Goal: Task Accomplishment & Management: Manage account settings

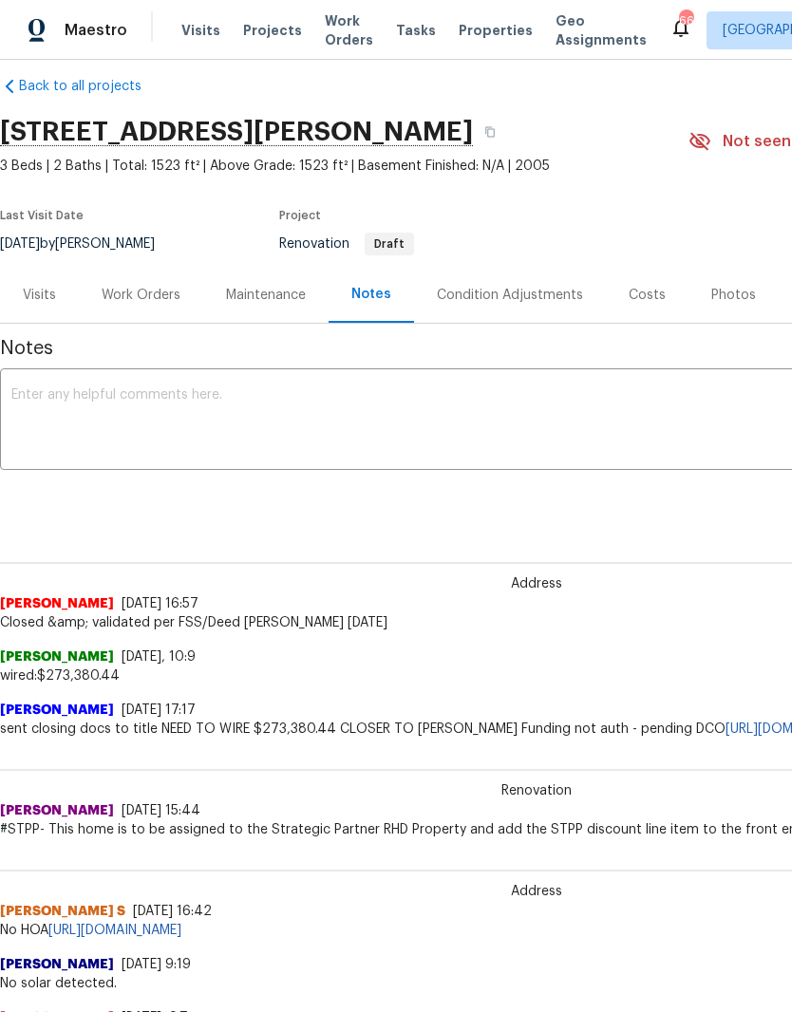
scroll to position [22, -5]
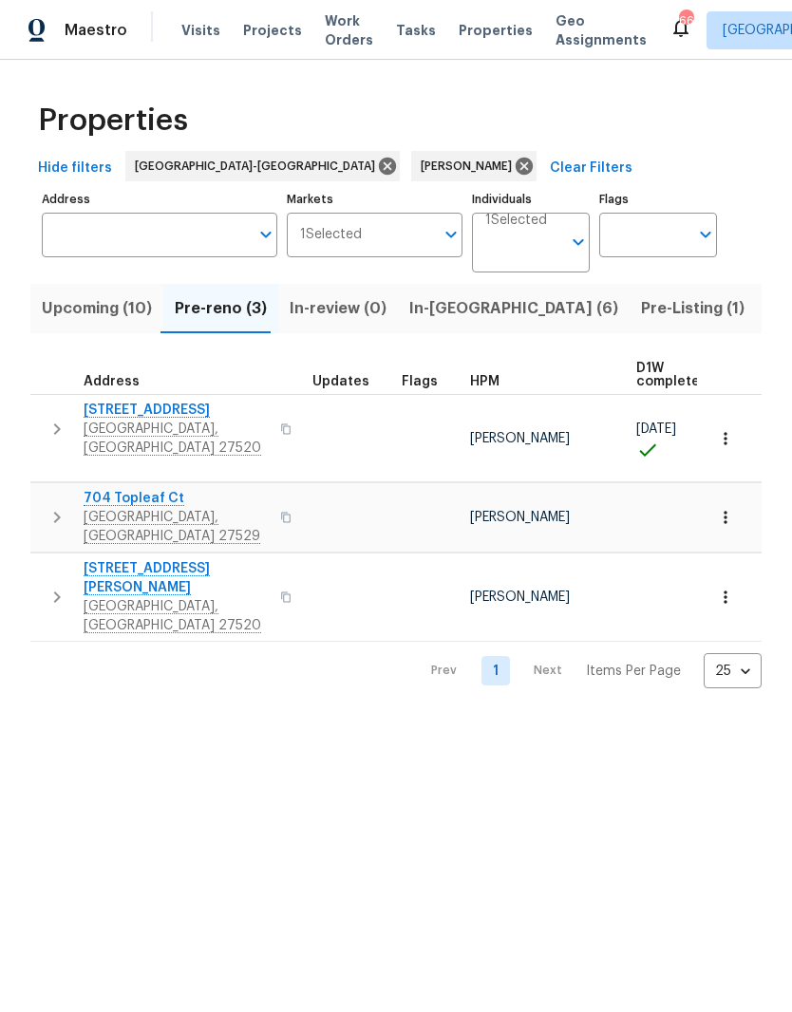
click at [87, 305] on span "Upcoming (10)" at bounding box center [97, 308] width 110 height 27
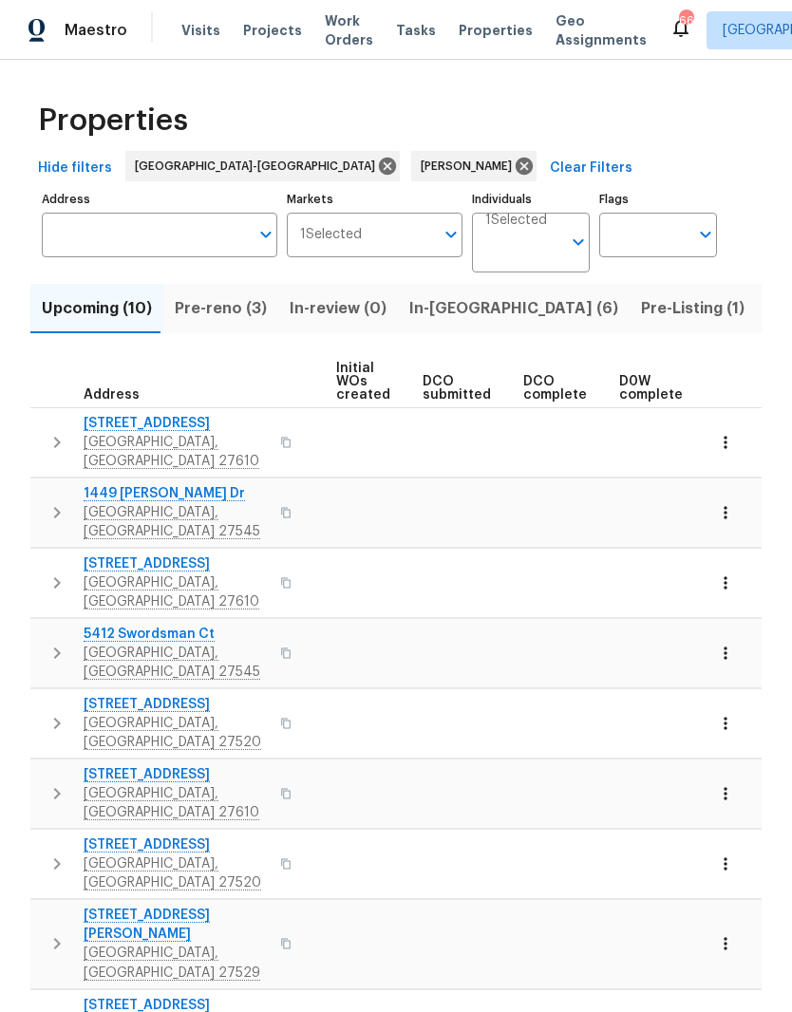
scroll to position [0, 295]
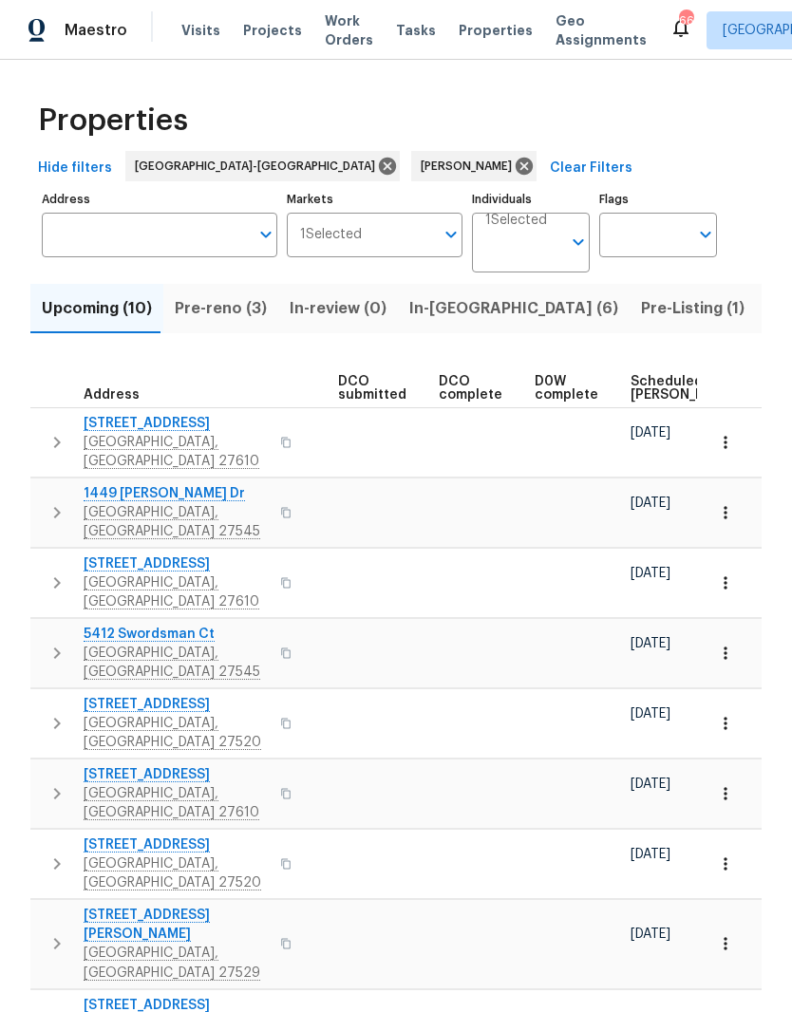
click at [658, 383] on span "Scheduled COE" at bounding box center [683, 388] width 107 height 27
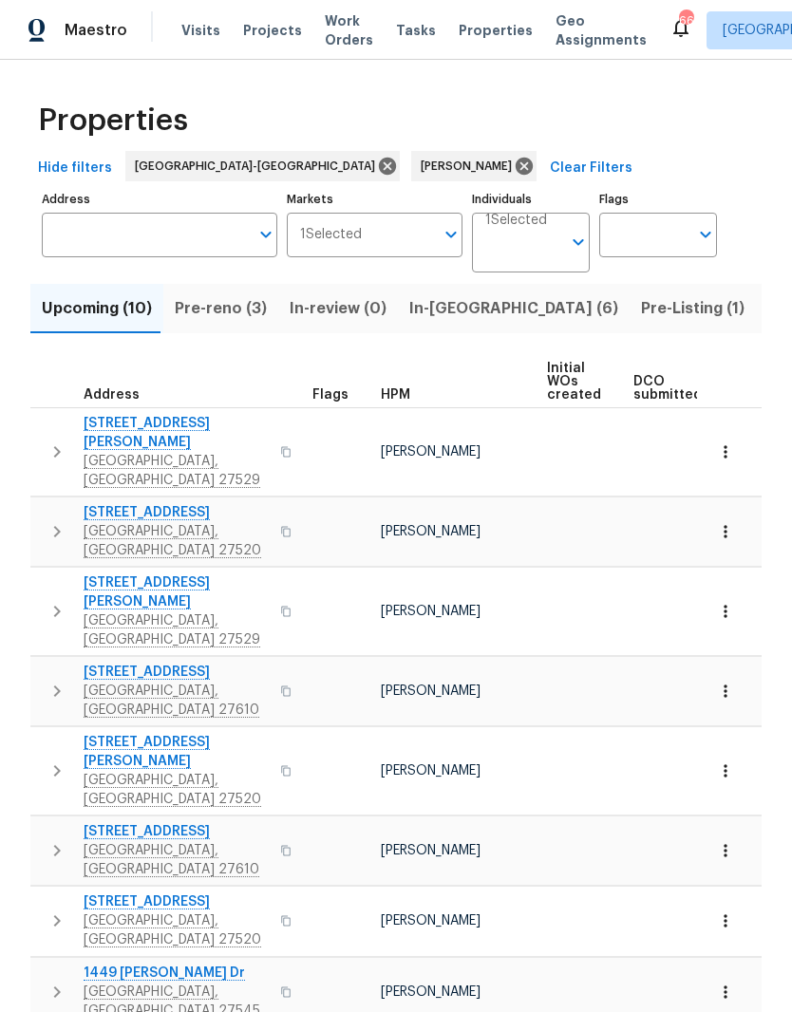
click at [225, 312] on span "Pre-reno (3)" at bounding box center [221, 308] width 92 height 27
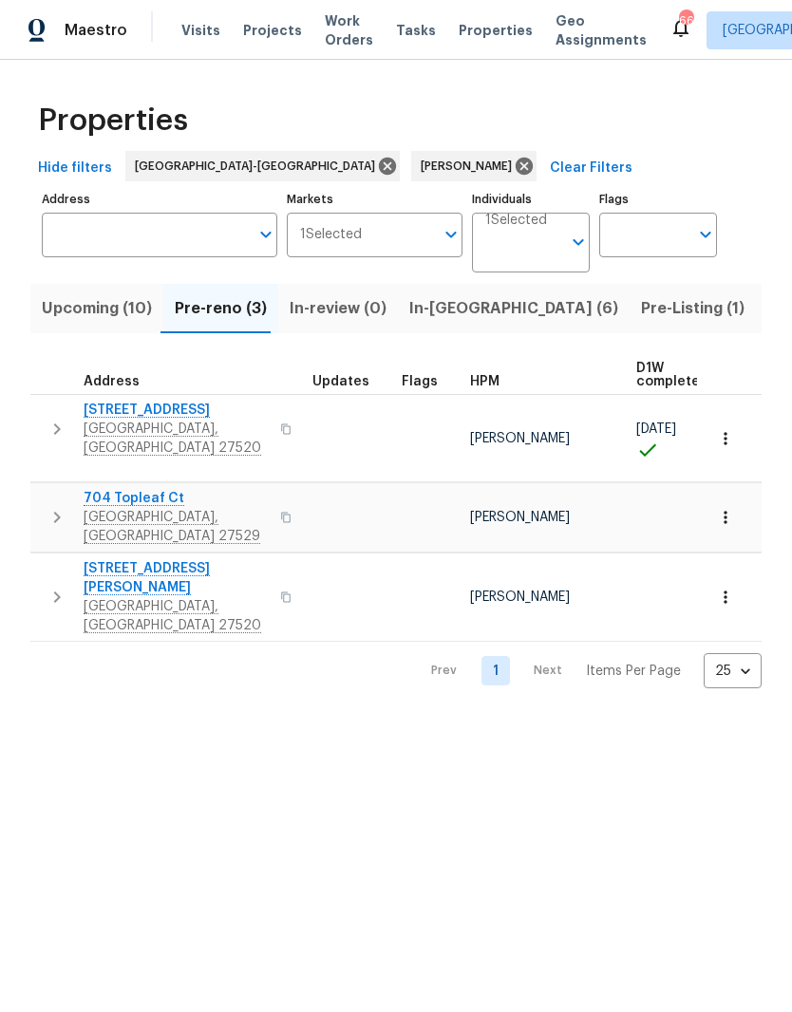
click at [445, 312] on span "In-reno (6)" at bounding box center [513, 308] width 209 height 27
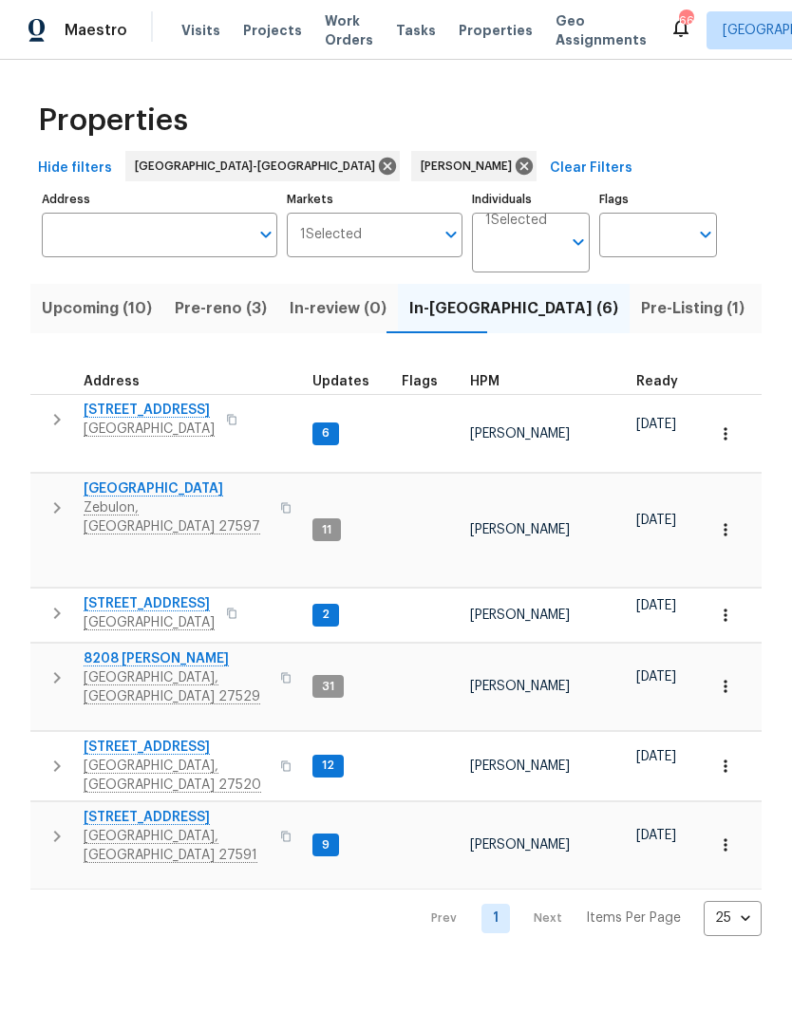
click at [141, 498] on span "Zebulon, NC 27597" at bounding box center [176, 517] width 185 height 38
click at [120, 613] on span "Clayton, NC 27527" at bounding box center [149, 622] width 131 height 19
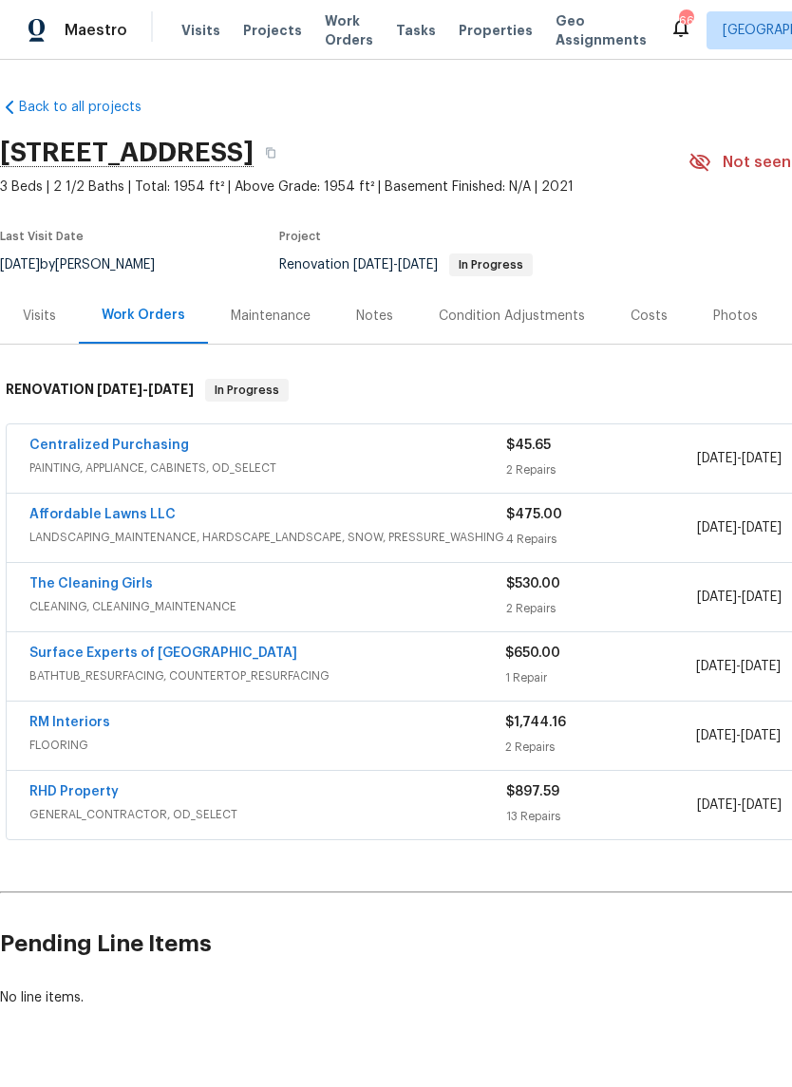
click at [71, 588] on link "The Cleaning Girls" at bounding box center [90, 583] width 123 height 13
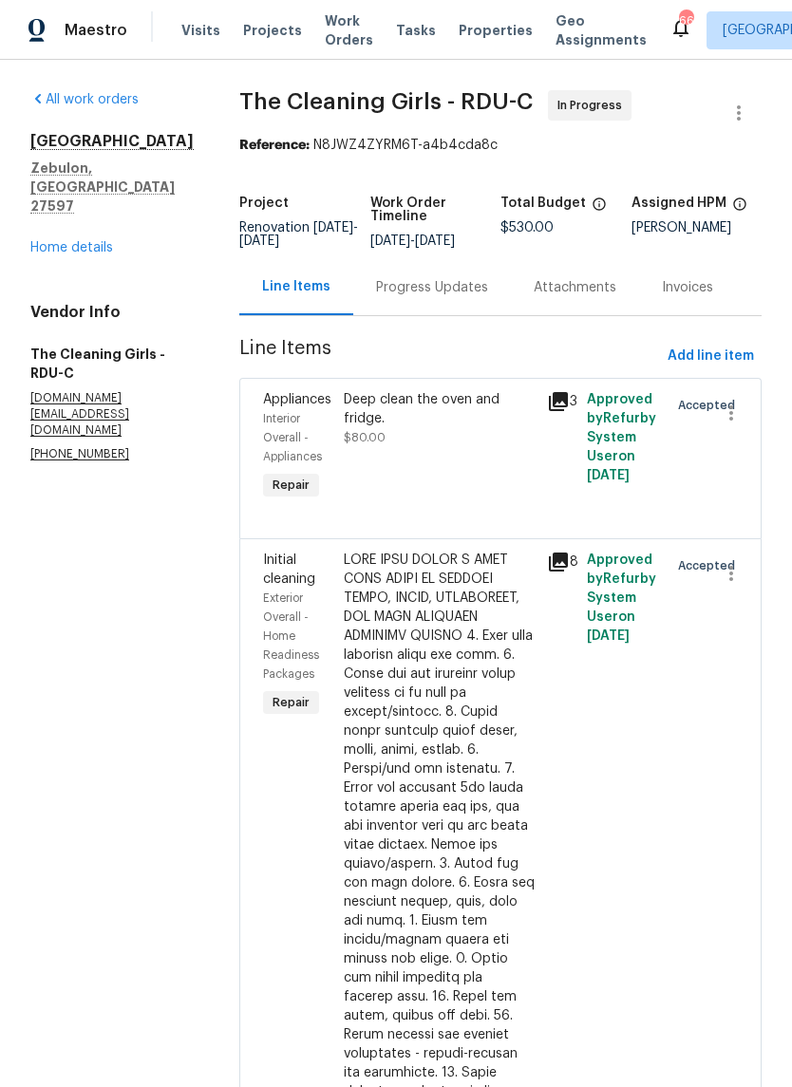
click at [460, 297] on div "Progress Updates" at bounding box center [432, 287] width 112 height 19
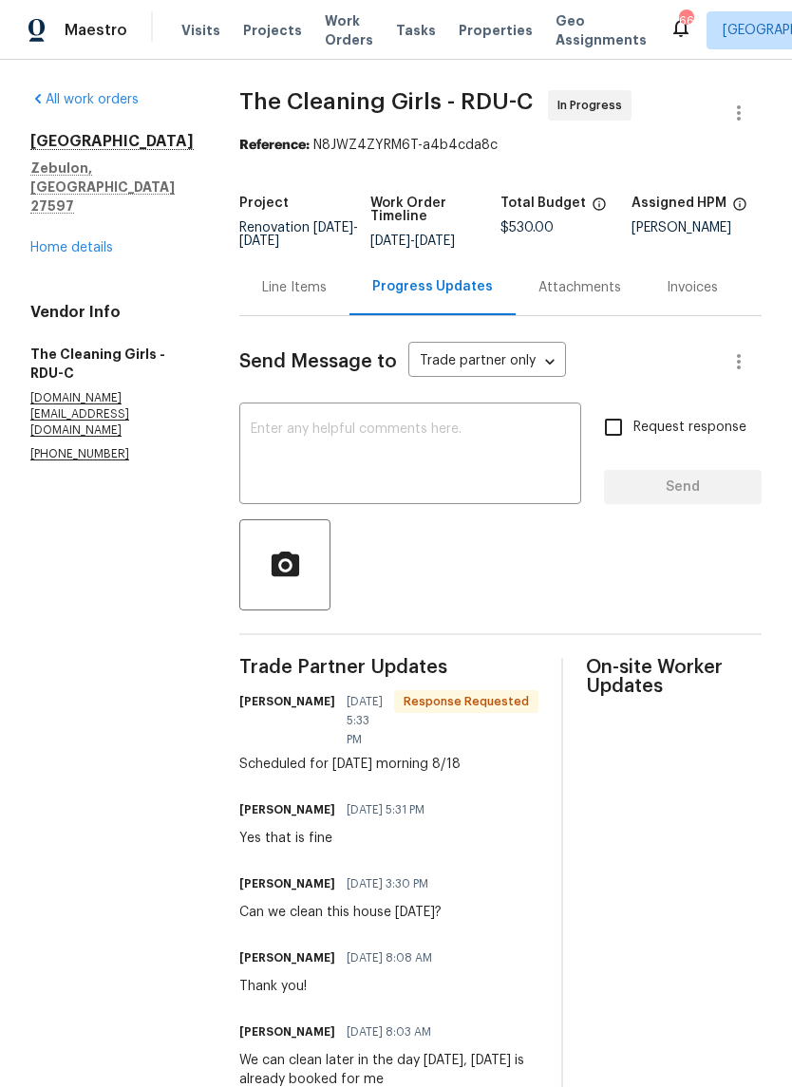
click at [442, 438] on textarea at bounding box center [410, 455] width 319 height 66
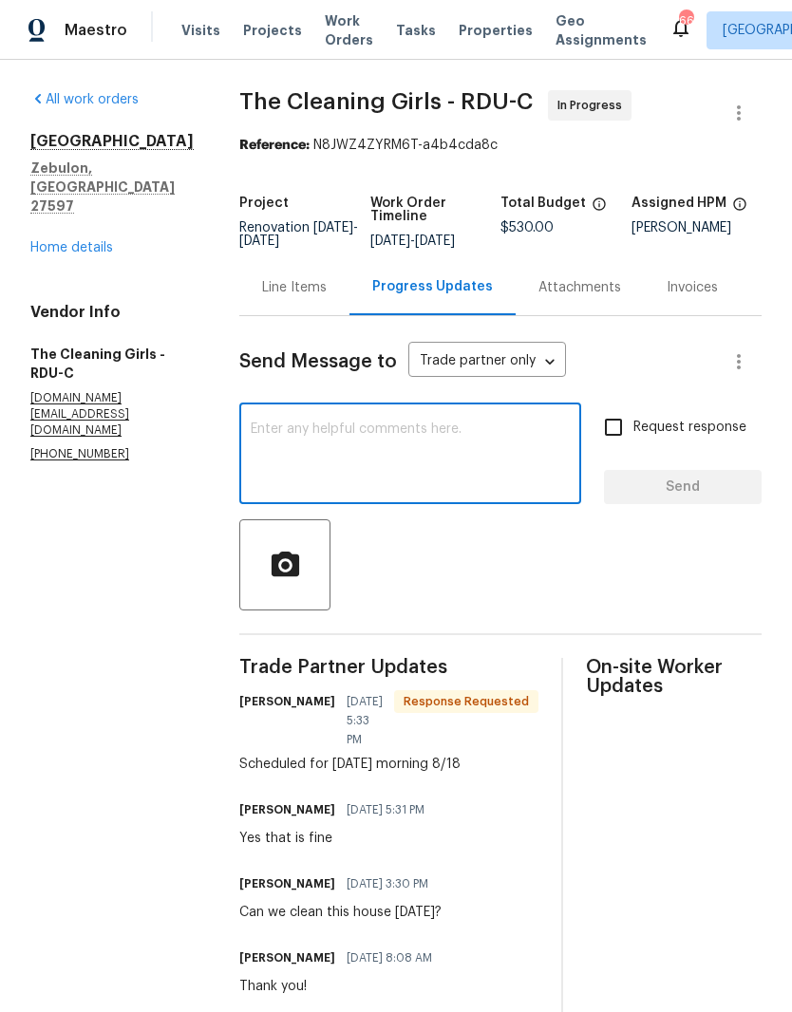
type textarea "G"
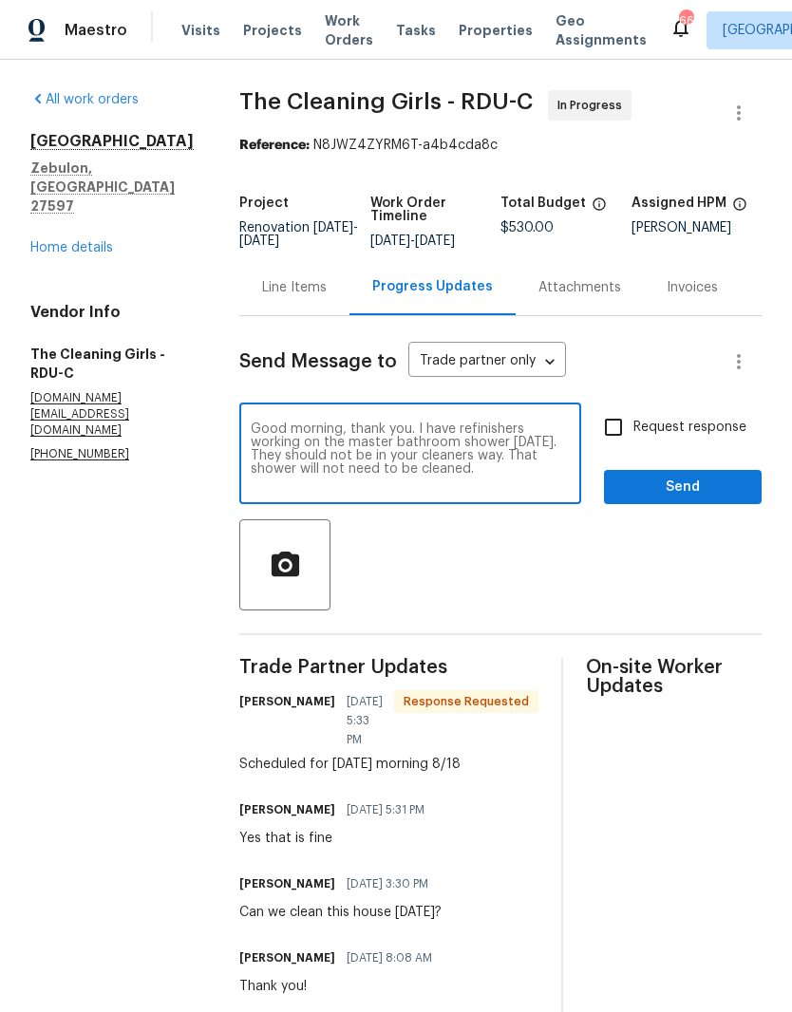
type textarea "Good morning, thank you. I have refinishers working on the master bathroom show…"
click at [618, 435] on input "Request response" at bounding box center [613, 427] width 40 height 40
checkbox input "true"
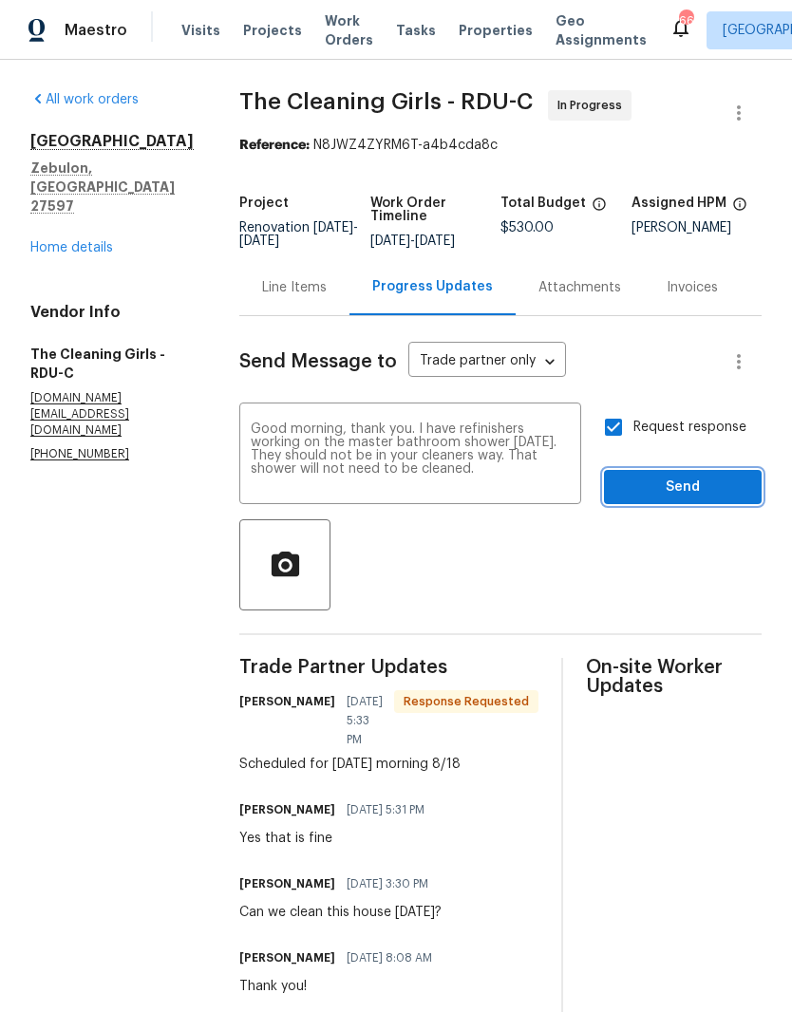
click at [702, 488] on button "Send" at bounding box center [683, 487] width 158 height 35
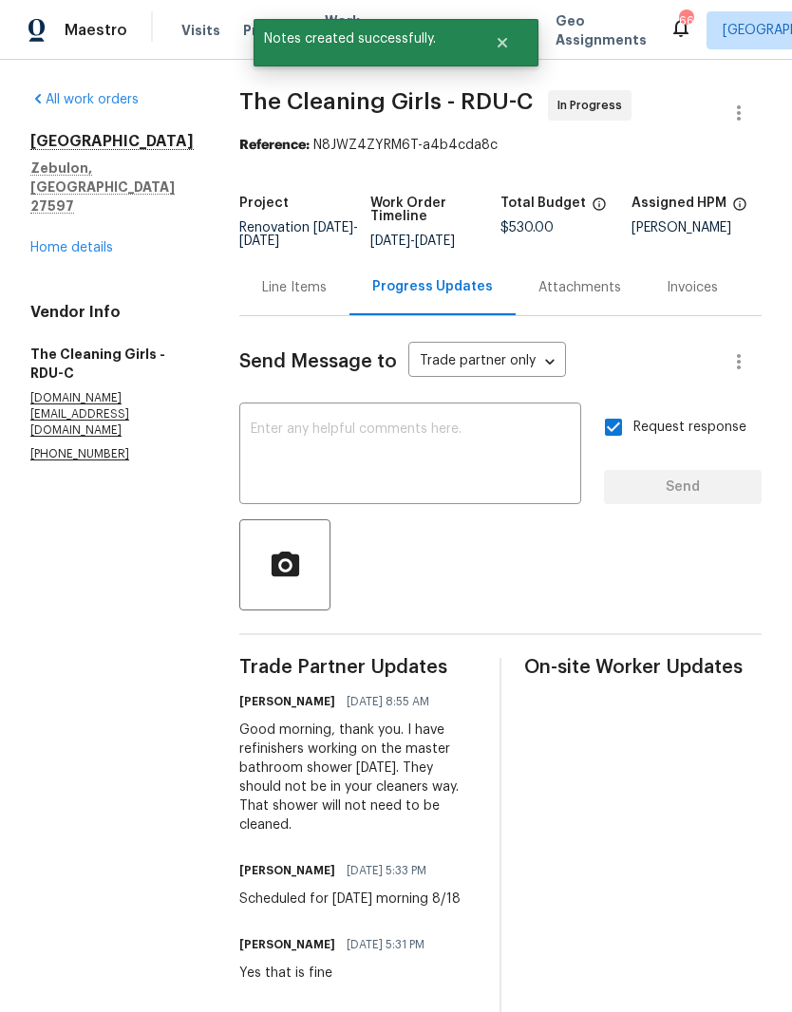
click at [79, 241] on link "Home details" at bounding box center [71, 247] width 83 height 13
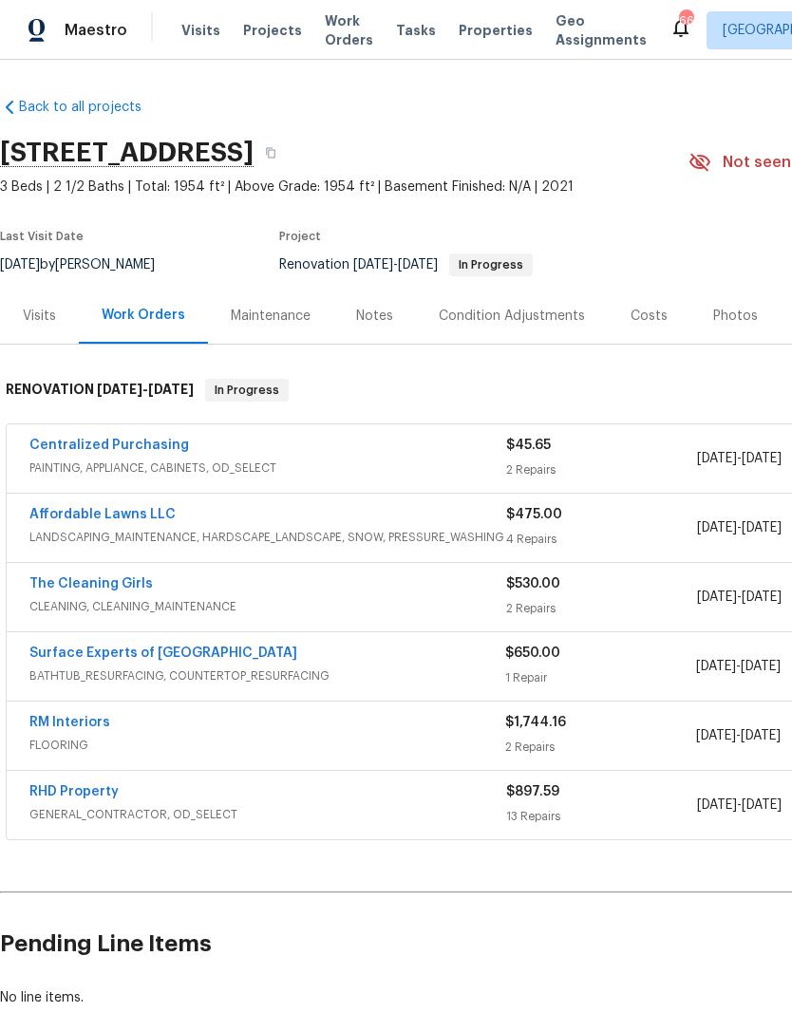
click at [86, 651] on link "Surface Experts of North Raleigh" at bounding box center [163, 652] width 268 height 13
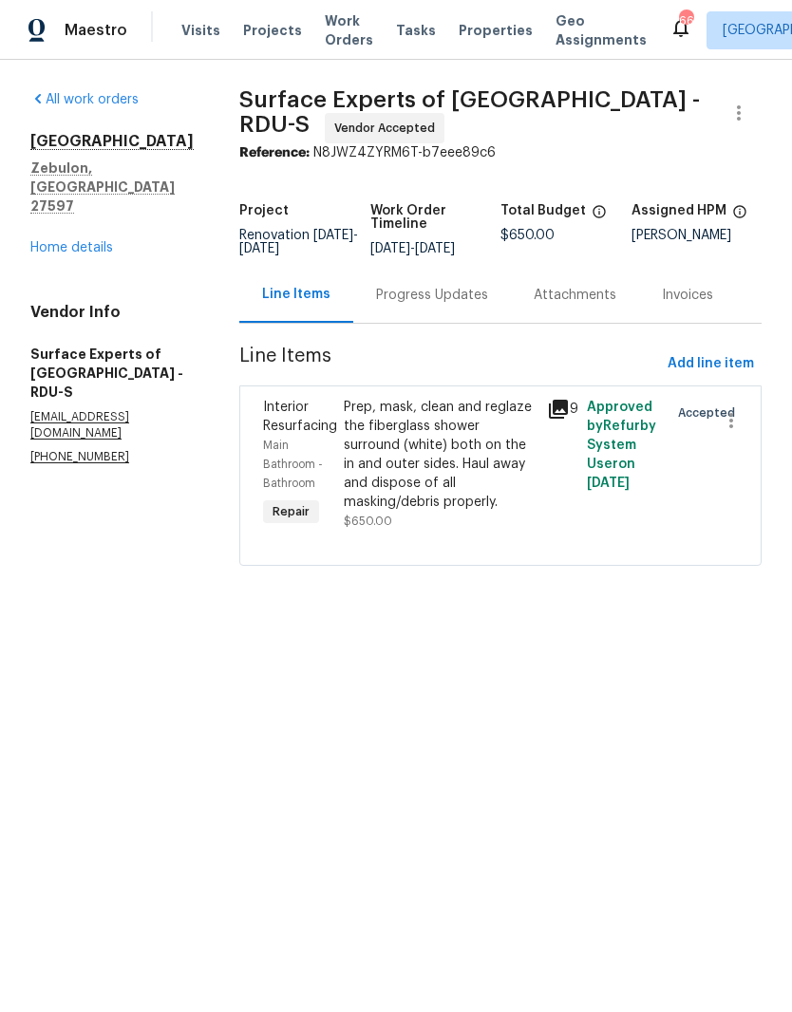
click at [461, 304] on div "Progress Updates" at bounding box center [432, 295] width 112 height 19
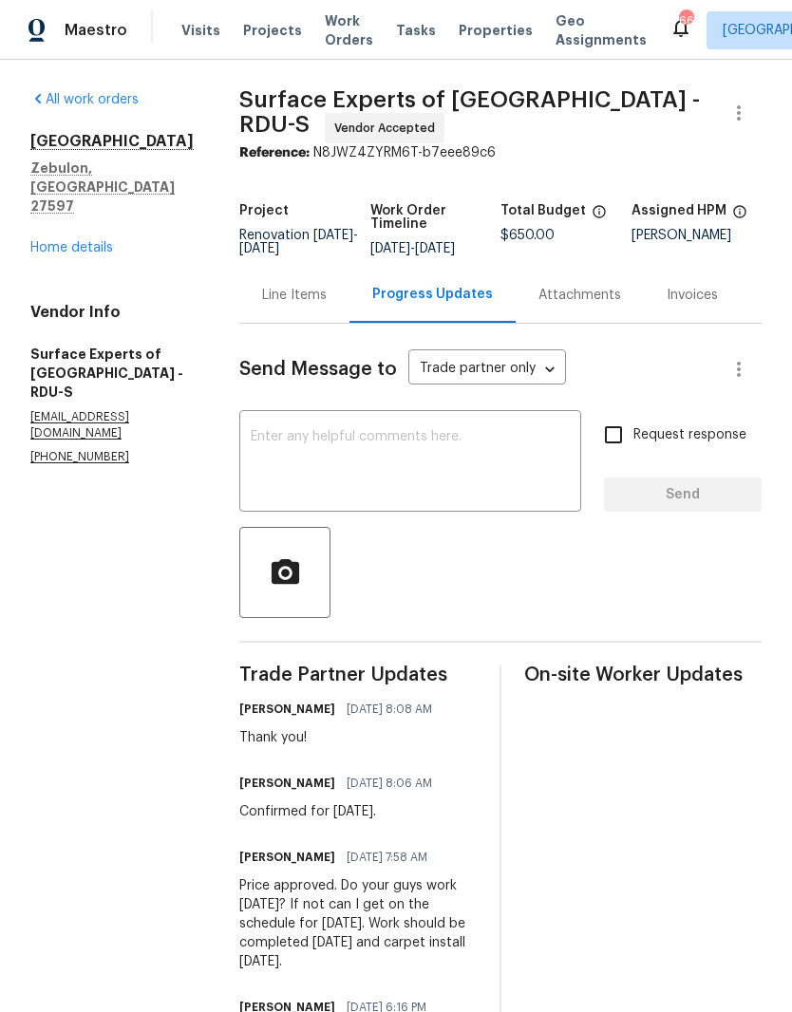
click at [311, 305] on div "Line Items" at bounding box center [294, 295] width 65 height 19
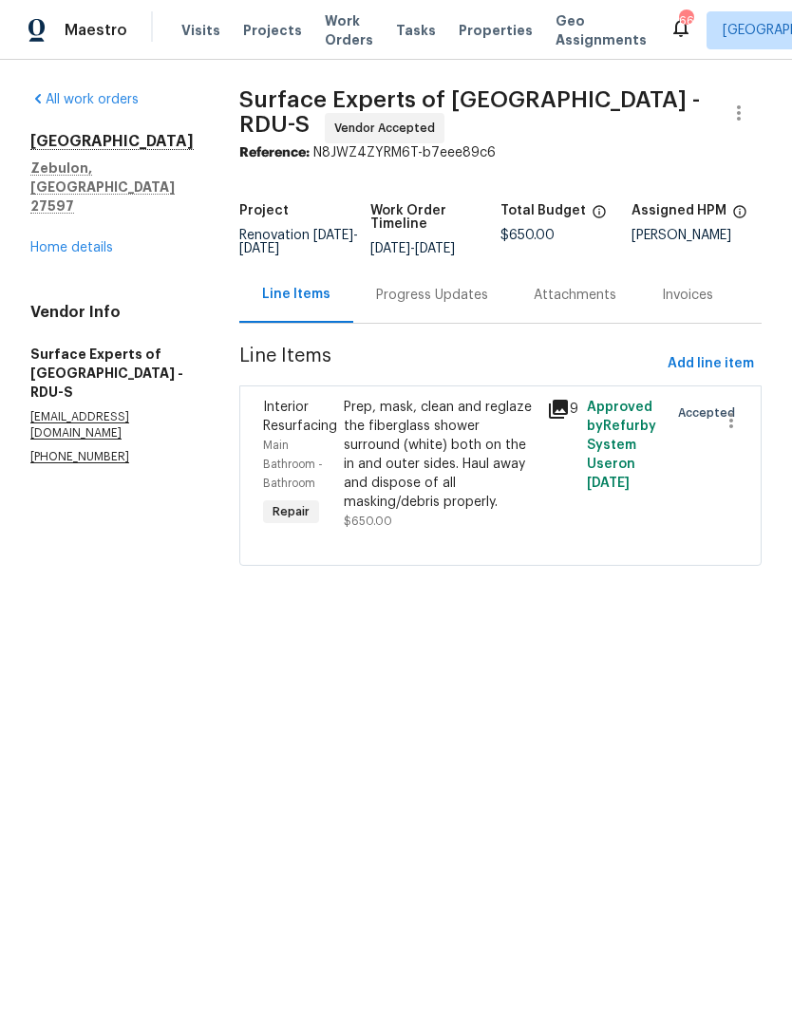
click at [444, 512] on div "Prep, mask, clean and reglaze the fiberglass shower surround (white) both on th…" at bounding box center [439, 455] width 191 height 114
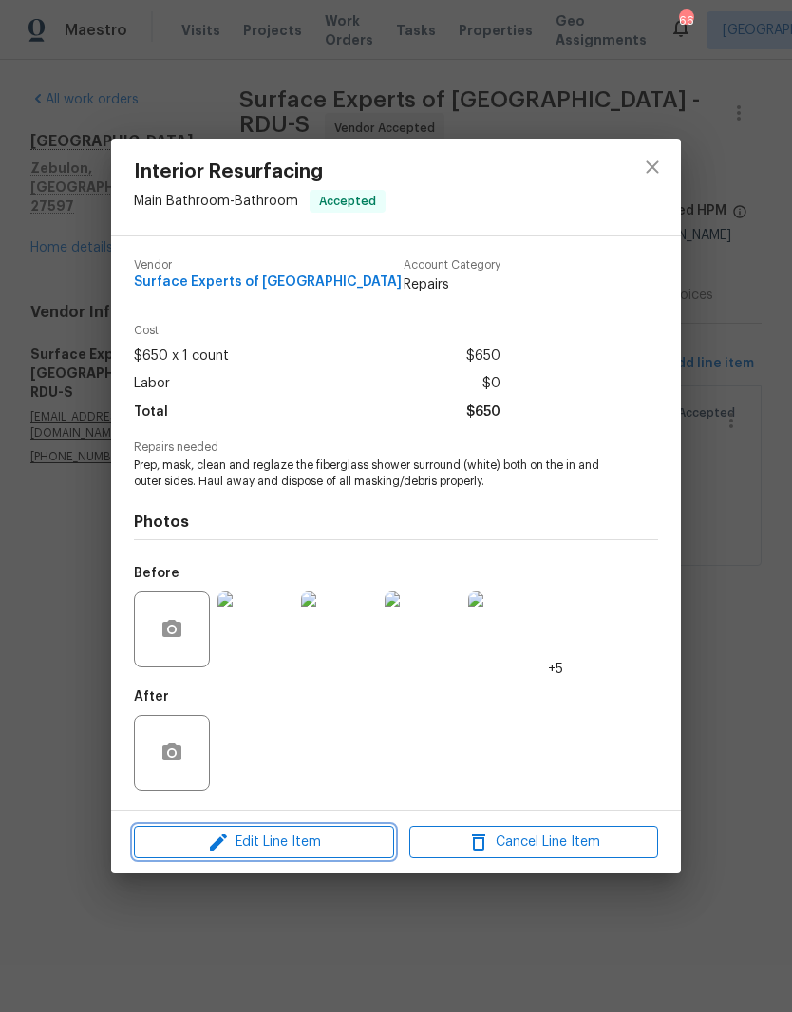
click at [323, 848] on span "Edit Line Item" at bounding box center [264, 842] width 249 height 24
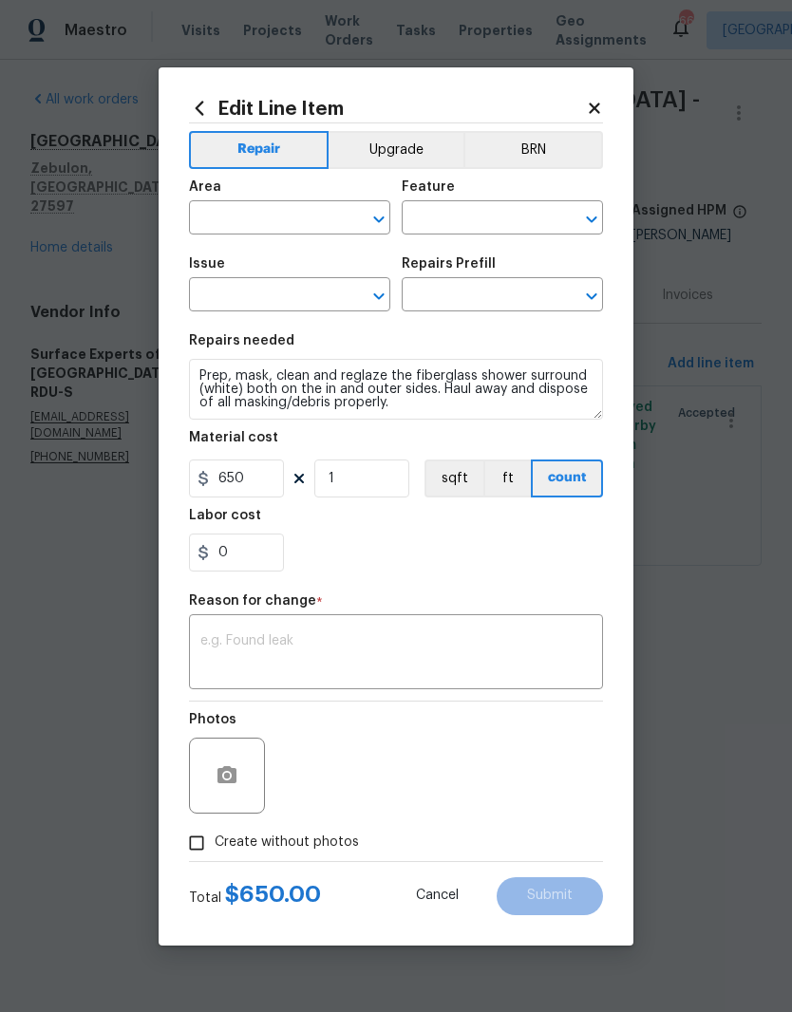
type input "Main Bathroom"
type input "Bathroom"
type input "Interior Resurfacing"
type input "Reglaze Shower Surround $650.00"
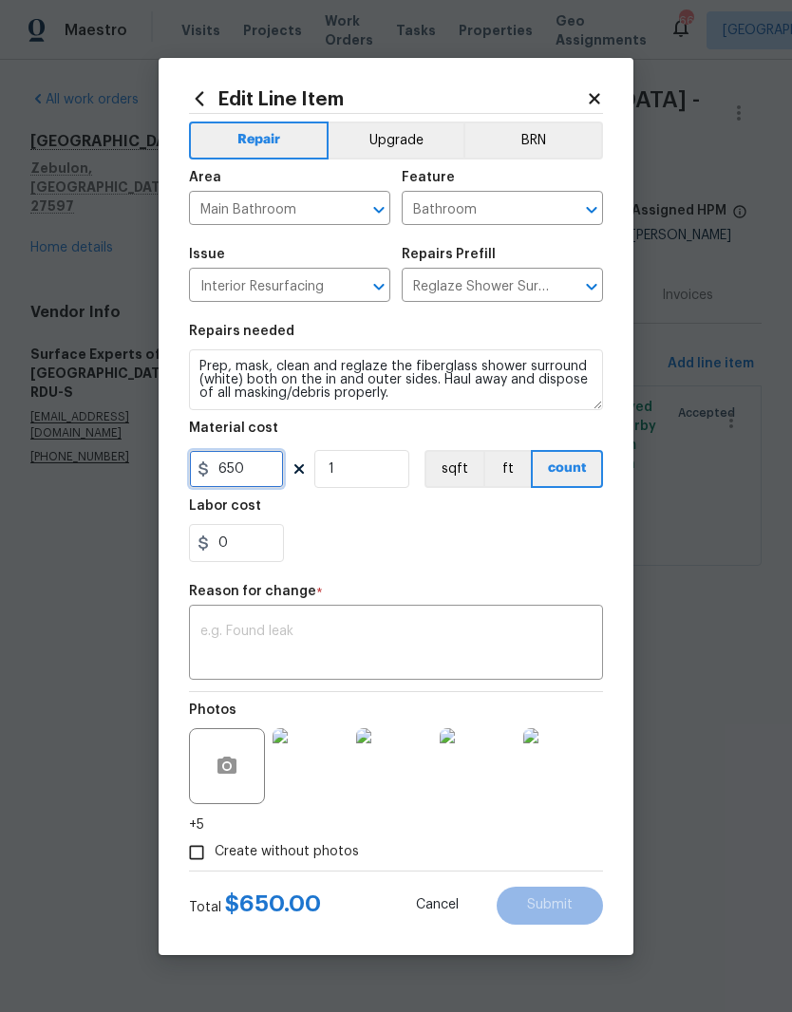
click at [251, 477] on input "650" at bounding box center [236, 469] width 95 height 38
type input "992.06"
click at [463, 547] on div "0" at bounding box center [396, 543] width 414 height 38
click at [472, 648] on textarea at bounding box center [395, 645] width 391 height 40
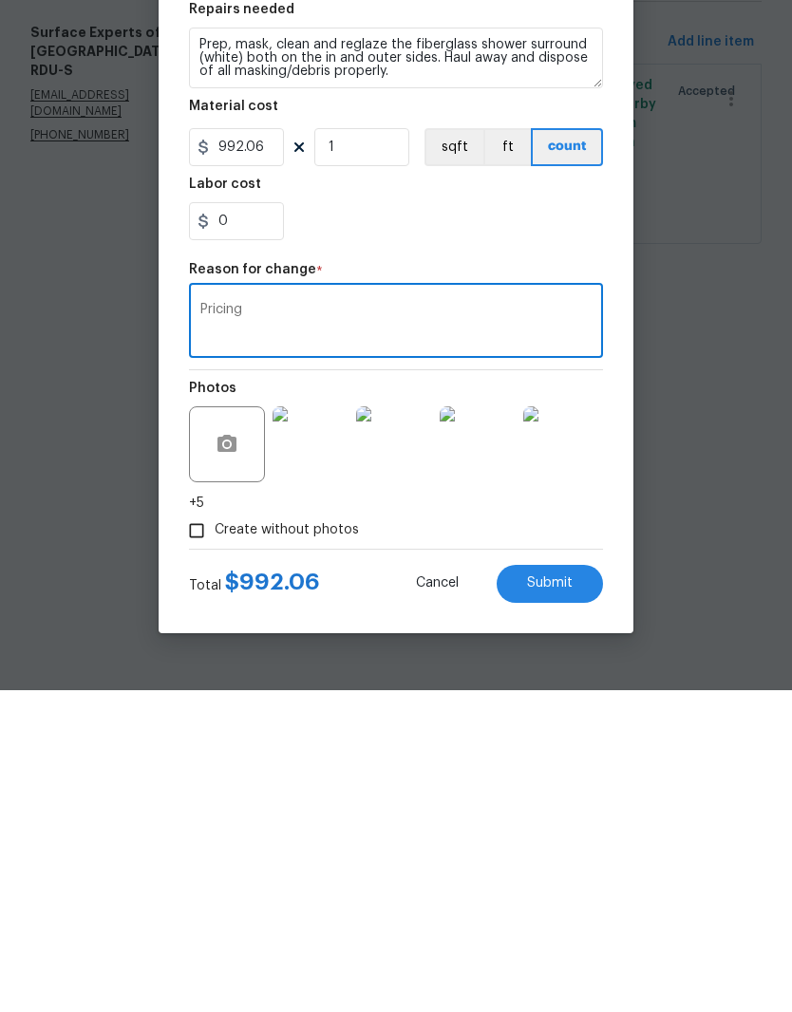
type textarea "Pricing"
click at [581, 886] on button "Submit" at bounding box center [549, 905] width 106 height 38
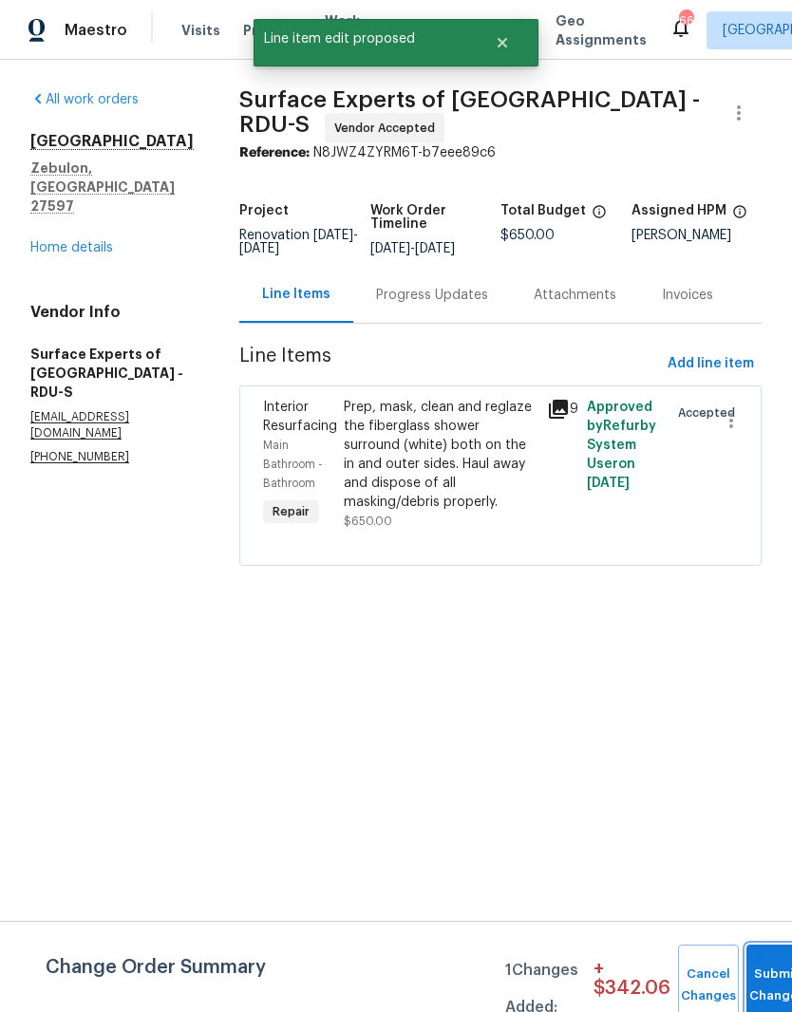
click at [769, 978] on button "Submit Changes" at bounding box center [776, 985] width 61 height 82
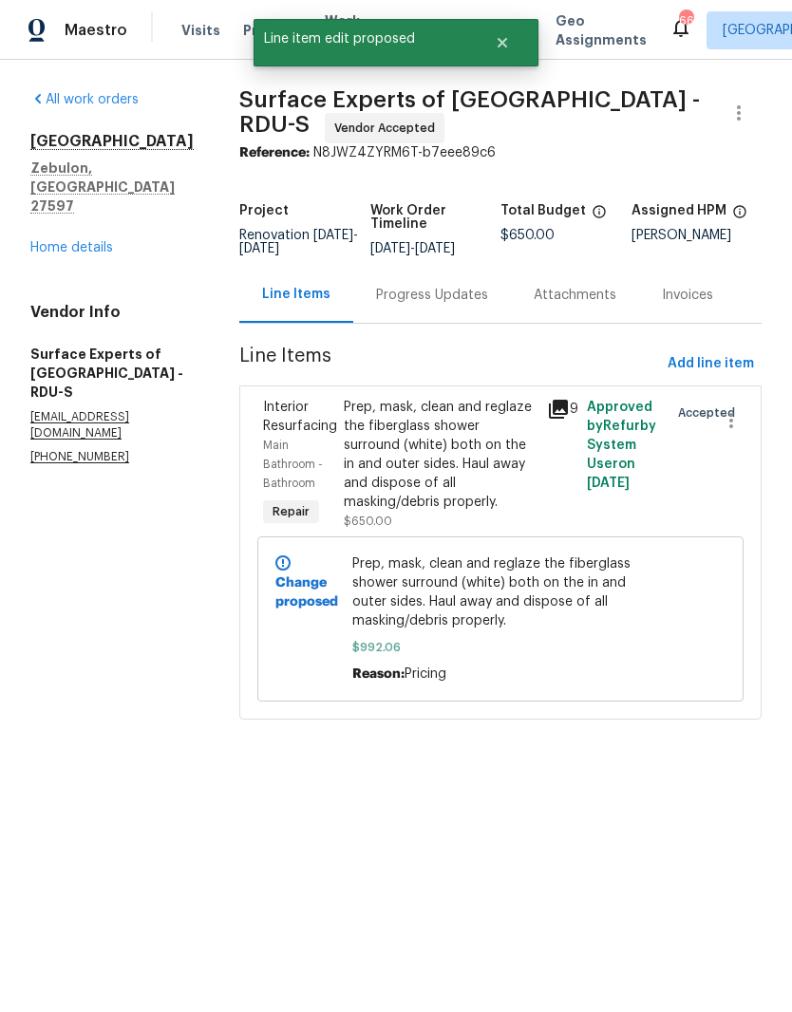
click at [70, 241] on link "Home details" at bounding box center [71, 247] width 83 height 13
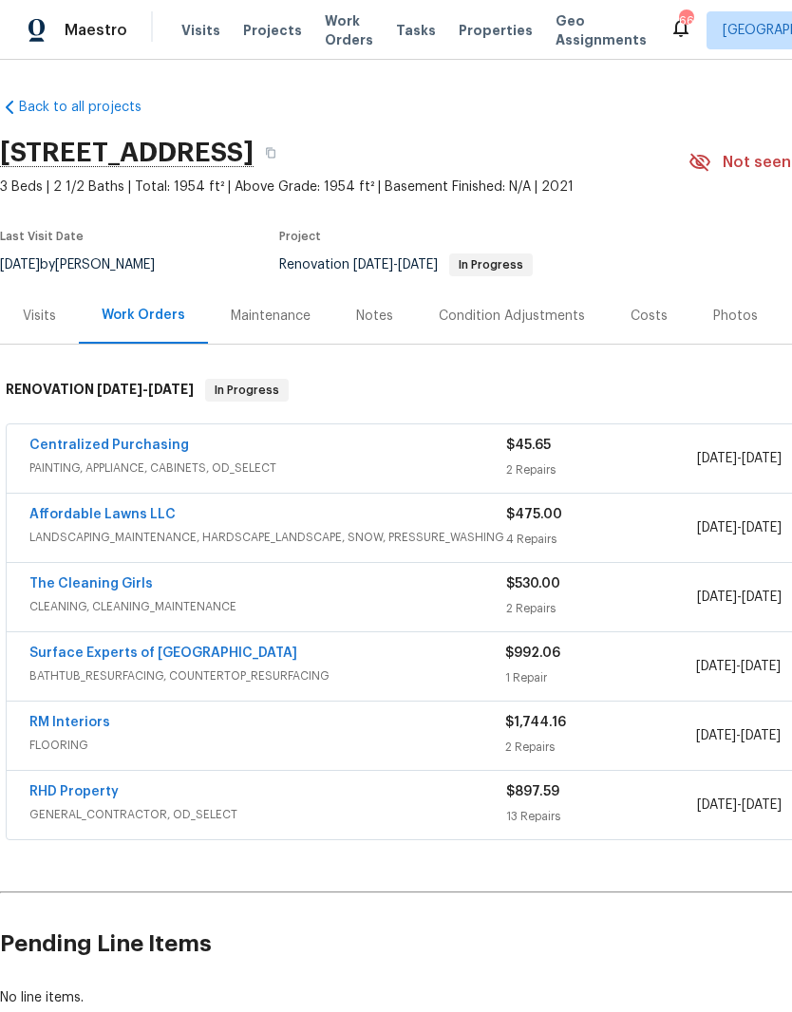
click at [652, 313] on div "Costs" at bounding box center [648, 316] width 37 height 19
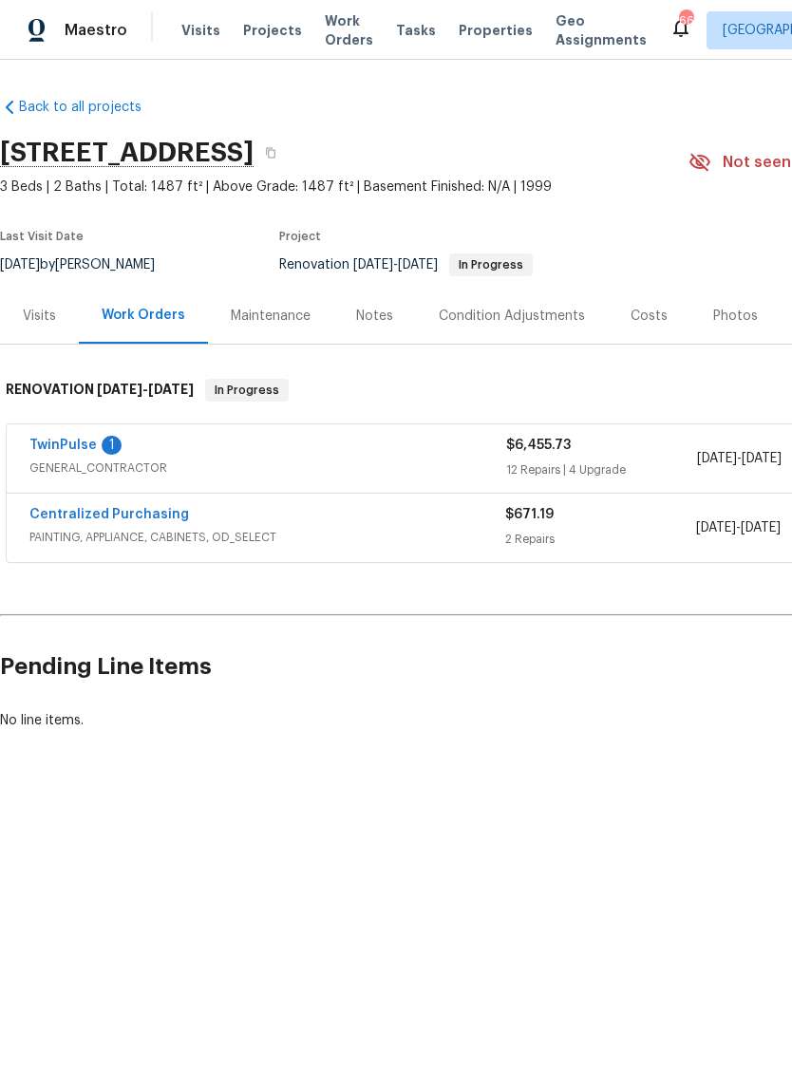
click at [64, 449] on link "TwinPulse" at bounding box center [62, 444] width 67 height 13
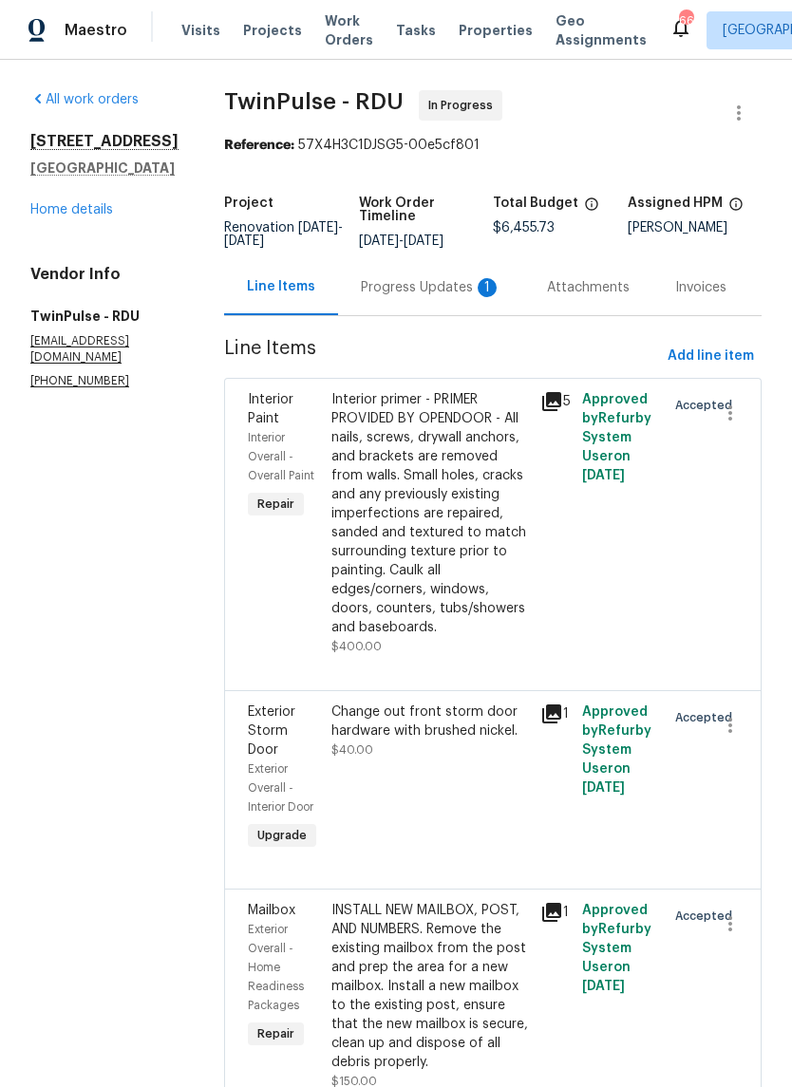
click at [446, 297] on div "Progress Updates 1" at bounding box center [431, 287] width 140 height 19
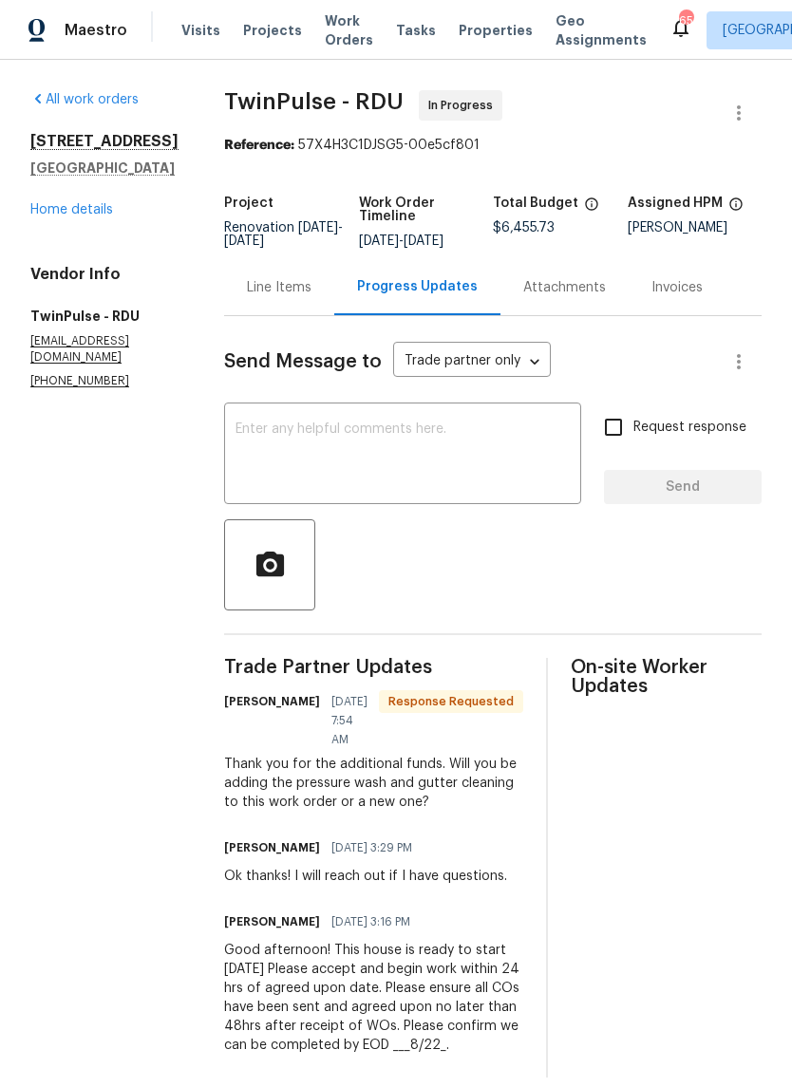
click at [73, 211] on link "Home details" at bounding box center [71, 209] width 83 height 13
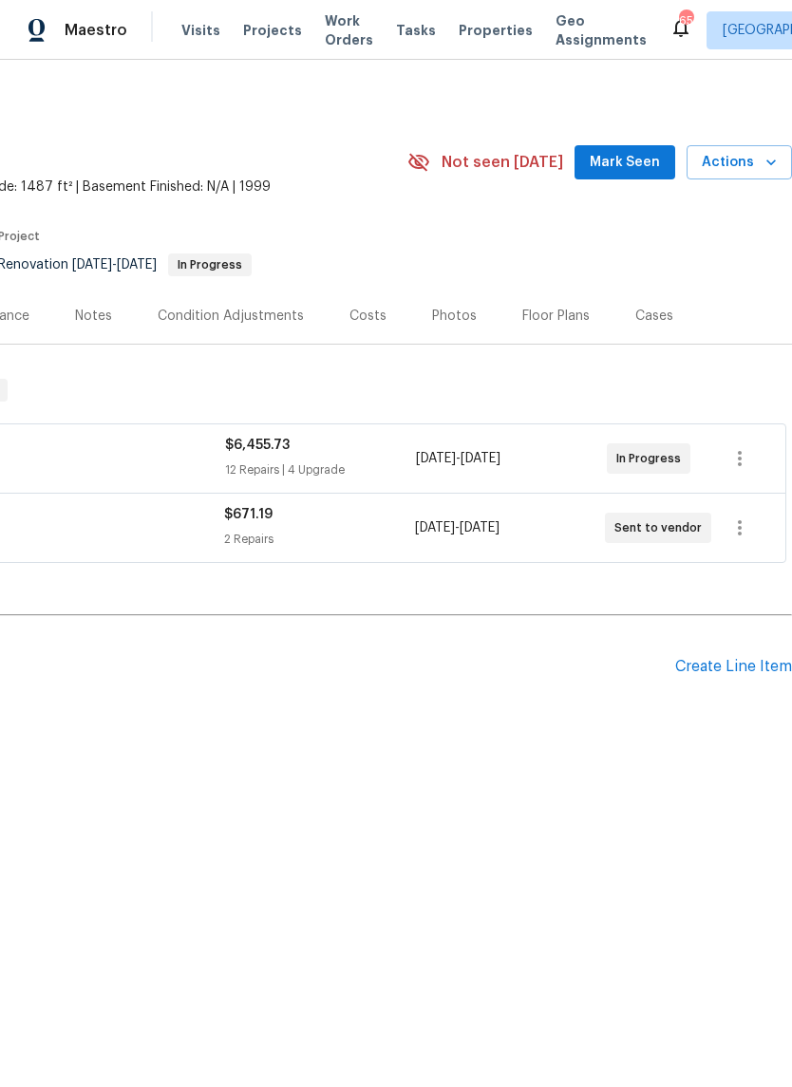
click at [767, 673] on div "Create Line Item" at bounding box center [733, 667] width 117 height 18
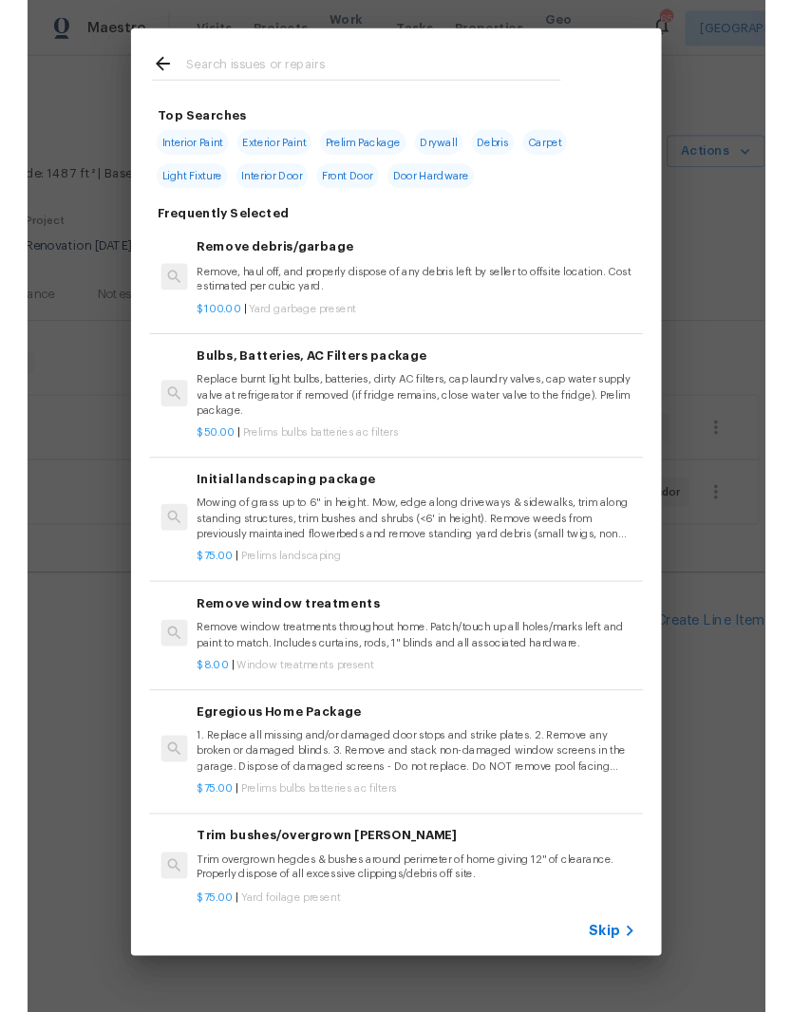
scroll to position [0, 281]
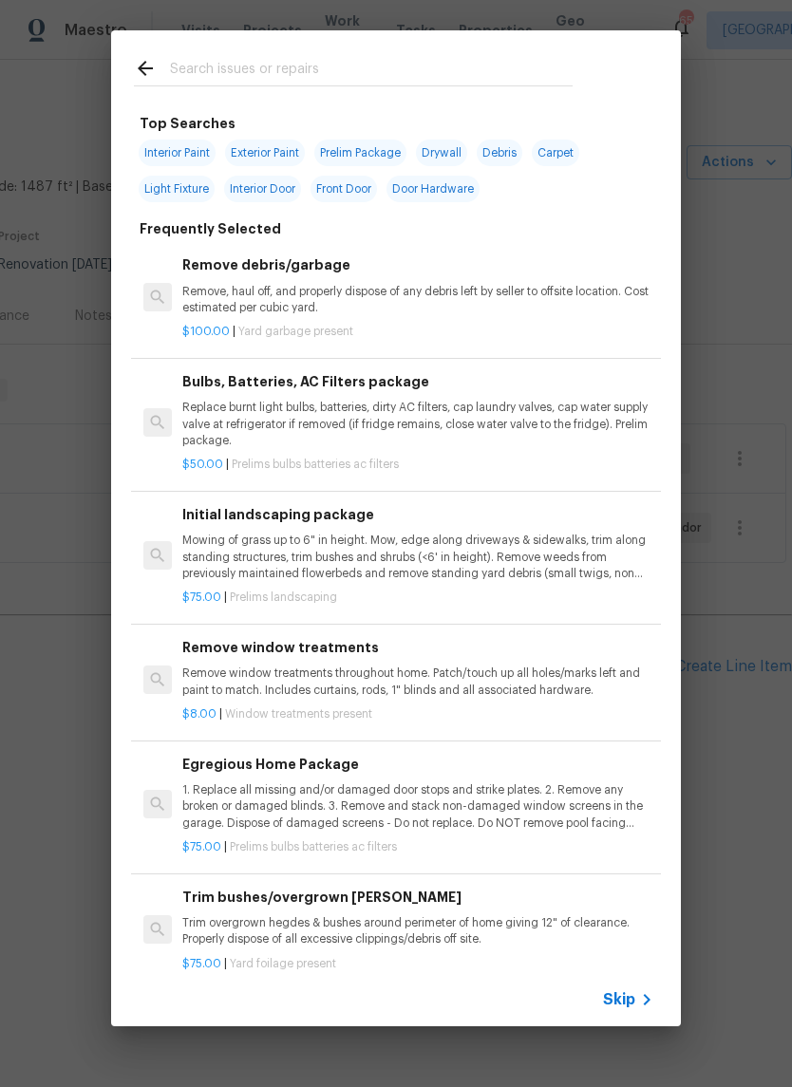
click at [390, 71] on input "text" at bounding box center [371, 71] width 402 height 28
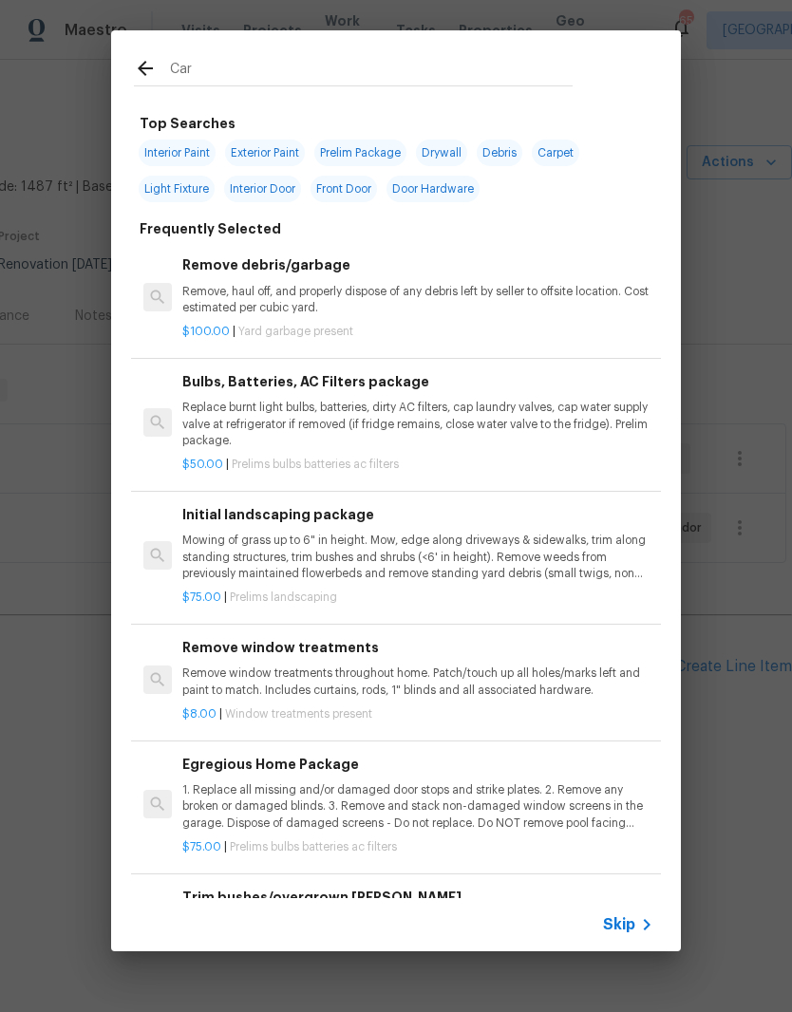
type input "Carp"
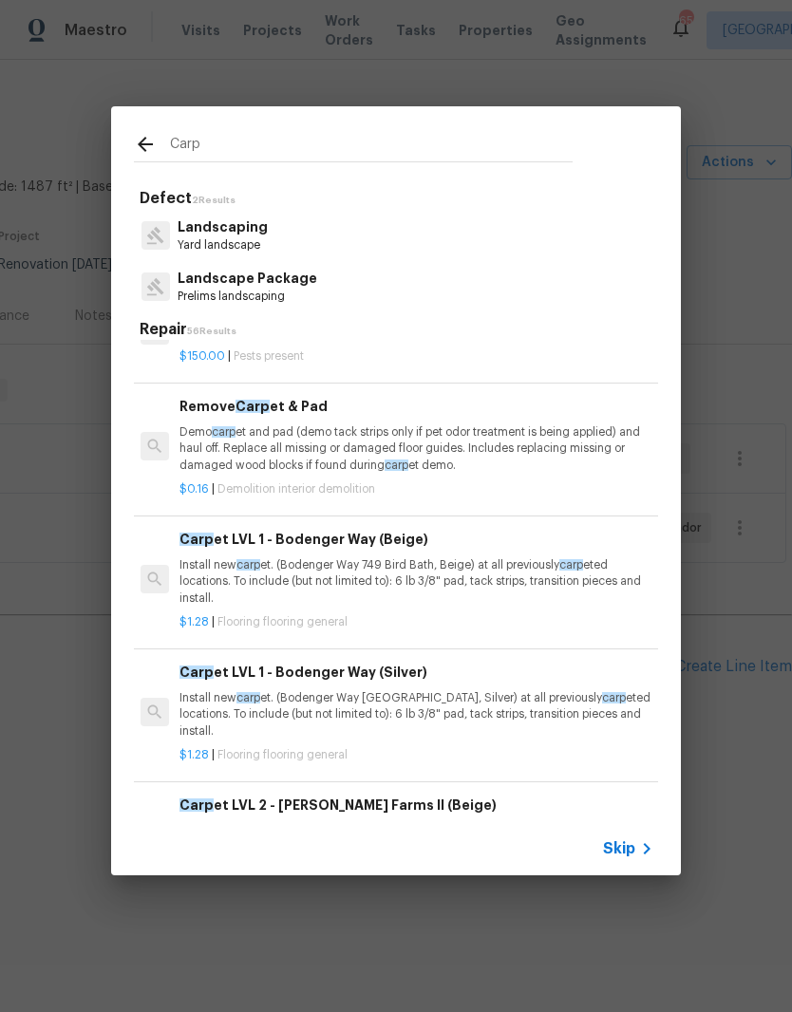
scroll to position [64, 1]
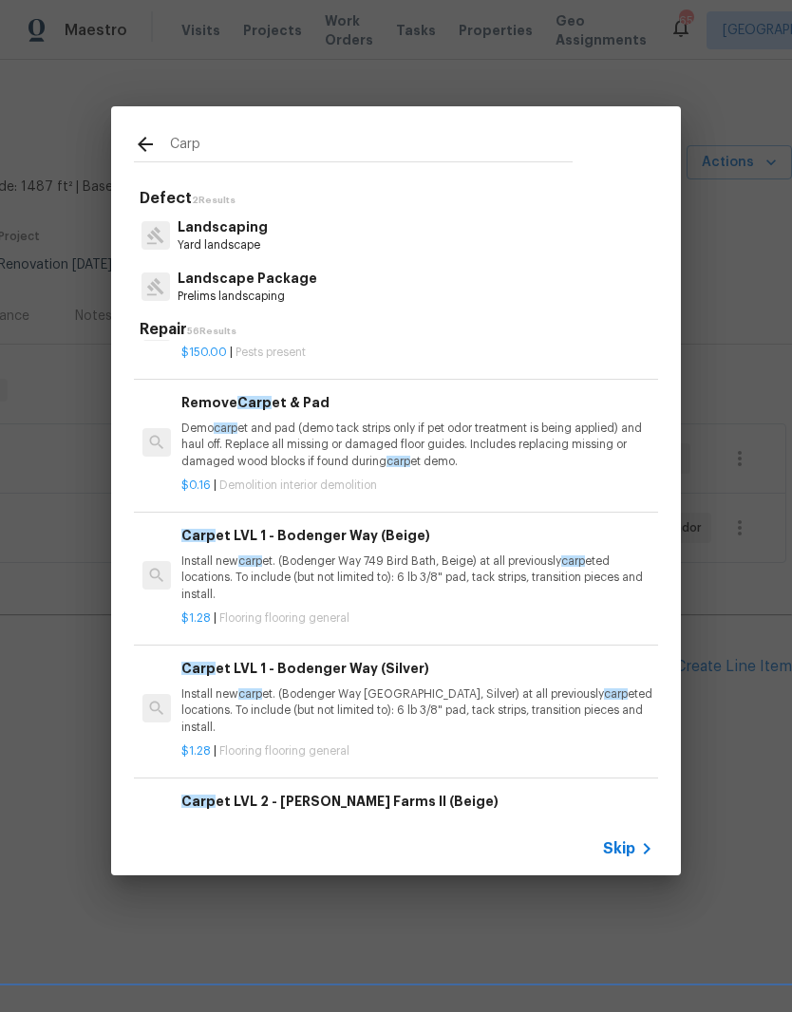
click at [524, 567] on p "Install new carp et. (Bodenger Way 749 Bird Bath, Beige) at all previously carp…" at bounding box center [416, 577] width 471 height 48
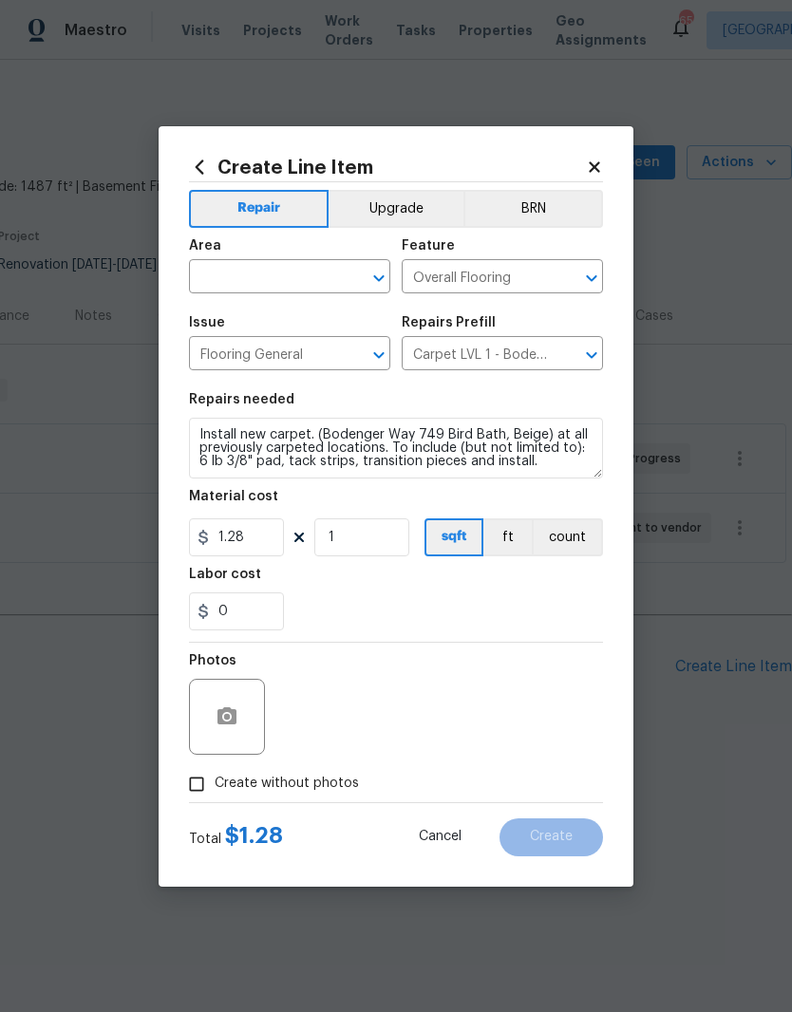
click at [281, 280] on input "text" at bounding box center [263, 278] width 148 height 29
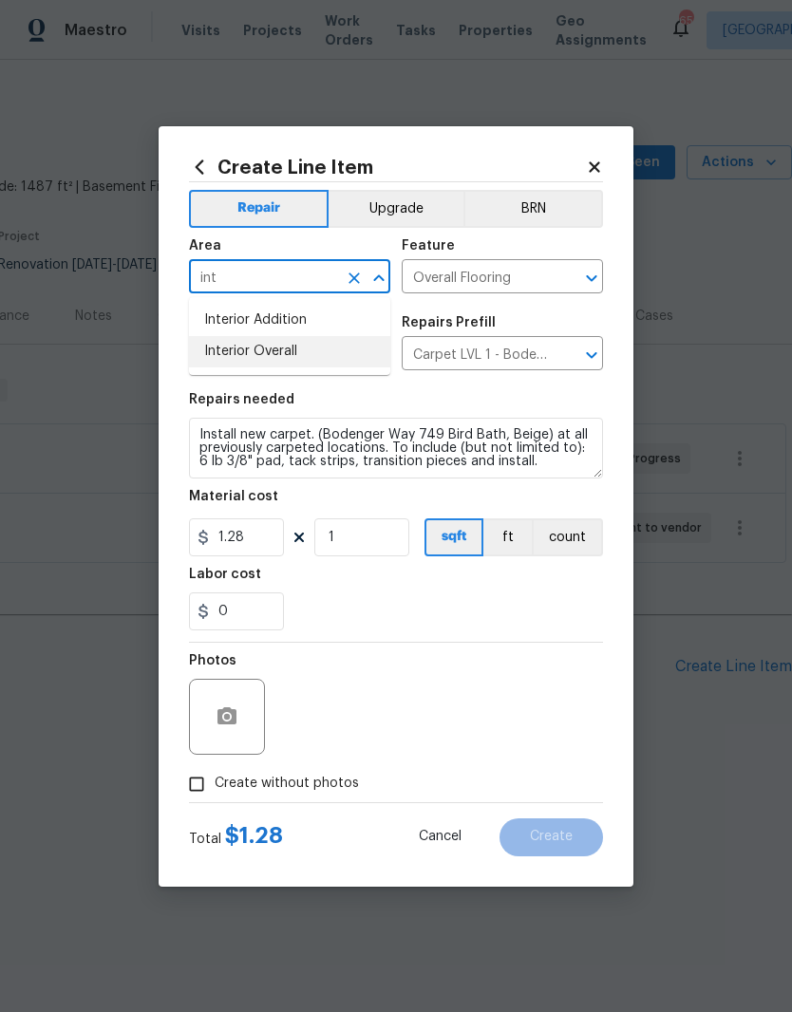
click at [240, 361] on li "Interior Overall" at bounding box center [289, 351] width 201 height 31
type input "Interior Overall"
click at [376, 545] on input "1" at bounding box center [361, 537] width 95 height 38
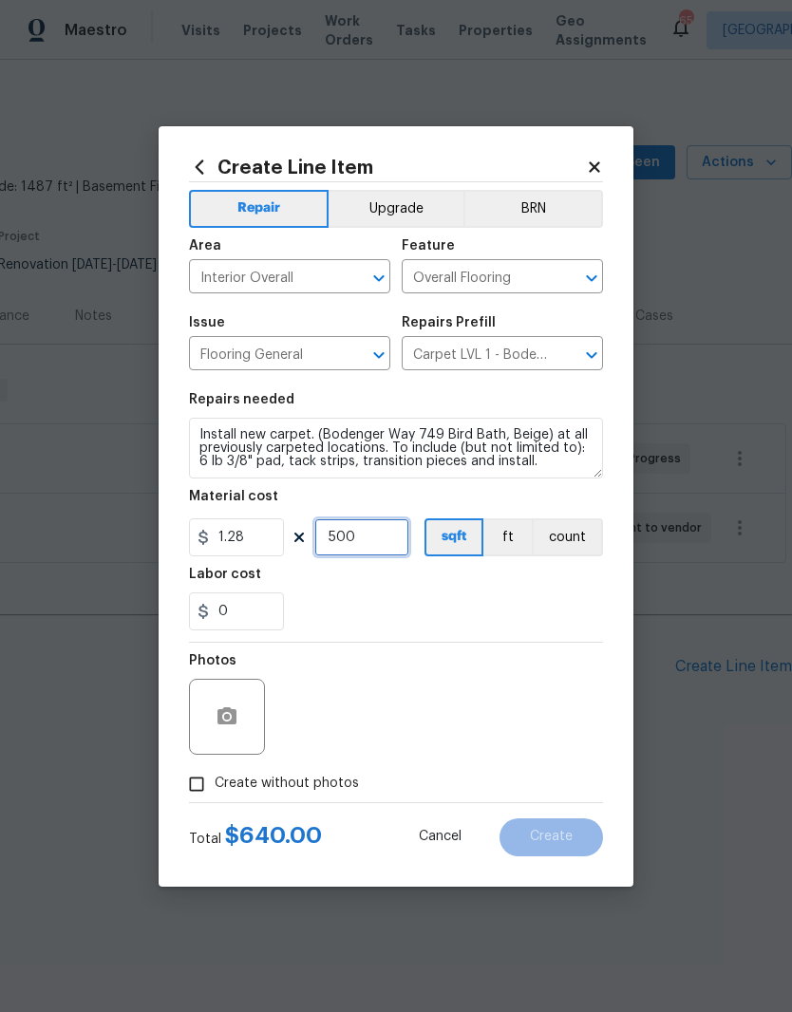
type input "500"
click at [572, 599] on div "0" at bounding box center [396, 611] width 414 height 38
click at [546, 703] on div "Photos" at bounding box center [396, 704] width 414 height 123
click at [237, 718] on icon "button" at bounding box center [226, 716] width 23 height 23
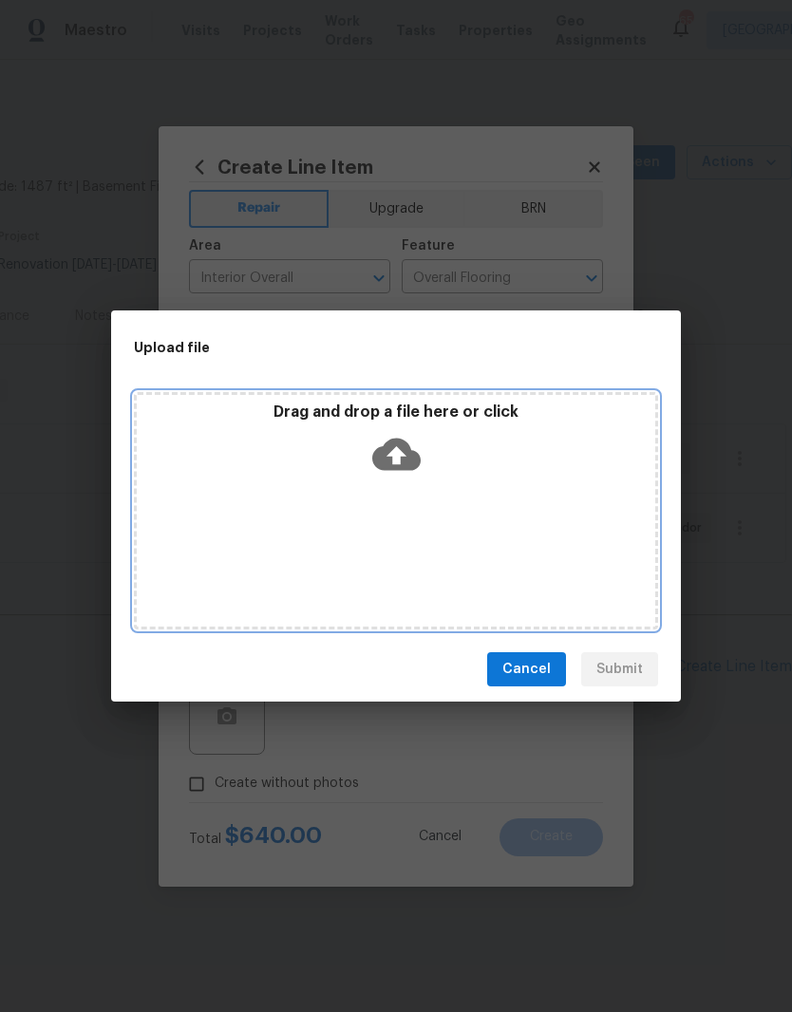
click at [413, 459] on icon at bounding box center [396, 454] width 48 height 32
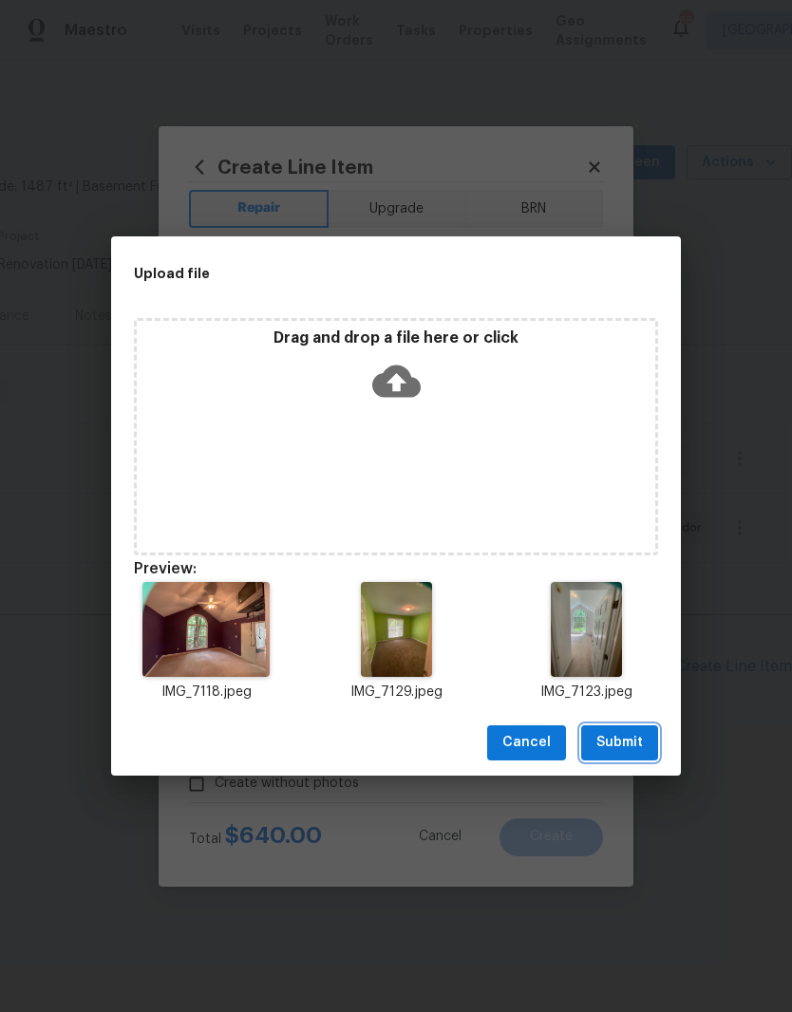
click at [640, 743] on span "Submit" at bounding box center [619, 743] width 47 height 24
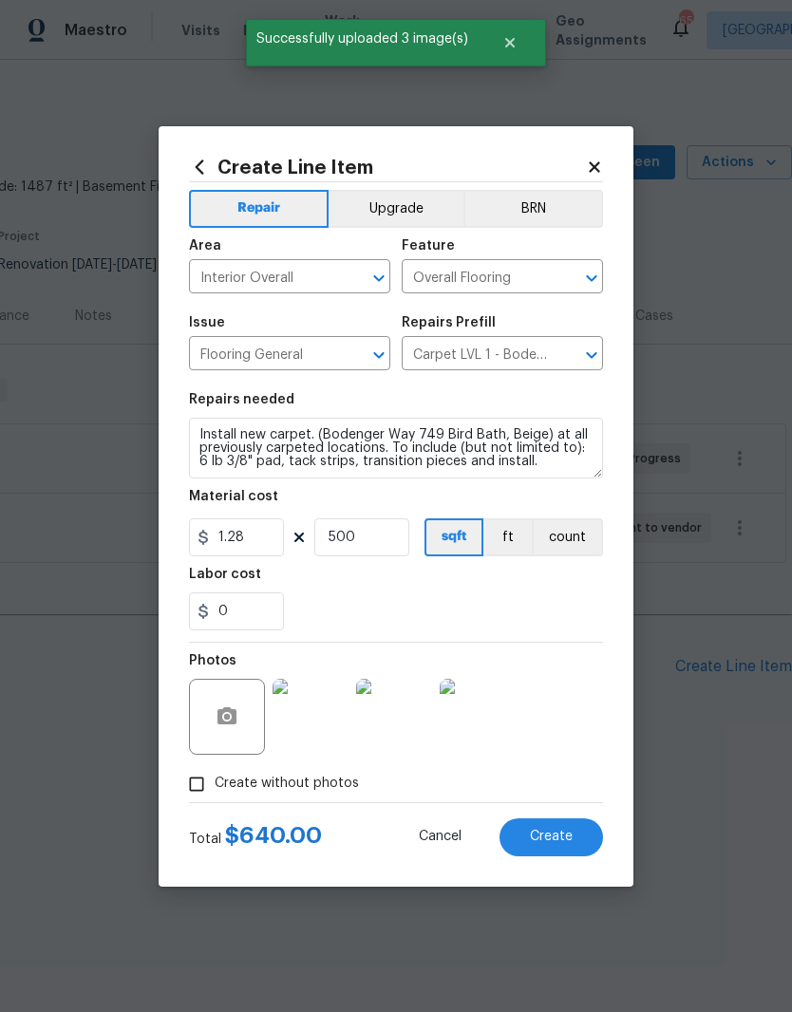
click at [584, 832] on button "Create" at bounding box center [550, 837] width 103 height 38
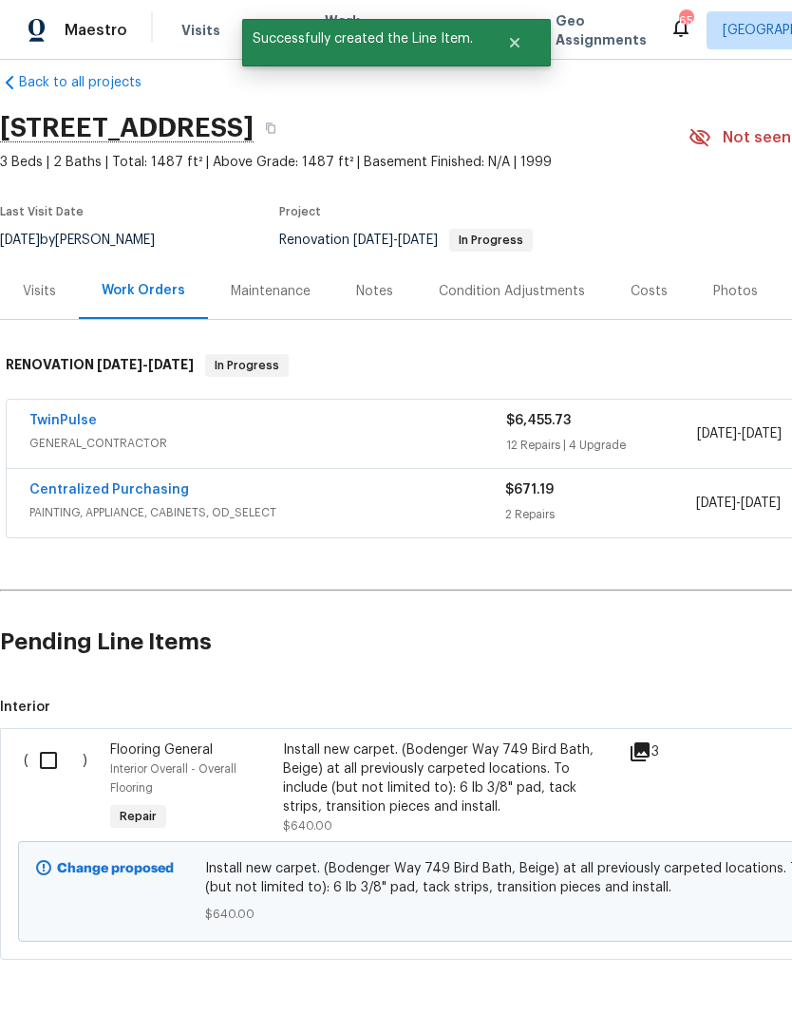
scroll to position [25, 0]
click at [43, 766] on input "checkbox" at bounding box center [55, 760] width 54 height 40
checkbox input "true"
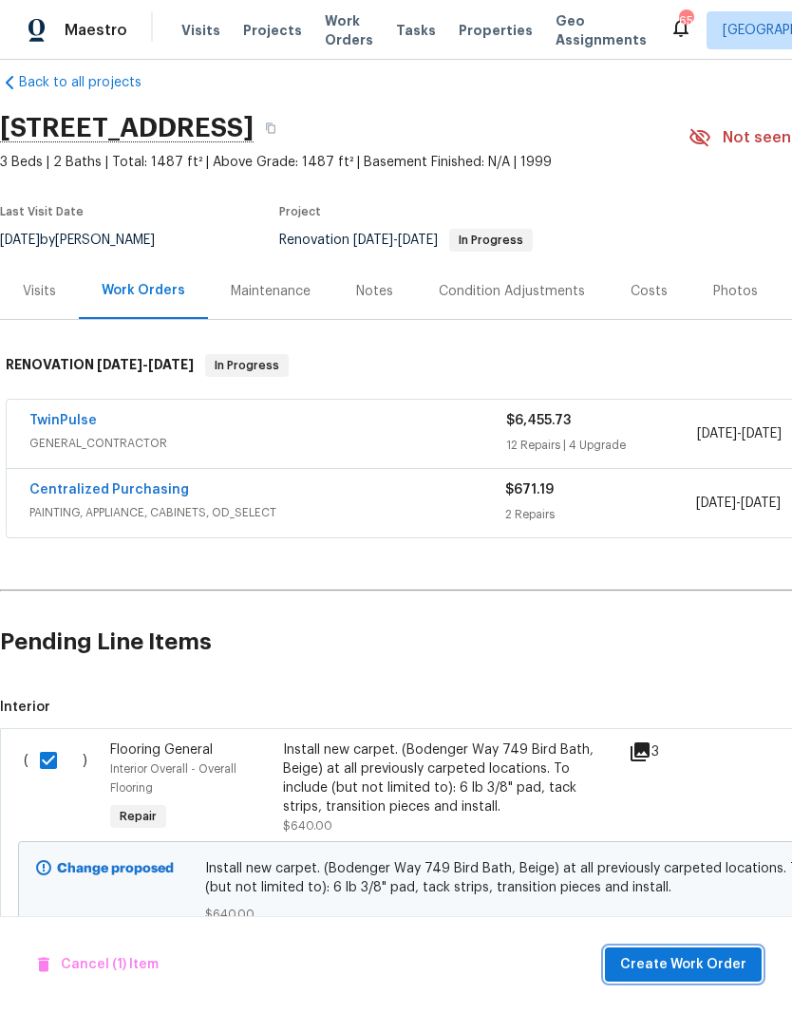
click at [729, 961] on span "Create Work Order" at bounding box center [683, 965] width 126 height 24
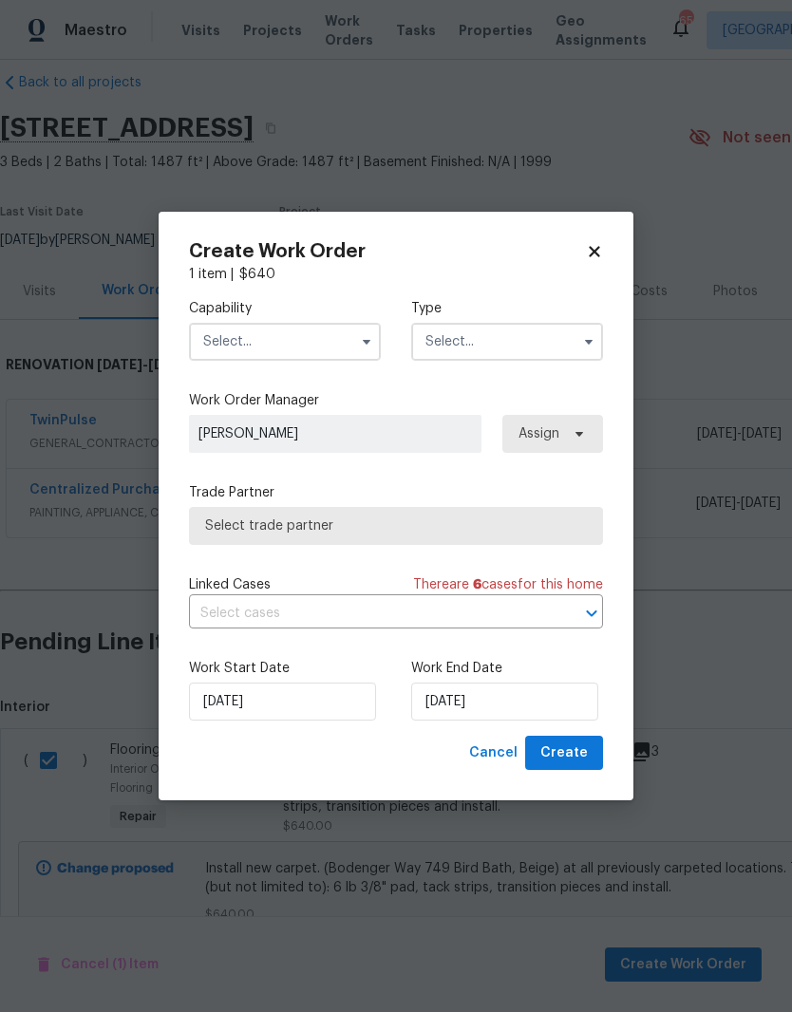
click at [292, 335] on input "text" at bounding box center [285, 342] width 192 height 38
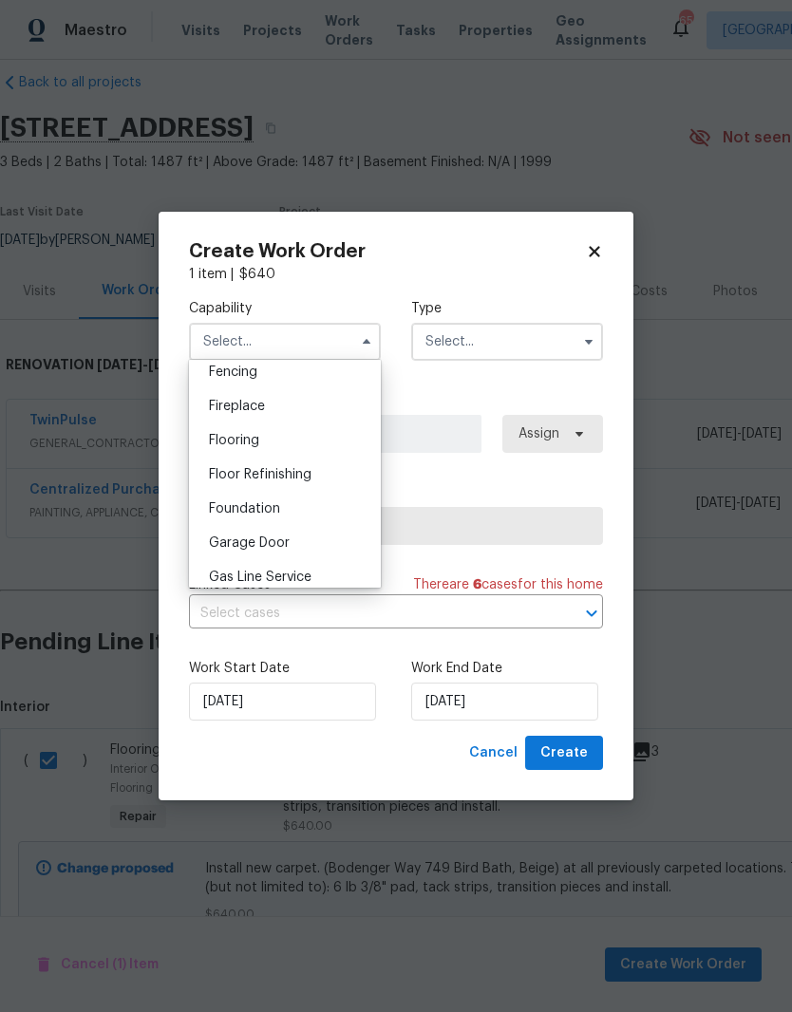
scroll to position [677, 0]
click at [311, 449] on div "Flooring" at bounding box center [285, 441] width 182 height 34
type input "Flooring"
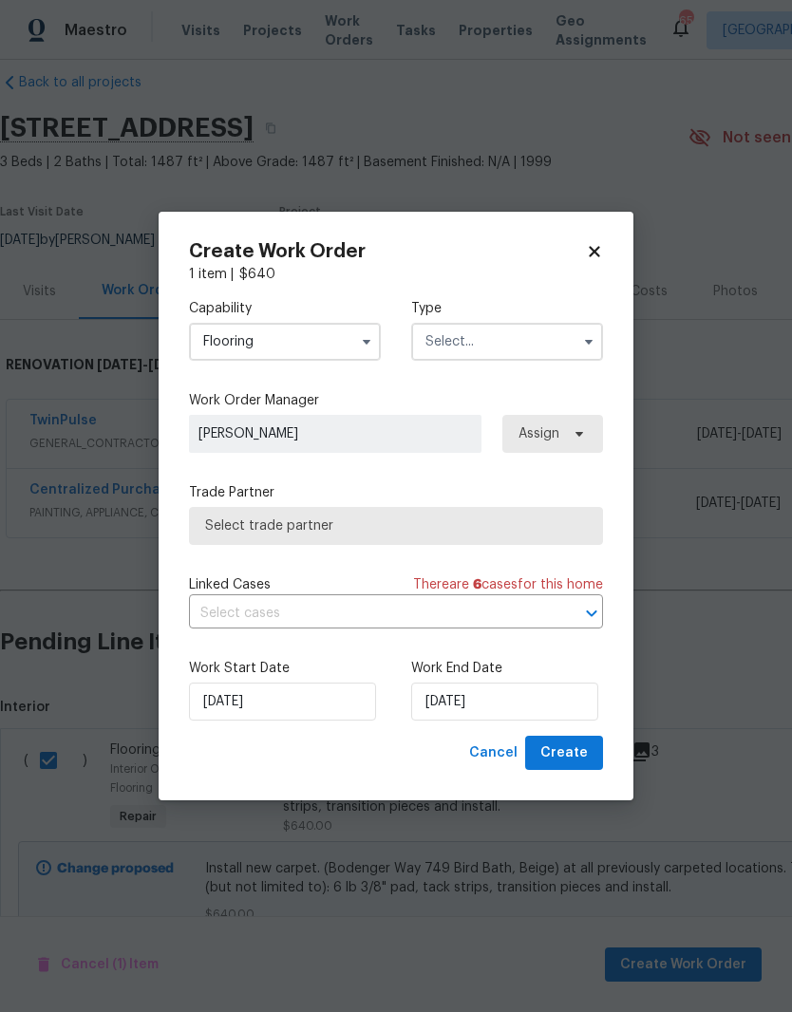
click at [550, 337] on input "text" at bounding box center [507, 342] width 192 height 38
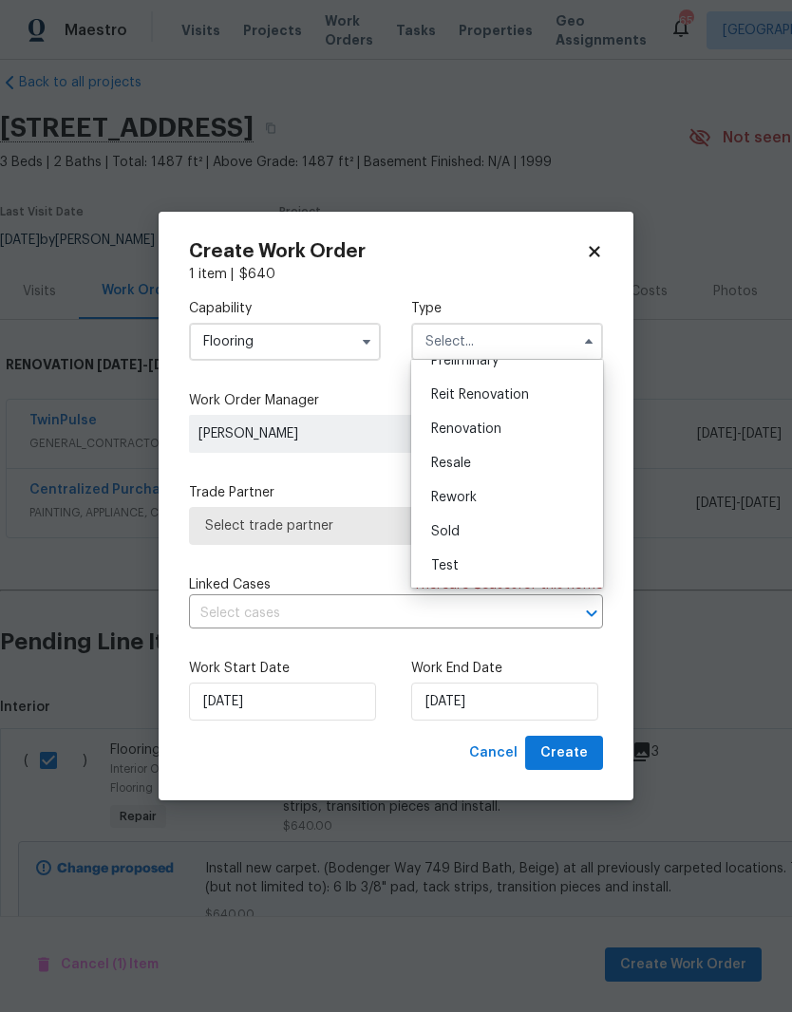
scroll to position [431, 0]
click at [516, 435] on div "Renovation" at bounding box center [507, 429] width 182 height 34
type input "Renovation"
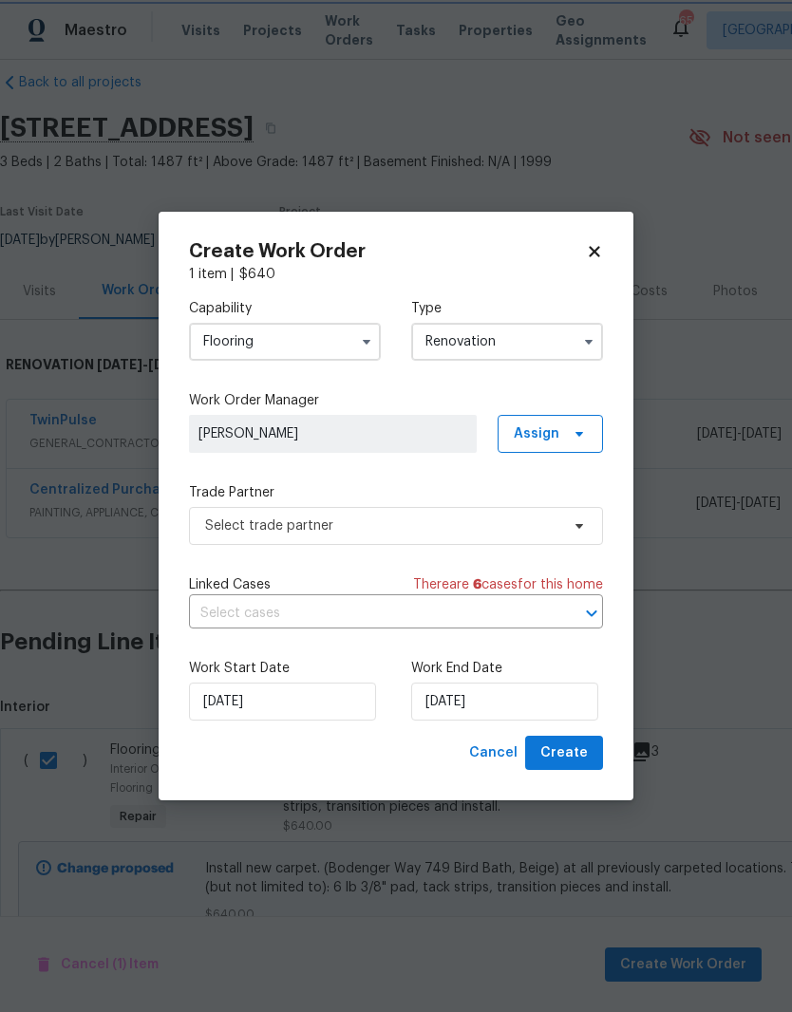
scroll to position [0, 0]
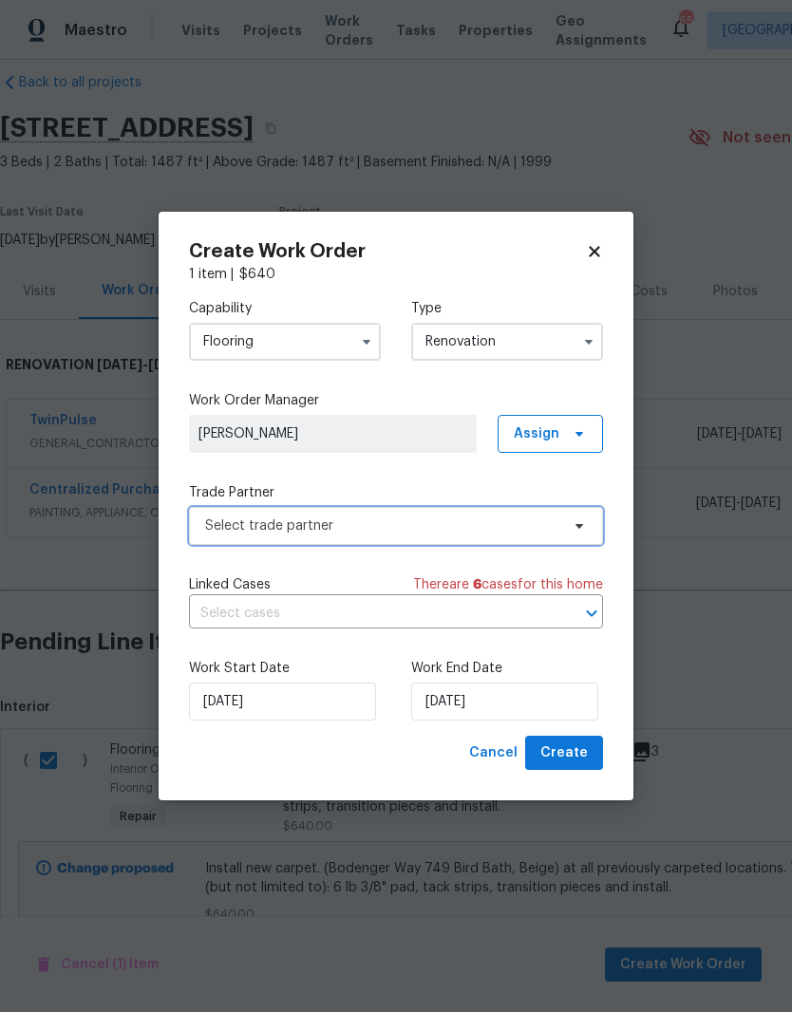
click at [546, 528] on span "Select trade partner" at bounding box center [382, 525] width 354 height 19
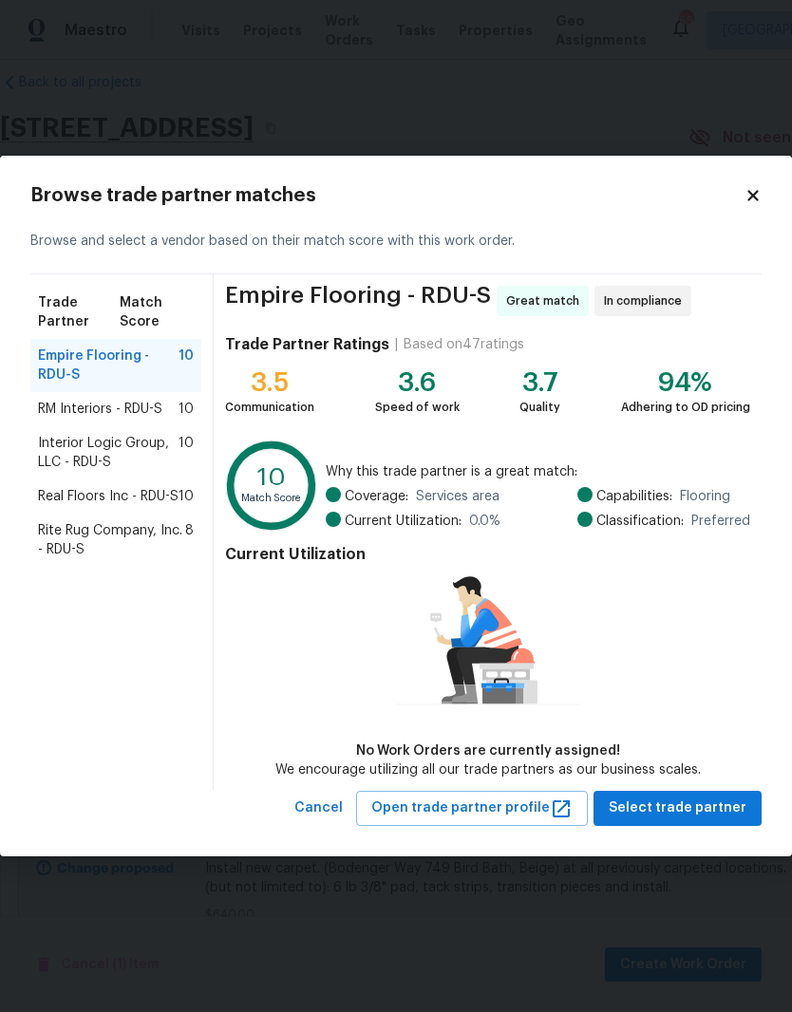
click at [131, 544] on span "Rite Rug Company, Inc. - RDU-S" at bounding box center [111, 540] width 147 height 38
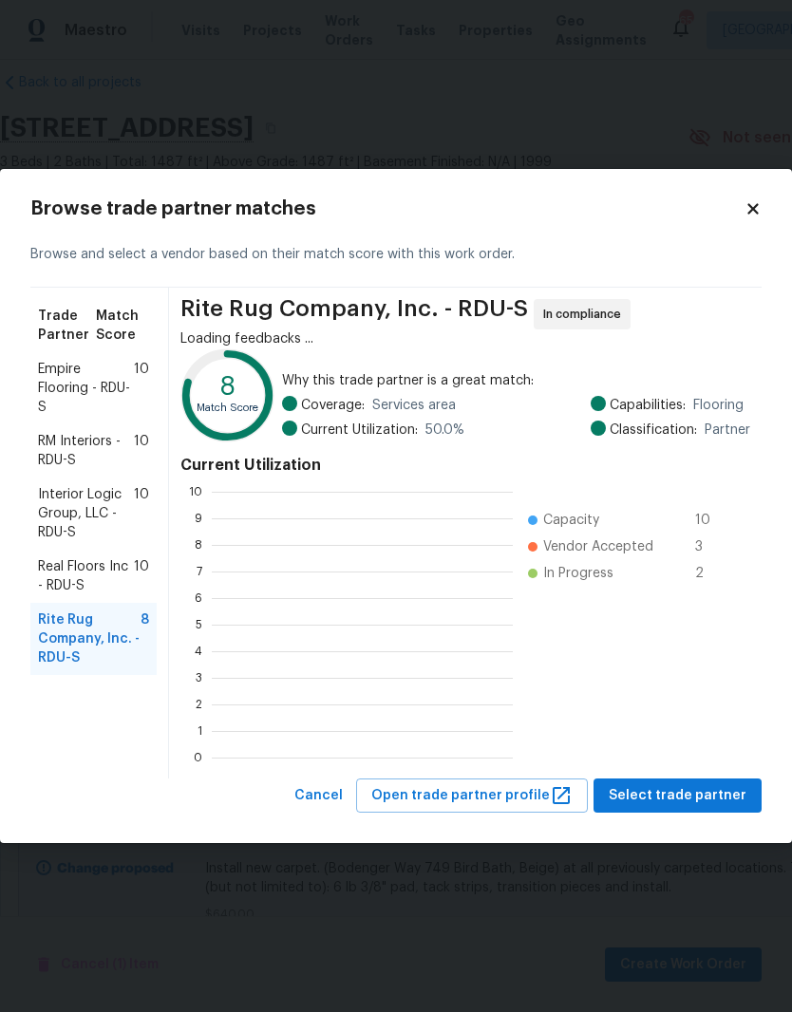
scroll to position [266, 301]
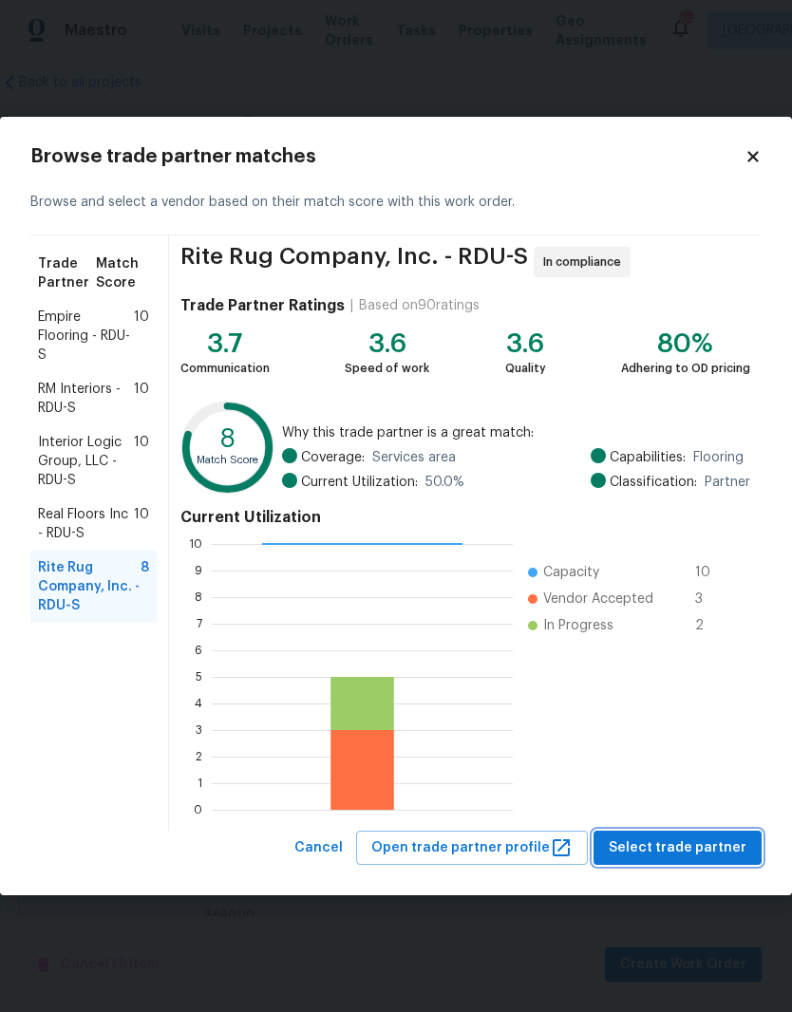
click at [712, 849] on span "Select trade partner" at bounding box center [677, 848] width 138 height 24
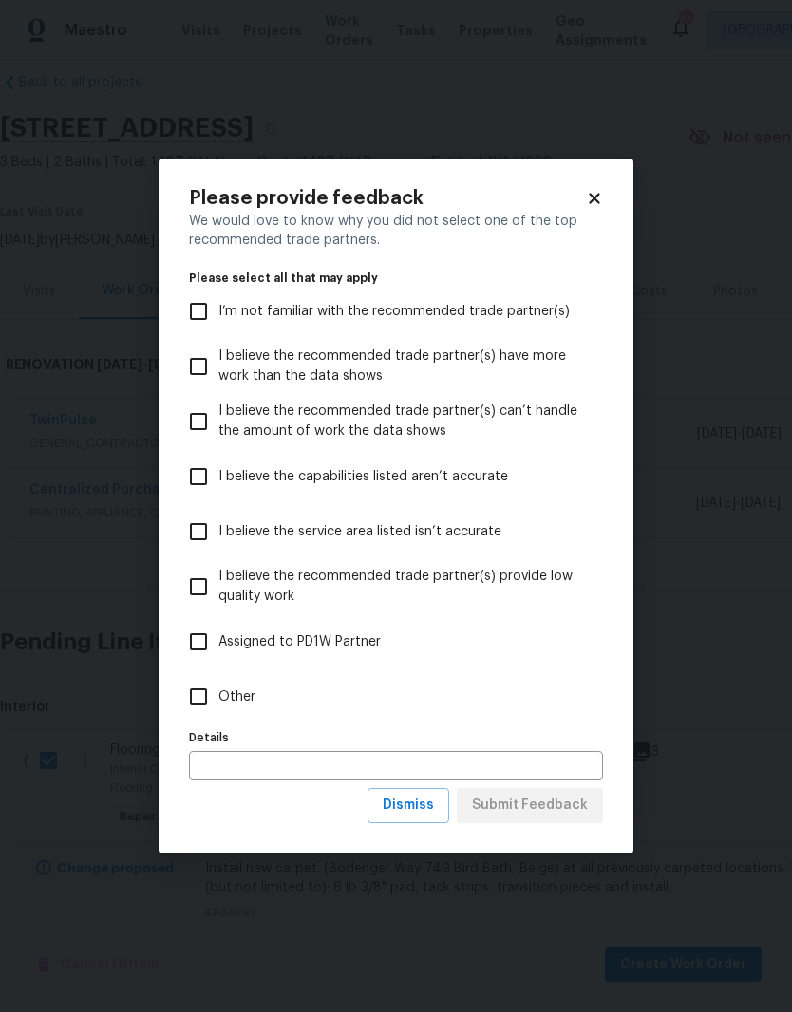
click at [207, 706] on input "Other" at bounding box center [198, 697] width 40 height 40
checkbox input "true"
click at [563, 806] on span "Submit Feedback" at bounding box center [530, 805] width 116 height 24
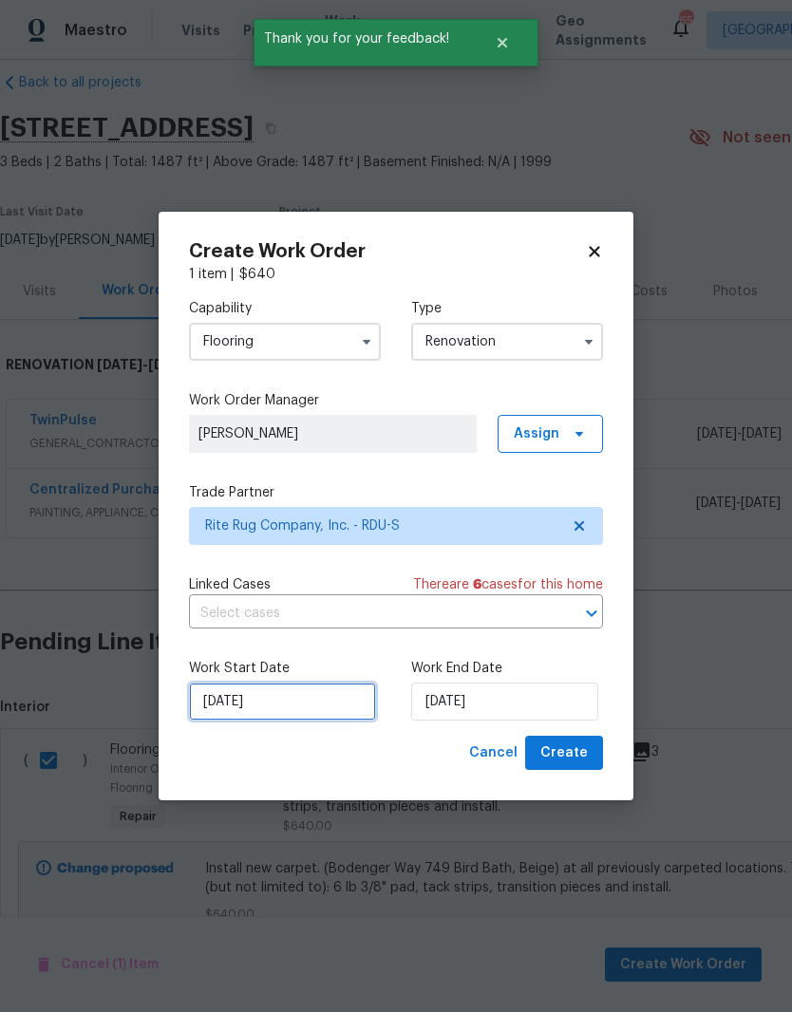
click at [294, 714] on input "8/18/2025" at bounding box center [282, 701] width 187 height 38
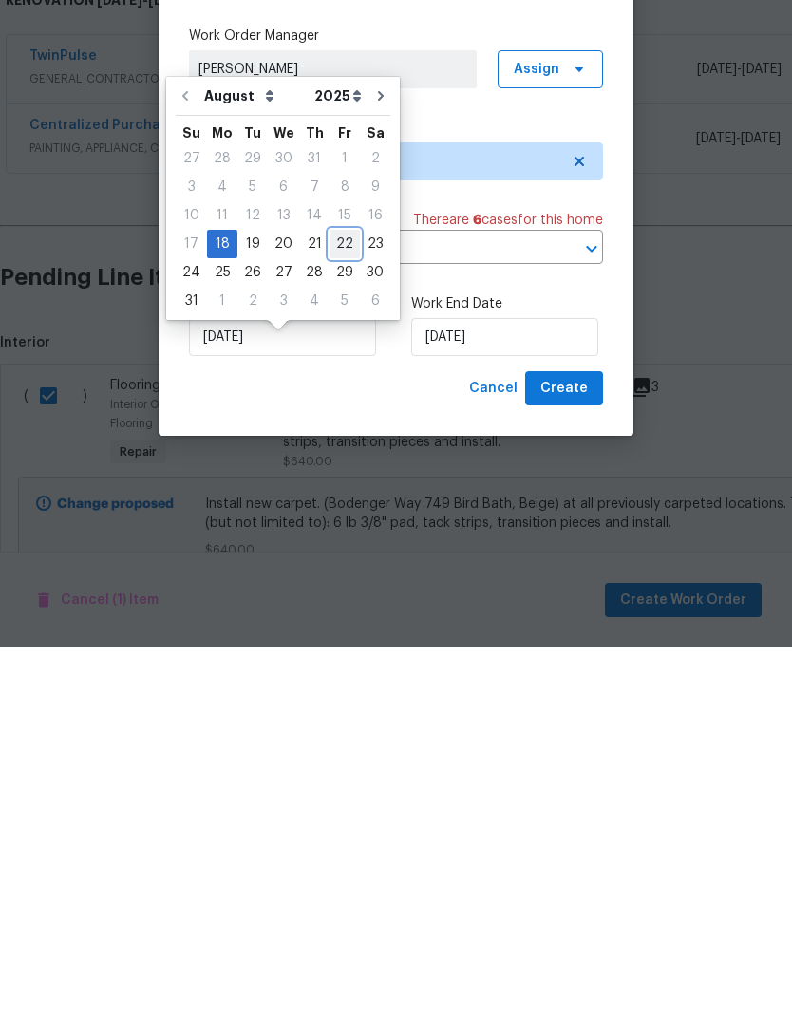
click at [337, 595] on div "22" at bounding box center [344, 608] width 30 height 27
type input "8/22/2025"
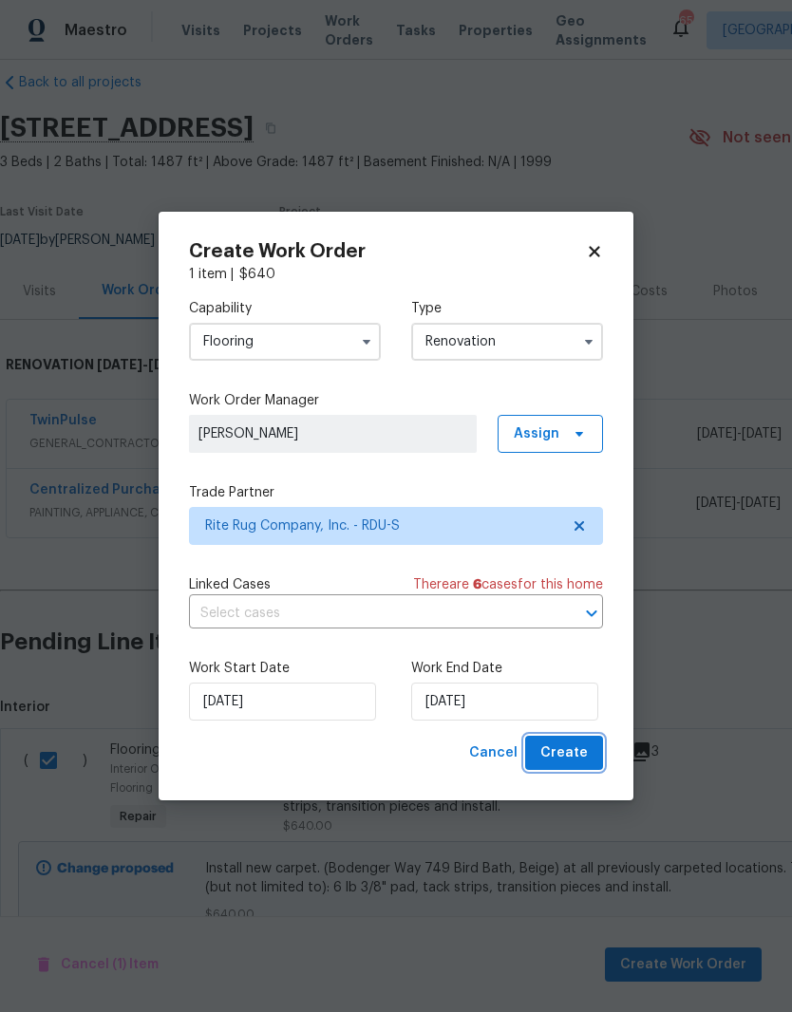
click at [588, 766] on button "Create" at bounding box center [564, 753] width 78 height 35
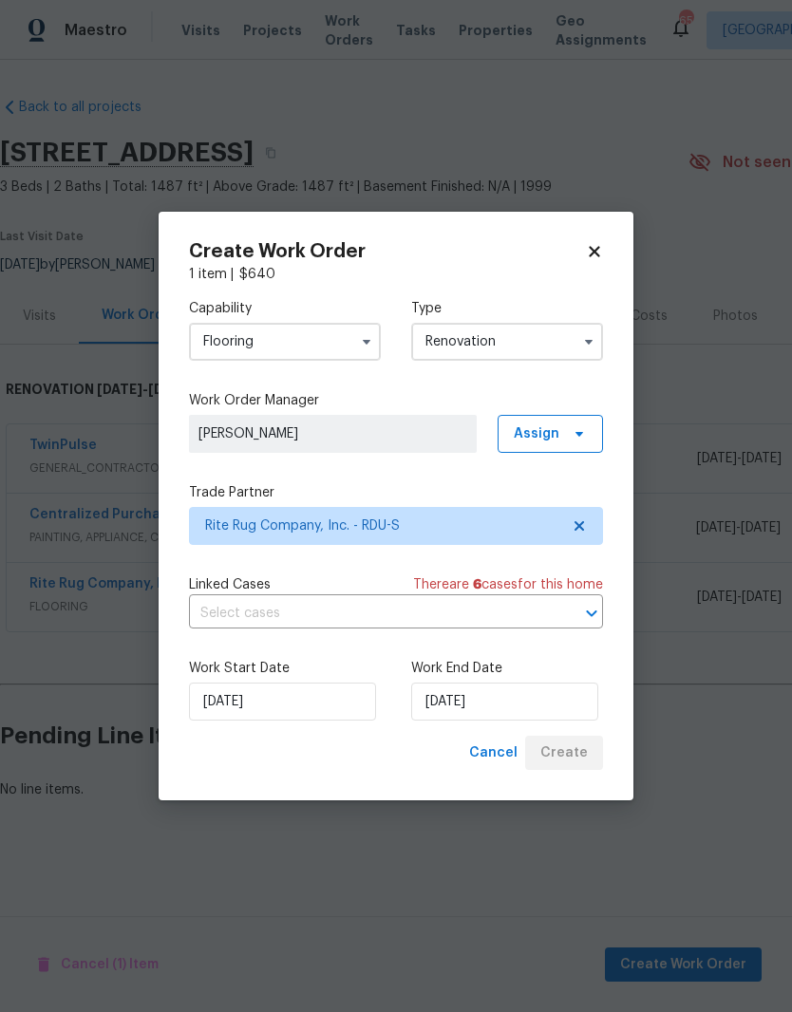
scroll to position [0, 0]
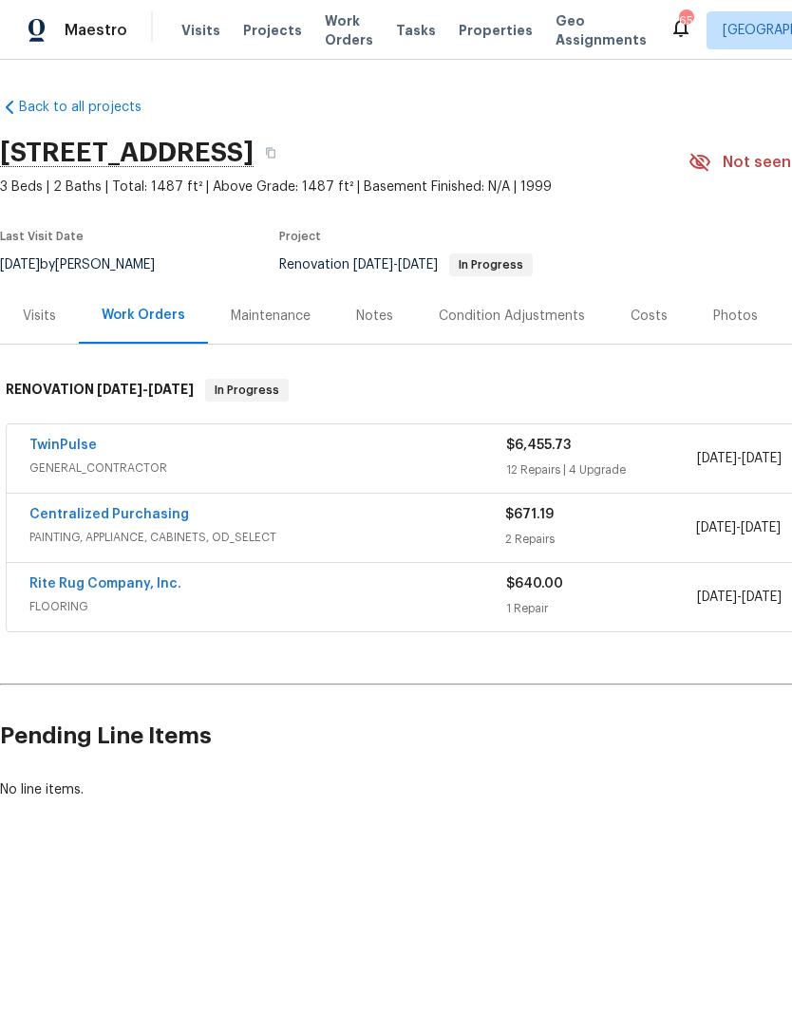
click at [74, 587] on link "Rite Rug Company, Inc." at bounding box center [105, 583] width 152 height 13
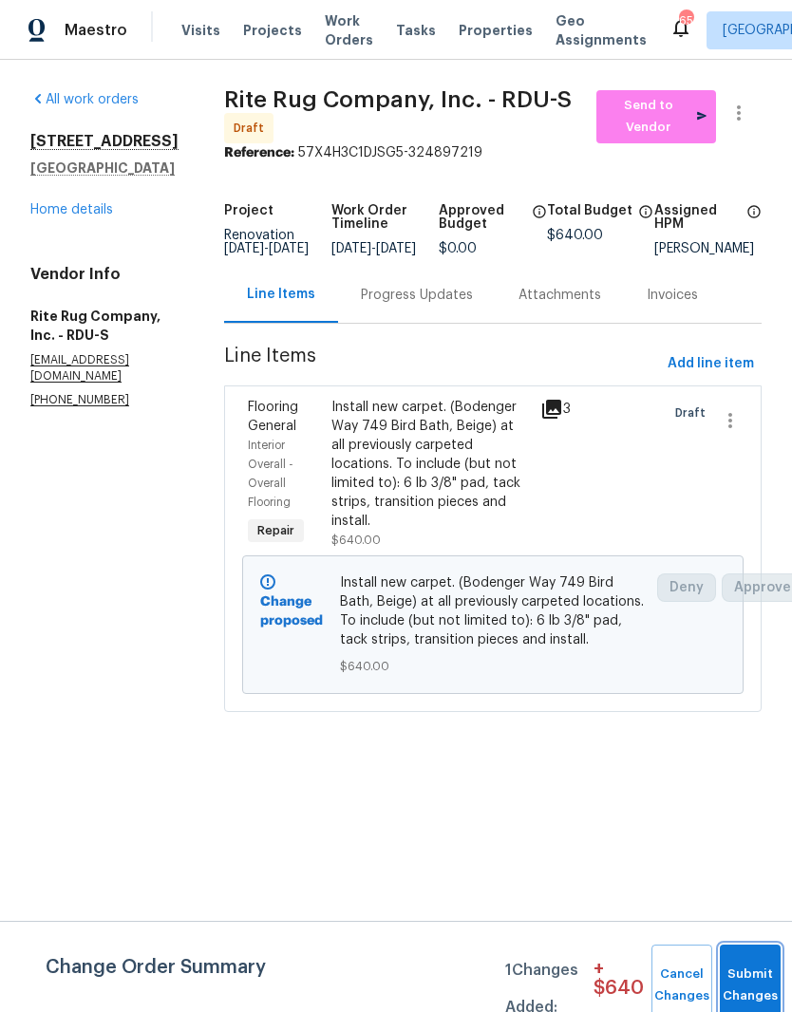
click at [755, 978] on button "Submit Changes" at bounding box center [749, 985] width 61 height 82
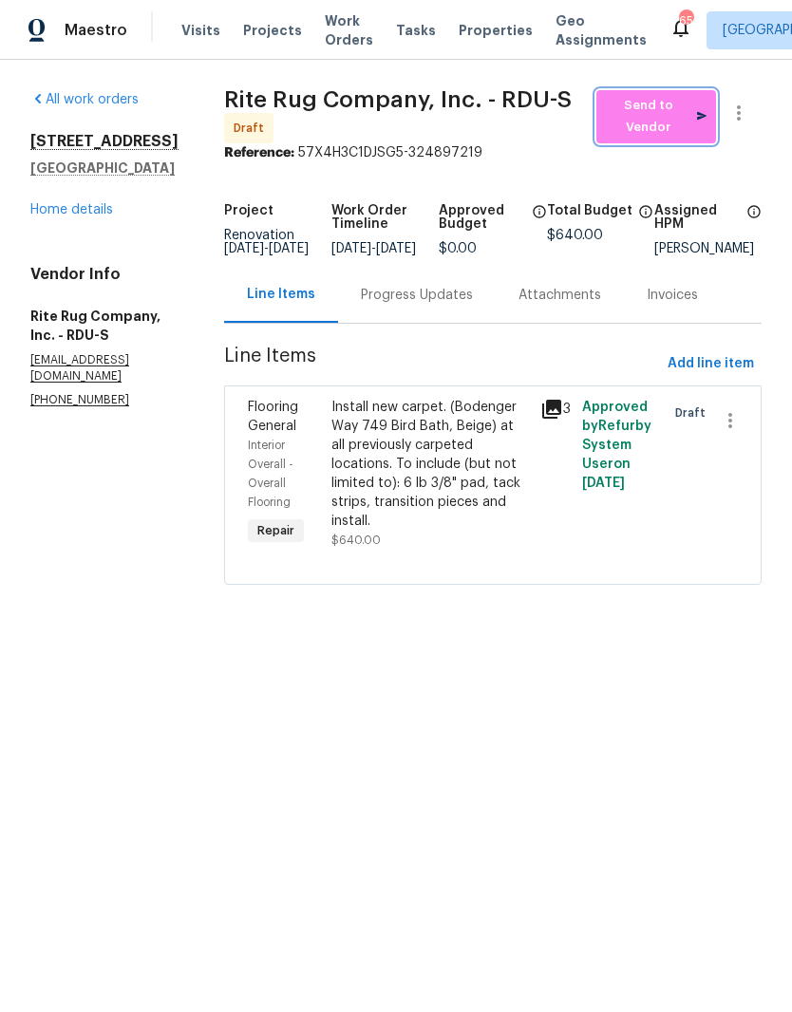
click at [675, 119] on span "Send to Vendor" at bounding box center [656, 117] width 101 height 44
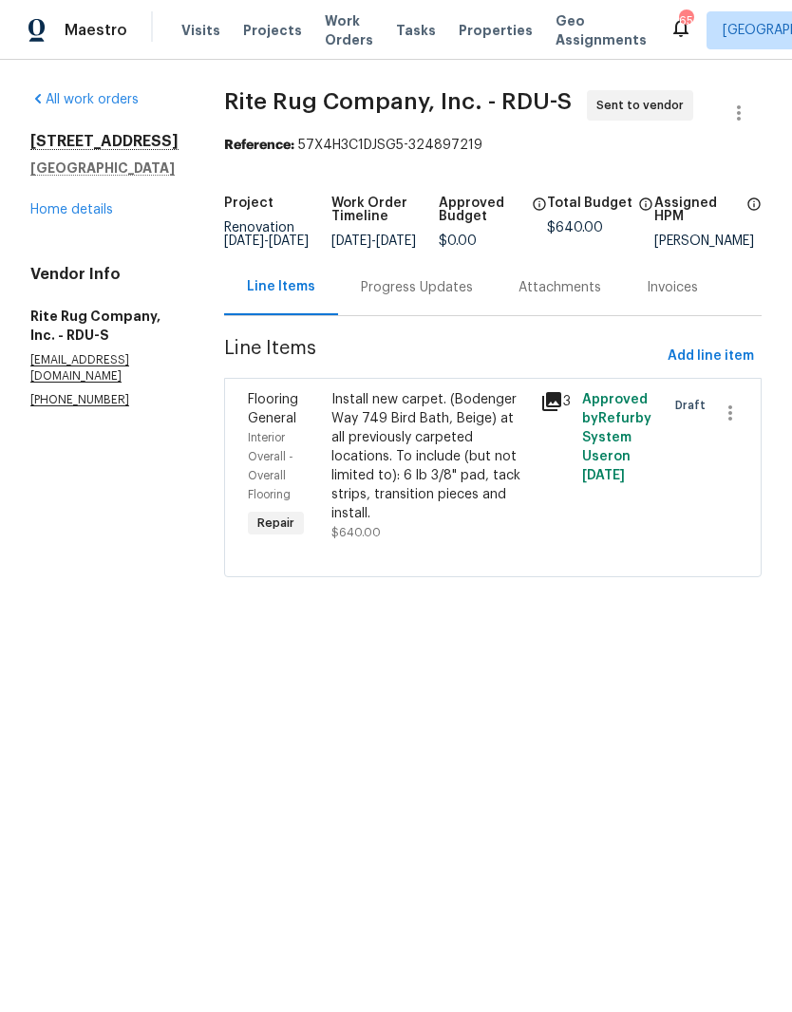
click at [420, 297] on div "Progress Updates" at bounding box center [417, 287] width 112 height 19
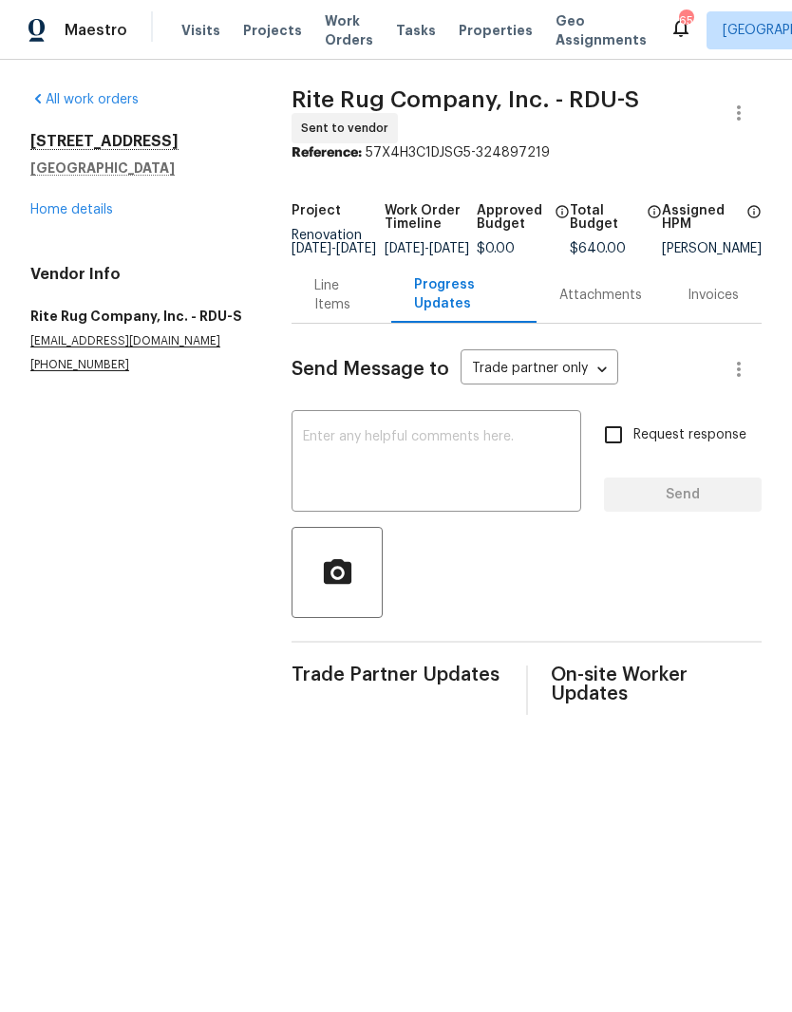
click at [479, 470] on textarea at bounding box center [436, 463] width 267 height 66
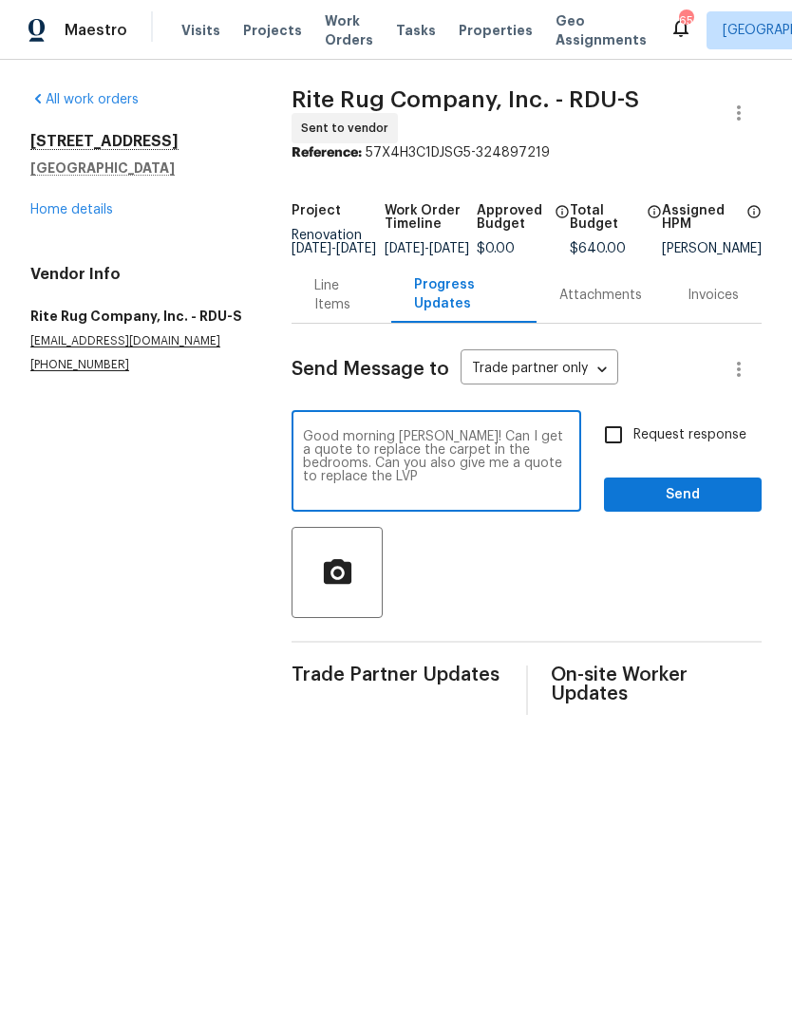
click at [448, 478] on textarea "Good morning Natalie! Can I get a quote to replace the carpet in the bedrooms. …" at bounding box center [436, 463] width 267 height 66
click at [418, 479] on textarea "Good morning Natalie! Can I get a quote to replace the carpet in the bedrooms. …" at bounding box center [436, 463] width 267 height 66
click at [419, 496] on textarea "Good morning Natalie! Can I get a quote to replace the carpet in the bedrooms. …" at bounding box center [436, 463] width 267 height 66
type textarea "Good morning Natalie! Can I get a quote to replace the carpet in the bedrooms. …"
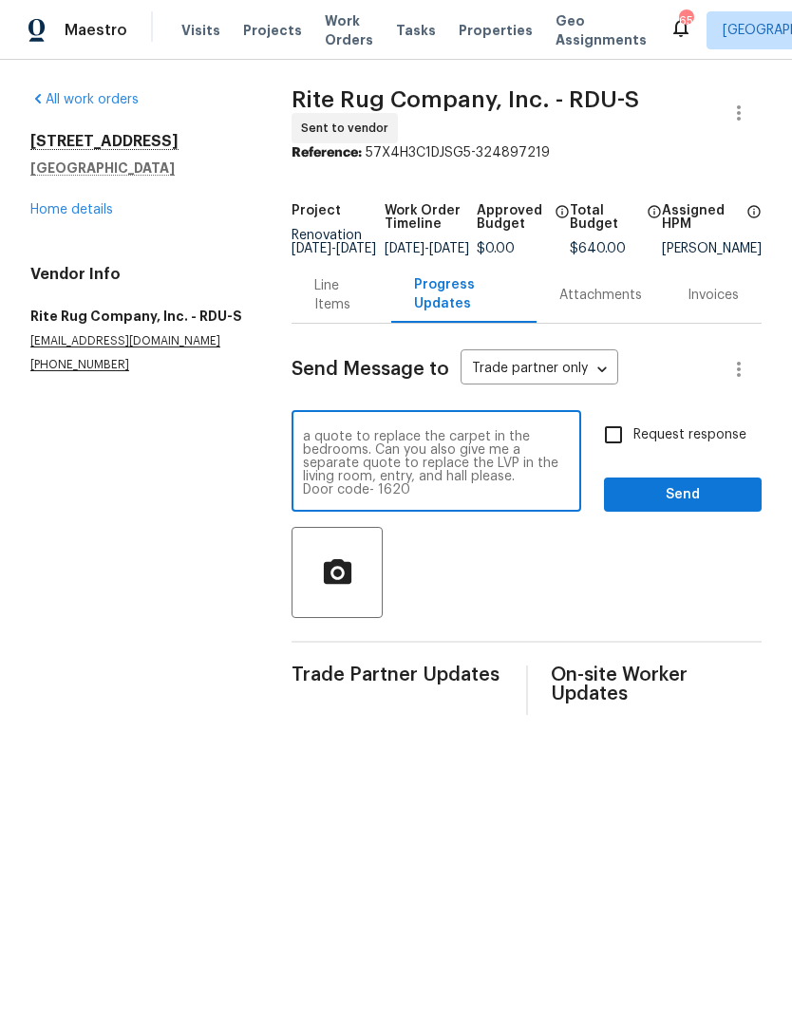
click at [625, 447] on input "Request response" at bounding box center [613, 435] width 40 height 40
checkbox input "true"
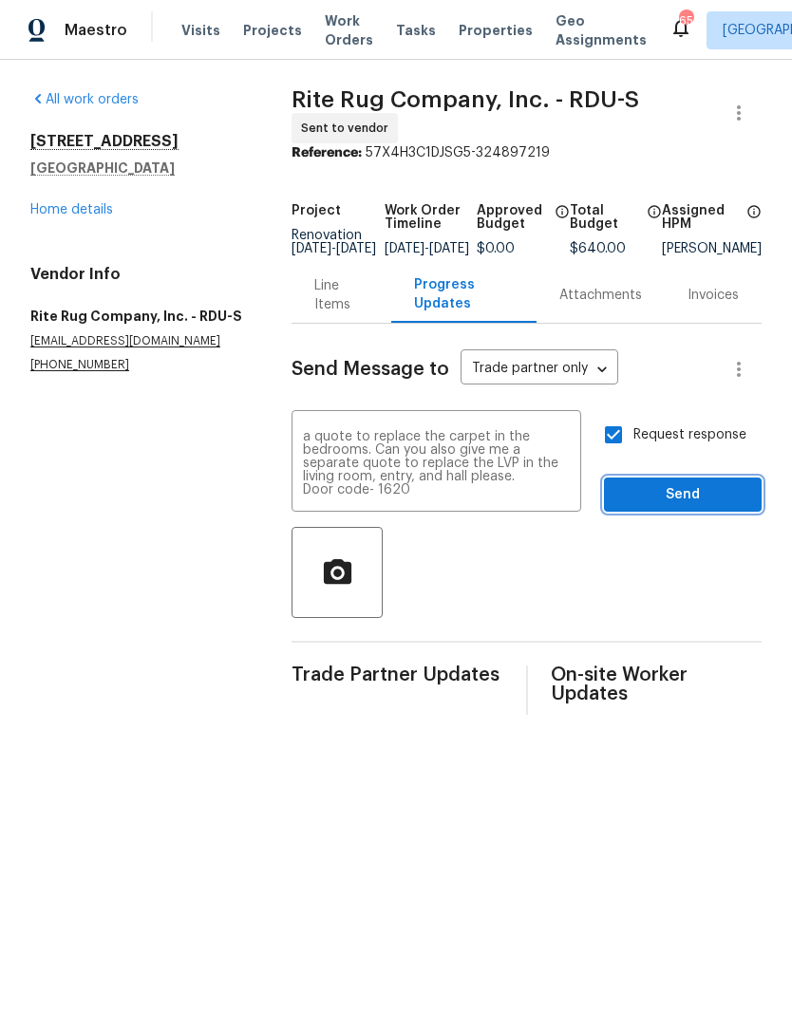
click at [726, 507] on span "Send" at bounding box center [682, 495] width 127 height 24
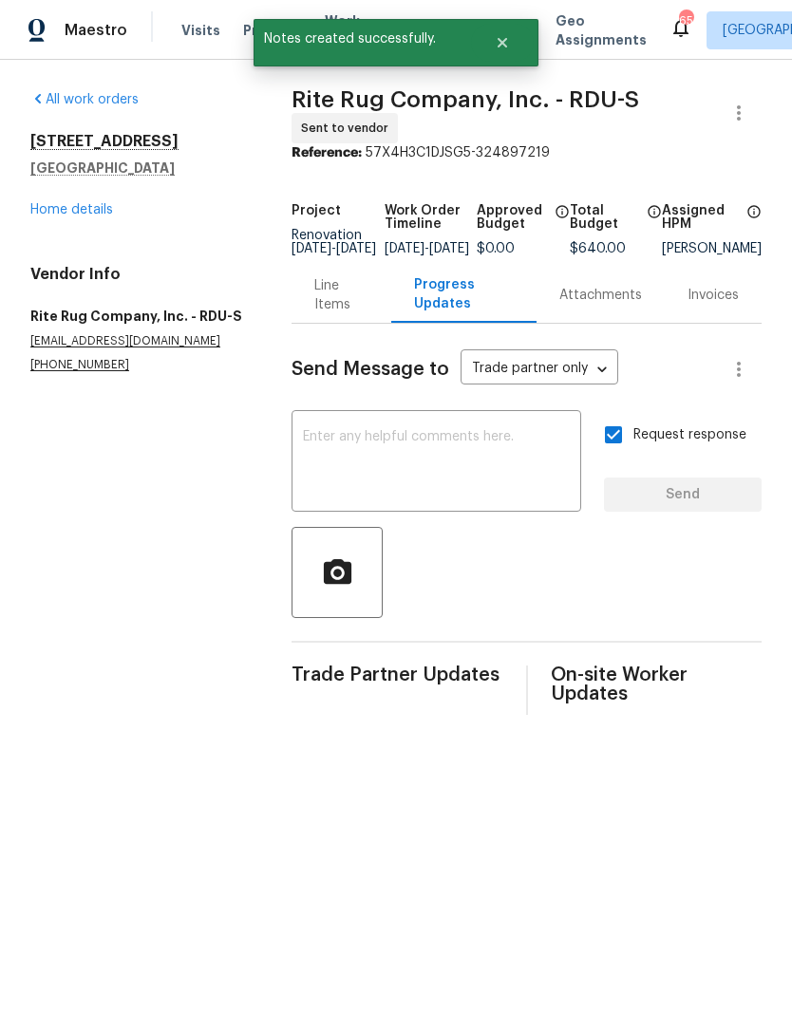
scroll to position [0, 0]
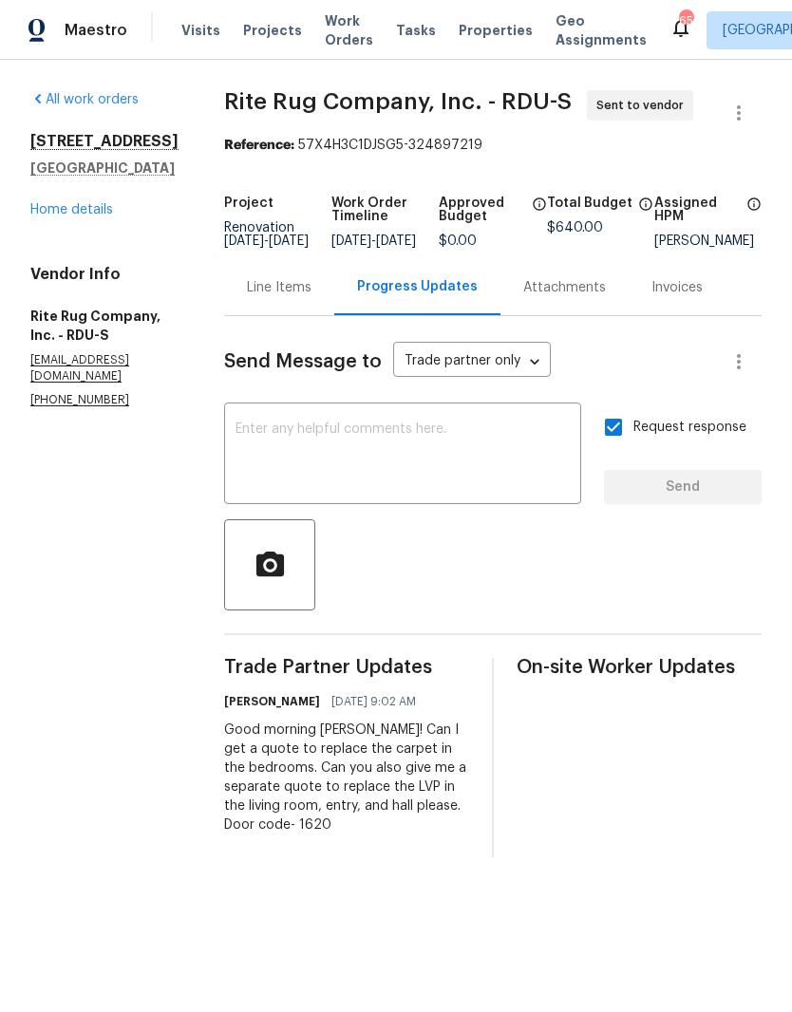
click at [92, 214] on link "Home details" at bounding box center [71, 209] width 83 height 13
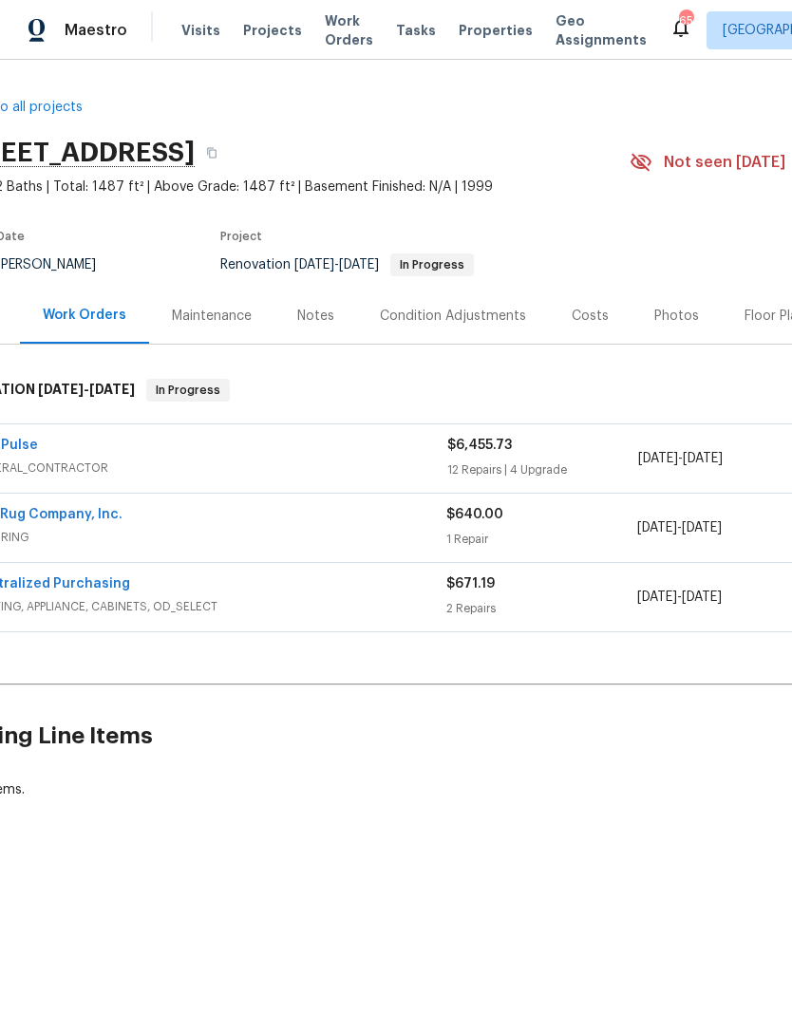
scroll to position [0, 26]
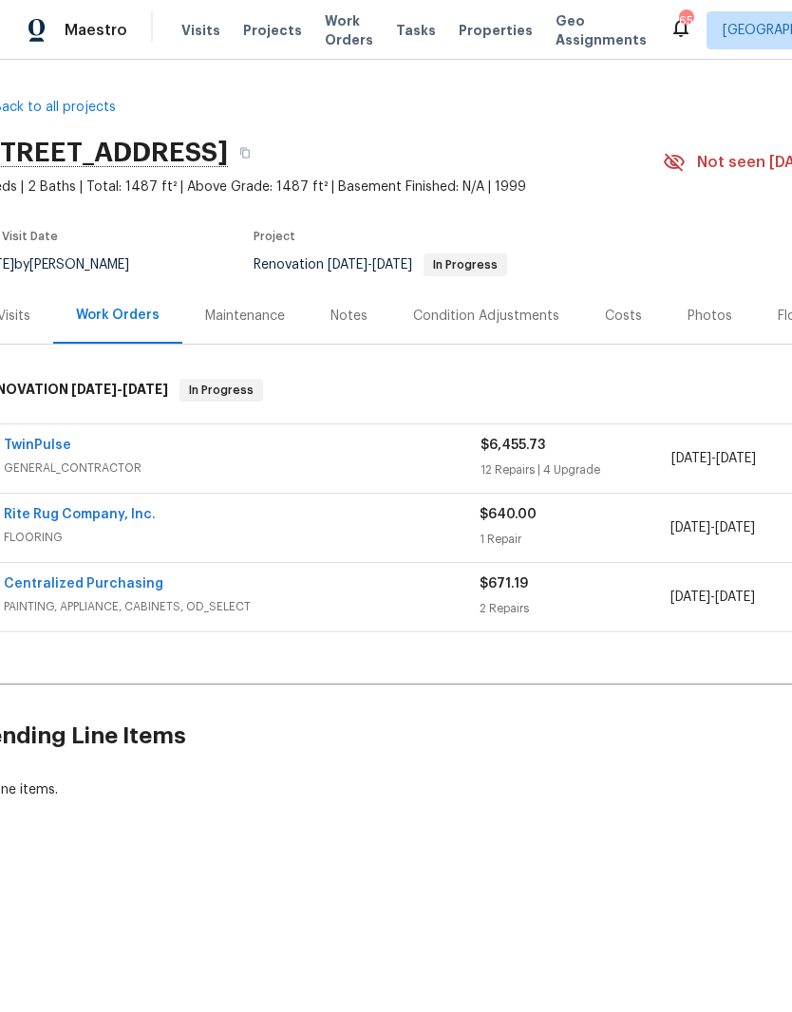
click at [347, 318] on div "Notes" at bounding box center [348, 316] width 37 height 19
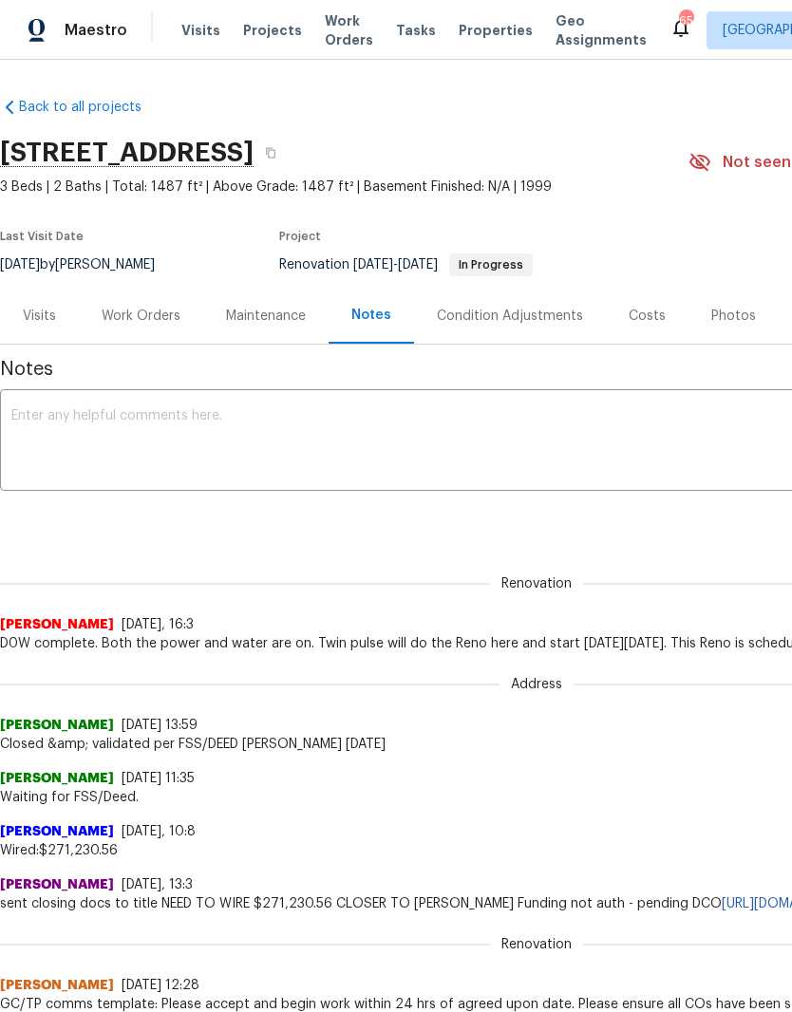
click at [648, 318] on div "Costs" at bounding box center [646, 316] width 37 height 19
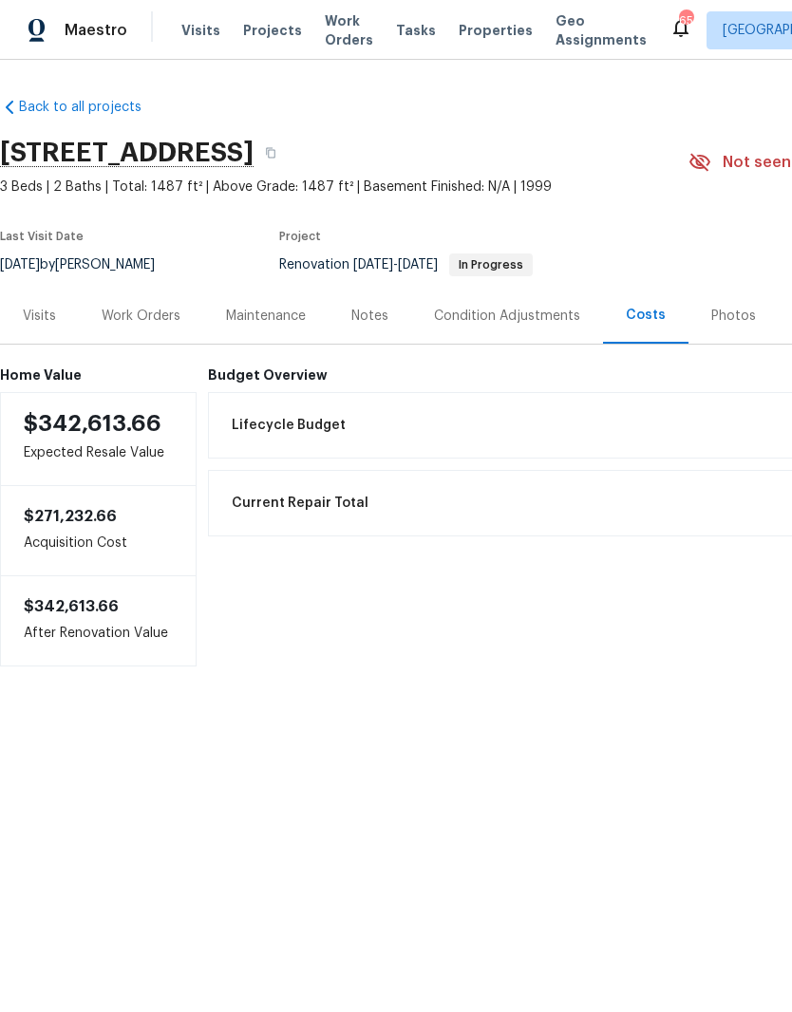
click at [148, 313] on div "Work Orders" at bounding box center [141, 316] width 79 height 19
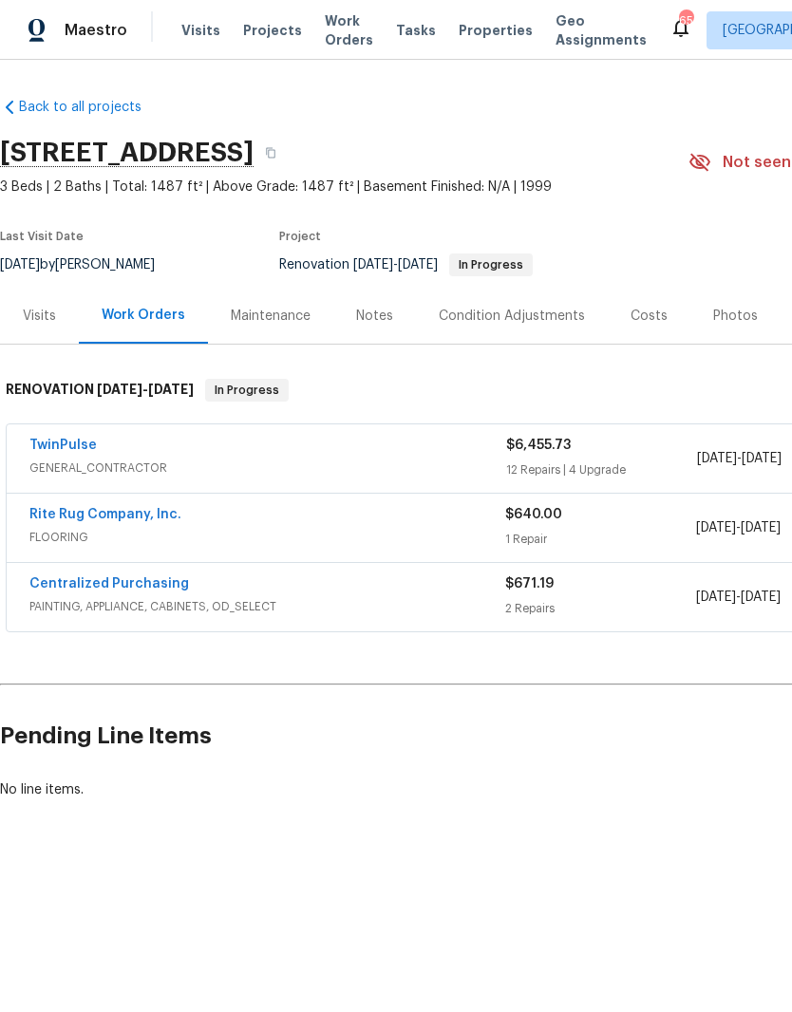
click at [67, 450] on link "TwinPulse" at bounding box center [62, 444] width 67 height 13
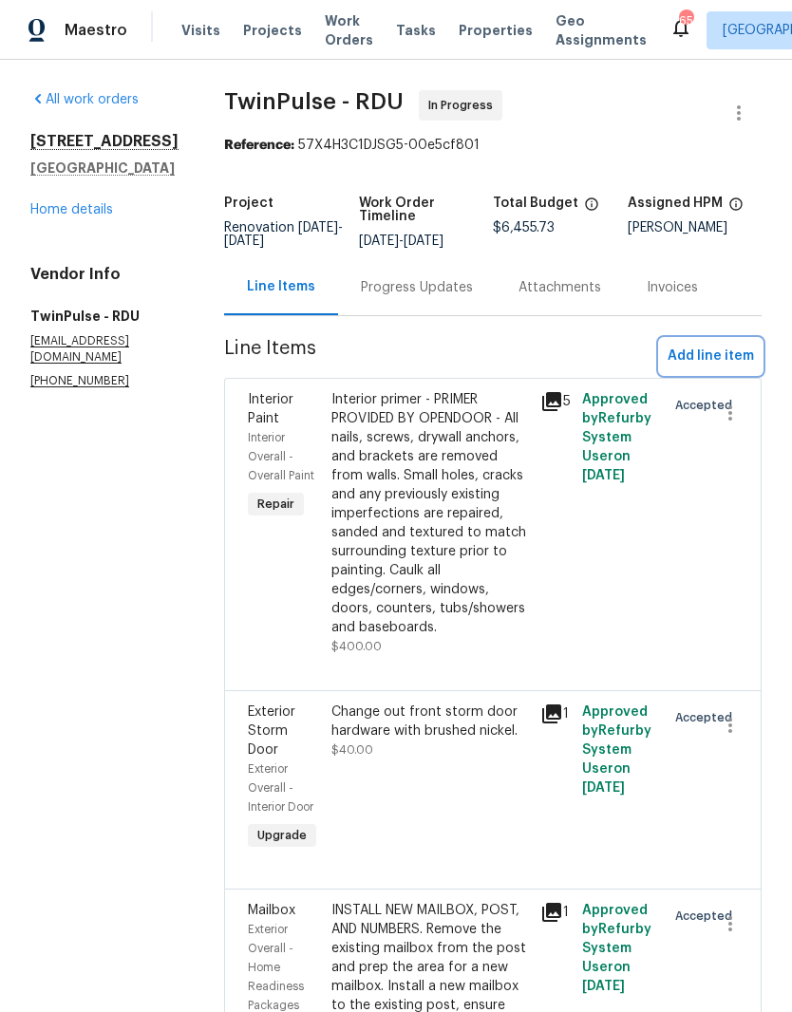
click at [734, 366] on span "Add line item" at bounding box center [710, 357] width 86 height 24
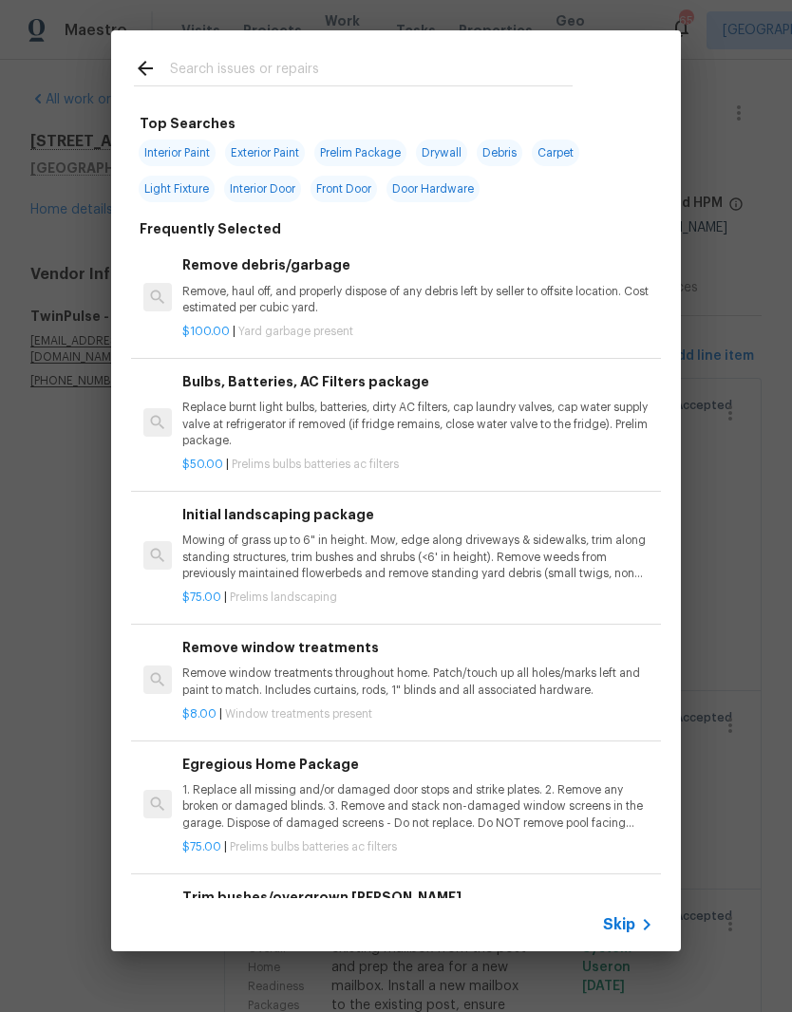
click at [407, 74] on input "text" at bounding box center [371, 71] width 402 height 28
type input "Press"
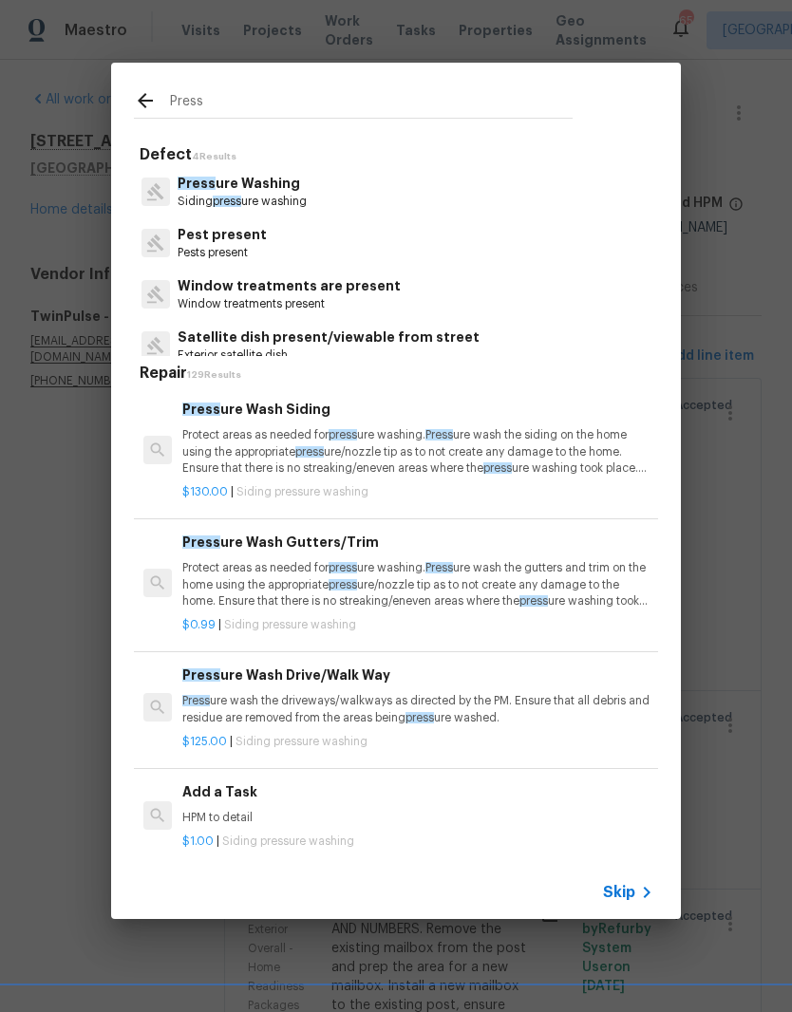
click at [337, 446] on p "Protect areas as needed for press ure washing. Press ure wash the siding on the…" at bounding box center [417, 451] width 471 height 48
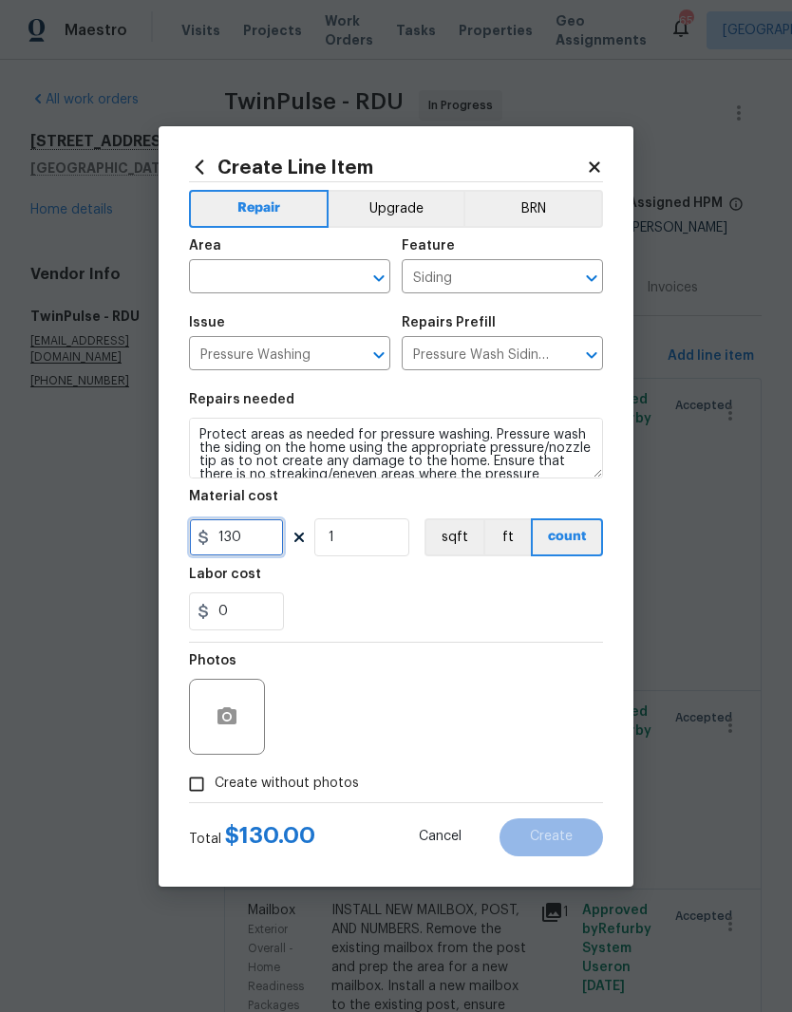
click at [264, 539] on input "130" at bounding box center [236, 537] width 95 height 38
click at [317, 279] on input "text" at bounding box center [263, 278] width 148 height 29
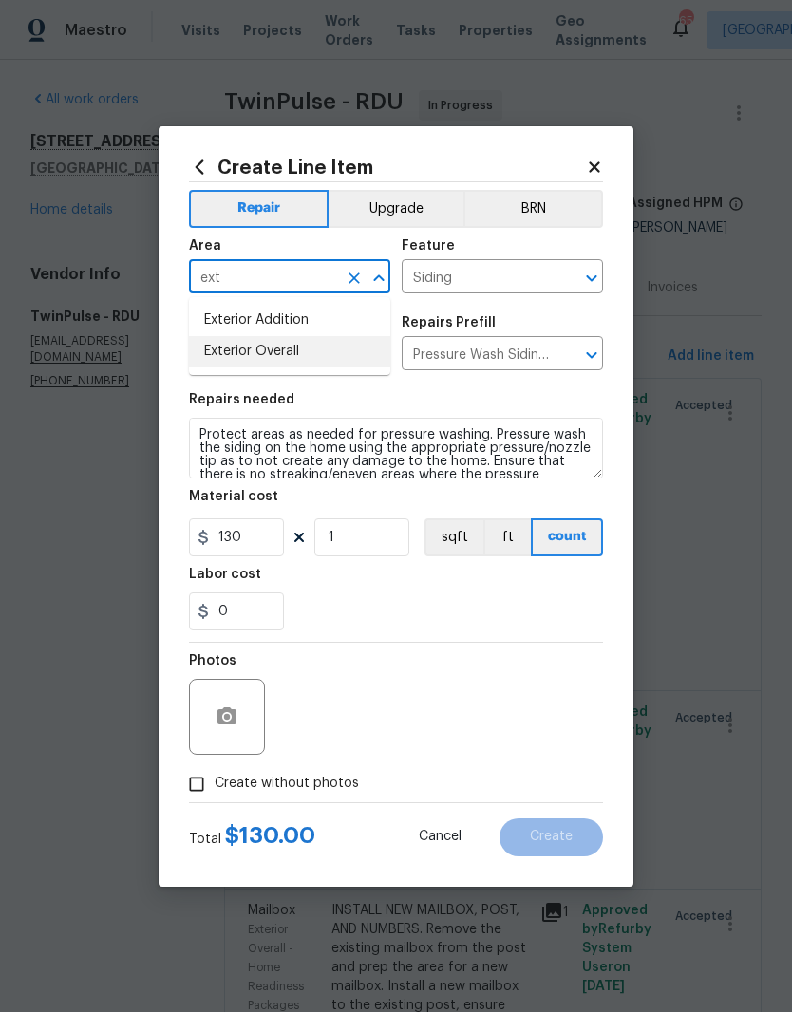
click at [318, 346] on li "Exterior Overall" at bounding box center [289, 351] width 201 height 31
type input "Exterior Overall"
click at [554, 615] on div "0" at bounding box center [396, 611] width 414 height 38
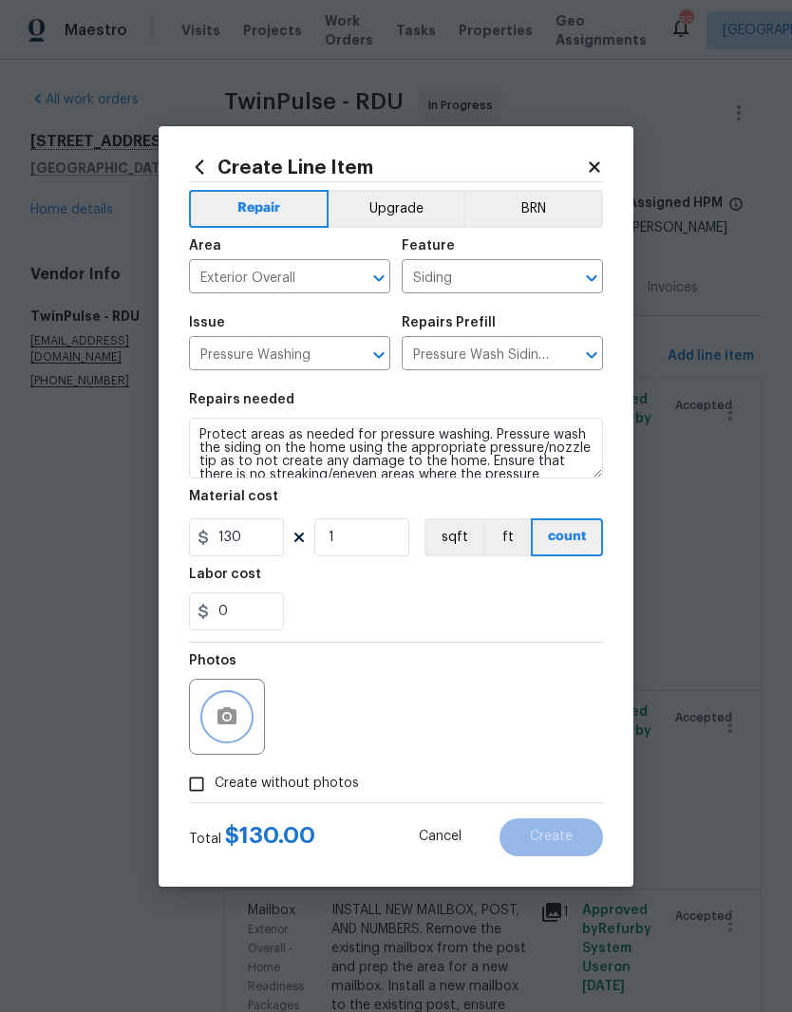
click at [245, 719] on button "button" at bounding box center [227, 717] width 46 height 46
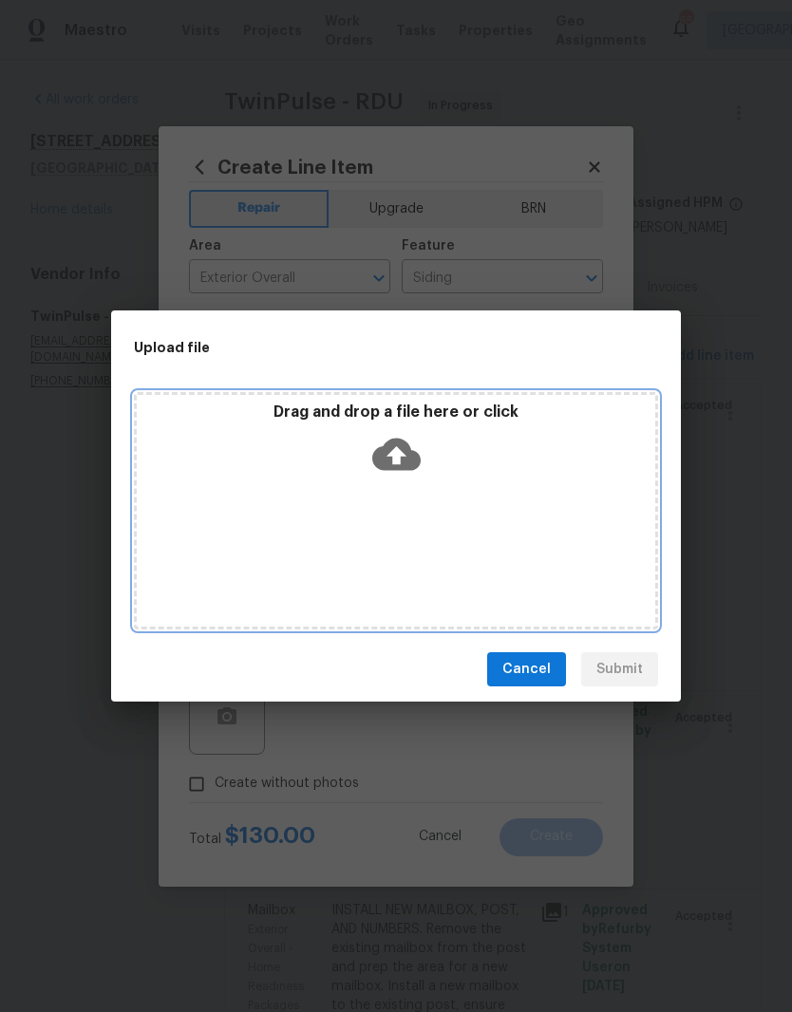
click at [452, 537] on div "Drag and drop a file here or click" at bounding box center [396, 510] width 524 height 237
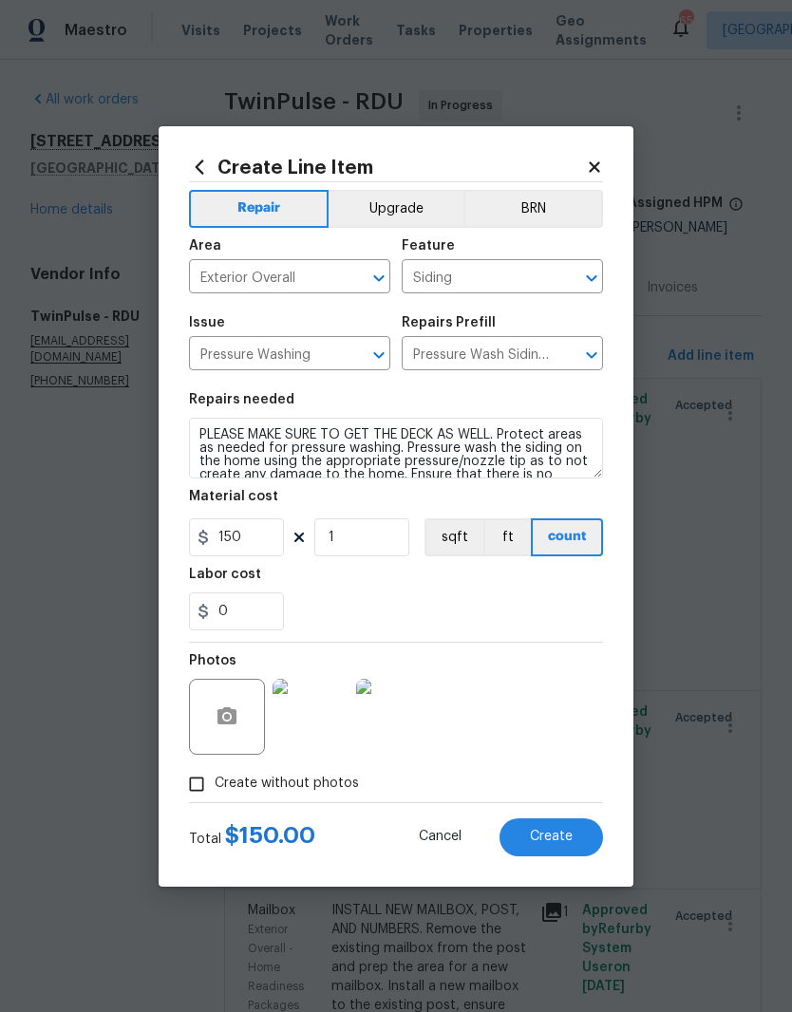
type textarea "PLEASE MAKE SURE TO GET THE DECK AS WELL. Protect areas as needed for pressure …"
click at [475, 616] on div "0" at bounding box center [396, 611] width 414 height 38
click at [243, 726] on button "button" at bounding box center [227, 717] width 46 height 46
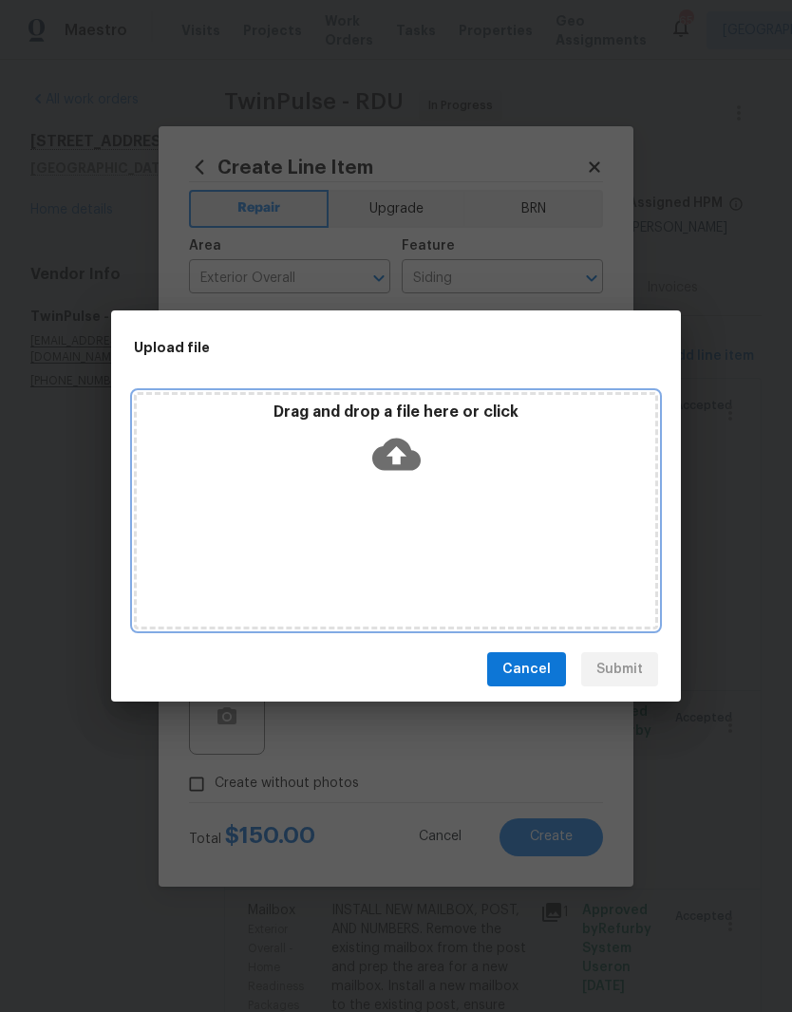
click at [461, 467] on div "Drag and drop a file here or click" at bounding box center [396, 443] width 518 height 82
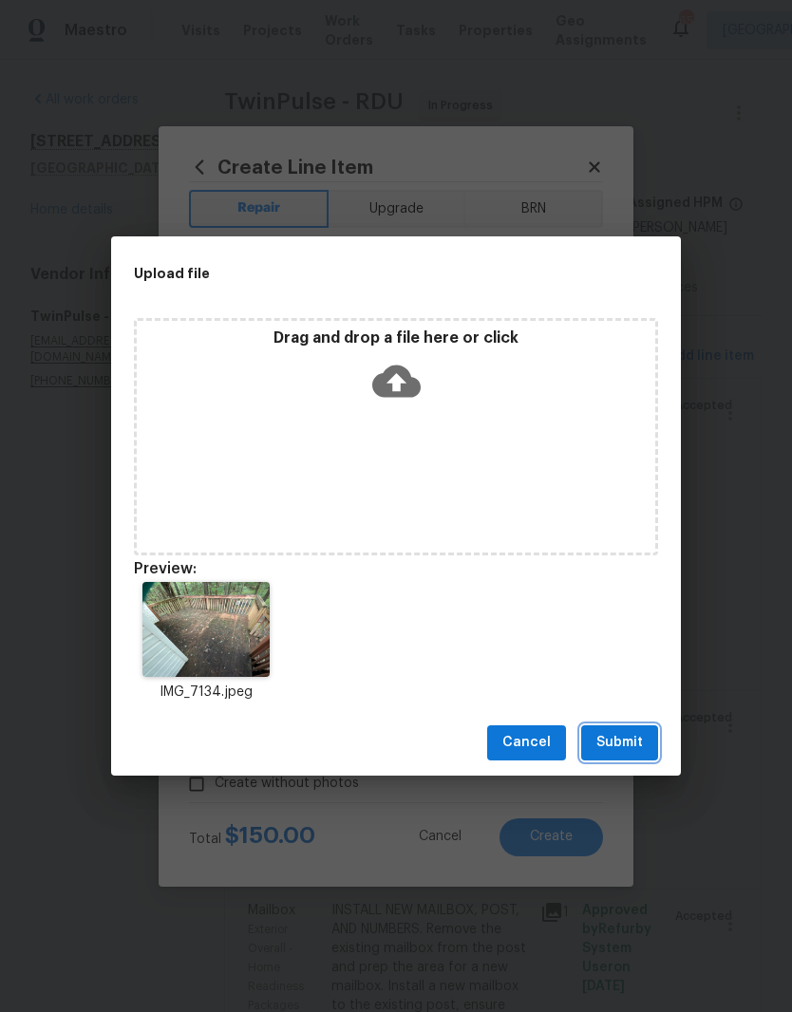
click at [649, 749] on button "Submit" at bounding box center [619, 742] width 77 height 35
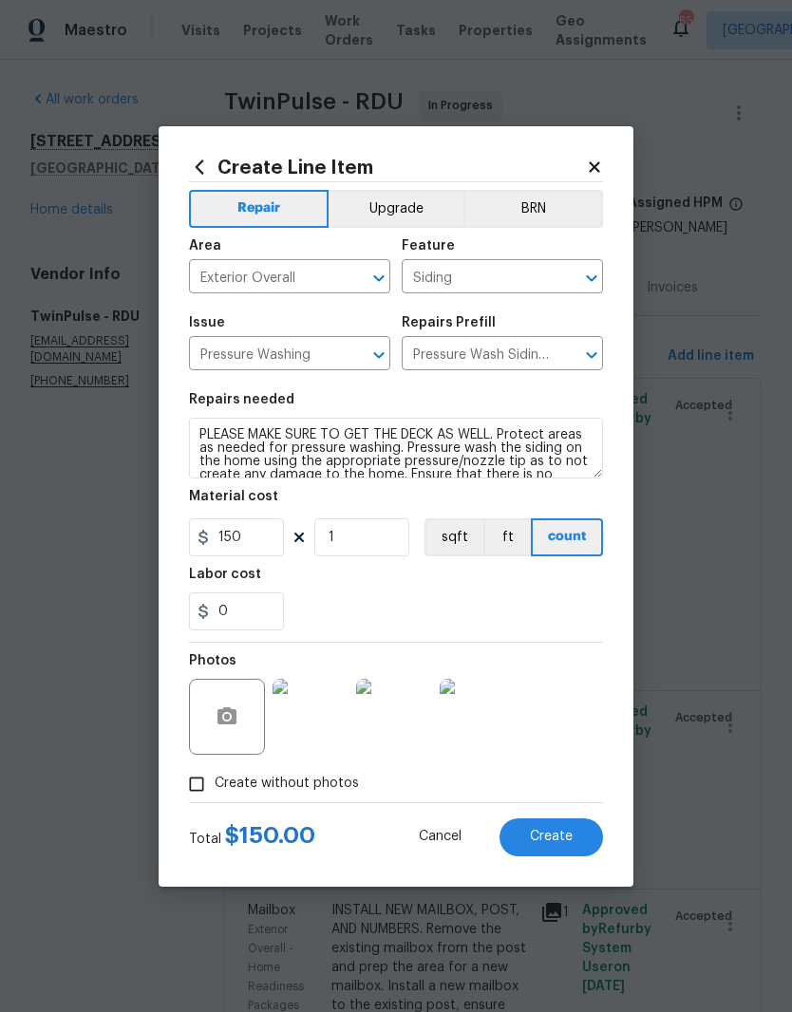
click at [580, 848] on button "Create" at bounding box center [550, 837] width 103 height 38
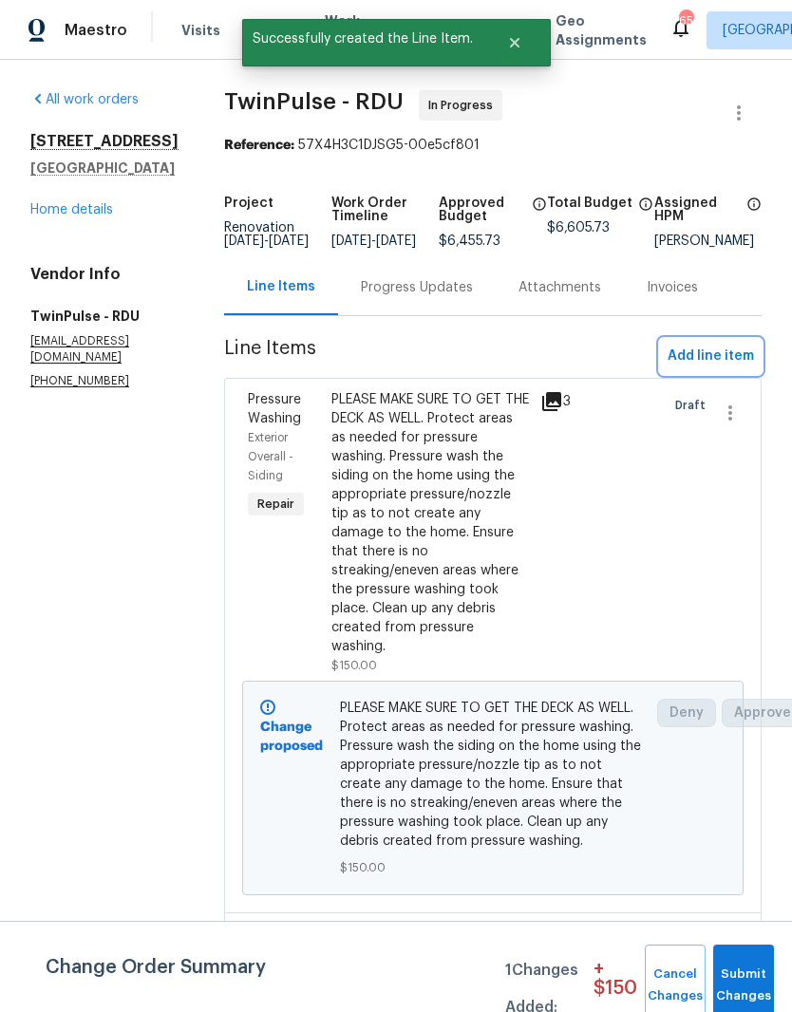
click at [728, 364] on span "Add line item" at bounding box center [710, 357] width 86 height 24
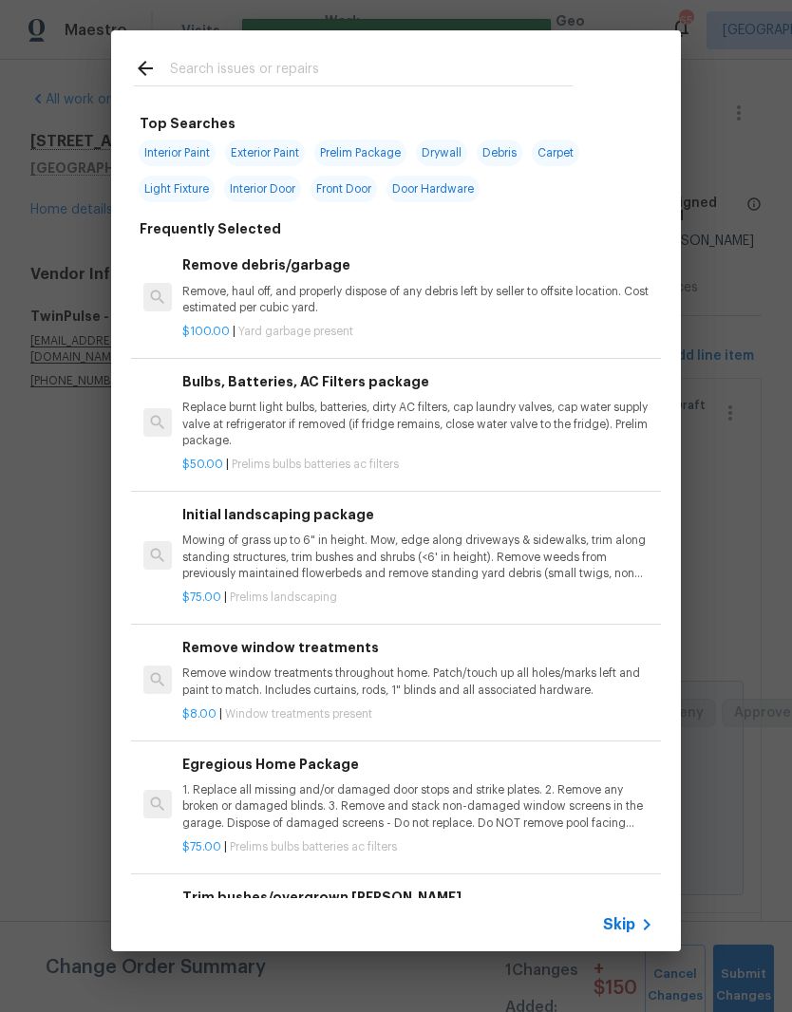
click at [424, 69] on input "text" at bounding box center [371, 71] width 402 height 28
type input "Gutter"
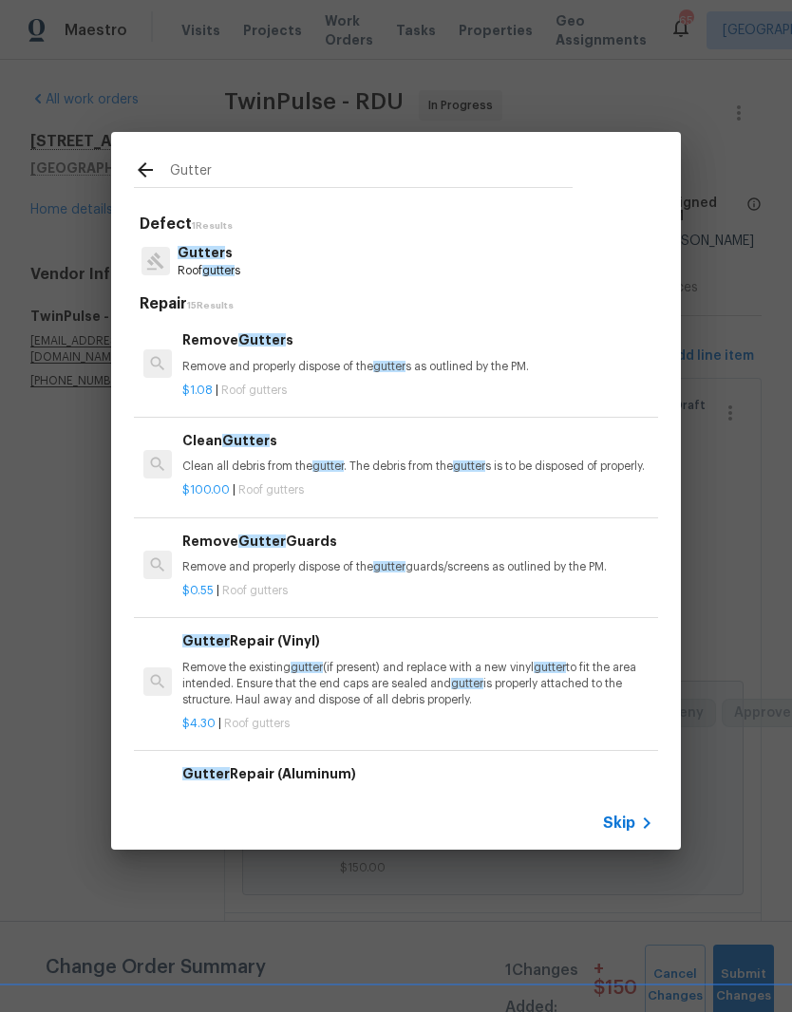
click at [424, 475] on p "Clean all debris from the gutter . The debris from the gutter s is to be dispos…" at bounding box center [417, 466] width 471 height 16
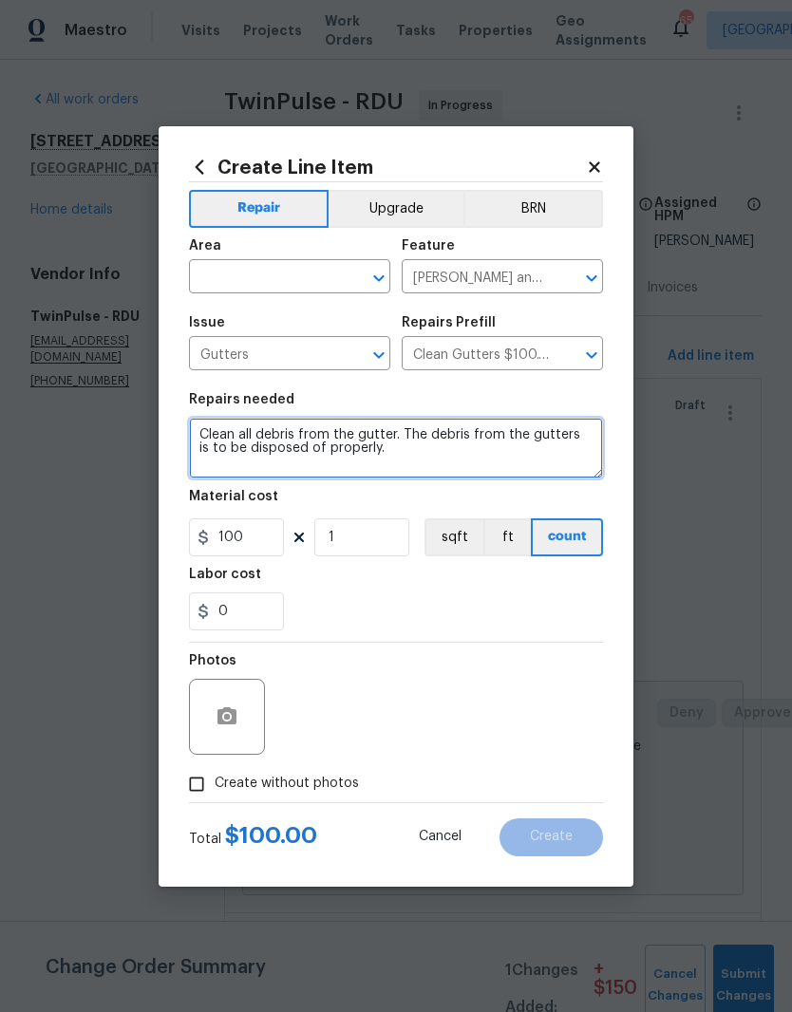
click at [438, 471] on textarea "Clean all debris from the gutter. The debris from the gutters is to be disposed…" at bounding box center [396, 448] width 414 height 61
click at [289, 275] on input "text" at bounding box center [263, 278] width 148 height 29
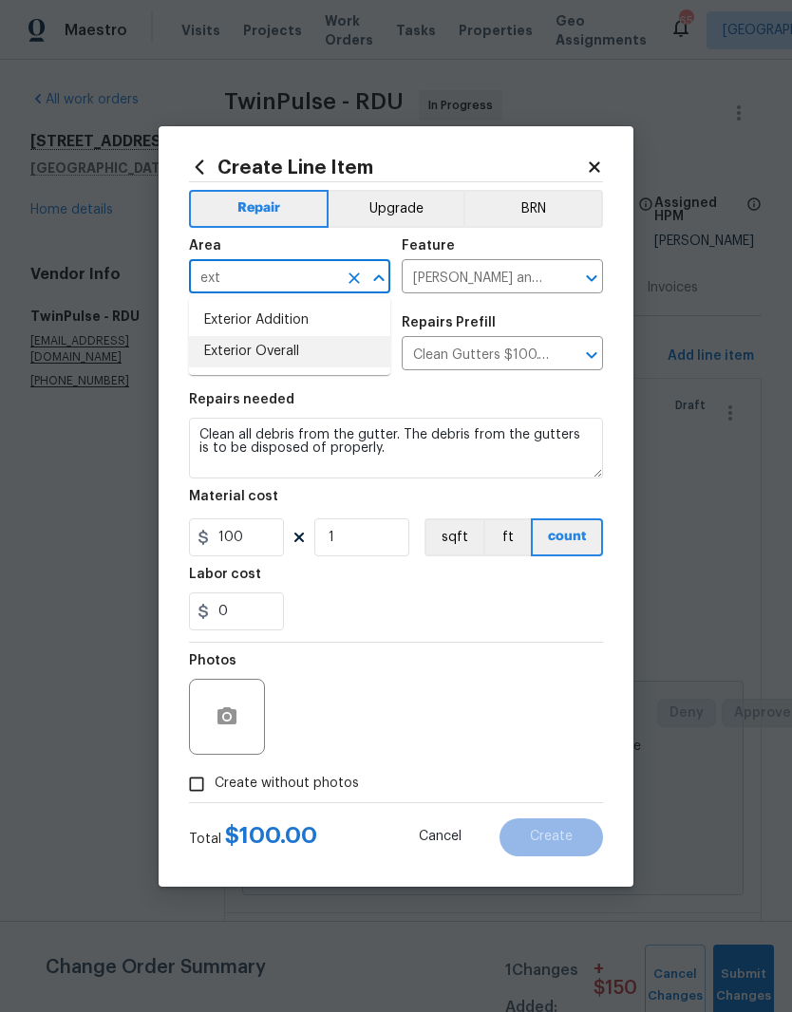
click at [313, 345] on li "Exterior Overall" at bounding box center [289, 351] width 201 height 31
type input "Exterior Overall"
click at [263, 551] on input "100" at bounding box center [236, 537] width 95 height 38
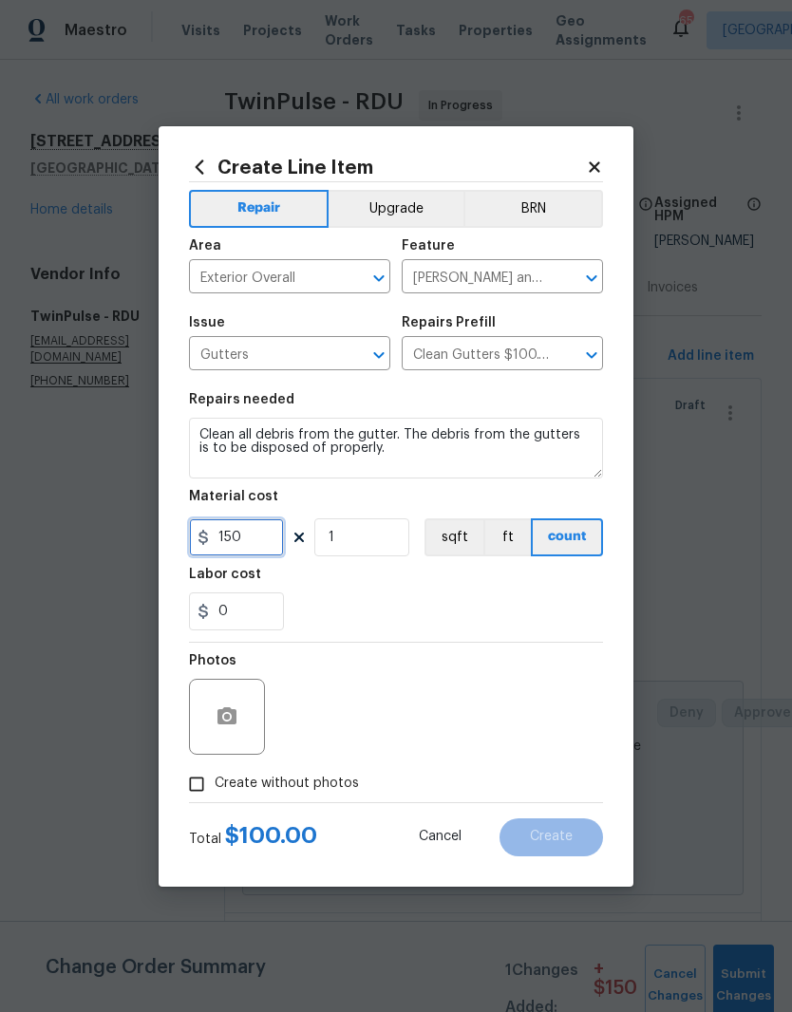
type input "150"
click at [543, 592] on section "Repairs needed Clean all debris from the gutter. The debris from the gutters is…" at bounding box center [396, 512] width 414 height 260
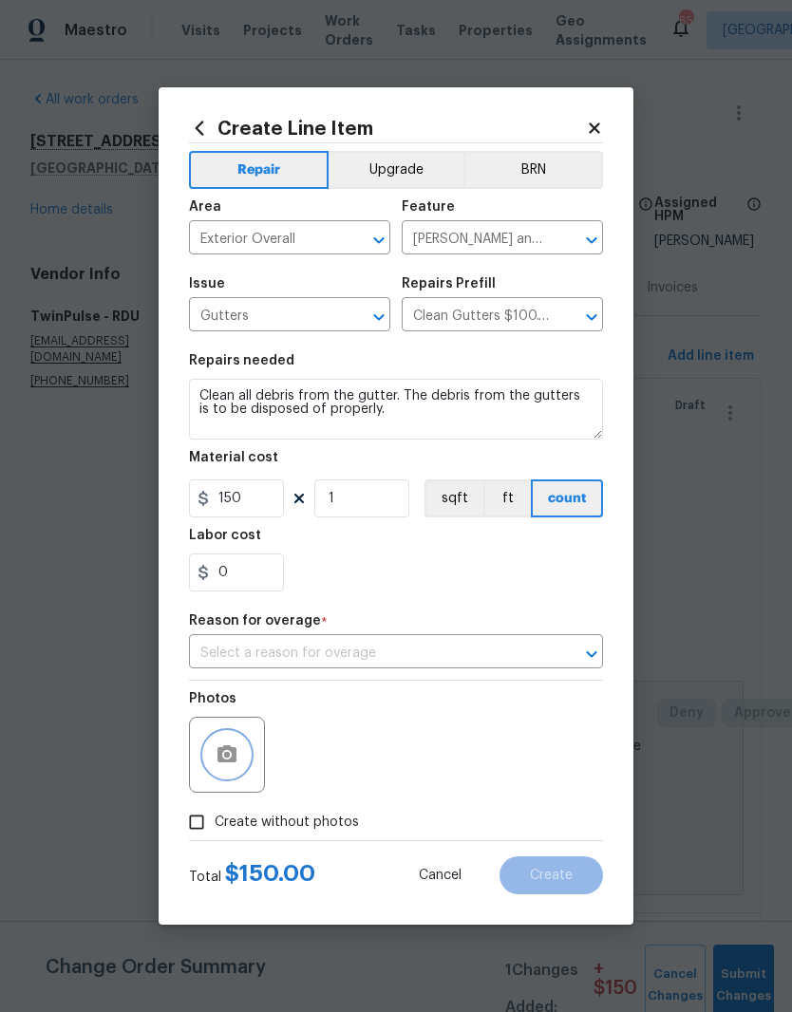
click at [246, 745] on button "button" at bounding box center [227, 755] width 46 height 46
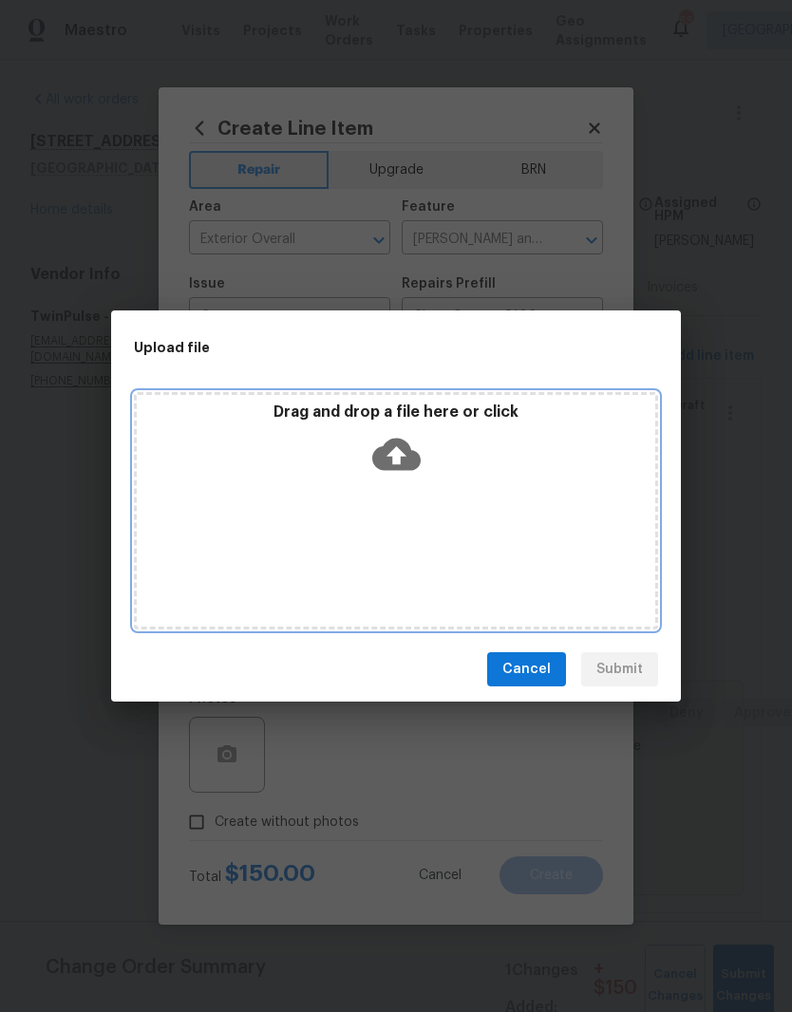
click at [506, 493] on div "Drag and drop a file here or click" at bounding box center [396, 510] width 524 height 237
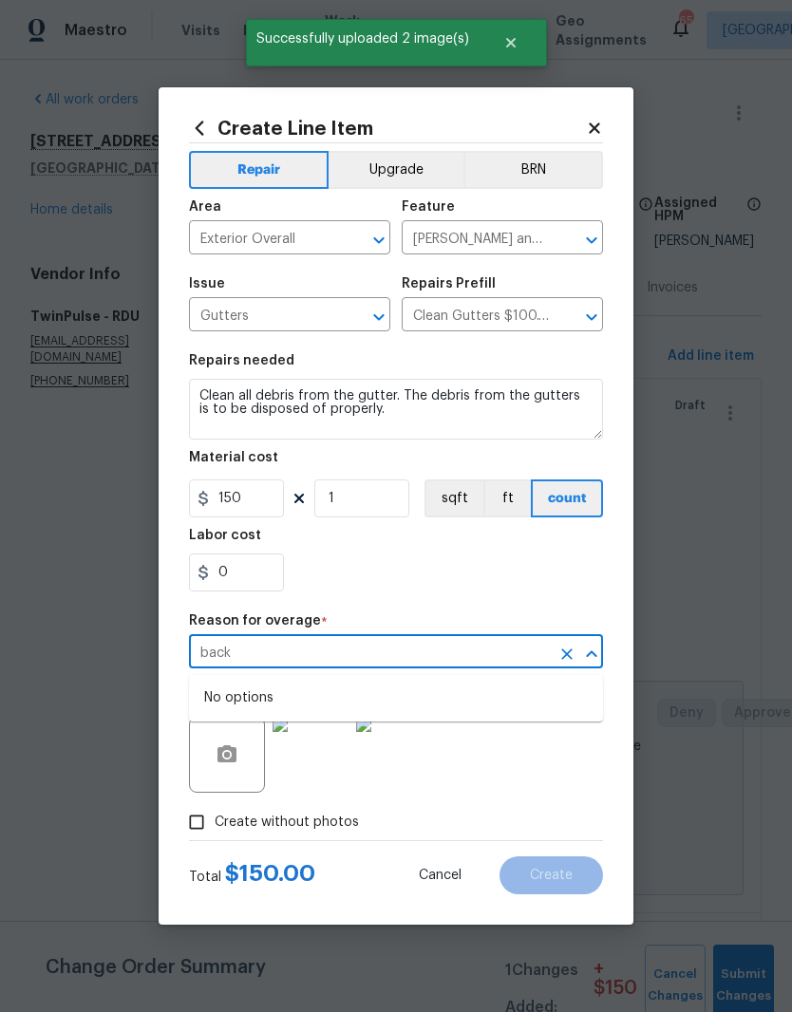
scroll to position [331, 0]
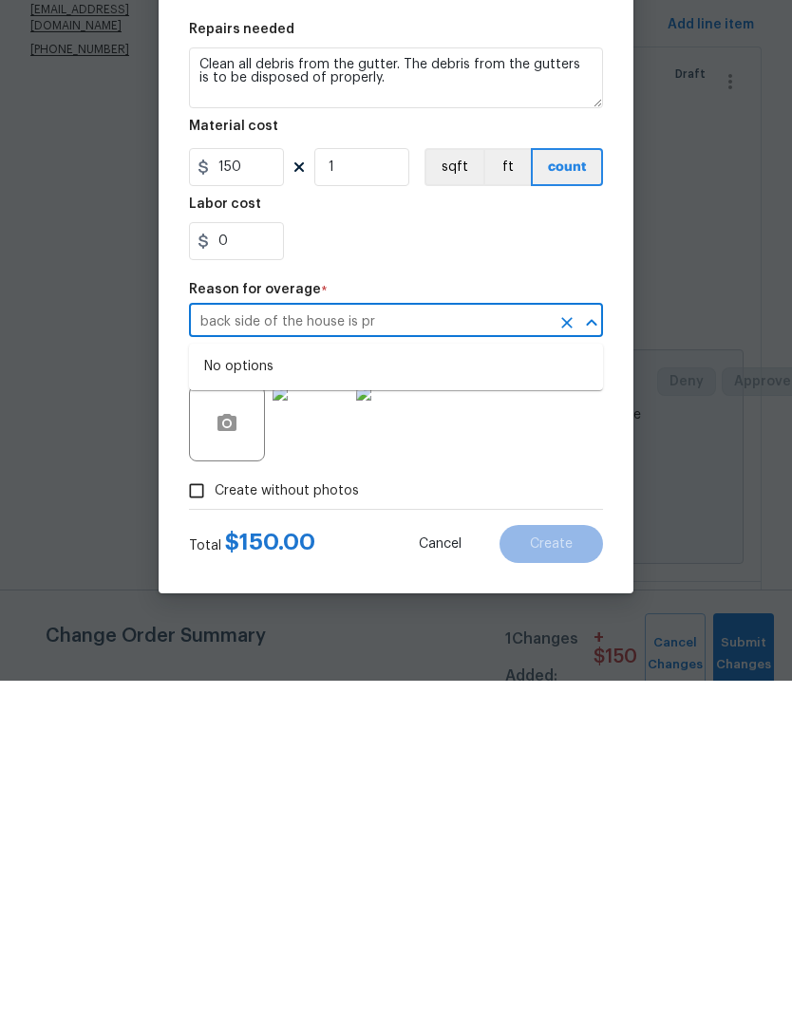
type input "back side of the house is pre"
click at [557, 644] on icon "Clear" at bounding box center [566, 653] width 19 height 19
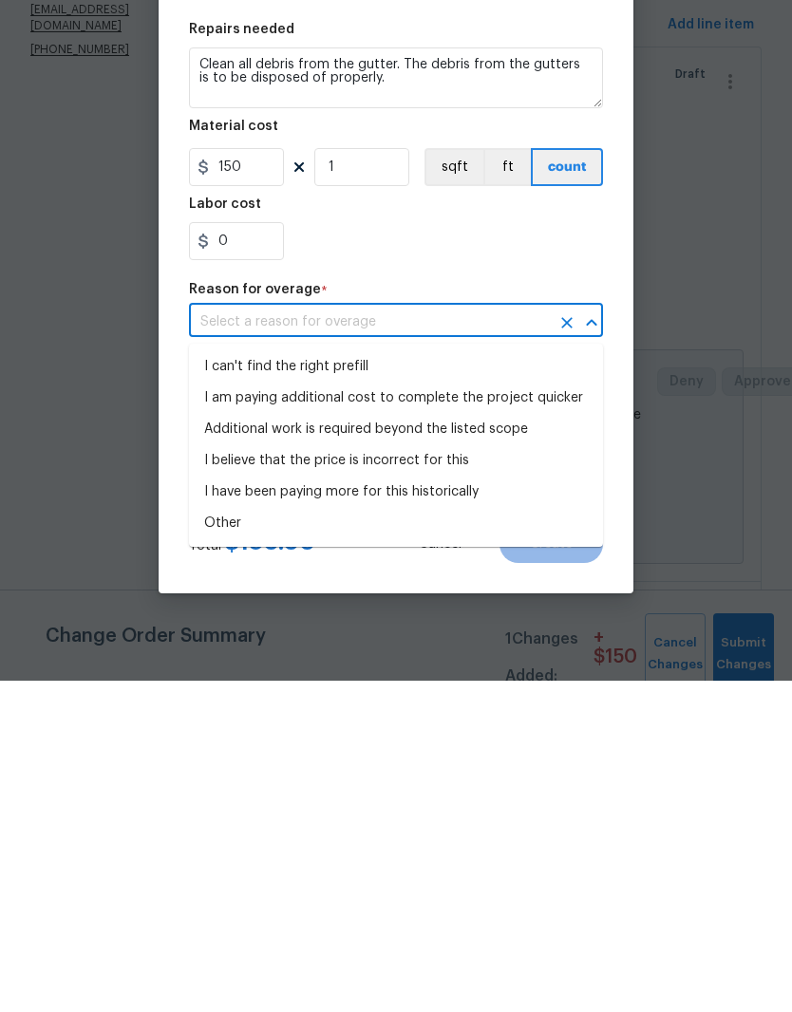
click at [558, 644] on icon "Clear" at bounding box center [566, 653] width 19 height 19
click at [573, 644] on icon "Clear" at bounding box center [566, 653] width 19 height 19
click at [252, 479] on input "150" at bounding box center [236, 498] width 95 height 38
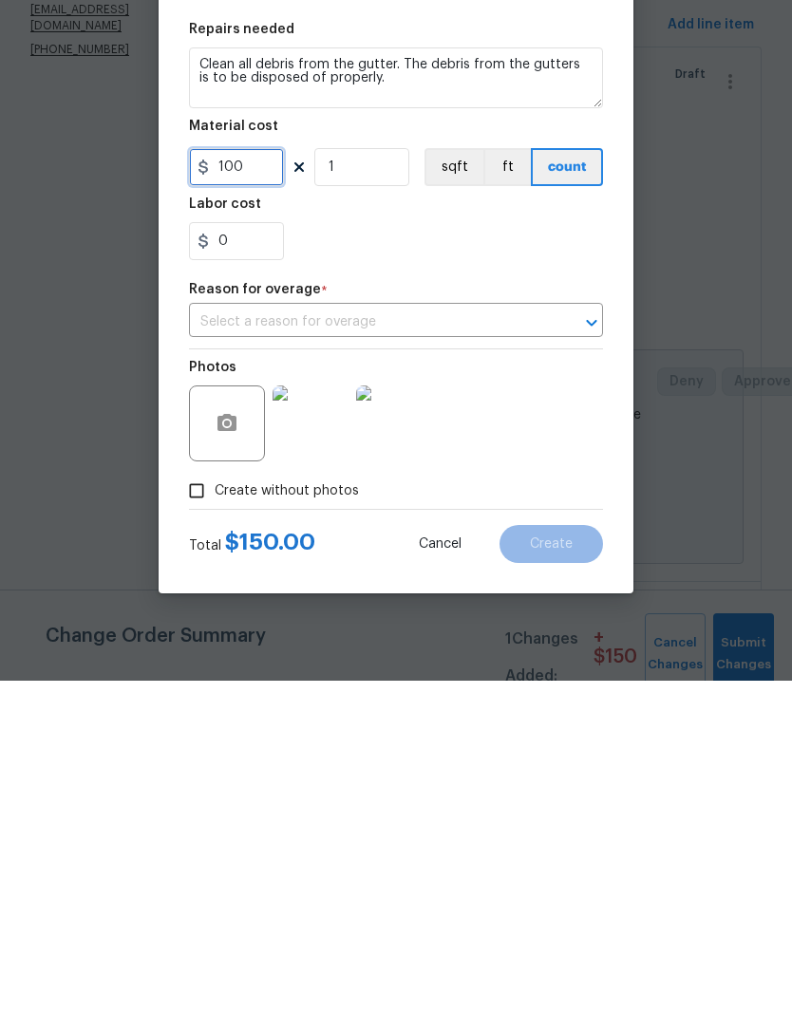
type input "100"
click at [532, 529] on figure "Labor cost 0" at bounding box center [396, 560] width 414 height 63
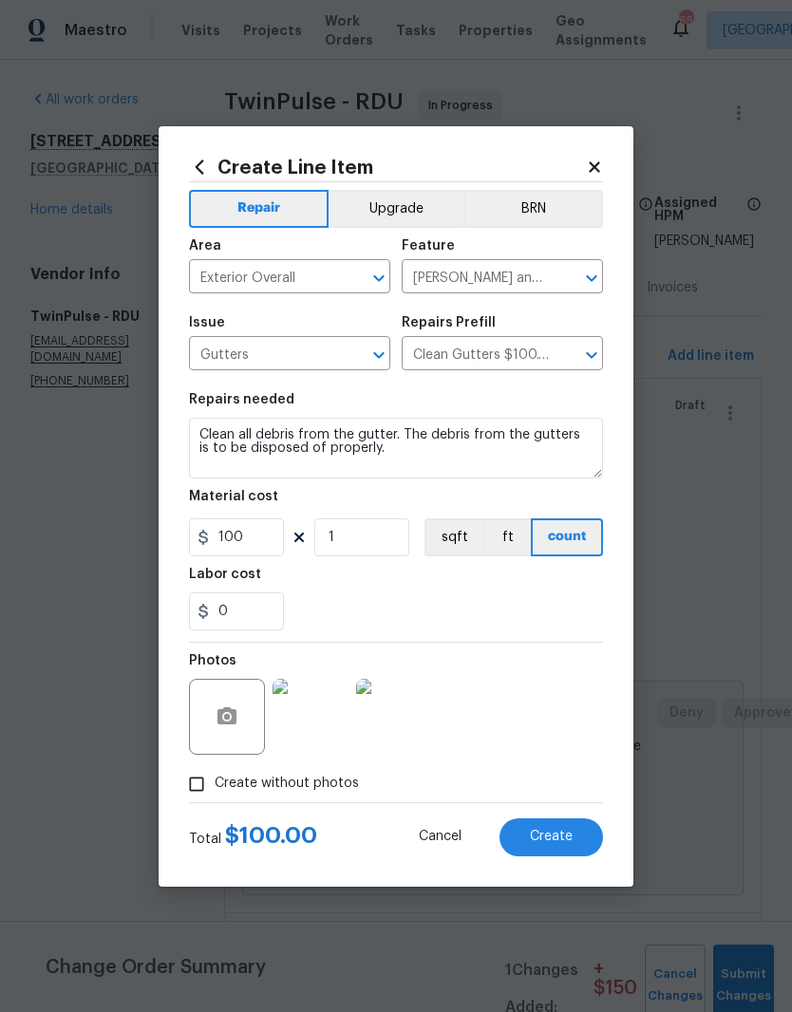
click at [322, 726] on img at bounding box center [310, 717] width 76 height 76
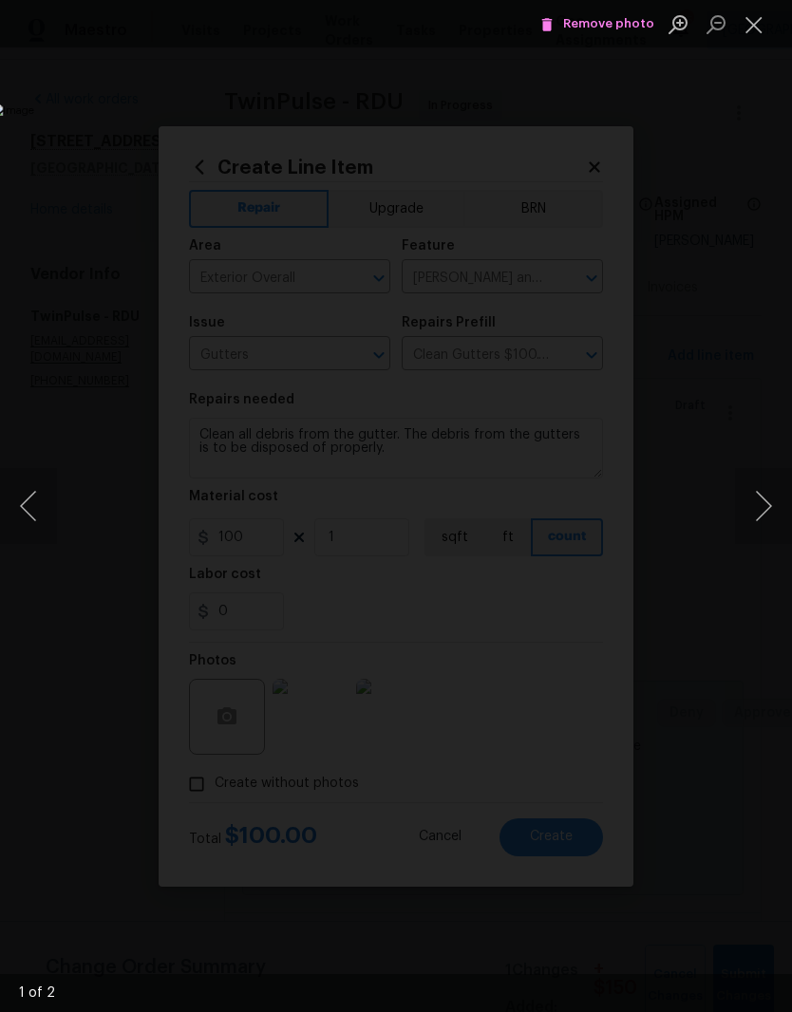
click at [761, 21] on button "Close lightbox" at bounding box center [754, 24] width 38 height 33
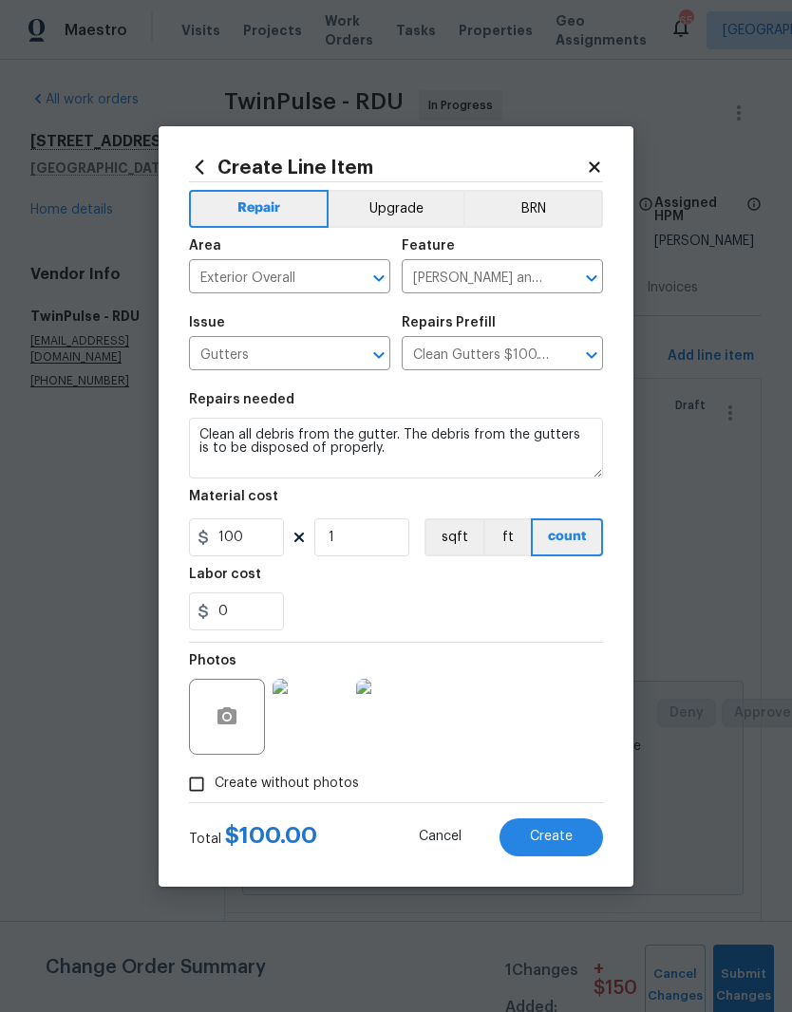
click at [578, 832] on button "Create" at bounding box center [550, 837] width 103 height 38
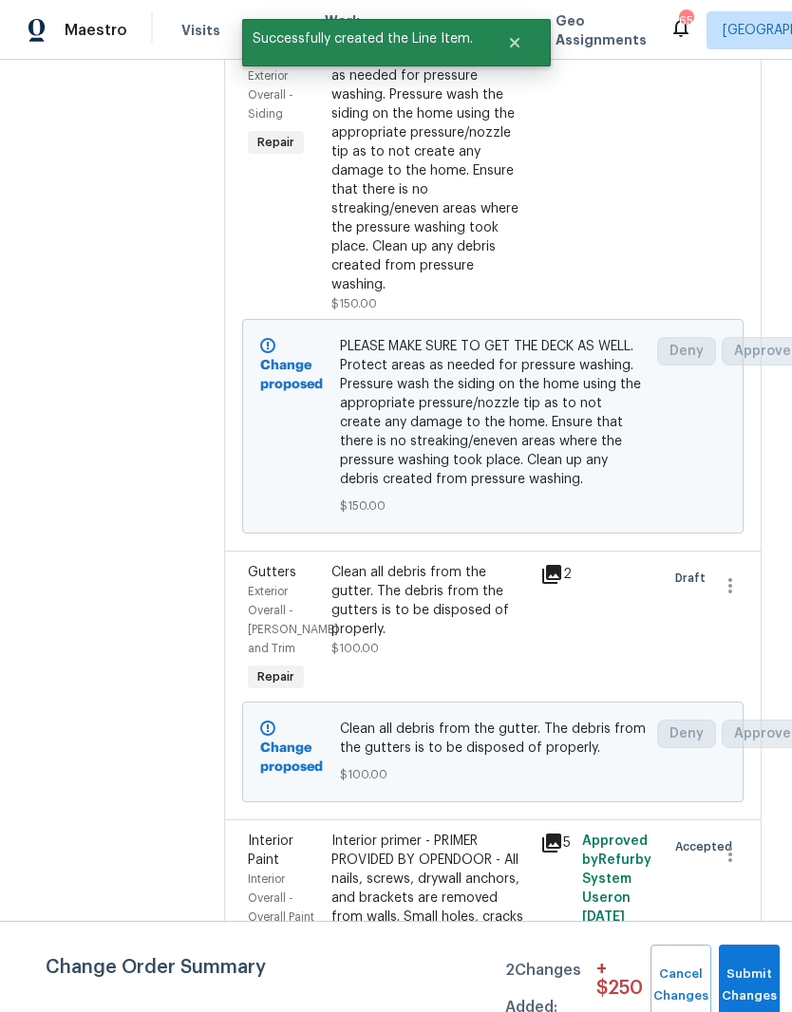
scroll to position [363, 0]
click at [517, 280] on div "PLEASE MAKE SURE TO GET THE DECK AS WELL. Protect areas as needed for pressure …" at bounding box center [429, 170] width 197 height 285
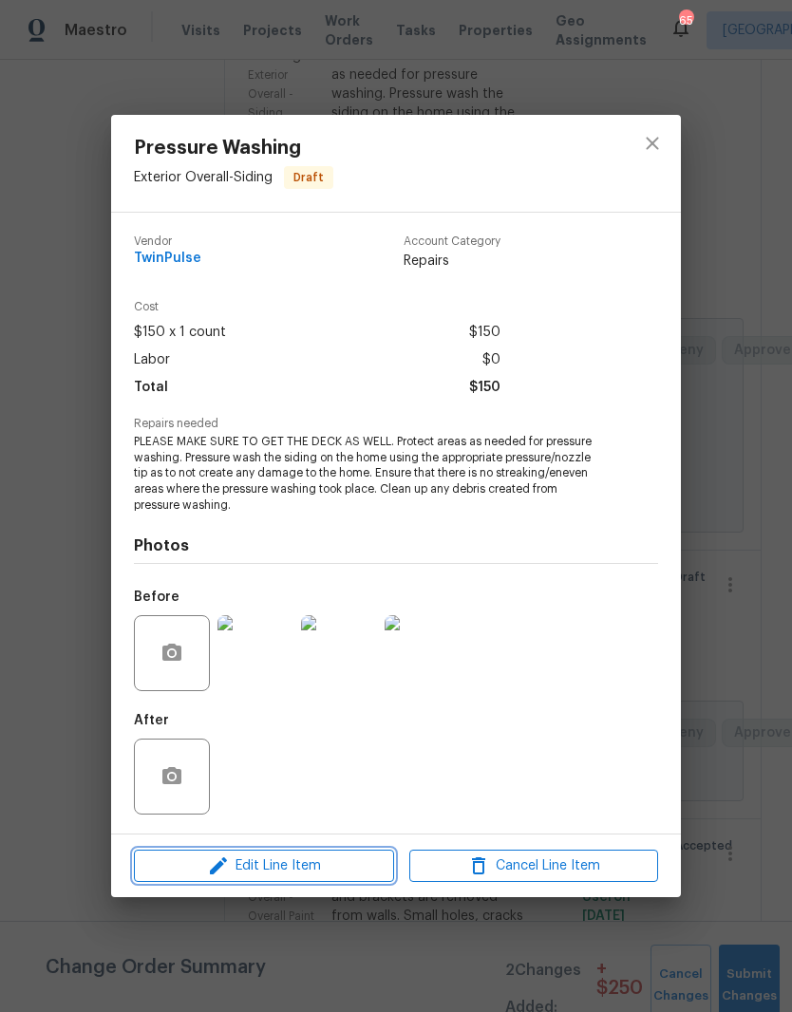
click at [272, 877] on span "Edit Line Item" at bounding box center [264, 866] width 249 height 24
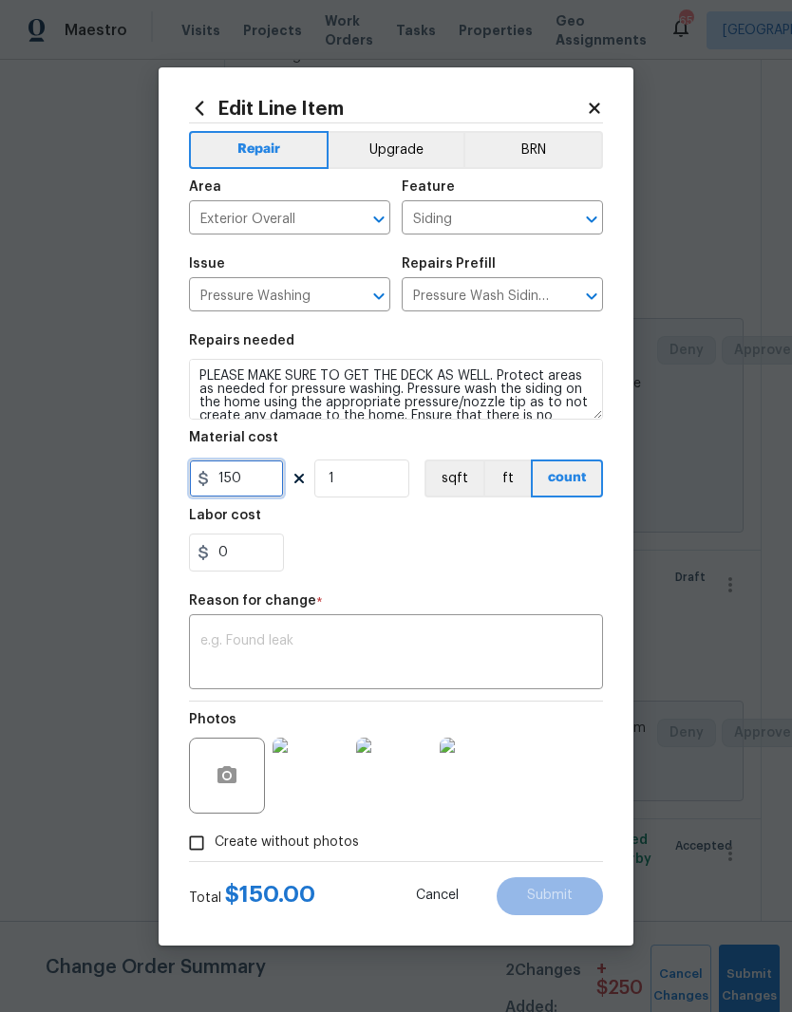
click at [247, 480] on input "150" at bounding box center [236, 478] width 95 height 38
type input "175"
click at [490, 543] on div "0" at bounding box center [396, 552] width 414 height 38
click at [509, 637] on textarea at bounding box center [395, 654] width 391 height 40
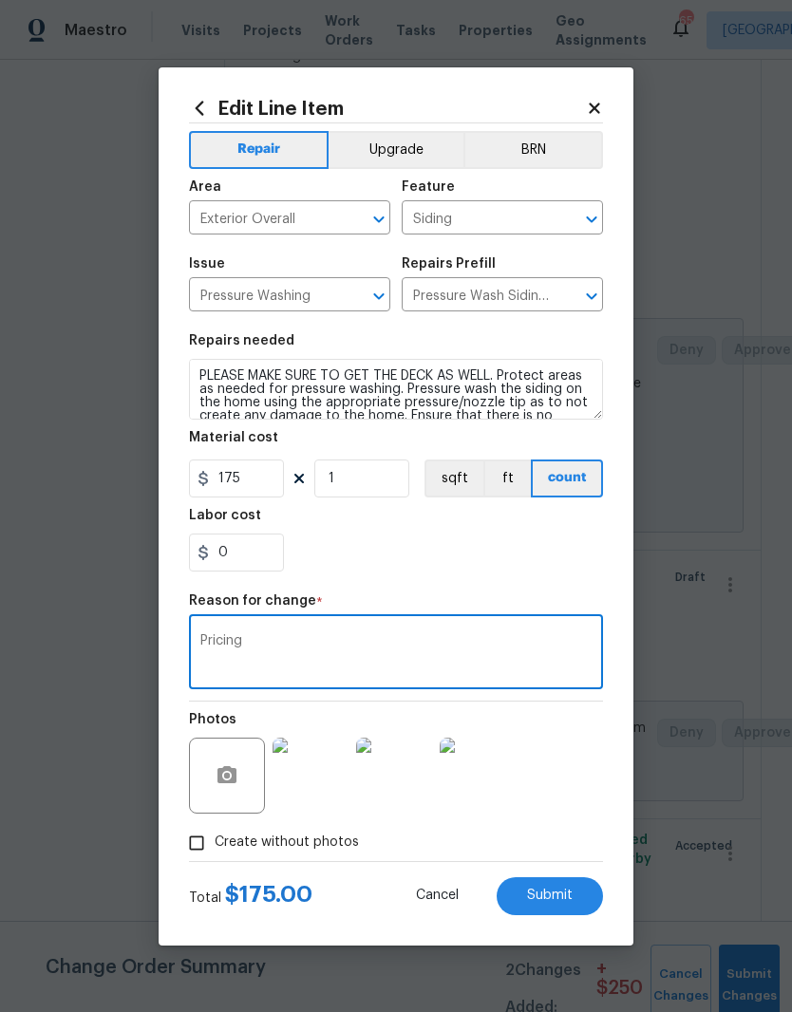
type textarea "Pricing"
click at [482, 568] on div "0" at bounding box center [396, 552] width 414 height 38
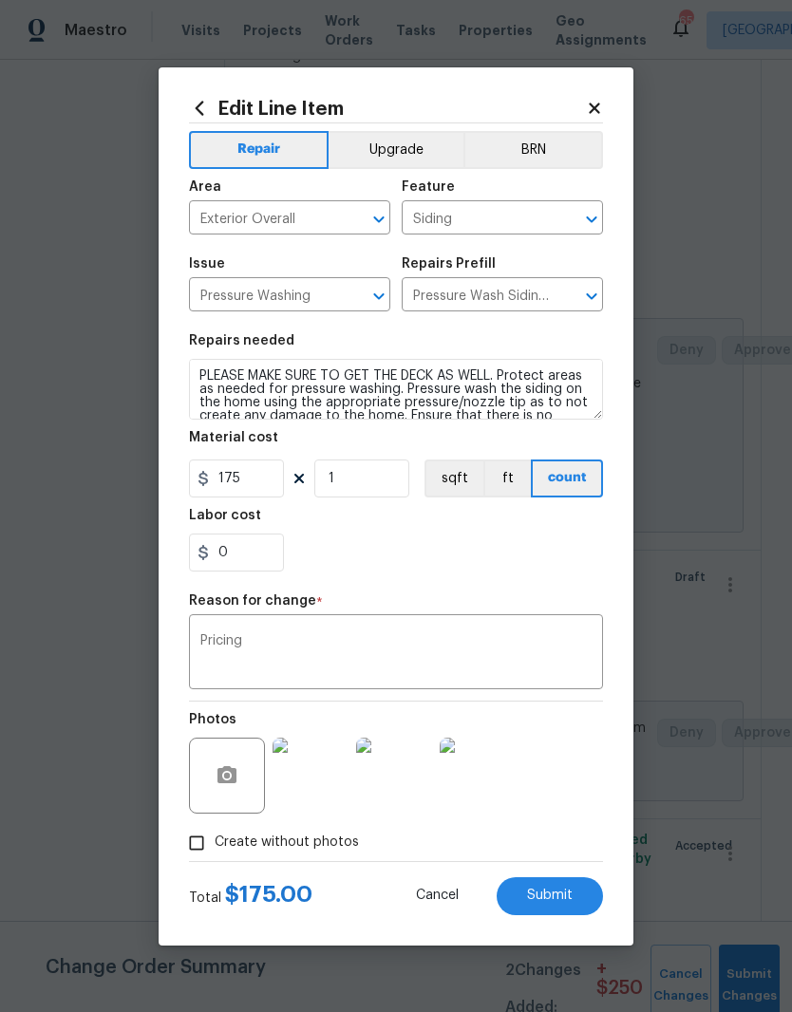
click at [572, 891] on button "Submit" at bounding box center [549, 896] width 106 height 38
type input "150"
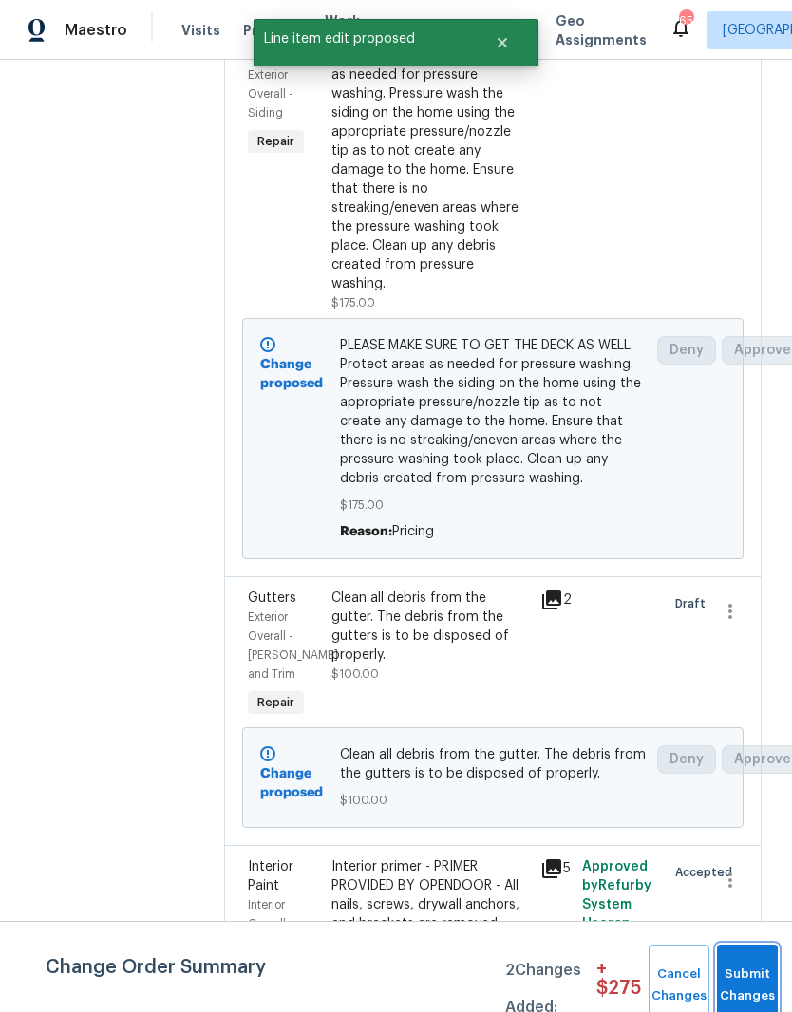
click at [761, 981] on button "Submit Changes" at bounding box center [747, 985] width 61 height 82
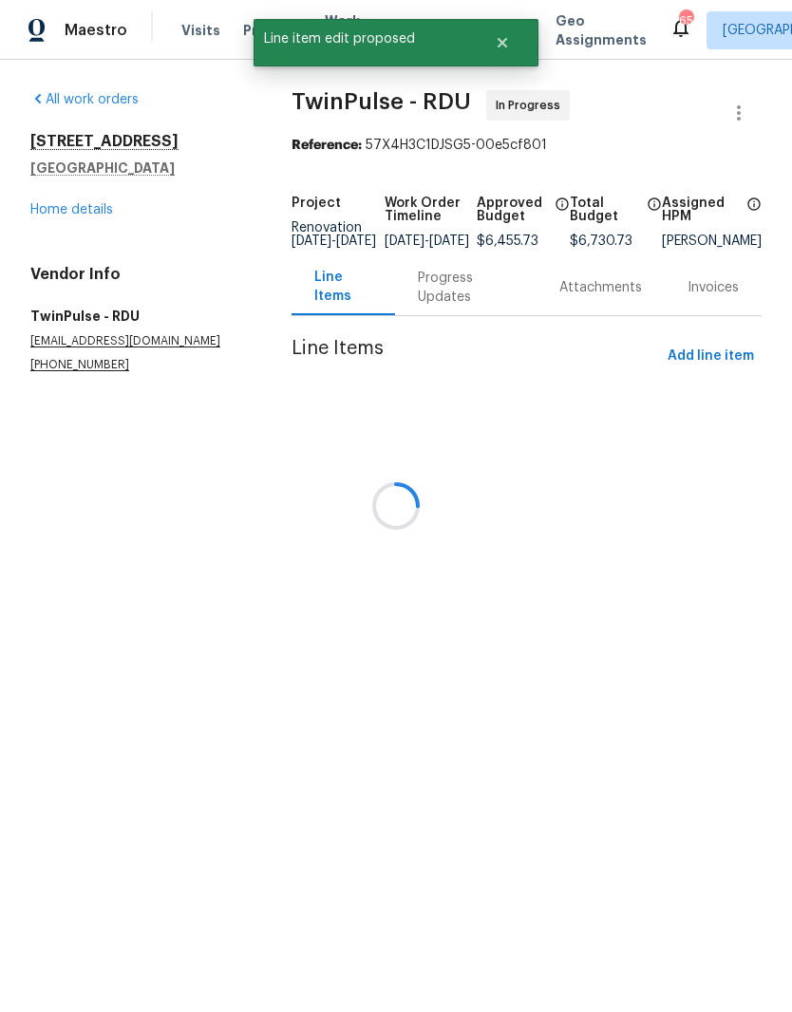
scroll to position [0, 0]
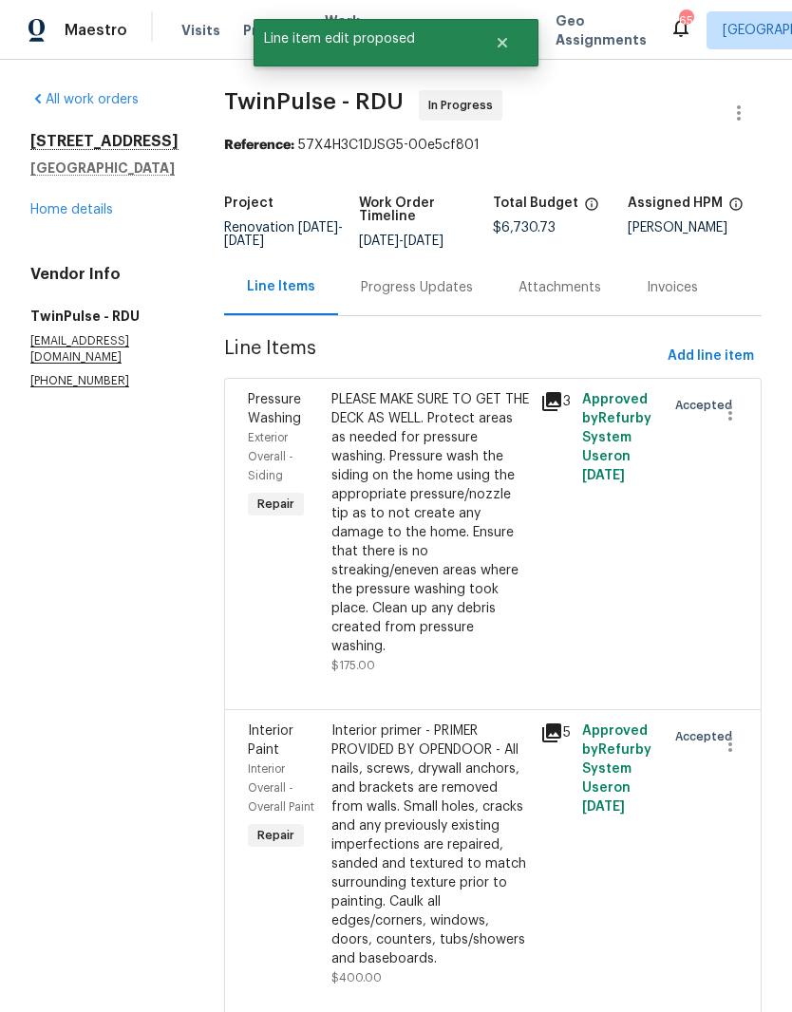
click at [422, 297] on div "Progress Updates" at bounding box center [417, 287] width 112 height 19
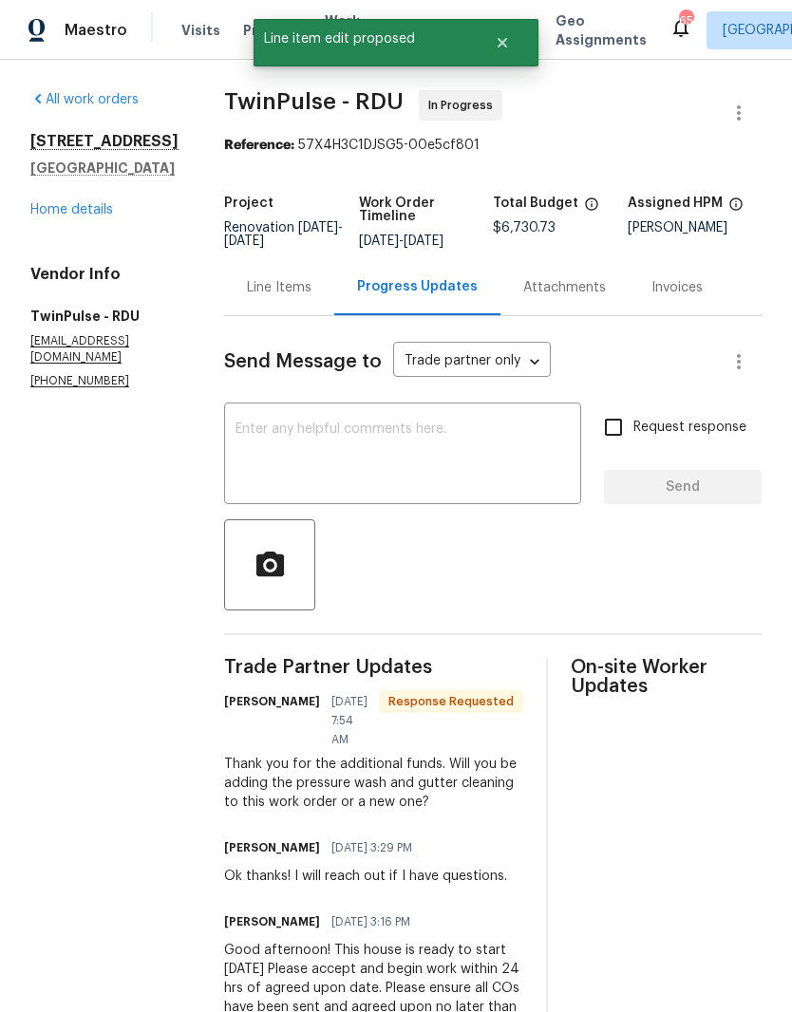
click at [445, 457] on textarea at bounding box center [402, 455] width 334 height 66
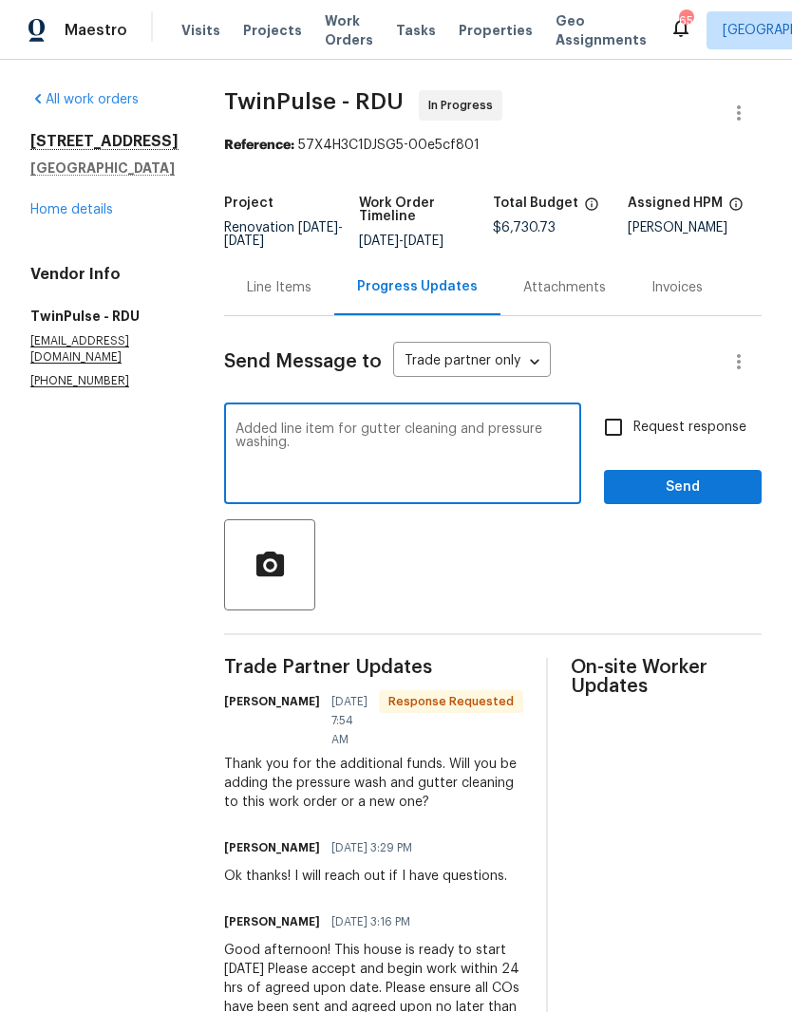
type textarea "Added line item for gutter cleaning and pressure washing."
click at [720, 494] on span "Send" at bounding box center [682, 488] width 127 height 24
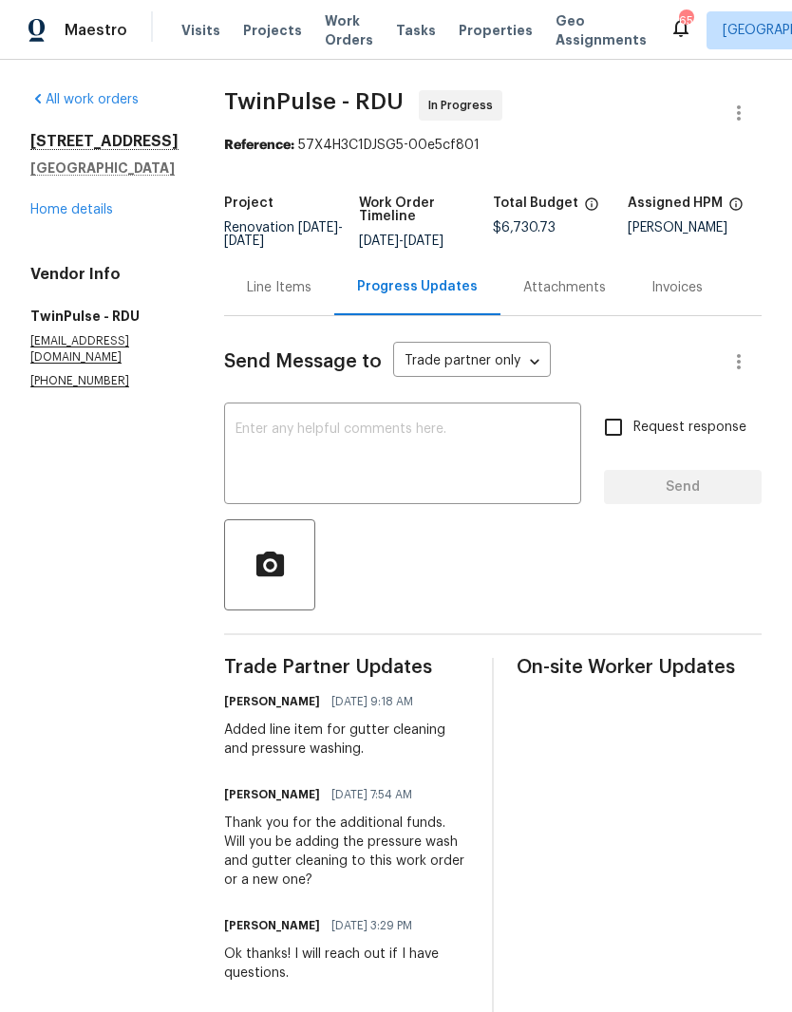
click at [90, 211] on link "Home details" at bounding box center [71, 209] width 83 height 13
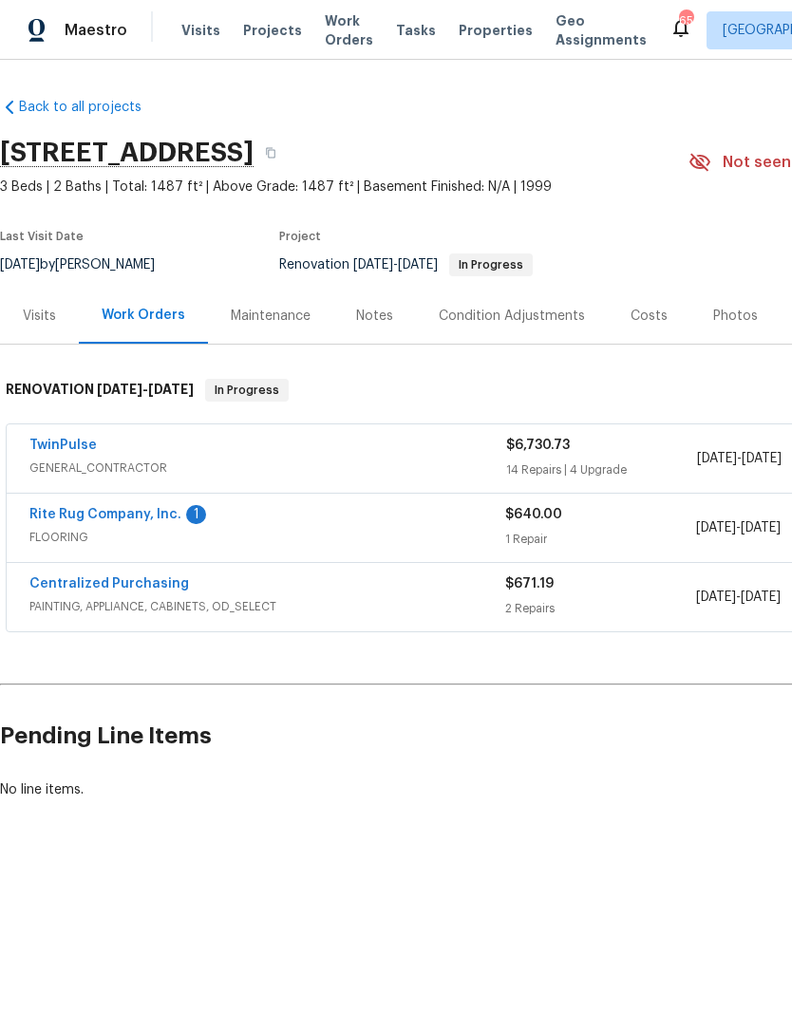
click at [69, 518] on link "Rite Rug Company, Inc." at bounding box center [105, 514] width 152 height 13
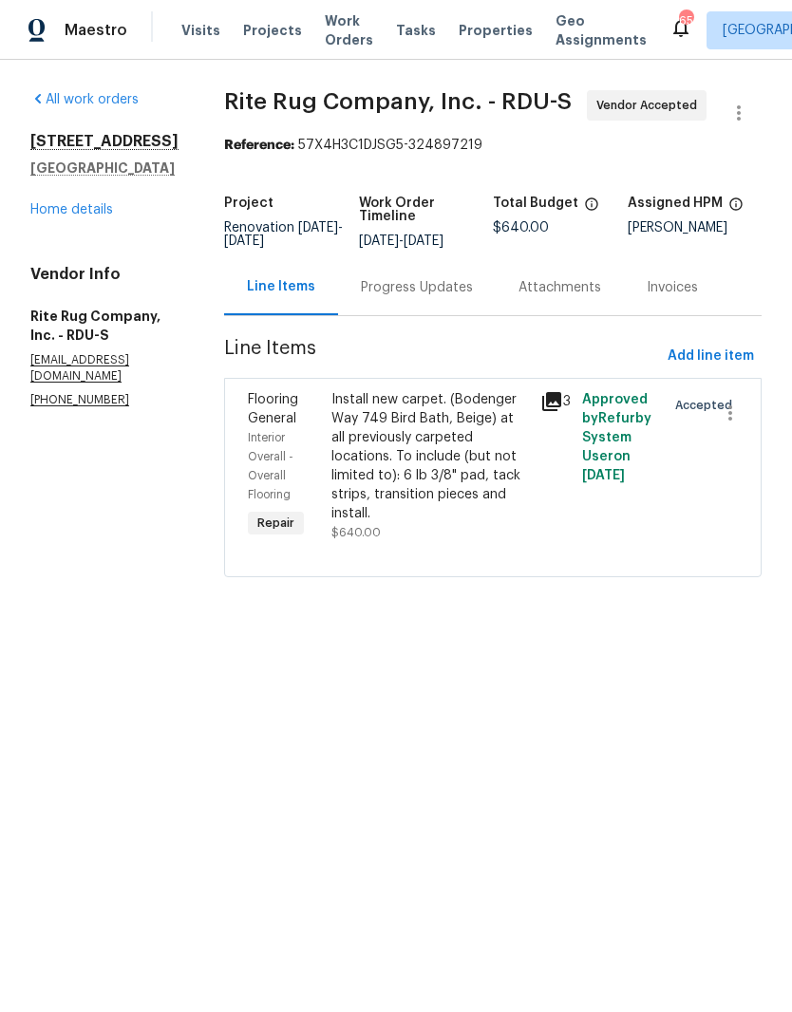
click at [446, 297] on div "Progress Updates" at bounding box center [417, 287] width 112 height 19
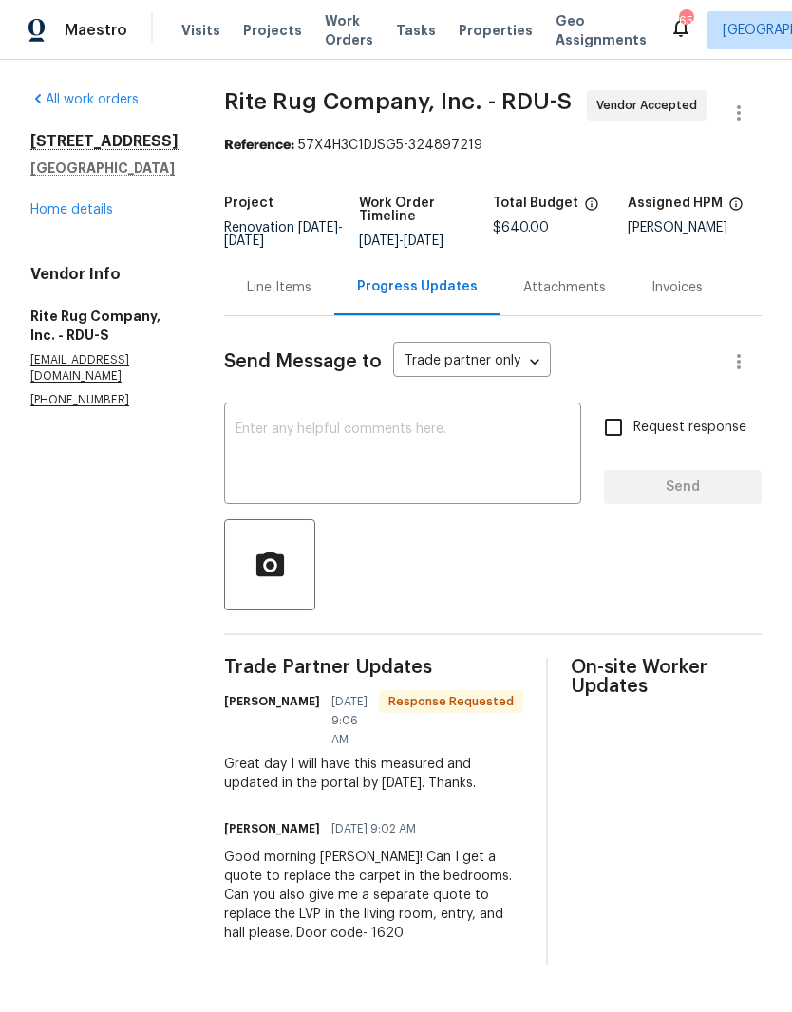
click at [462, 467] on textarea at bounding box center [402, 455] width 334 height 66
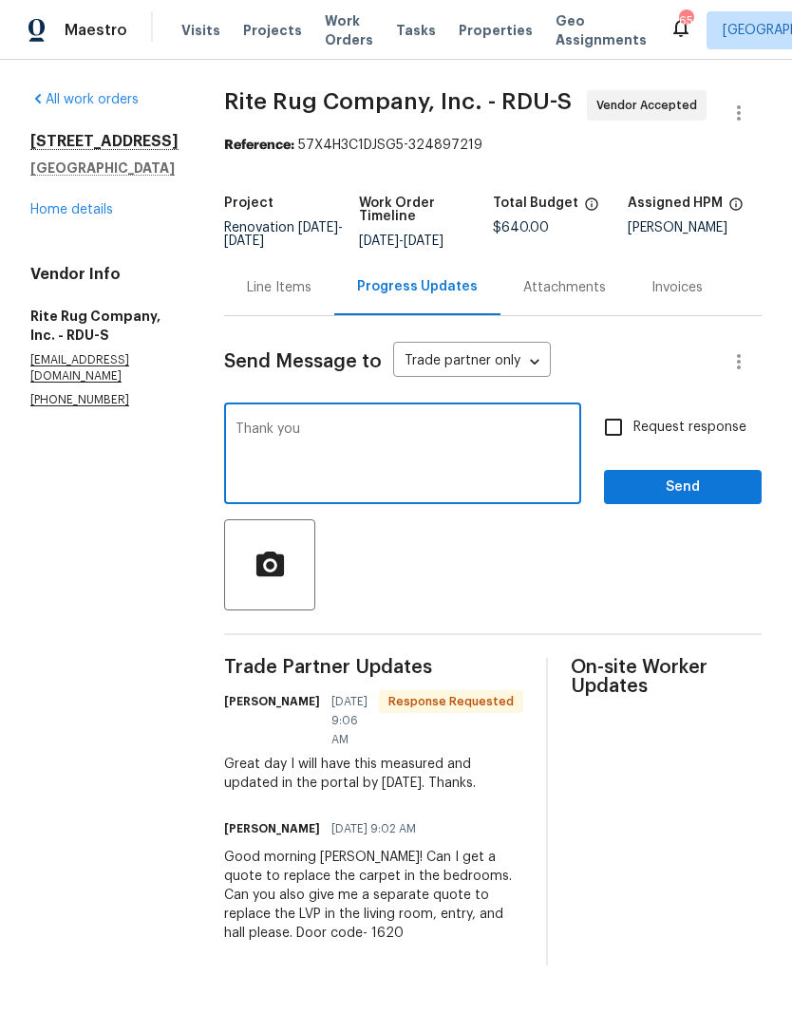
type textarea "Thank you"
click at [720, 494] on span "Send" at bounding box center [682, 488] width 127 height 24
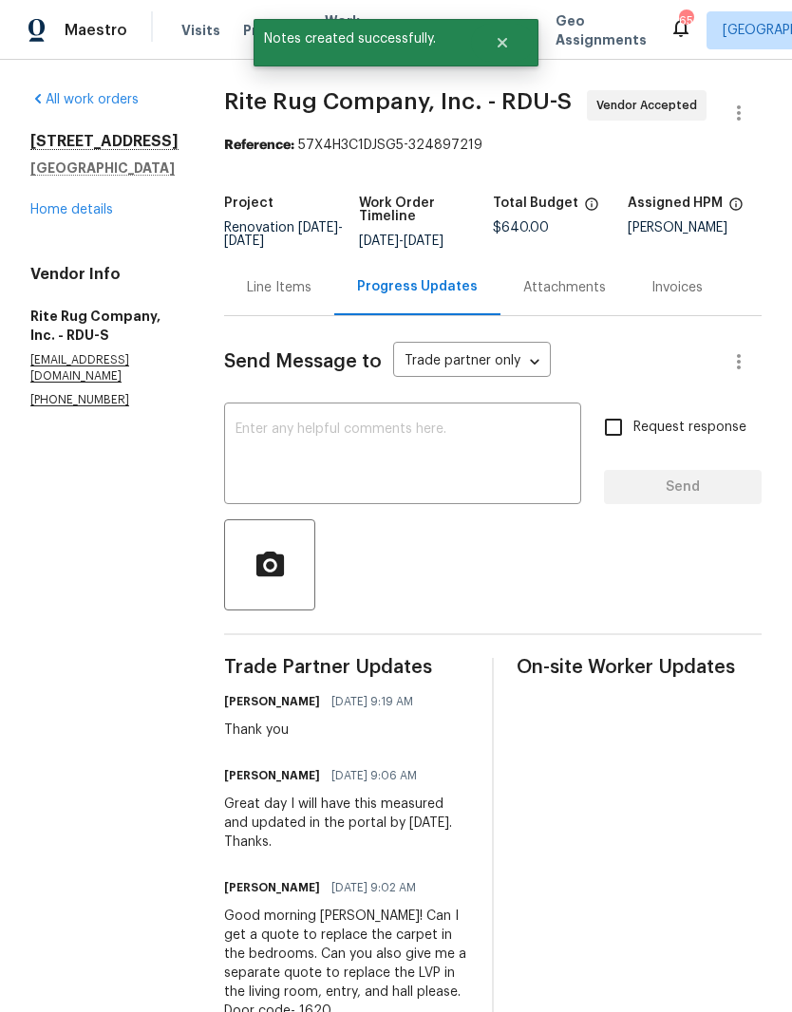
click at [47, 215] on link "Home details" at bounding box center [71, 209] width 83 height 13
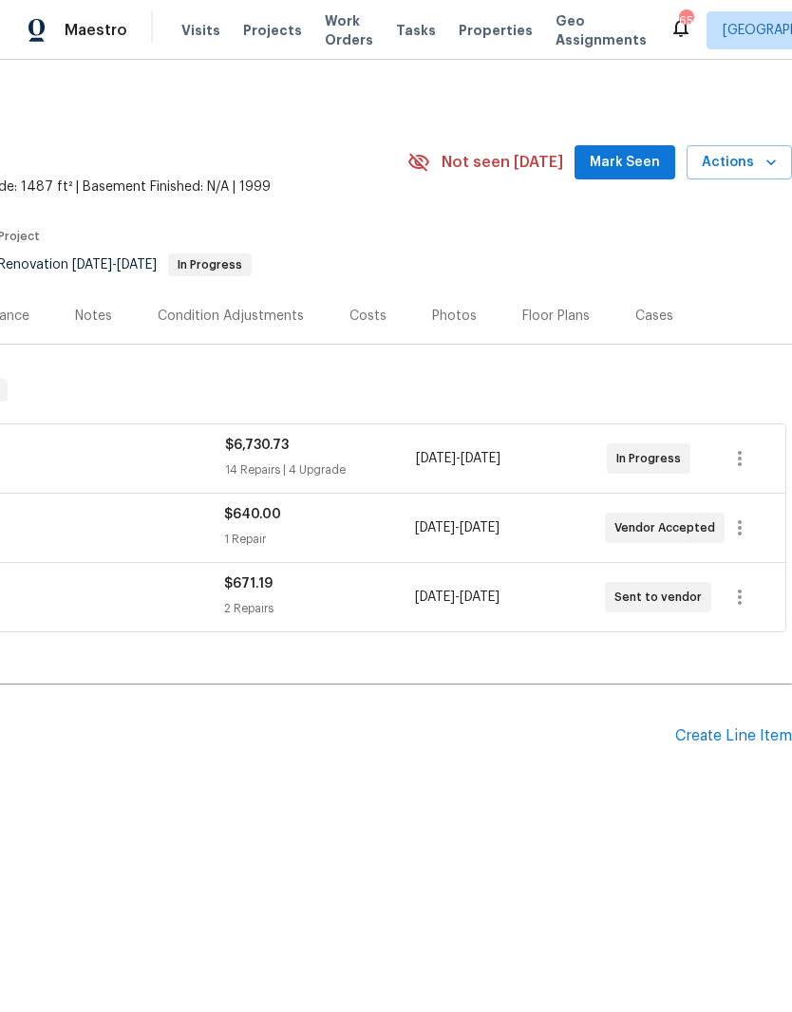
scroll to position [0, 281]
click at [746, 739] on div "Create Line Item" at bounding box center [733, 736] width 117 height 18
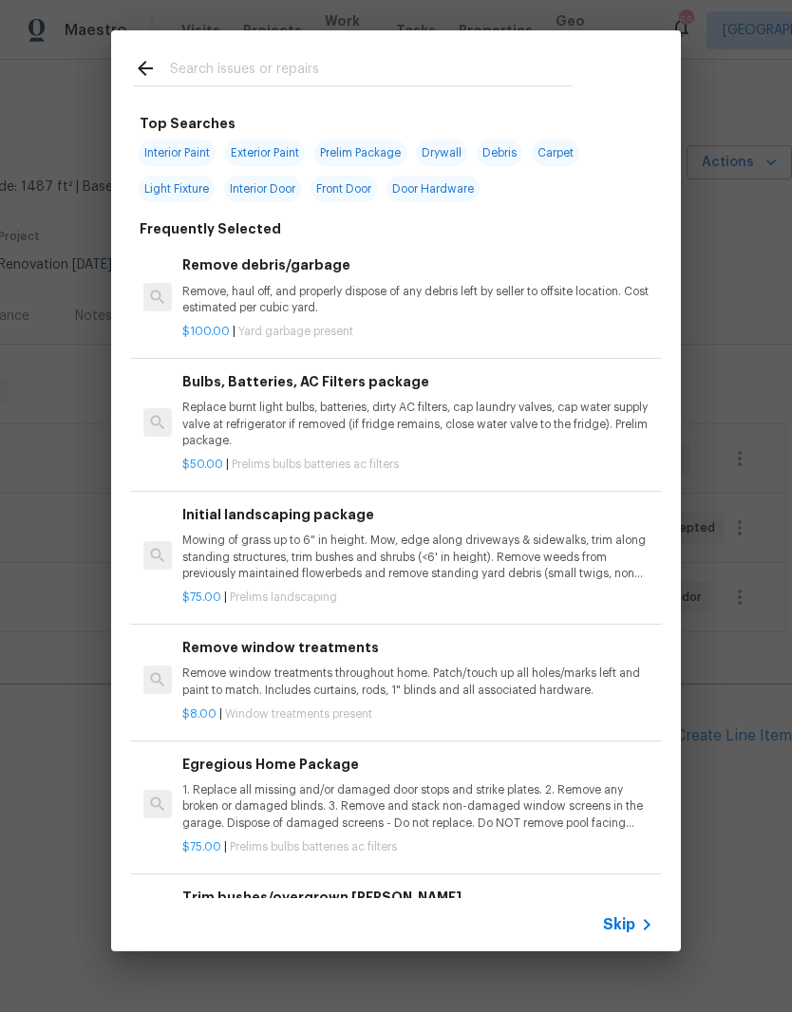
click at [390, 554] on p "Mowing of grass up to 6" in height. Mow, edge along driveways & sidewalks, trim…" at bounding box center [417, 556] width 471 height 48
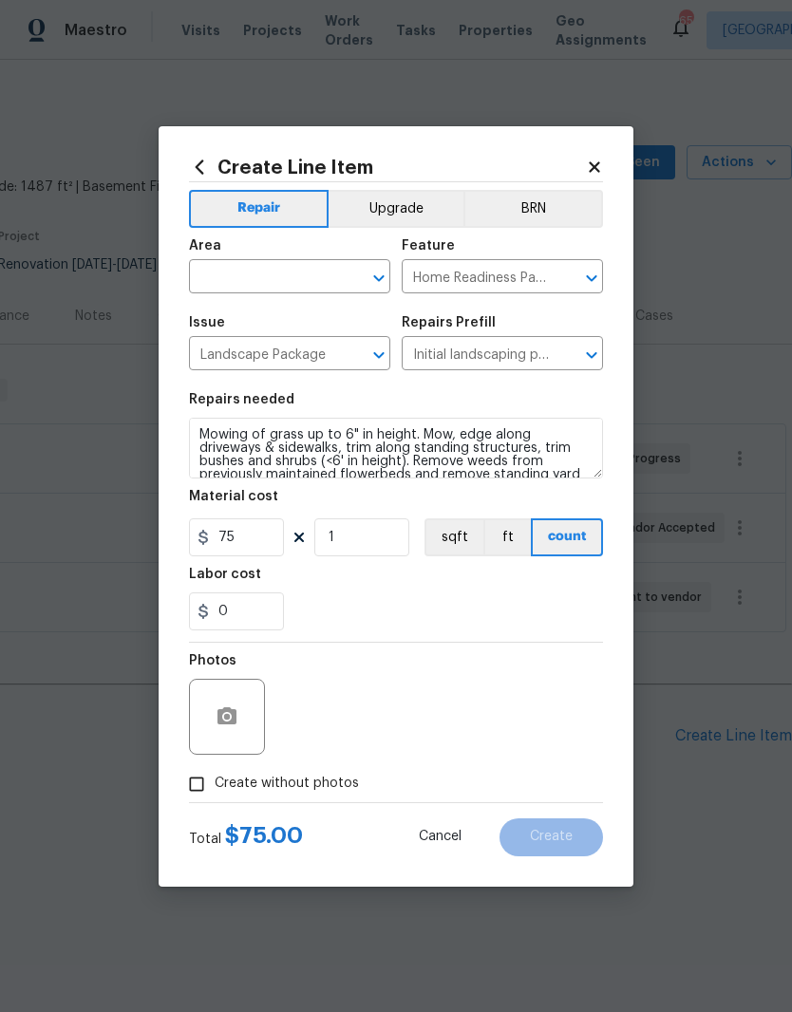
click at [284, 286] on input "text" at bounding box center [263, 278] width 148 height 29
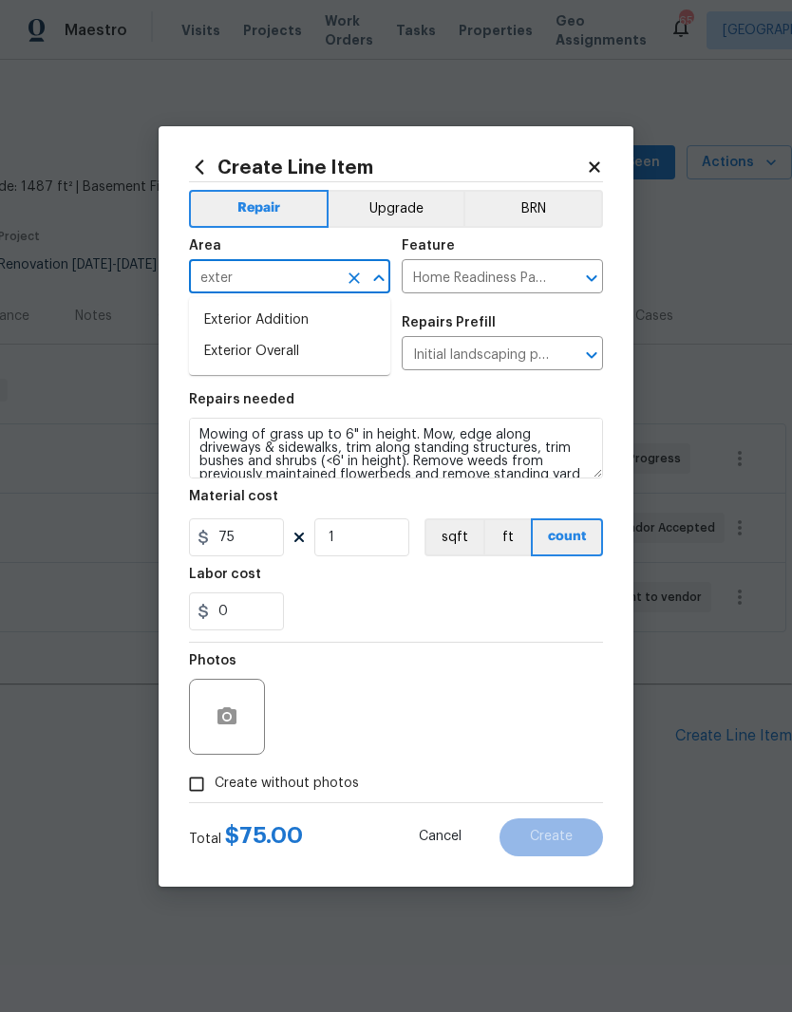
click at [348, 347] on li "Exterior Overall" at bounding box center [289, 351] width 201 height 31
type input "Exterior Overall"
click at [490, 594] on div "0" at bounding box center [396, 611] width 414 height 38
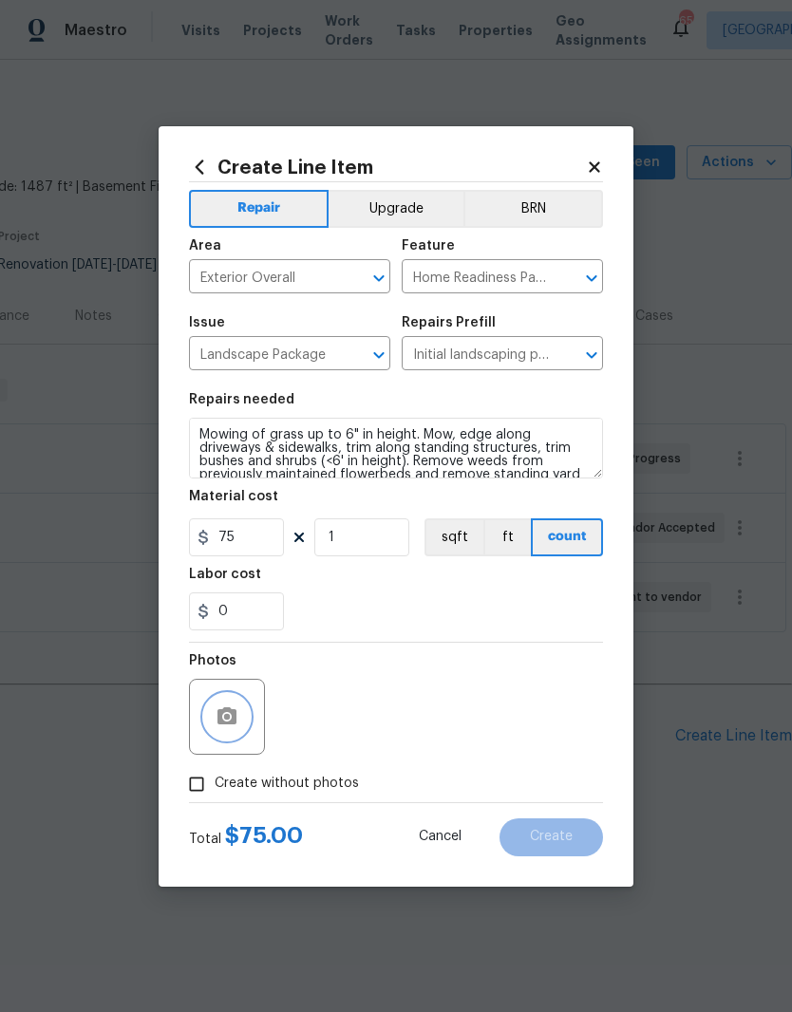
click at [226, 732] on button "button" at bounding box center [227, 717] width 46 height 46
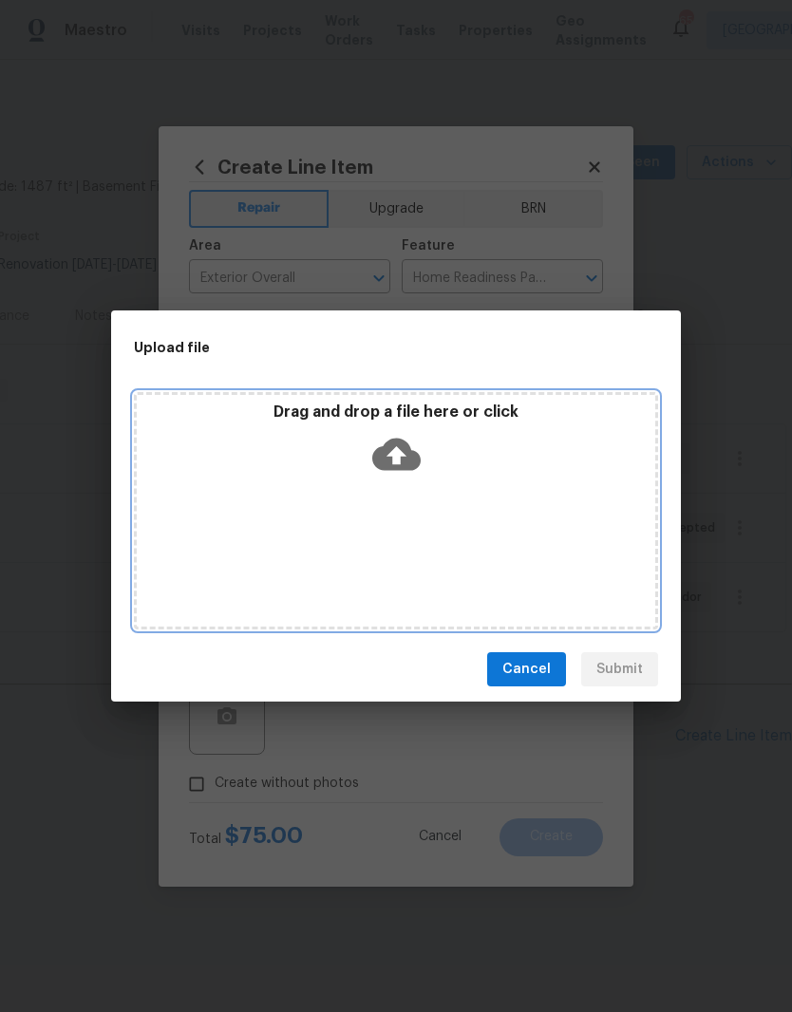
click at [497, 513] on div "Drag and drop a file here or click" at bounding box center [396, 510] width 524 height 237
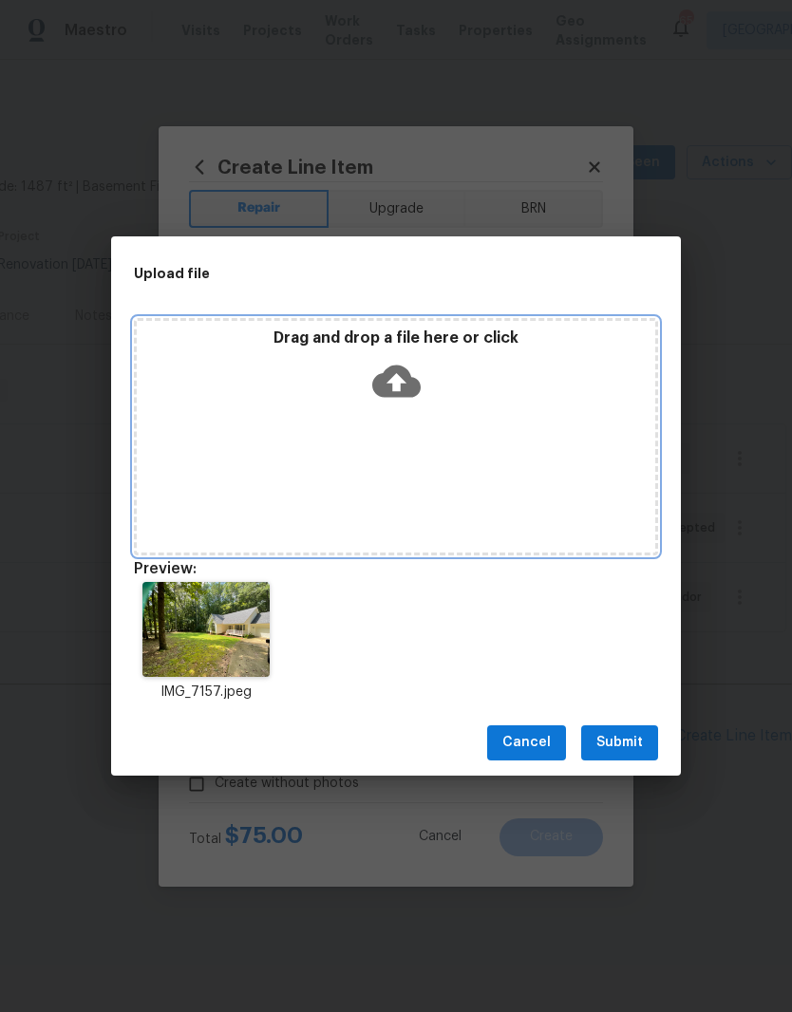
click at [447, 388] on div "Drag and drop a file here or click" at bounding box center [396, 369] width 518 height 82
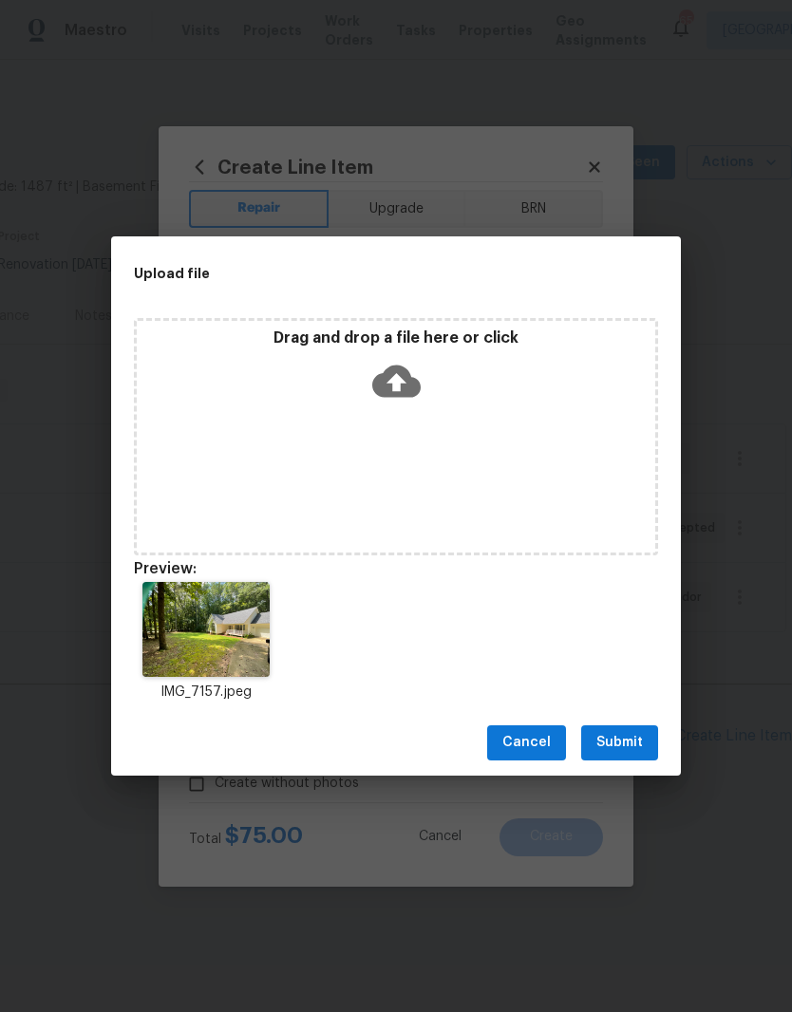
click at [641, 741] on span "Submit" at bounding box center [619, 743] width 47 height 24
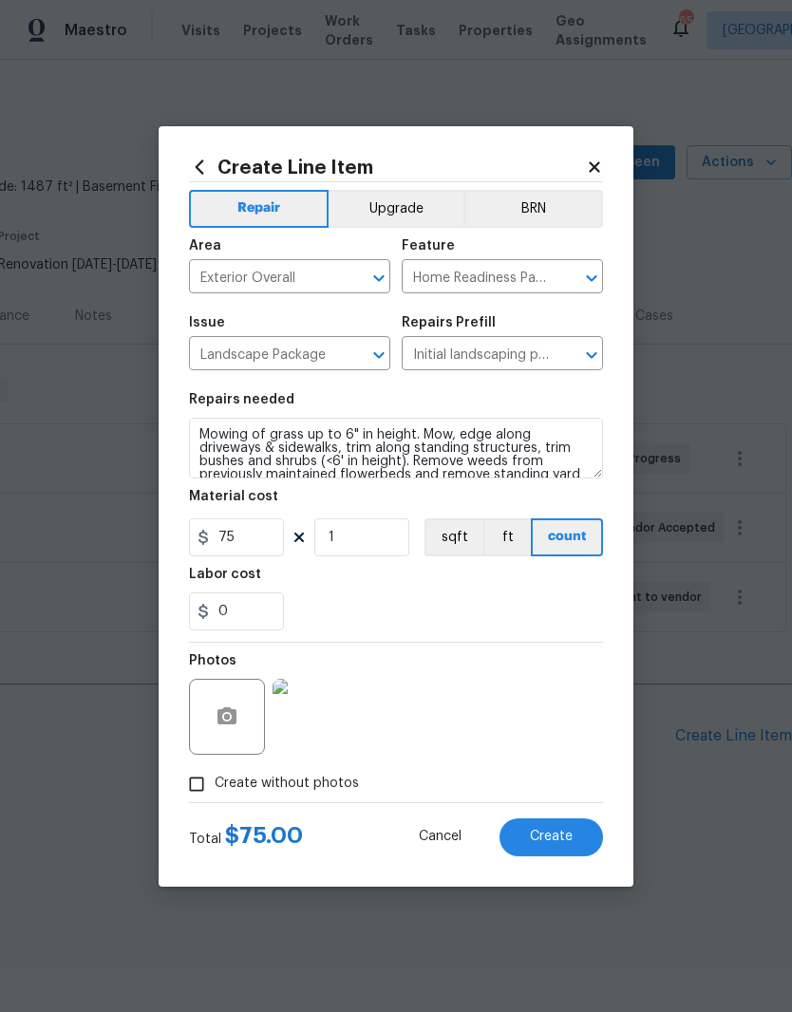
click at [554, 827] on button "Create" at bounding box center [550, 837] width 103 height 38
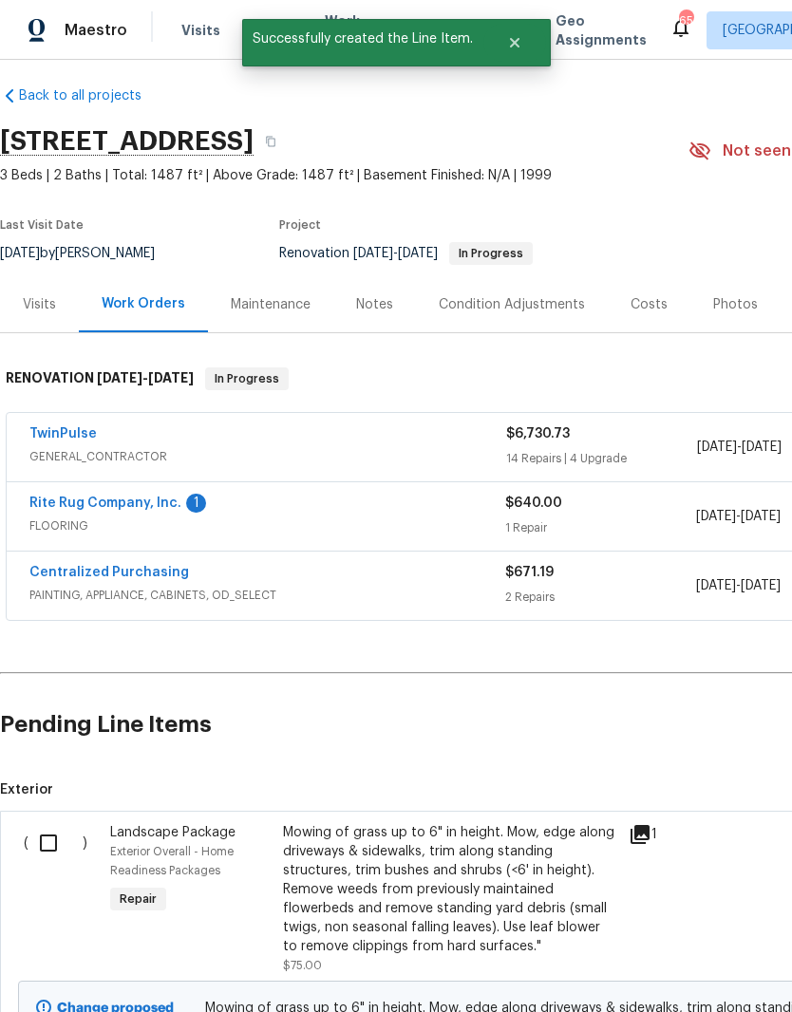
scroll to position [12, 0]
click at [53, 831] on input "checkbox" at bounding box center [55, 842] width 54 height 40
checkbox input "true"
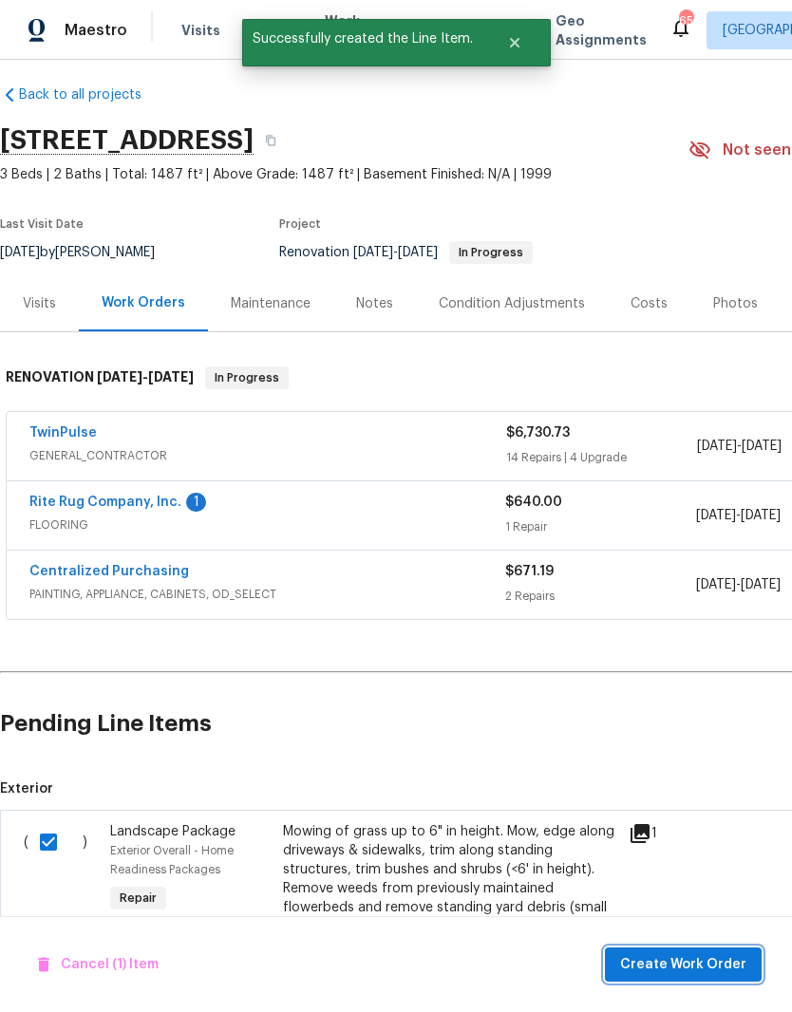
click at [688, 967] on span "Create Work Order" at bounding box center [683, 965] width 126 height 24
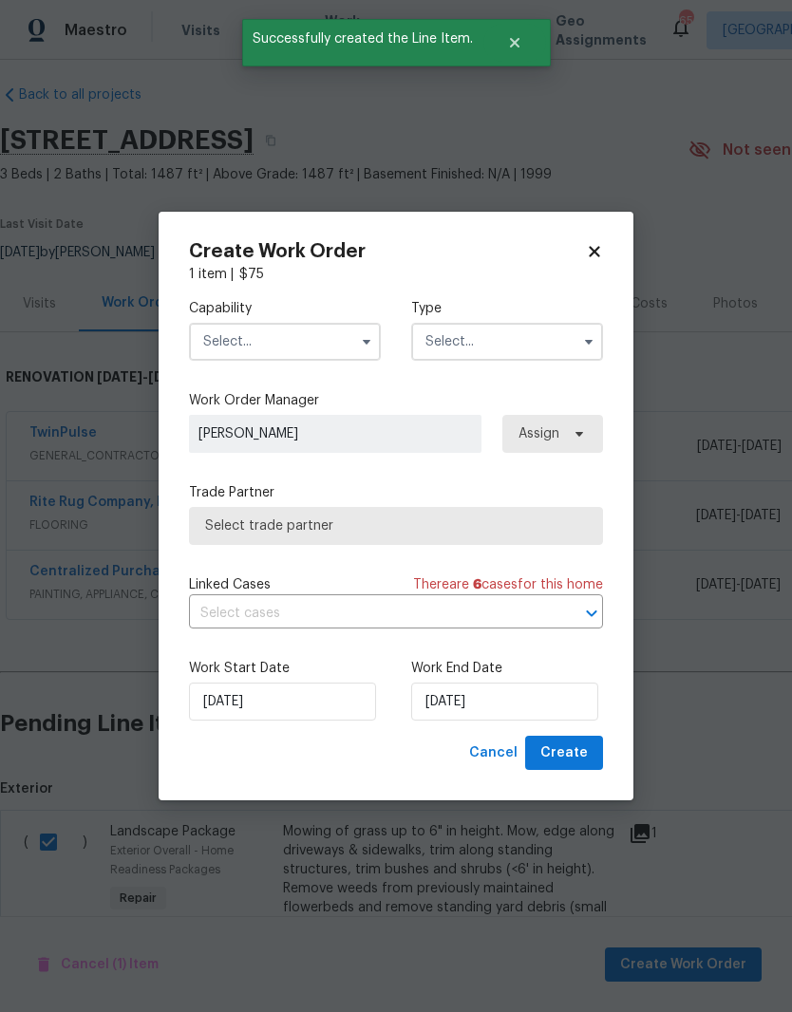
click at [304, 352] on input "text" at bounding box center [285, 342] width 192 height 38
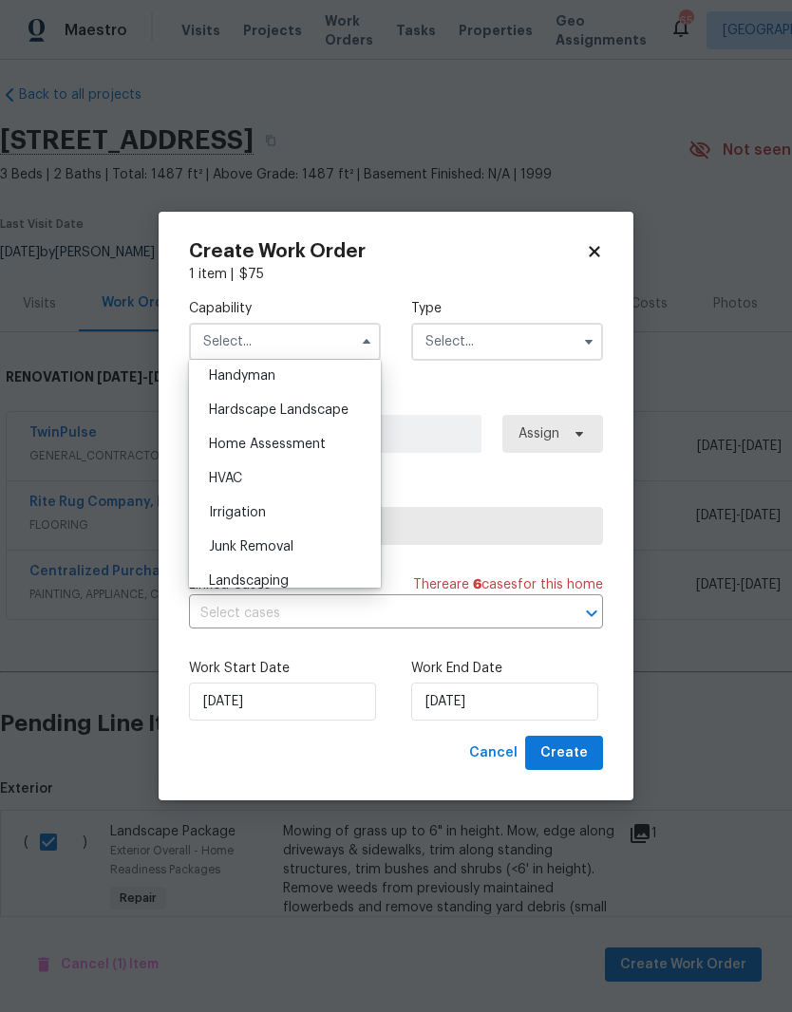
scroll to position [1061, 0]
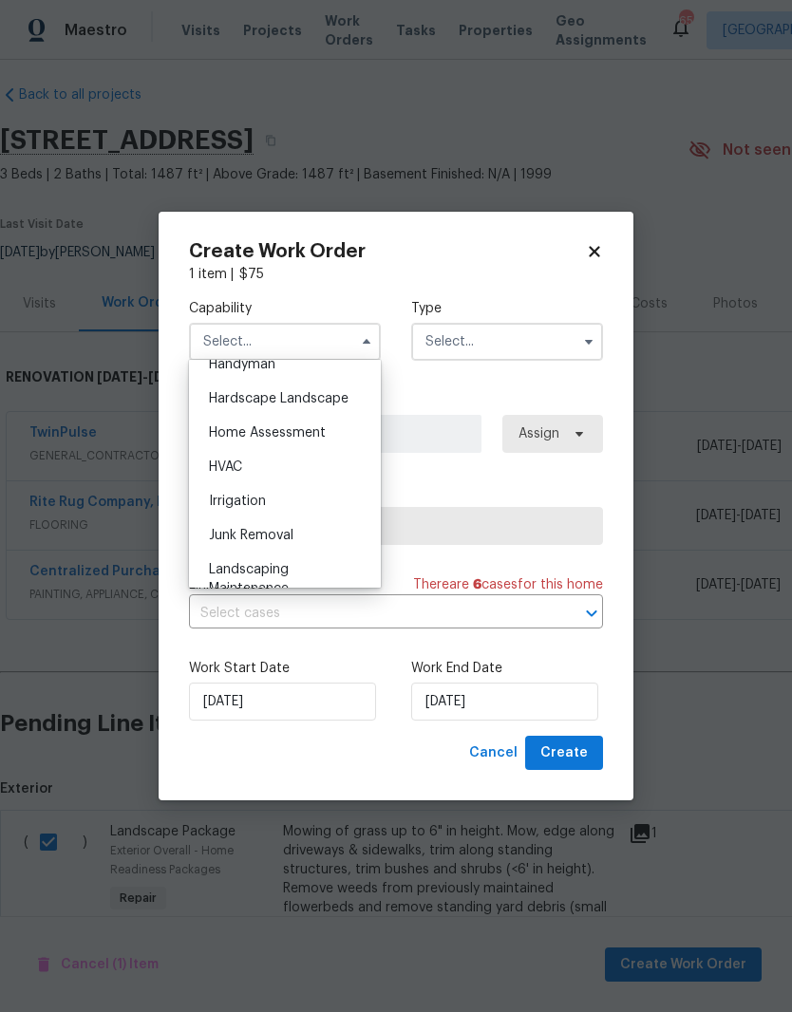
click at [341, 394] on span "Hardscape Landscape" at bounding box center [279, 398] width 140 height 13
type input "Hardscape Landscape"
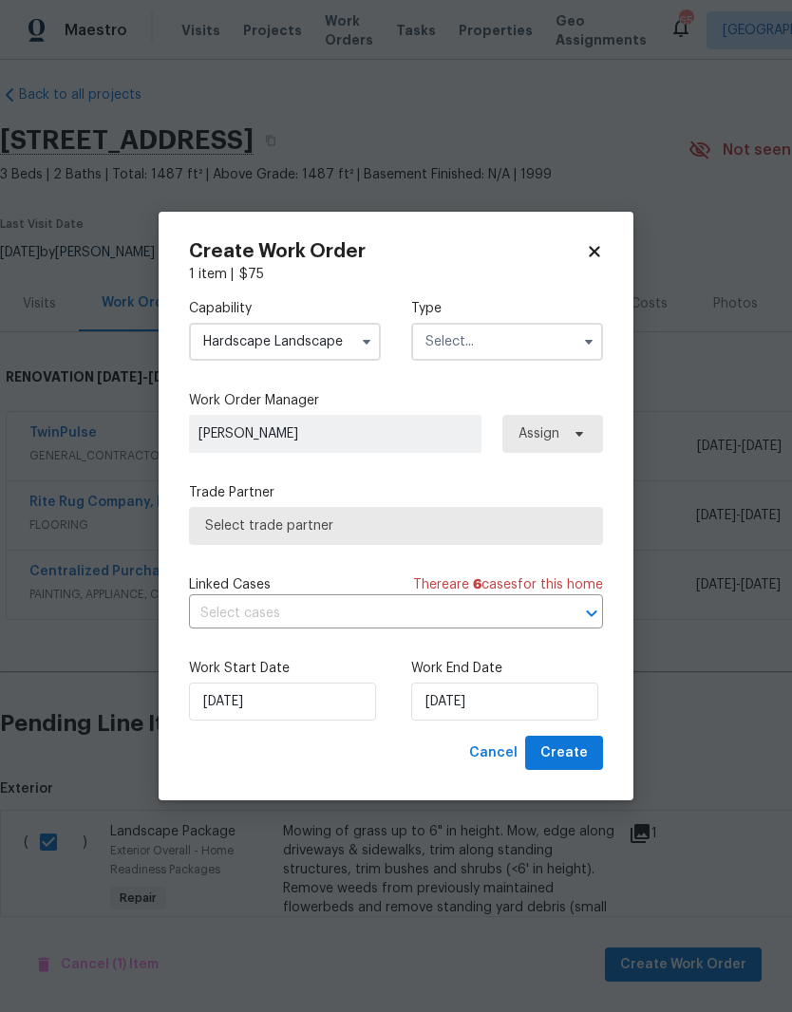
click at [543, 344] on input "text" at bounding box center [507, 342] width 192 height 38
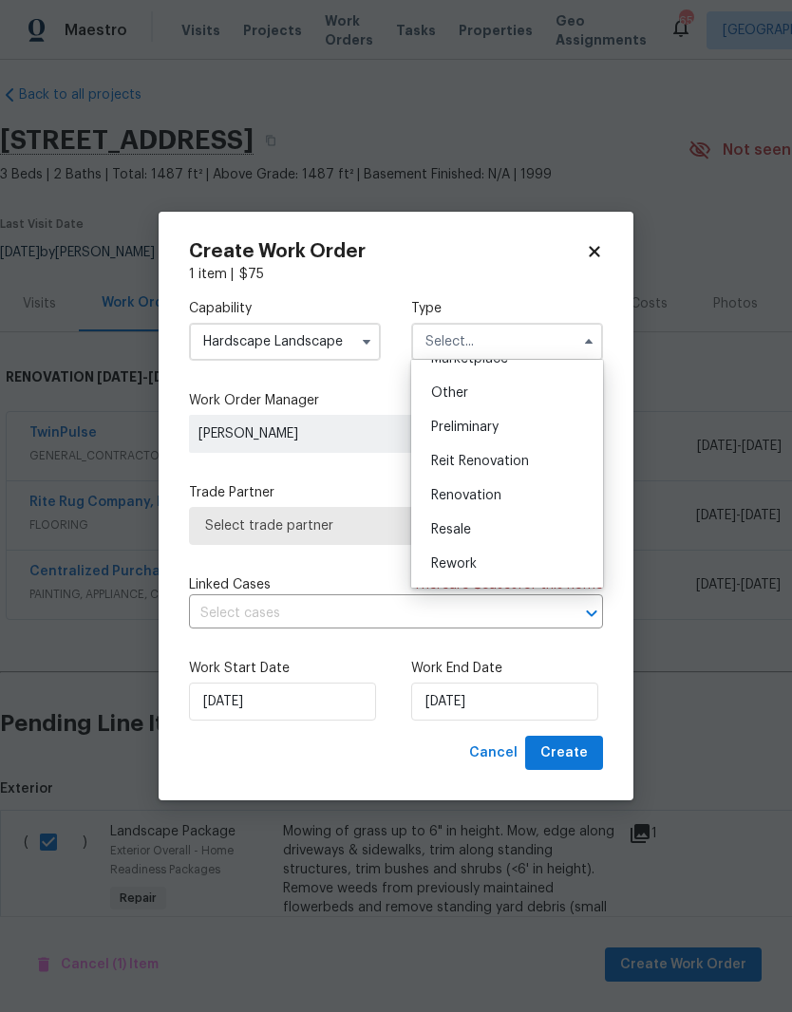
scroll to position [383, 0]
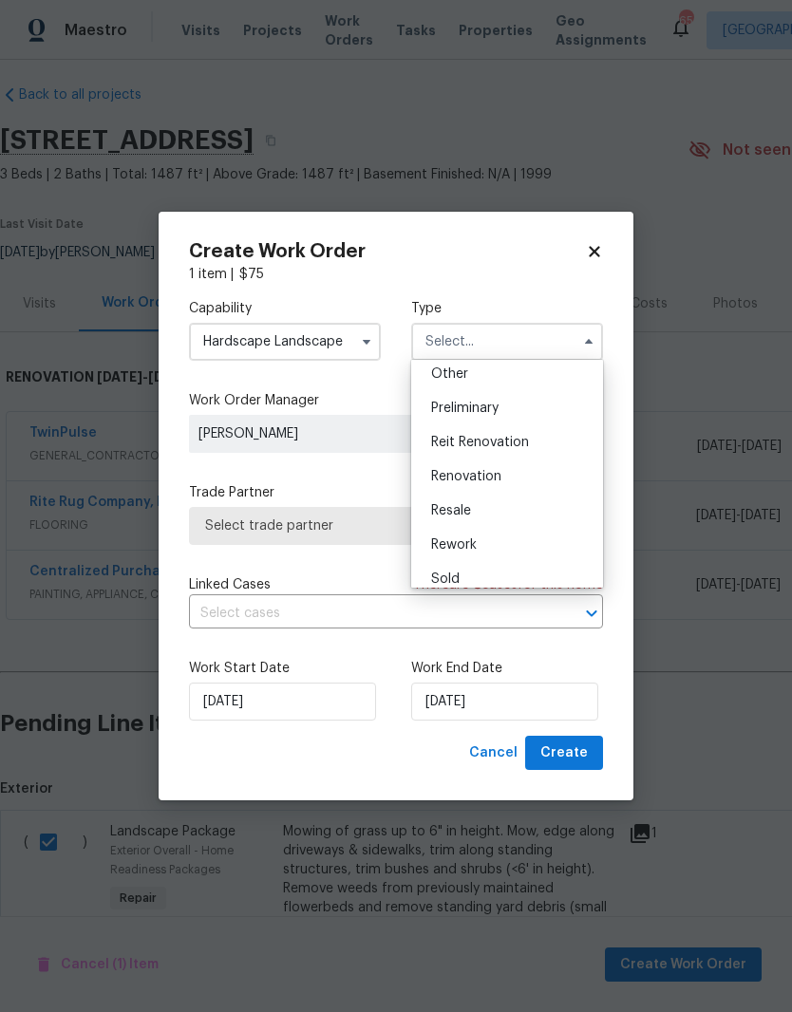
click at [532, 486] on div "Renovation" at bounding box center [507, 476] width 182 height 34
type input "Renovation"
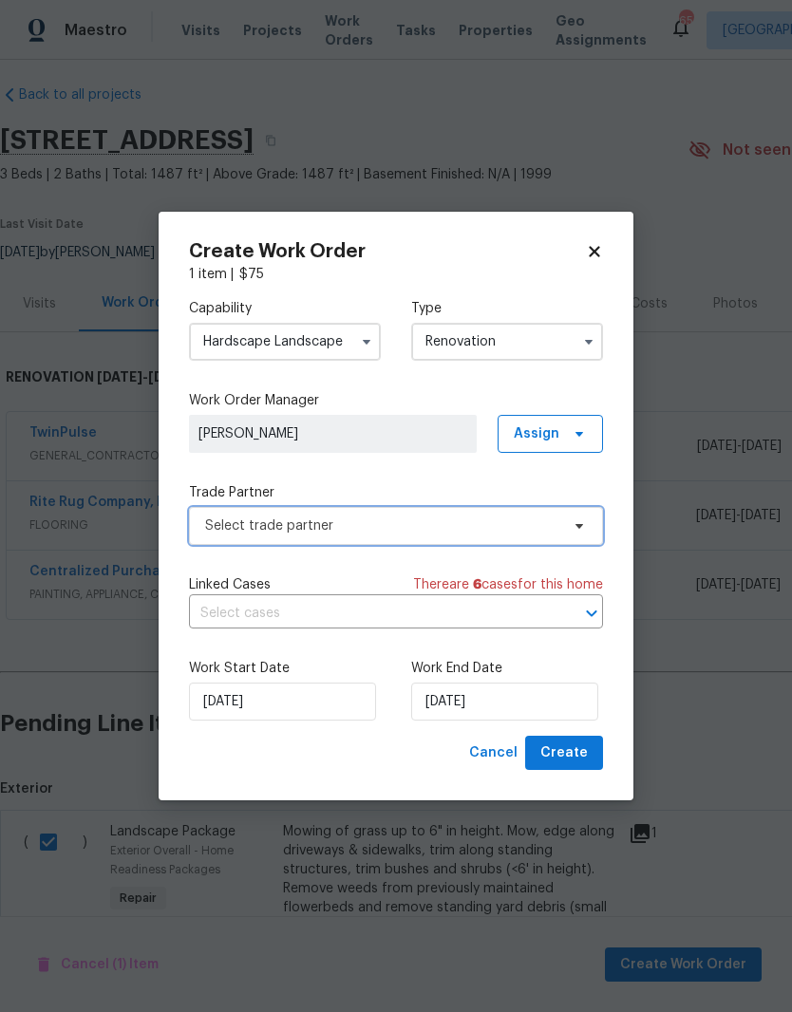
click at [500, 529] on span "Select trade partner" at bounding box center [382, 525] width 354 height 19
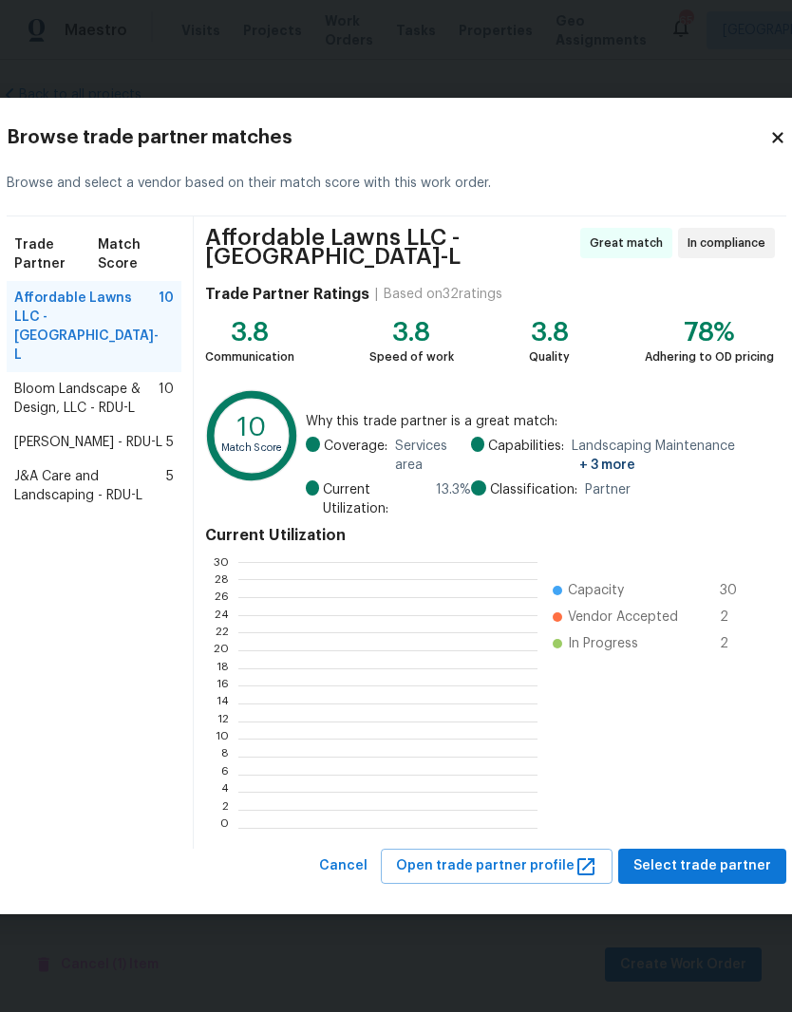
scroll to position [266, 298]
click at [81, 323] on span "Affordable Lawns LLC - [GEOGRAPHIC_DATA]-L" at bounding box center [86, 327] width 144 height 76
click at [668, 860] on span "Select trade partner" at bounding box center [702, 866] width 138 height 24
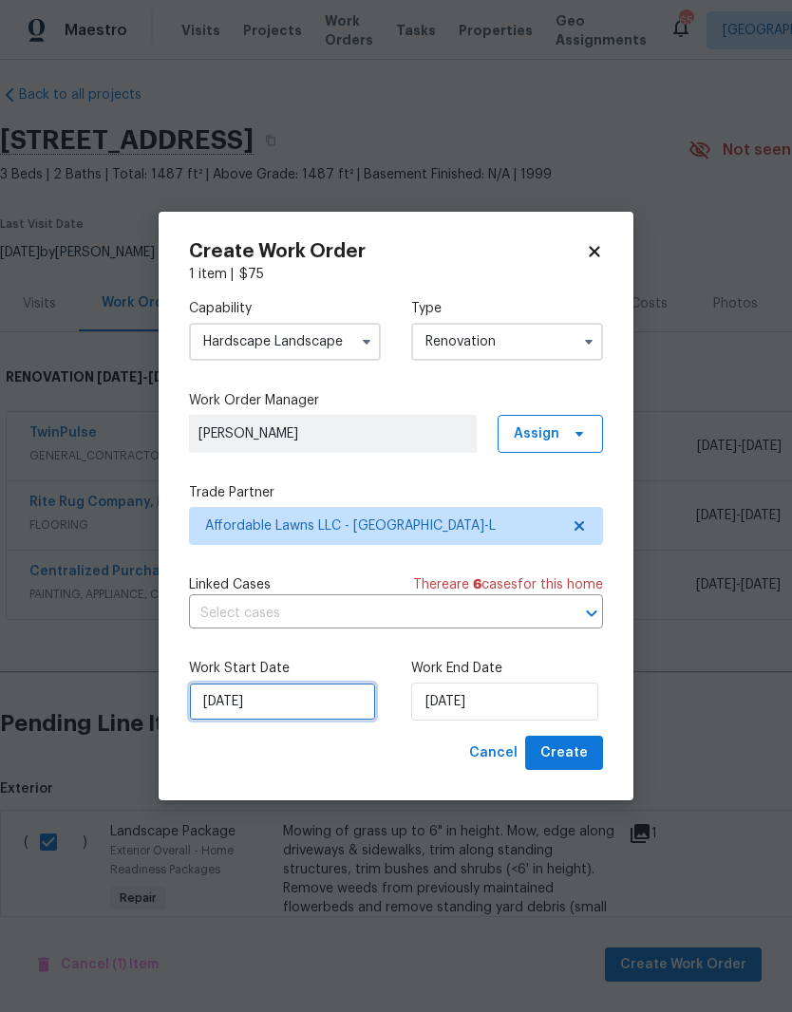
click at [313, 705] on input "[DATE]" at bounding box center [282, 701] width 187 height 38
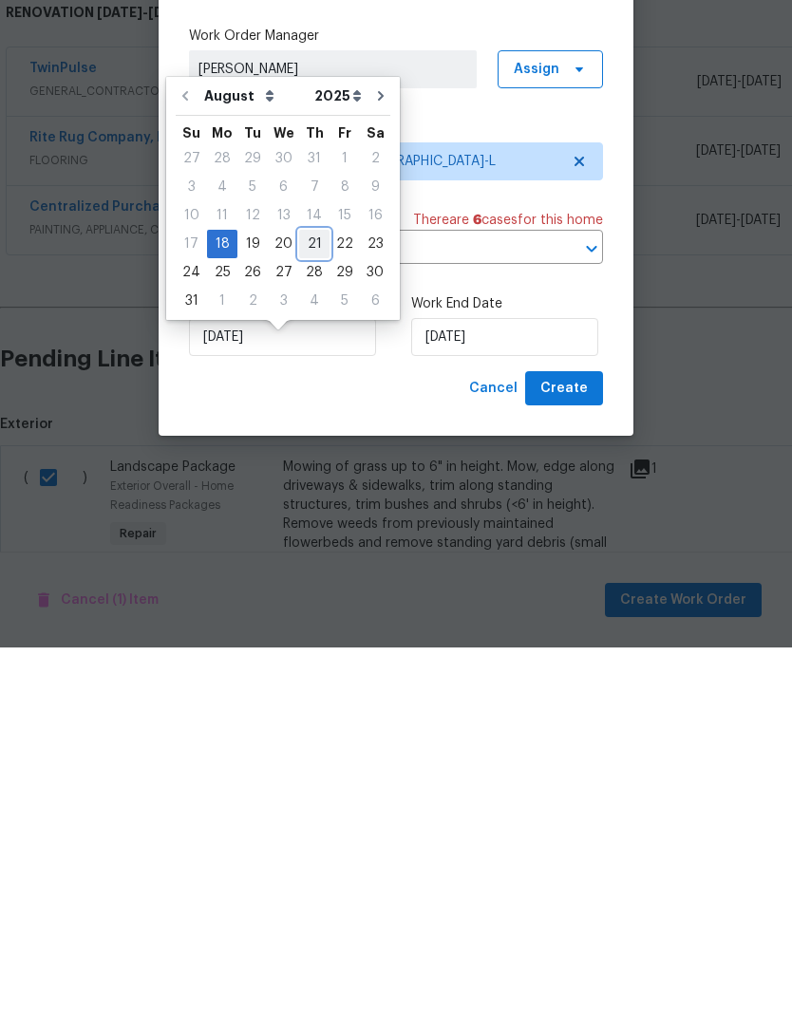
click at [308, 595] on div "21" at bounding box center [314, 608] width 30 height 27
type input "8/21/2025"
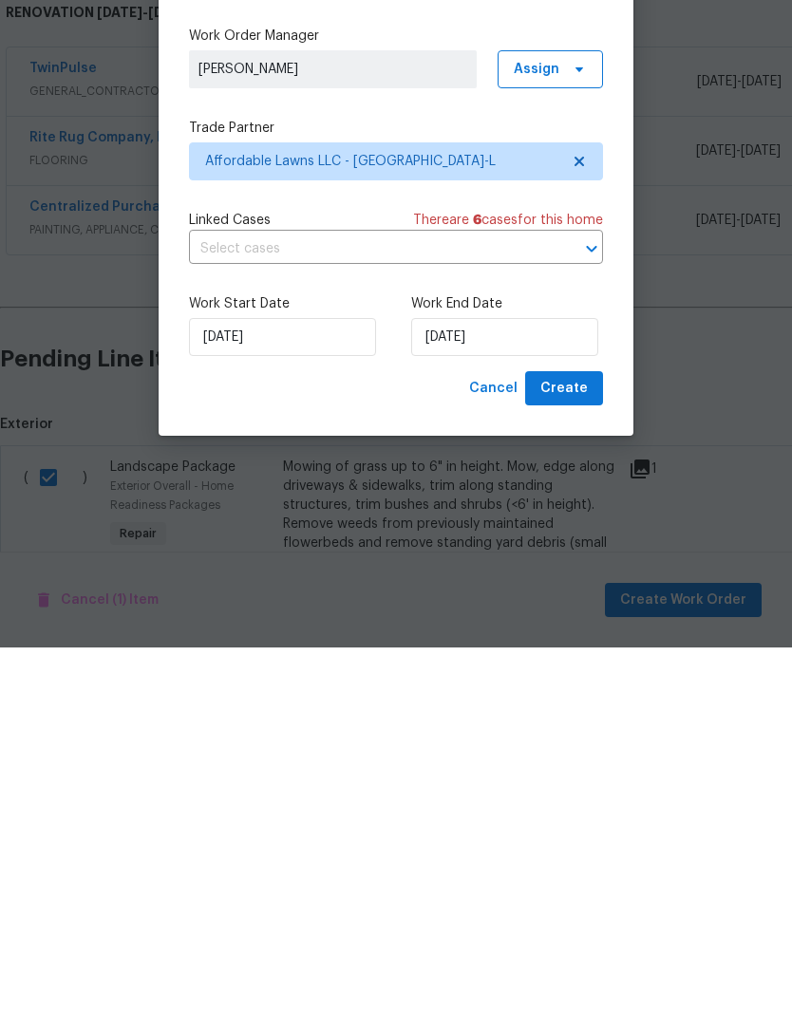
scroll to position [78, 0]
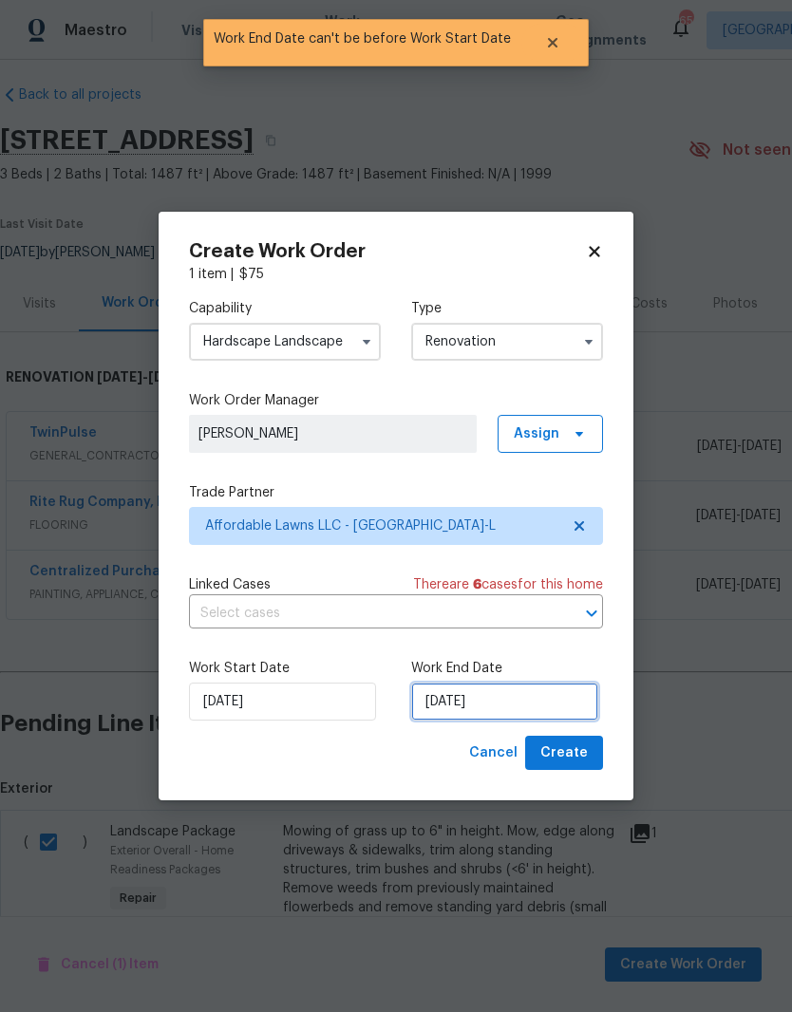
click at [521, 701] on input "8/21/2025" at bounding box center [504, 701] width 187 height 38
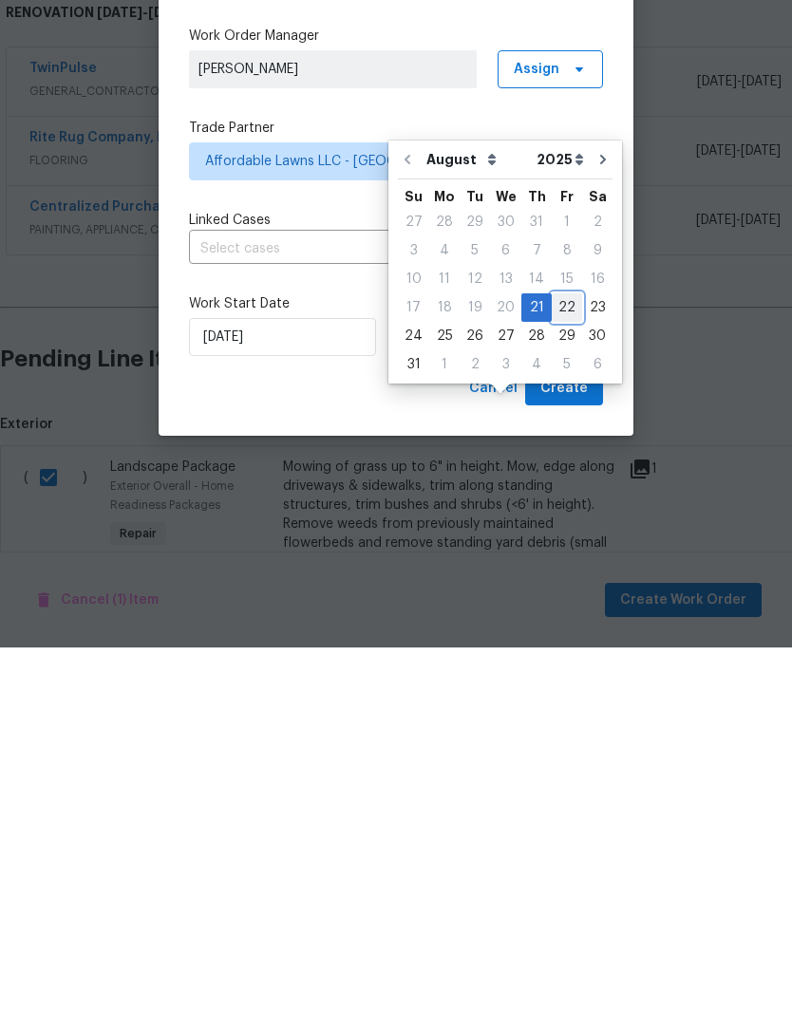
click at [559, 659] on div "22" at bounding box center [566, 672] width 30 height 27
type input "[DATE]"
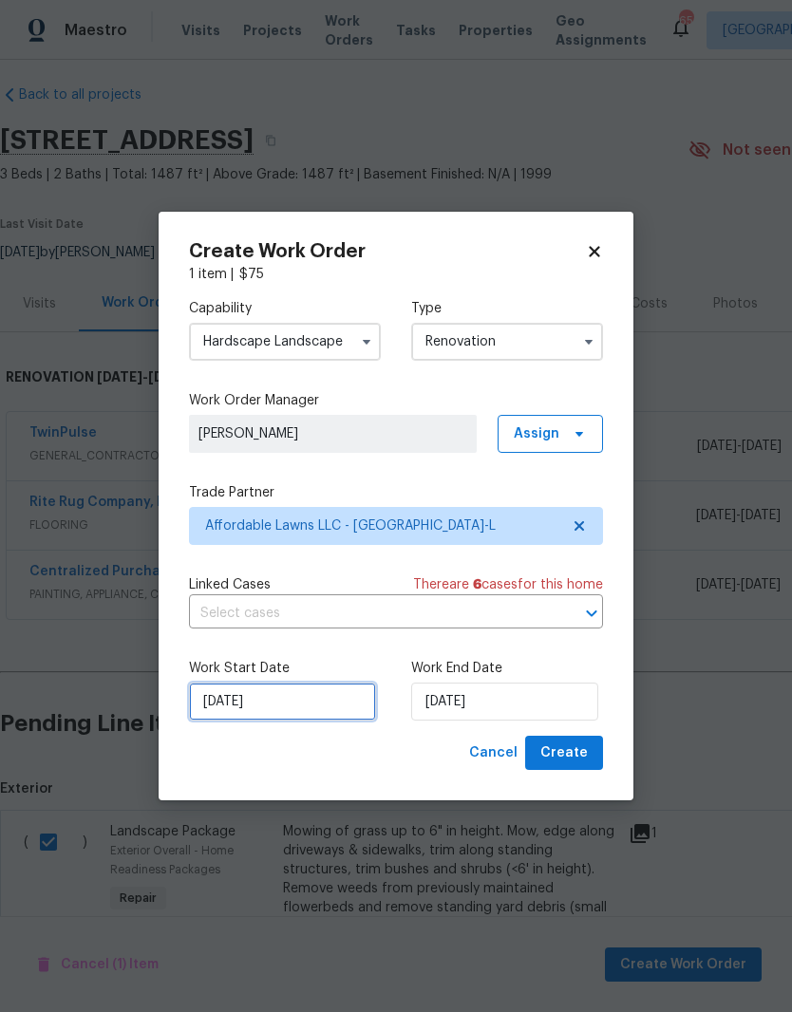
click at [297, 696] on input "8/21/2025" at bounding box center [282, 701] width 187 height 38
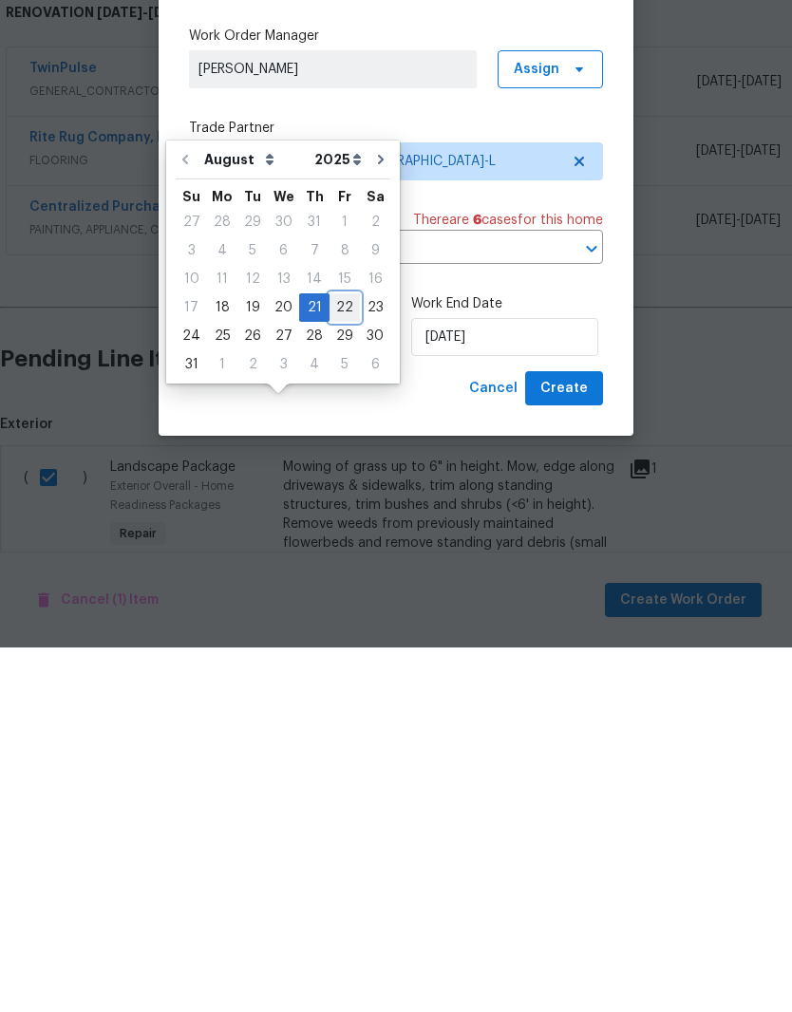
click at [329, 659] on div "22" at bounding box center [344, 672] width 30 height 27
type input "[DATE]"
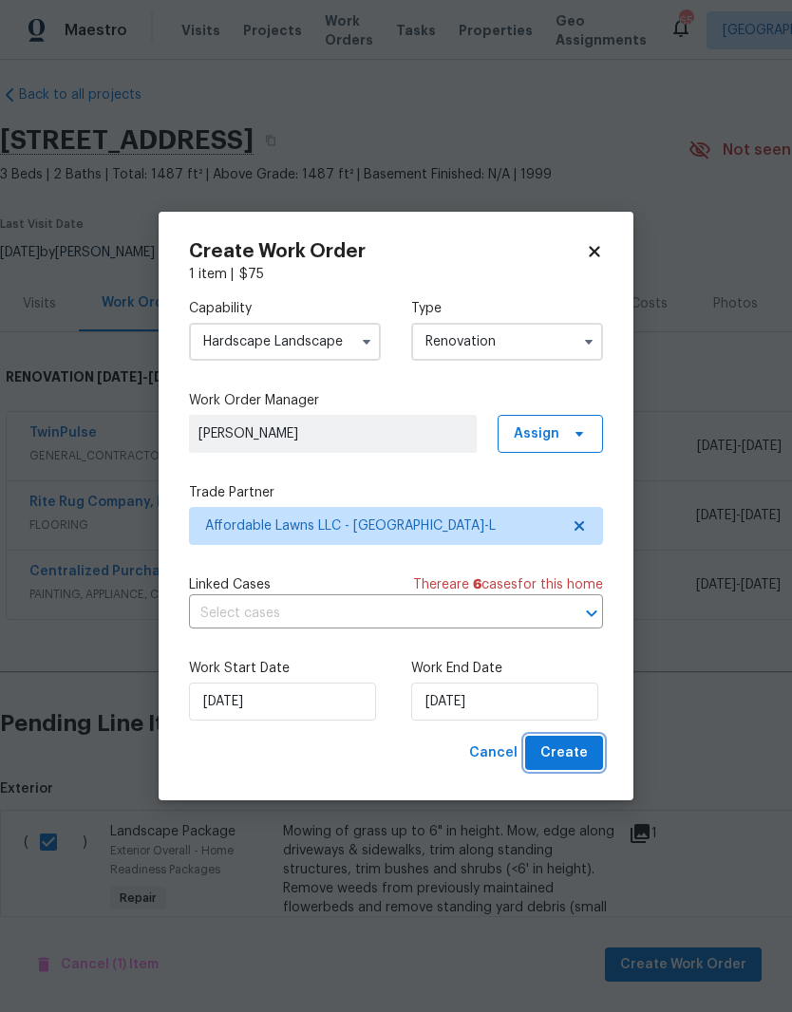
click at [584, 760] on span "Create" at bounding box center [563, 753] width 47 height 24
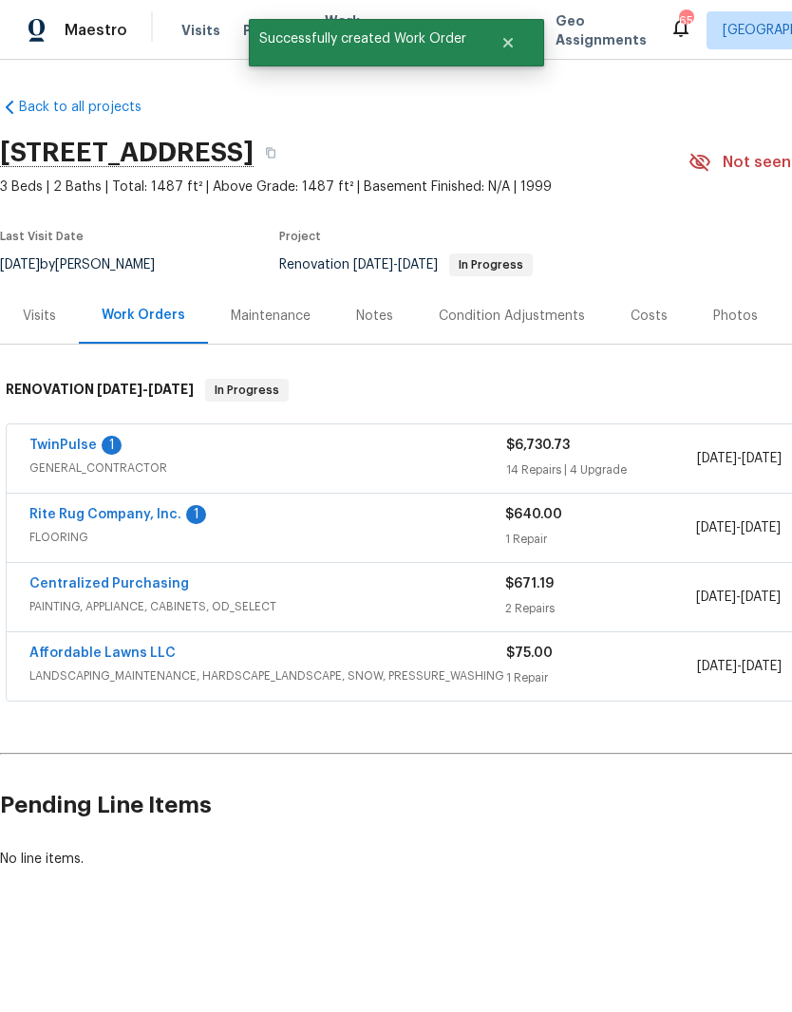
click at [62, 512] on link "Rite Rug Company, Inc." at bounding box center [105, 514] width 152 height 13
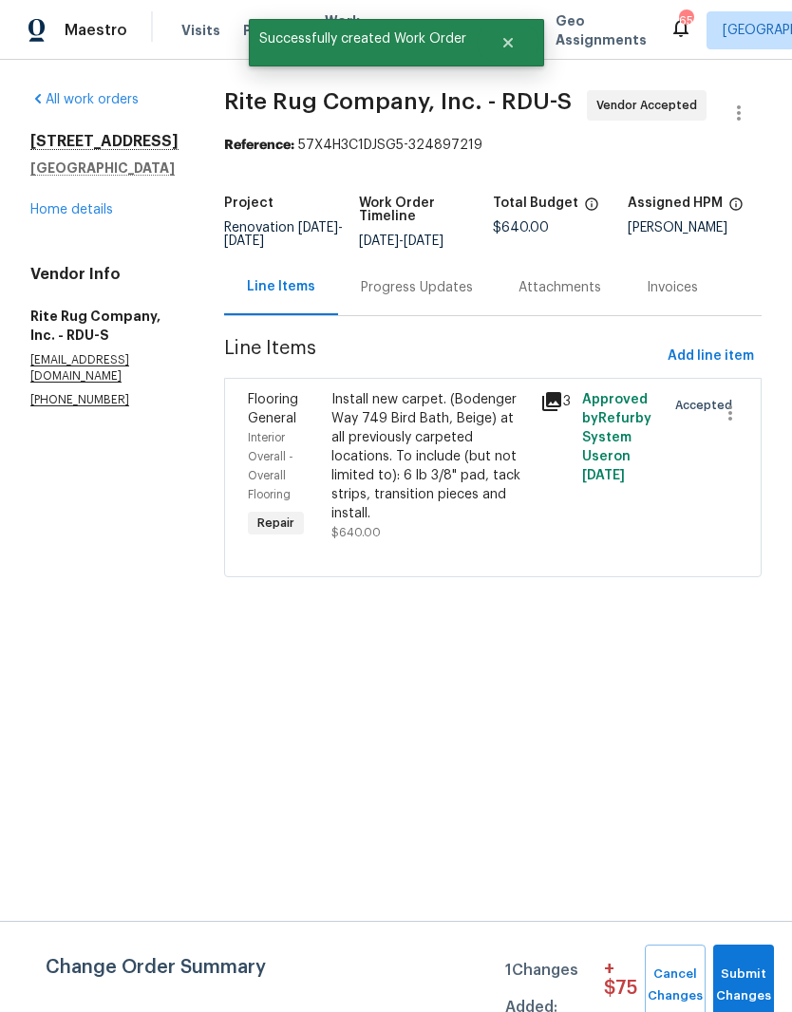
click at [430, 288] on div "Progress Updates" at bounding box center [417, 287] width 158 height 56
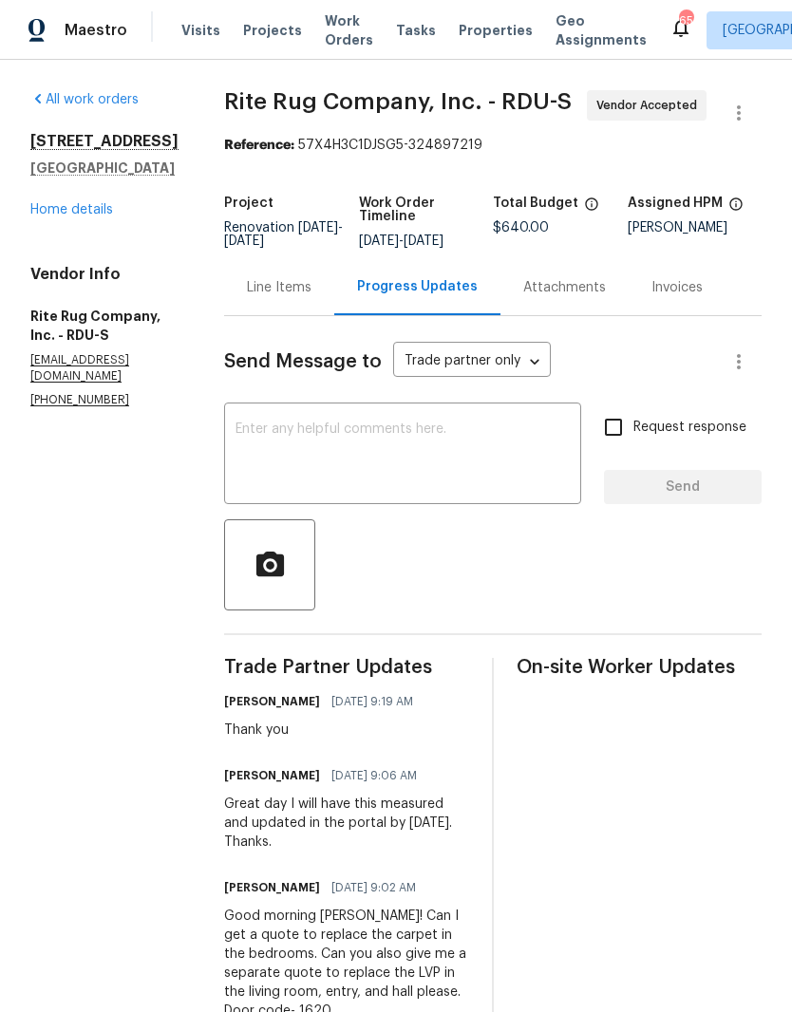
click at [100, 214] on link "Home details" at bounding box center [71, 209] width 83 height 13
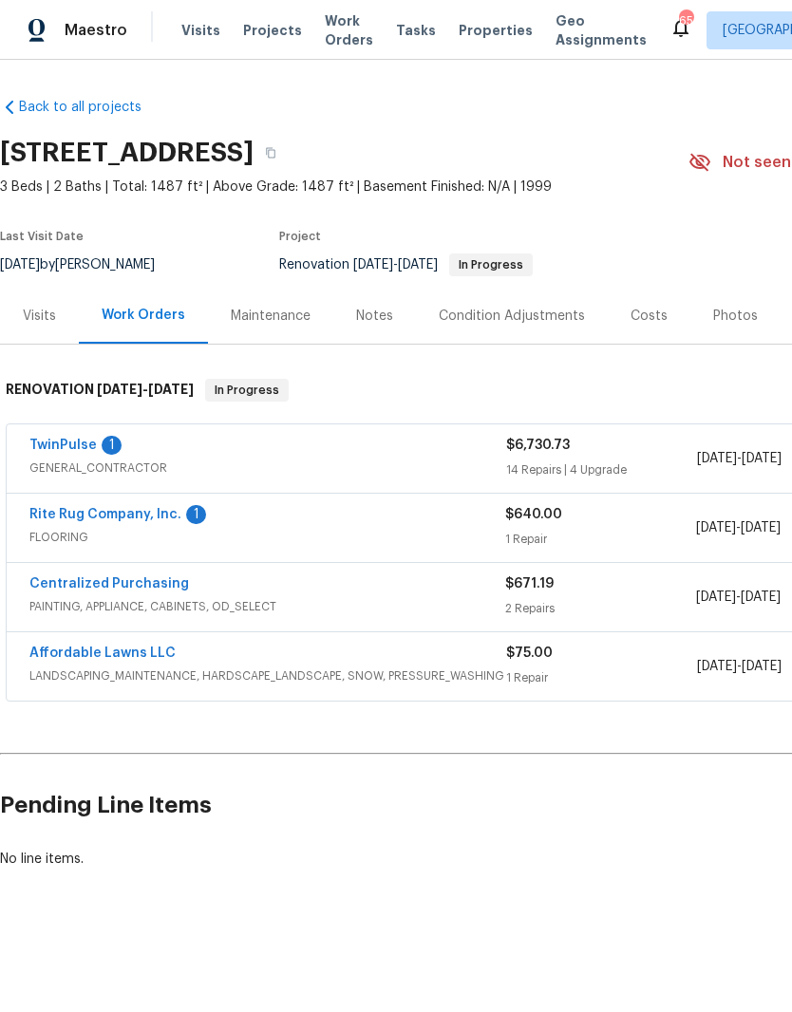
click at [80, 450] on link "TwinPulse" at bounding box center [62, 444] width 67 height 13
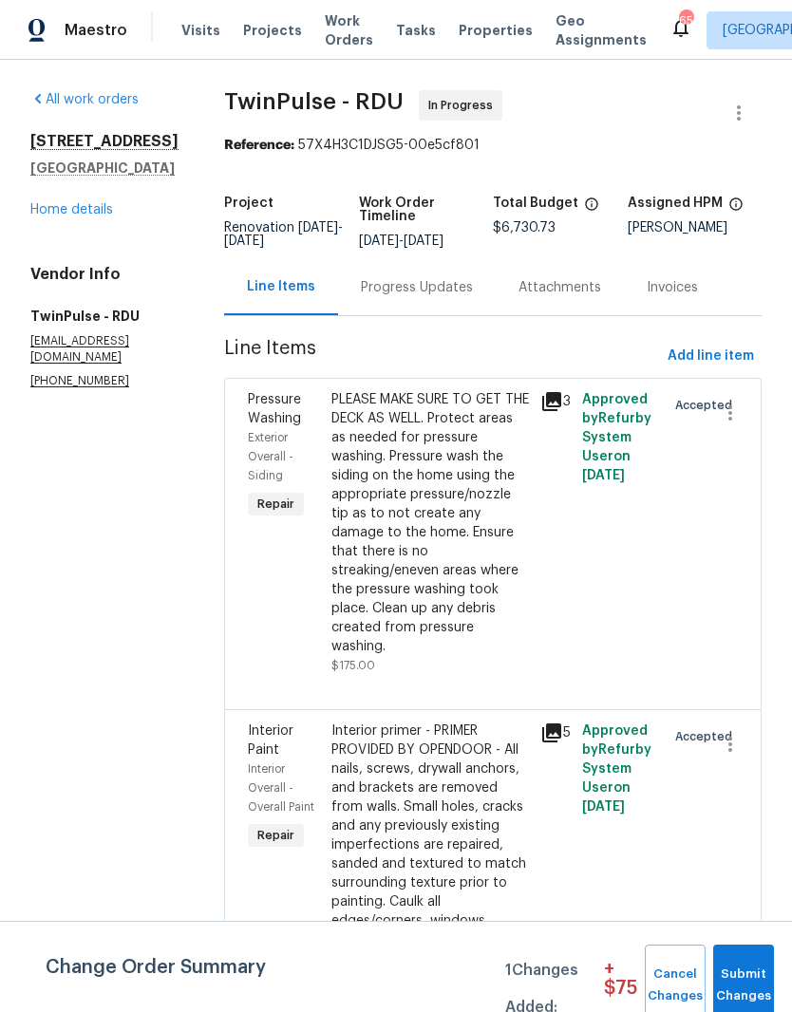
click at [441, 292] on div "Progress Updates" at bounding box center [417, 287] width 112 height 19
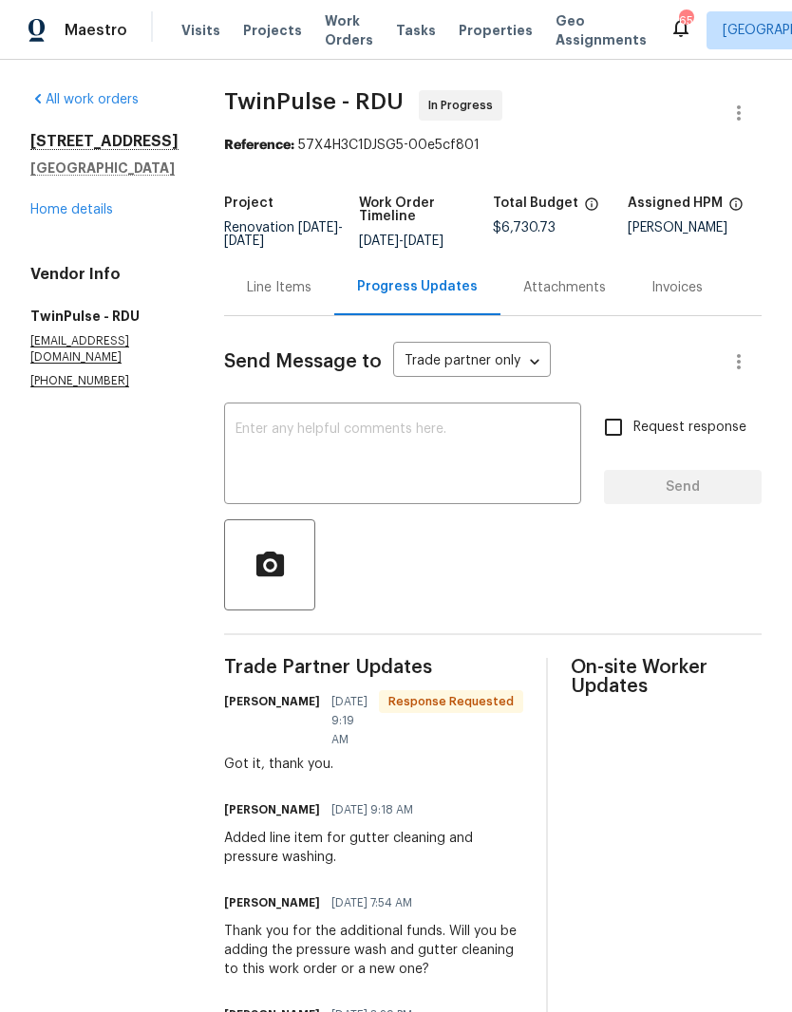
click at [85, 198] on div "105 Redbay Ln Clayton, NC 27527 Home details" at bounding box center [104, 175] width 148 height 87
click at [43, 210] on link "Home details" at bounding box center [71, 209] width 83 height 13
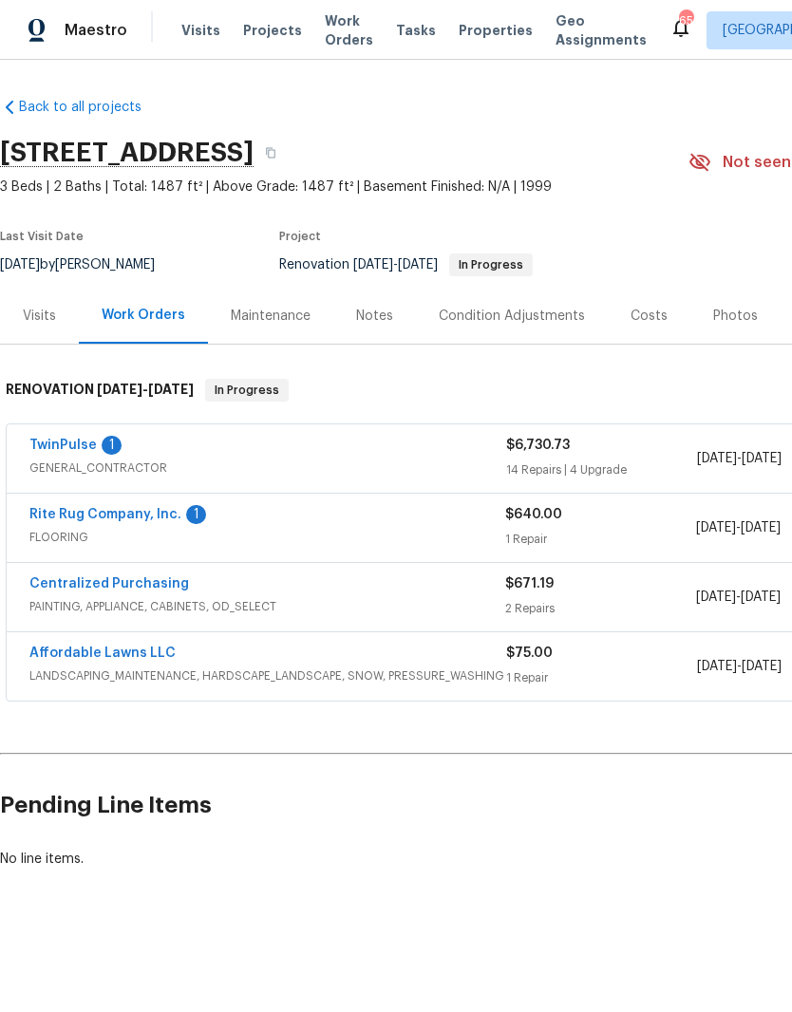
click at [63, 650] on link "Affordable Lawns LLC" at bounding box center [102, 652] width 146 height 13
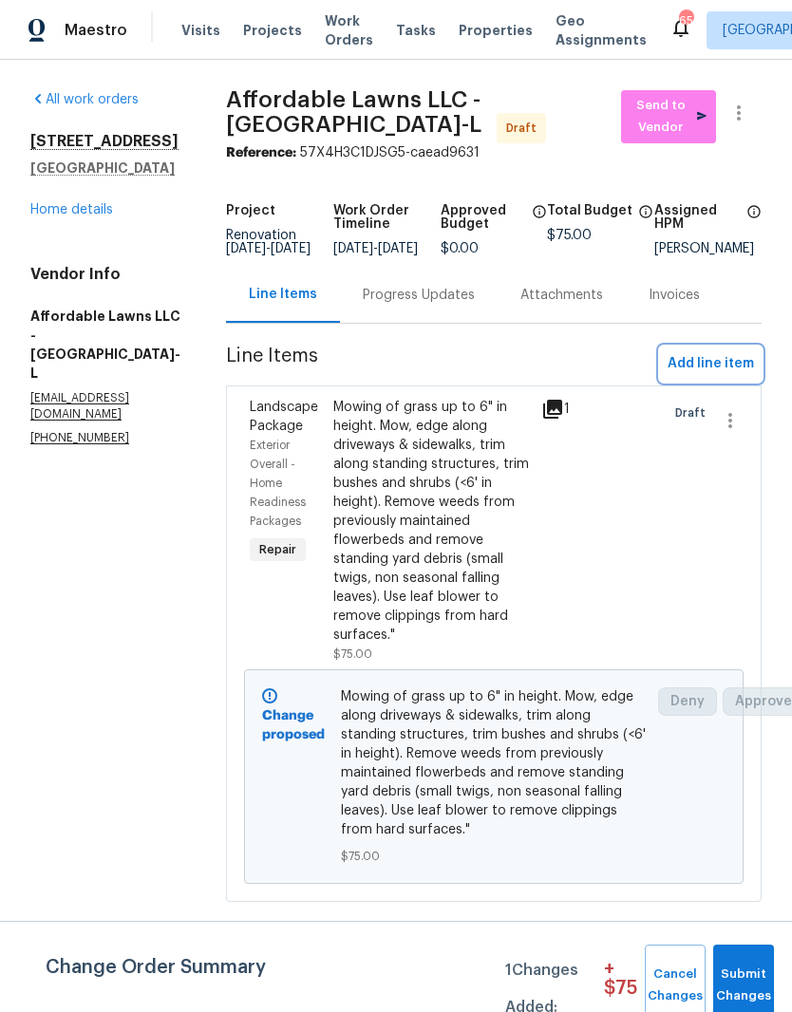
click at [732, 376] on span "Add line item" at bounding box center [710, 364] width 86 height 24
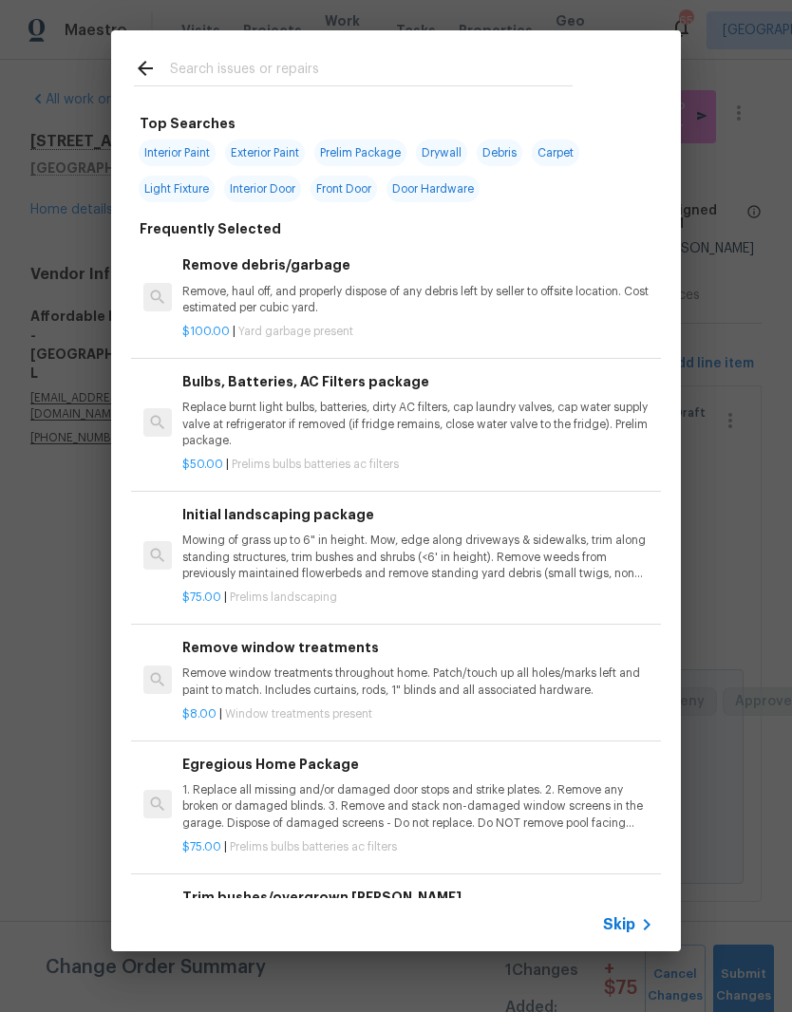
click at [393, 53] on div at bounding box center [353, 67] width 484 height 75
click at [452, 70] on input "text" at bounding box center [371, 71] width 402 height 28
type input "Bushes"
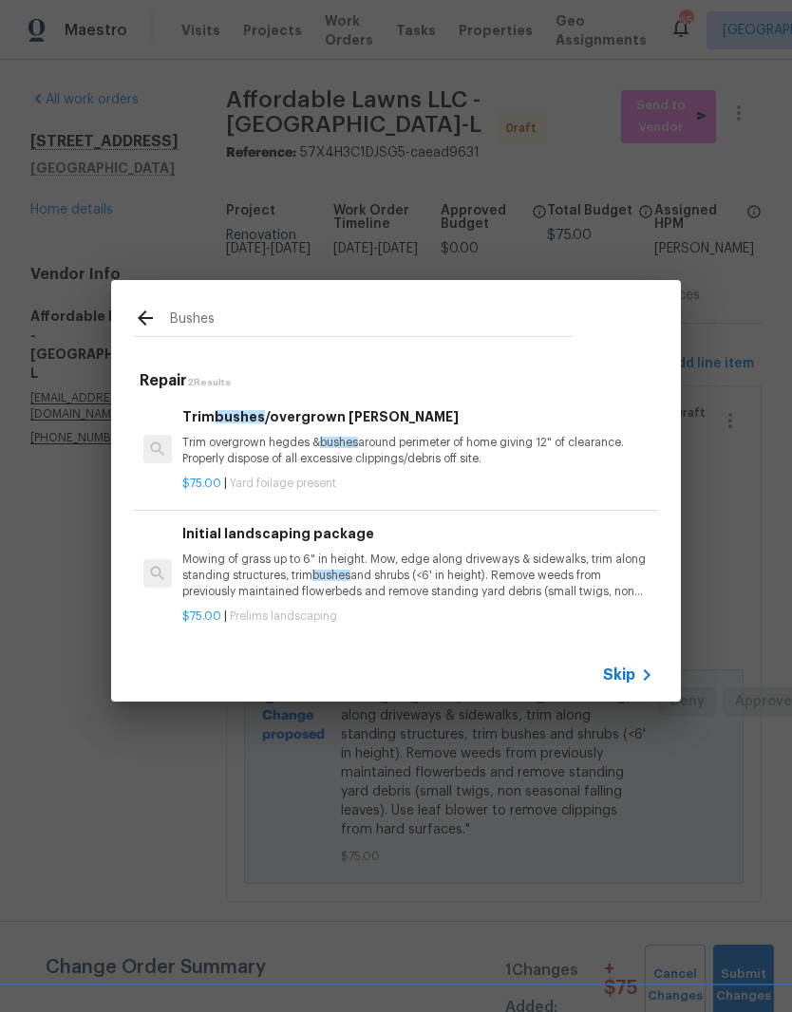
click at [420, 448] on p "Trim overgrown hegdes & bushes around perimeter of home giving 12" of clearance…" at bounding box center [417, 451] width 471 height 32
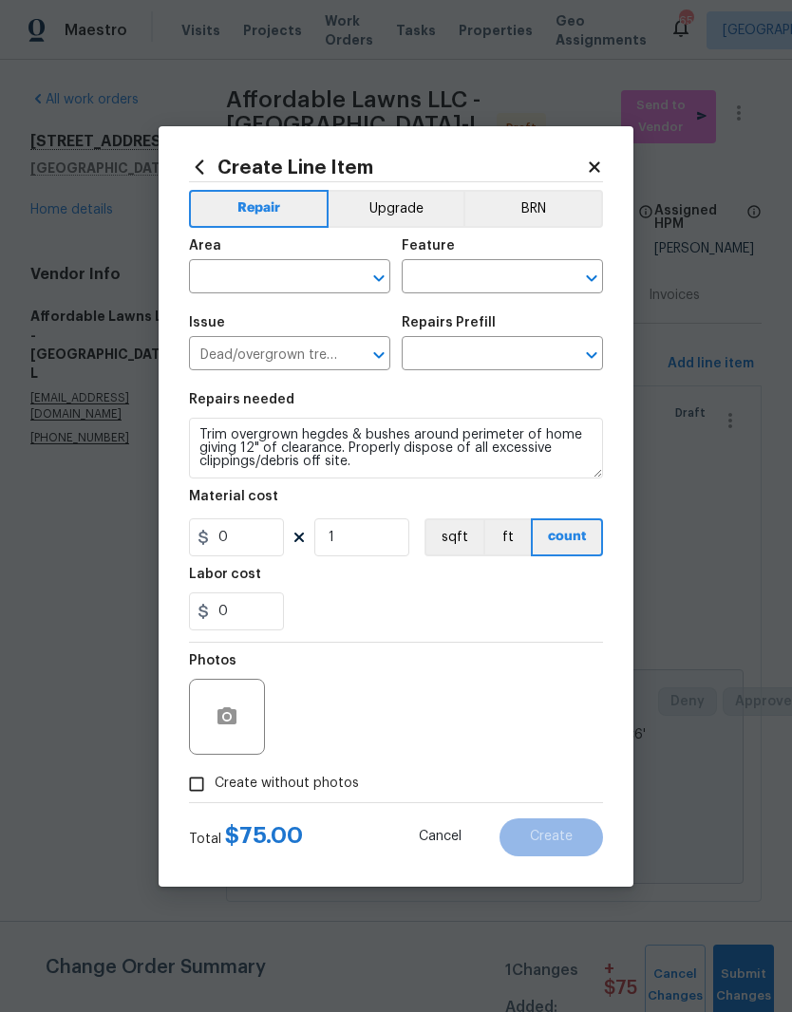
type input "Trim bushes/overgrown hedges $75.00"
type input "75"
click at [280, 282] on input "text" at bounding box center [263, 278] width 148 height 29
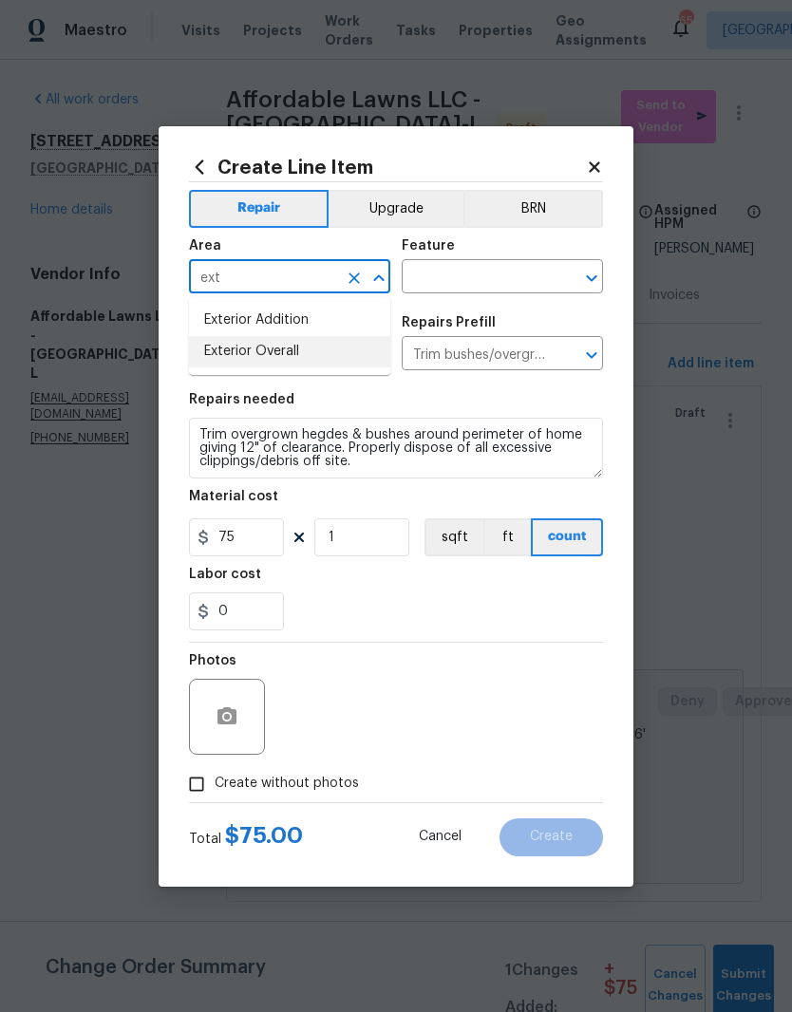
click at [311, 353] on li "Exterior Overall" at bounding box center [289, 351] width 201 height 31
type input "Exterior Overall"
click at [511, 264] on input "text" at bounding box center [475, 278] width 148 height 29
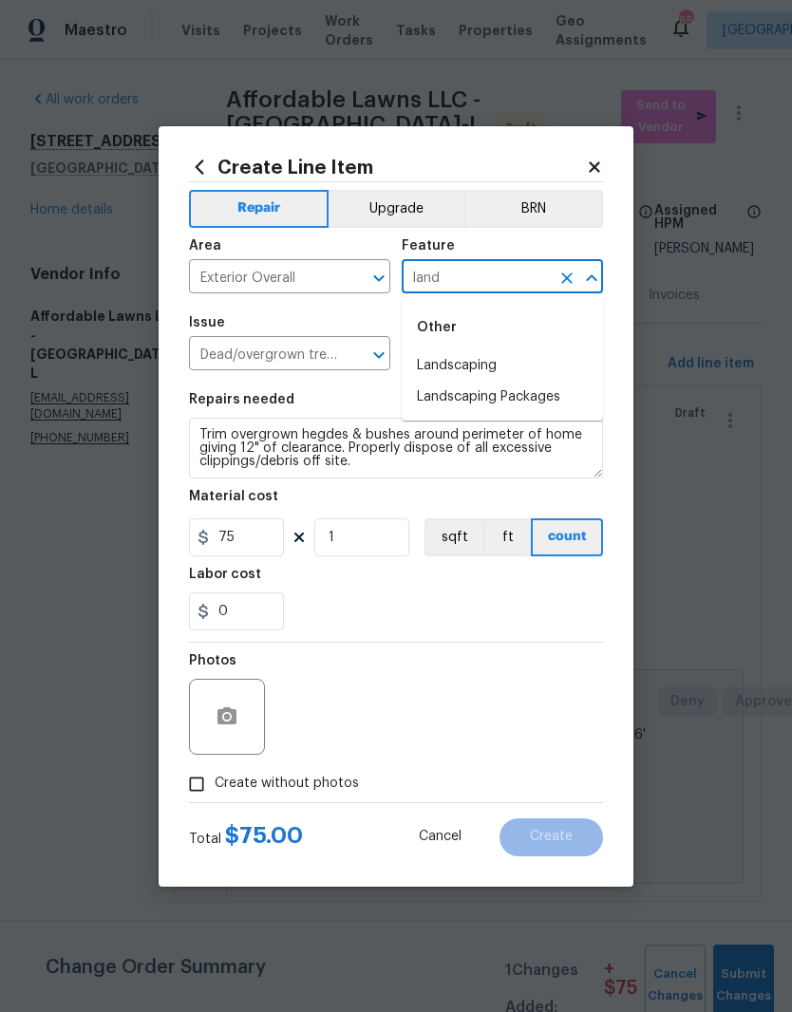
click at [544, 364] on li "Landscaping" at bounding box center [501, 365] width 201 height 31
type input "Landscaping"
click at [461, 594] on div "0" at bounding box center [396, 611] width 414 height 38
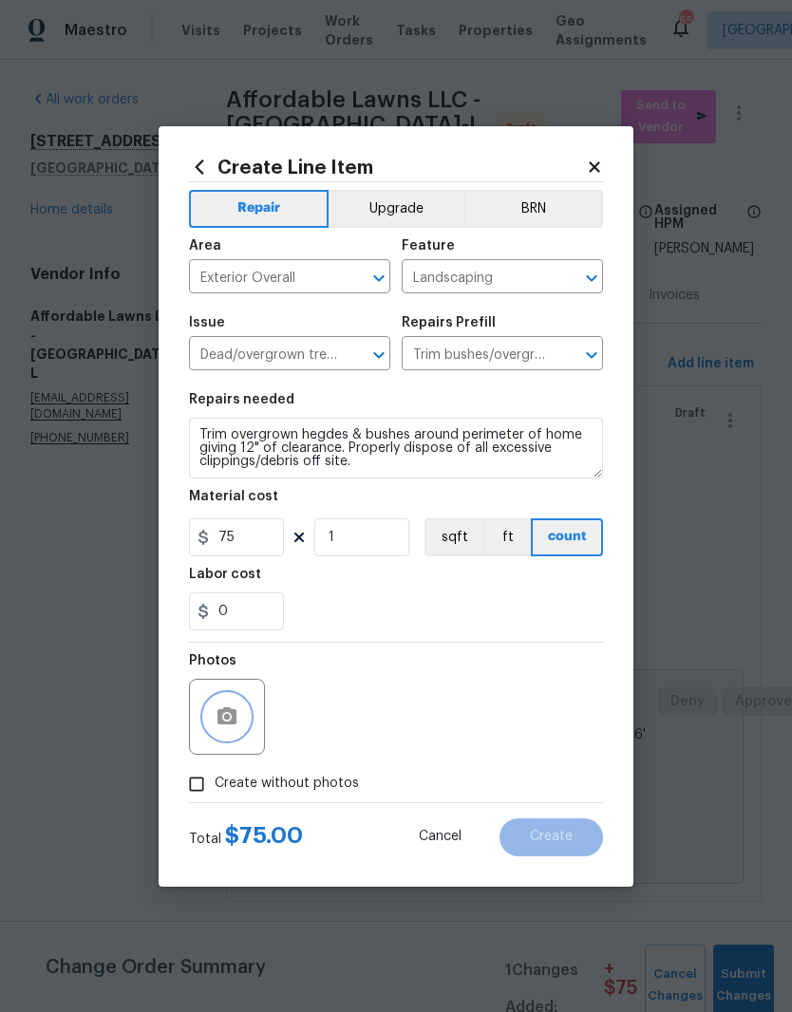
click at [247, 723] on button "button" at bounding box center [227, 717] width 46 height 46
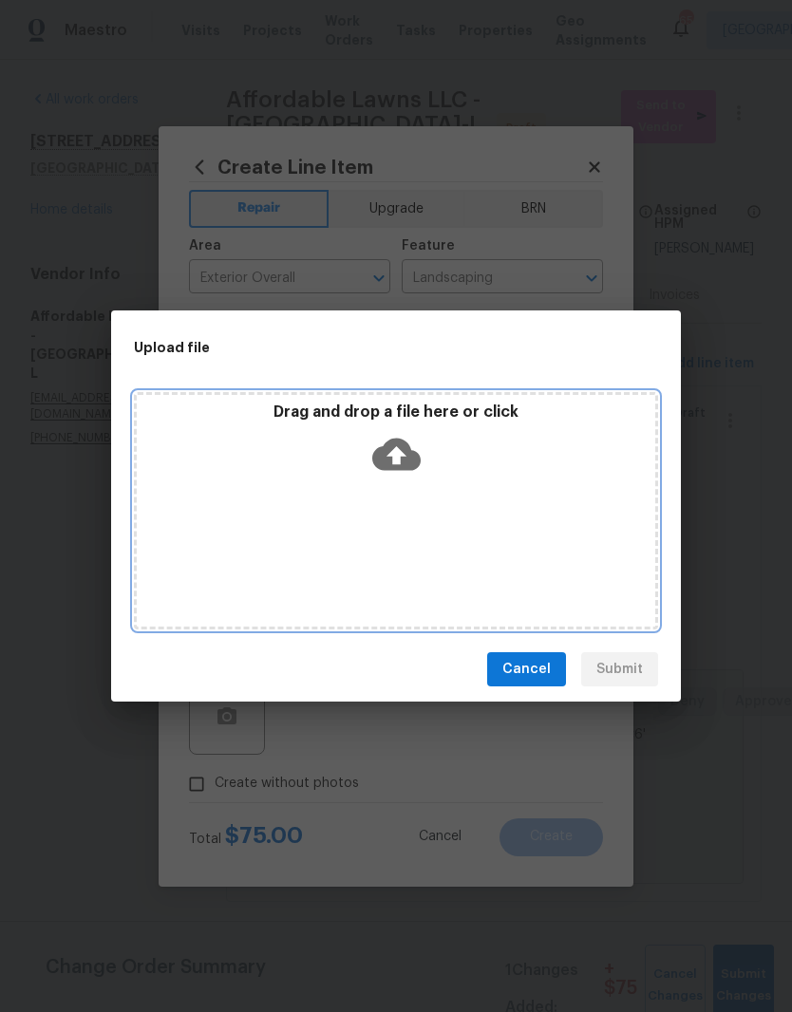
click at [502, 513] on div "Drag and drop a file here or click" at bounding box center [396, 510] width 524 height 237
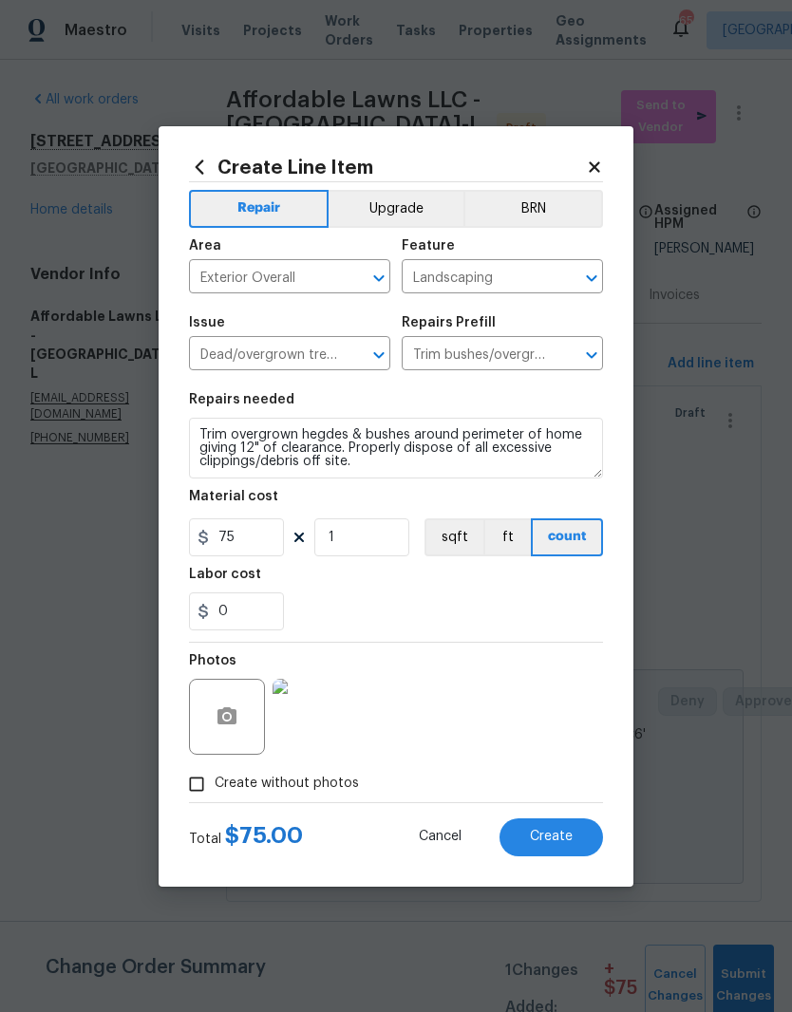
click at [567, 841] on span "Create" at bounding box center [551, 837] width 43 height 14
type input "0"
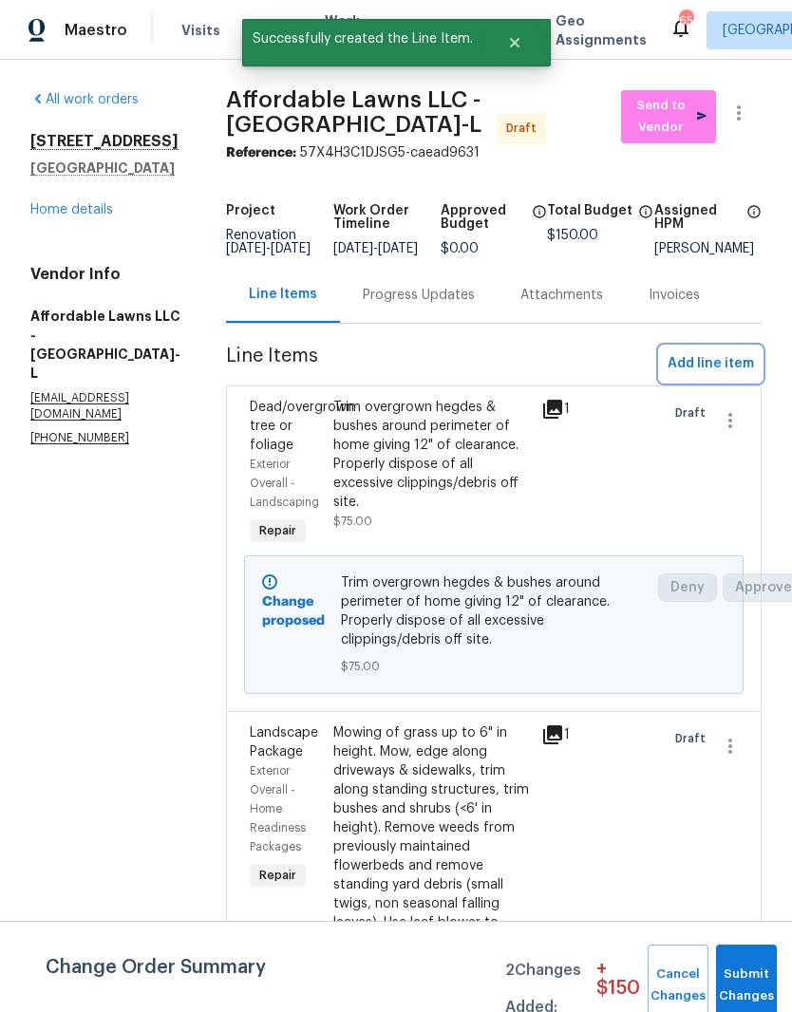
click at [755, 382] on button "Add line item" at bounding box center [711, 363] width 102 height 35
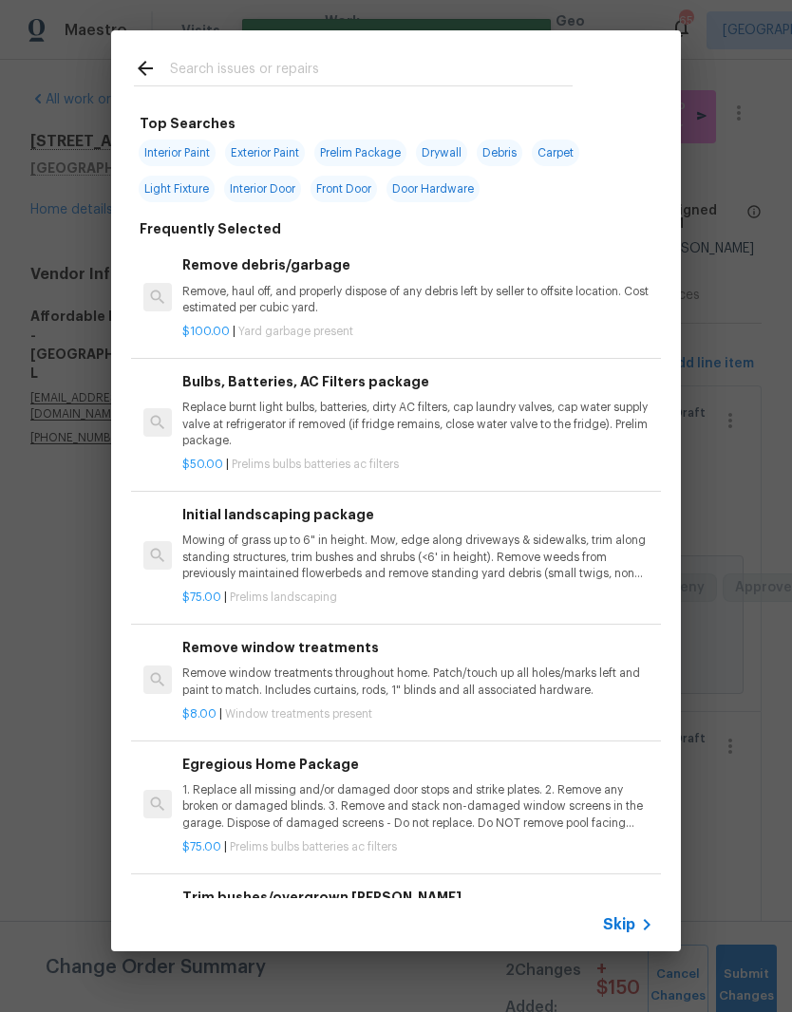
click at [415, 81] on input "text" at bounding box center [371, 71] width 402 height 28
type input "Mulch"
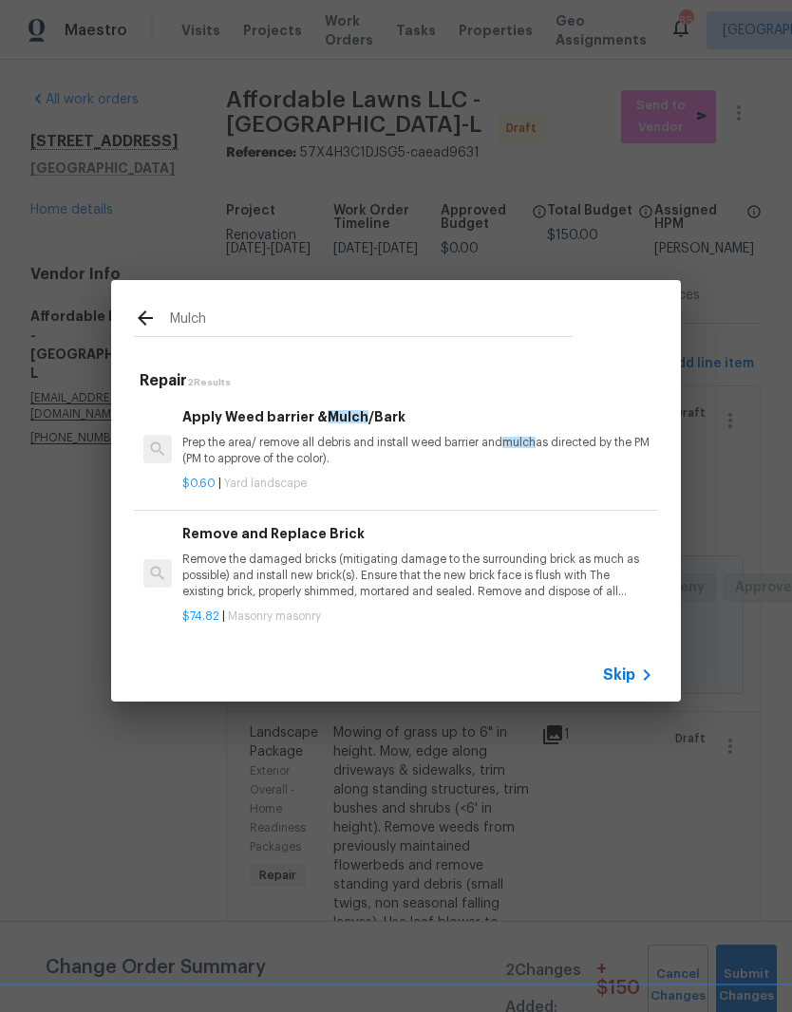
click at [411, 449] on p "Prep the area/ remove all debris and install weed barrier and mulch as directed…" at bounding box center [417, 451] width 471 height 32
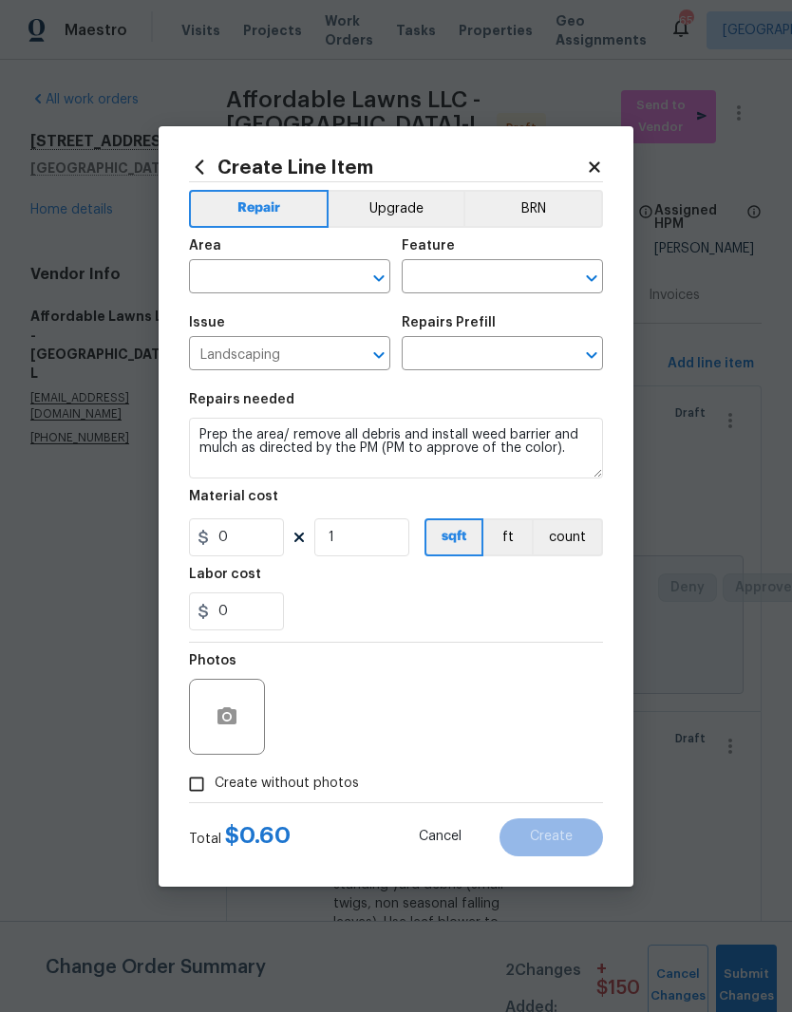
type input "Apply Weed barrier & Mulch/Bark $0.60"
type input "0.6"
click at [304, 279] on input "text" at bounding box center [263, 278] width 148 height 29
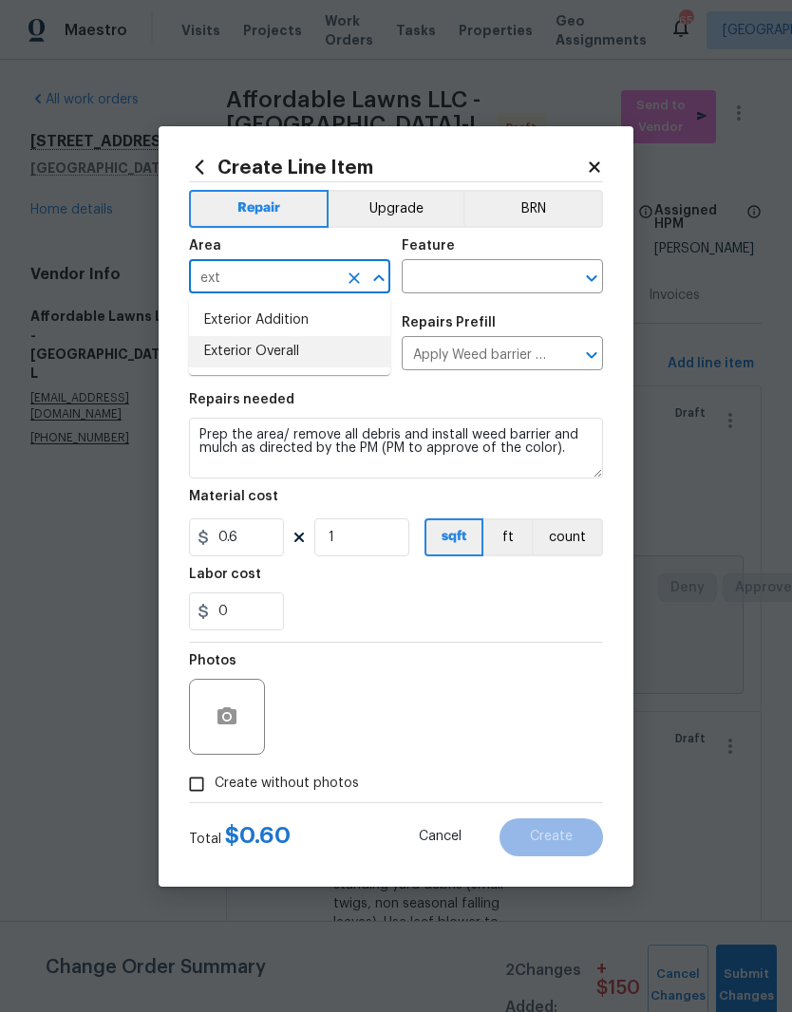
click at [334, 356] on li "Exterior Overall" at bounding box center [289, 351] width 201 height 31
type input "Exterior Overall"
click at [524, 278] on input "text" at bounding box center [475, 278] width 148 height 29
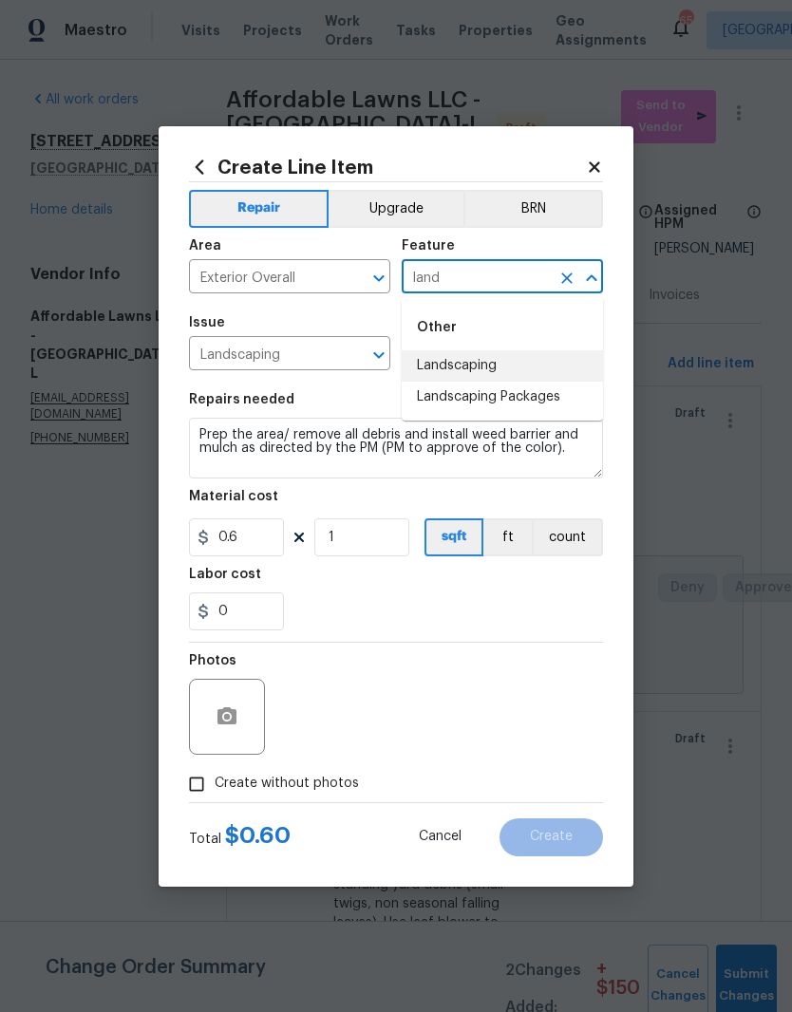
click at [530, 363] on li "Landscaping" at bounding box center [501, 365] width 201 height 31
type input "Landscaping"
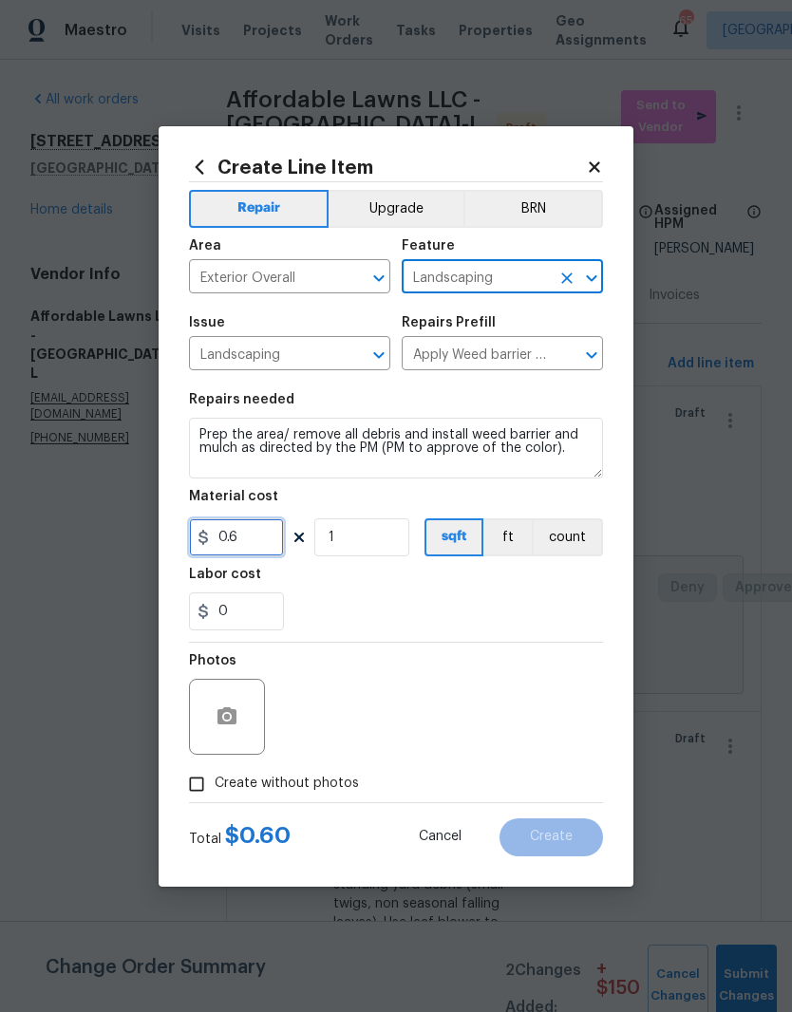
click at [251, 539] on input "0.6" at bounding box center [236, 537] width 95 height 38
type input "150"
click at [409, 598] on div "0" at bounding box center [396, 611] width 414 height 38
click at [256, 710] on div at bounding box center [227, 717] width 76 height 76
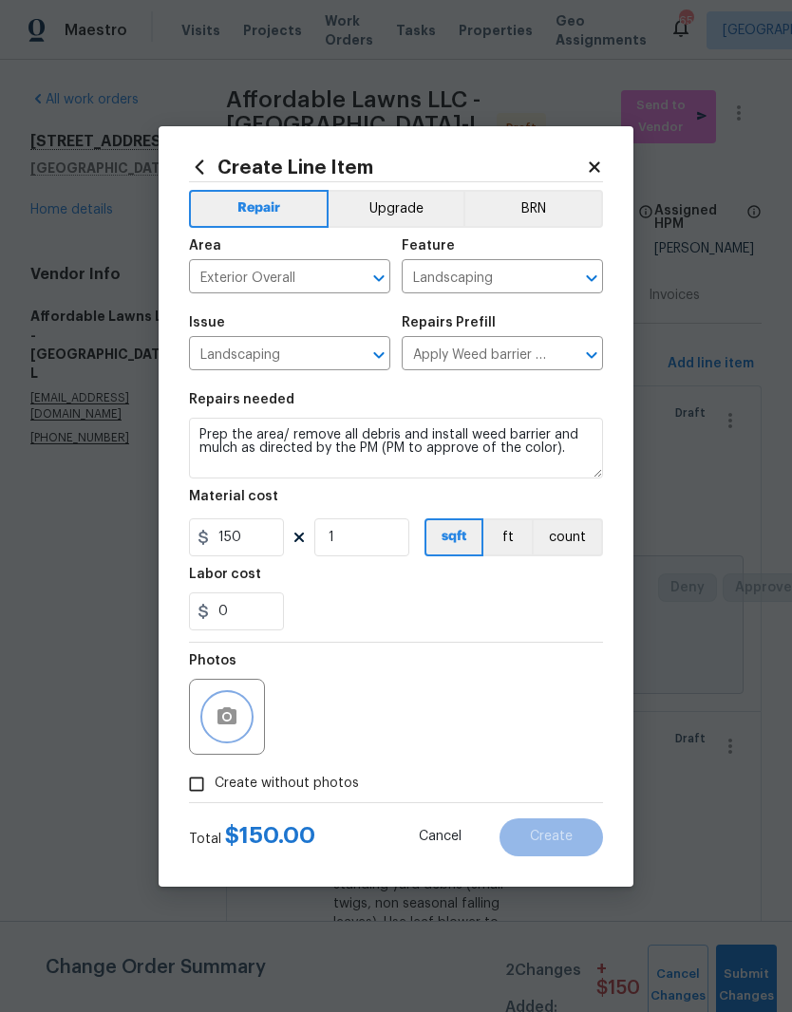
click at [233, 719] on icon "button" at bounding box center [226, 715] width 19 height 17
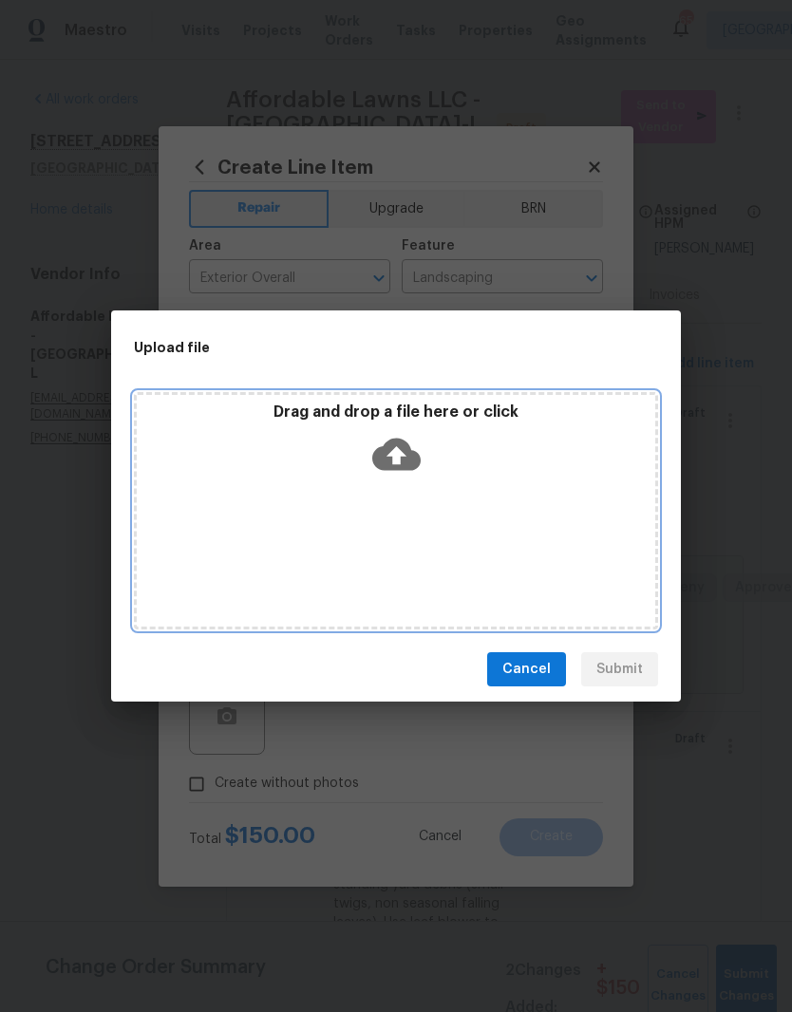
click at [472, 474] on div "Drag and drop a file here or click" at bounding box center [396, 443] width 518 height 82
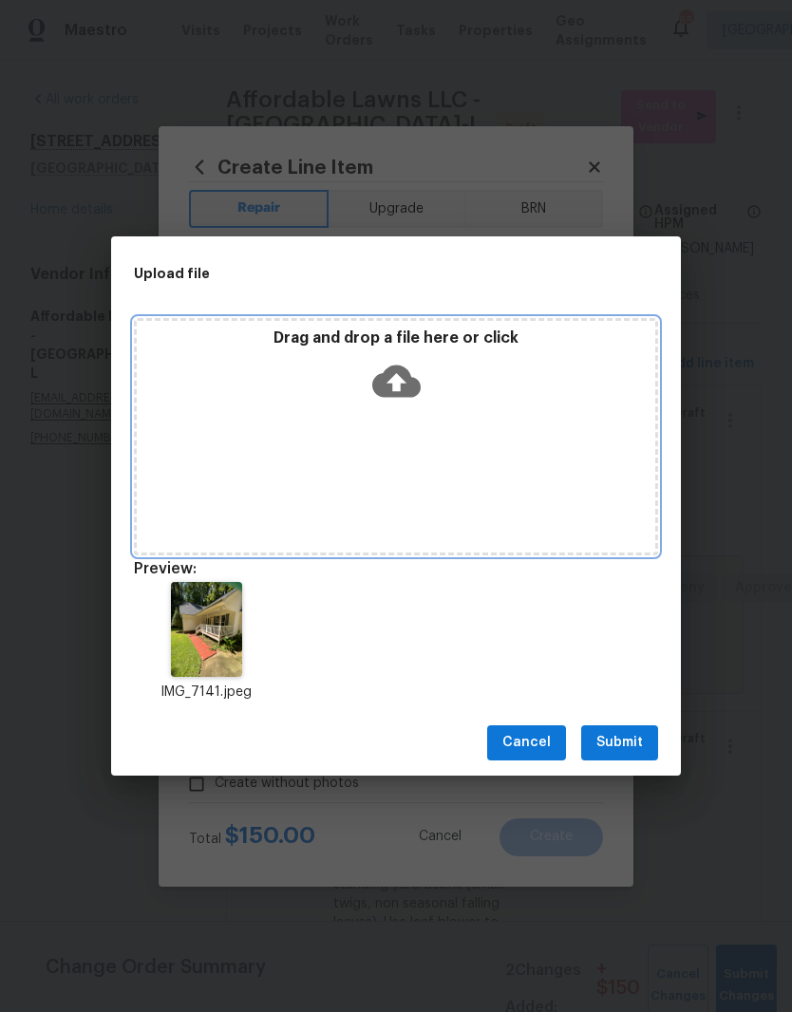
click at [423, 392] on div "Drag and drop a file here or click" at bounding box center [396, 369] width 518 height 82
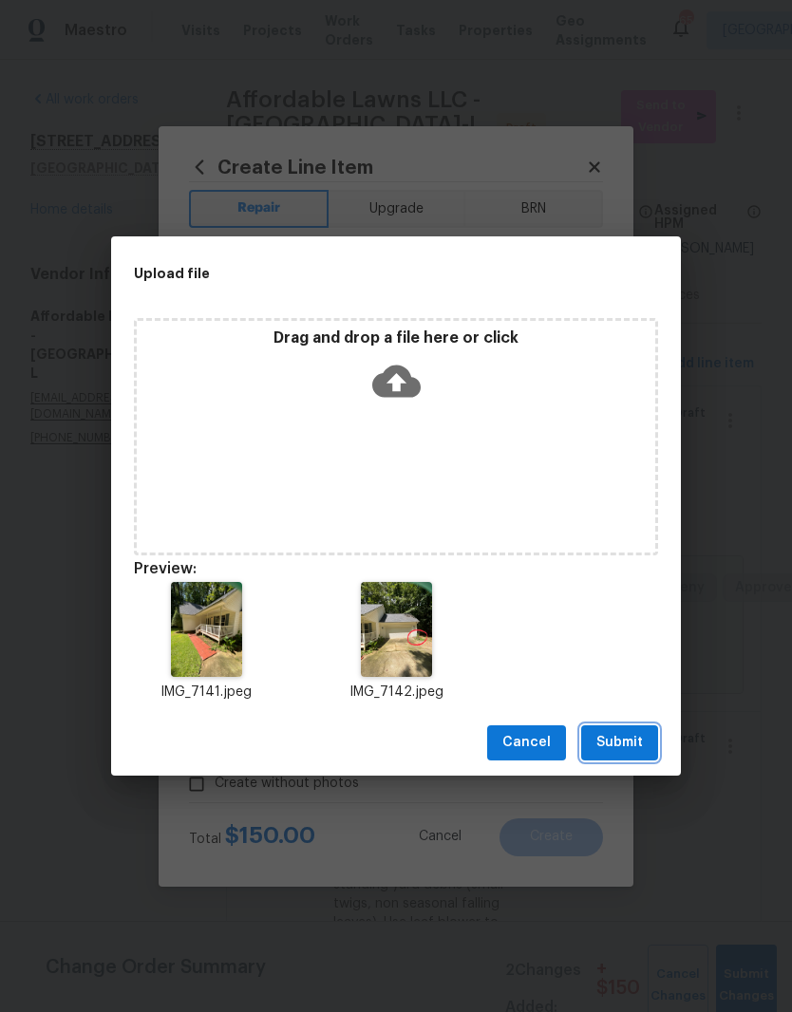
click at [641, 747] on span "Submit" at bounding box center [619, 743] width 47 height 24
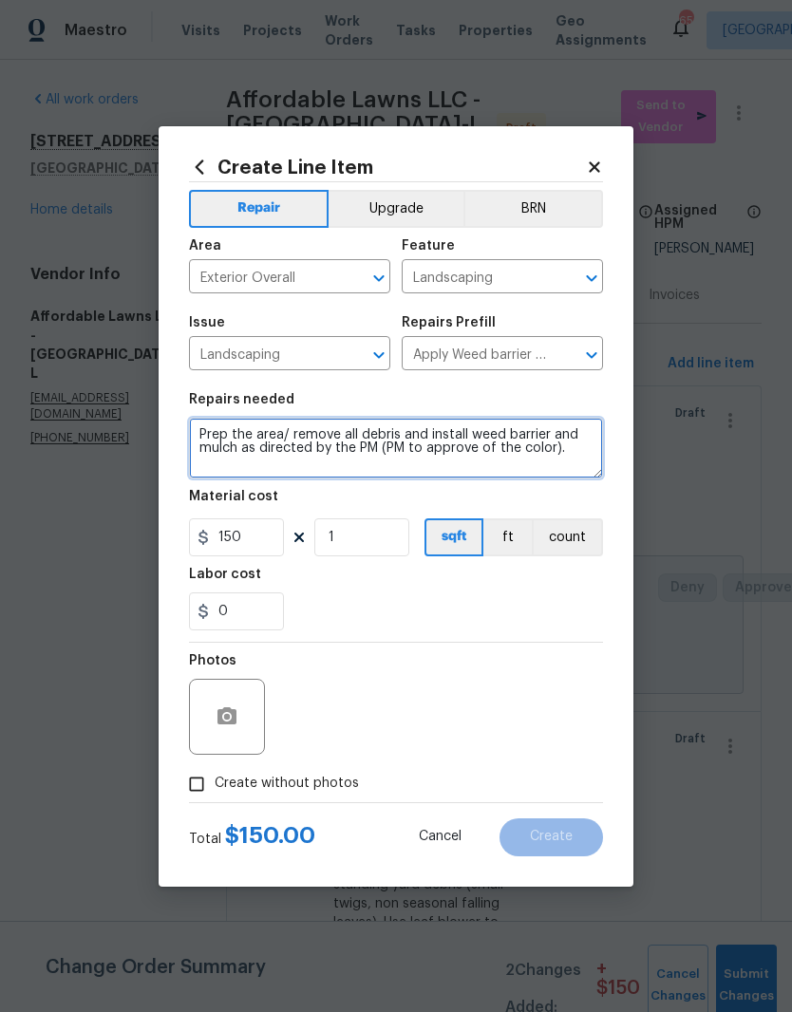
click at [228, 474] on textarea "Prep the area/ remove all debris and install weed barrier and mulch as directed…" at bounding box center [396, 448] width 414 height 61
click at [215, 471] on textarea "Prep the area/ remove all debris and install weed barrier and mulch as directed…" at bounding box center [396, 448] width 414 height 61
click at [221, 465] on textarea "Prep the area/ remove all debris and install weed barrier and mulch as directed…" at bounding box center [396, 448] width 414 height 61
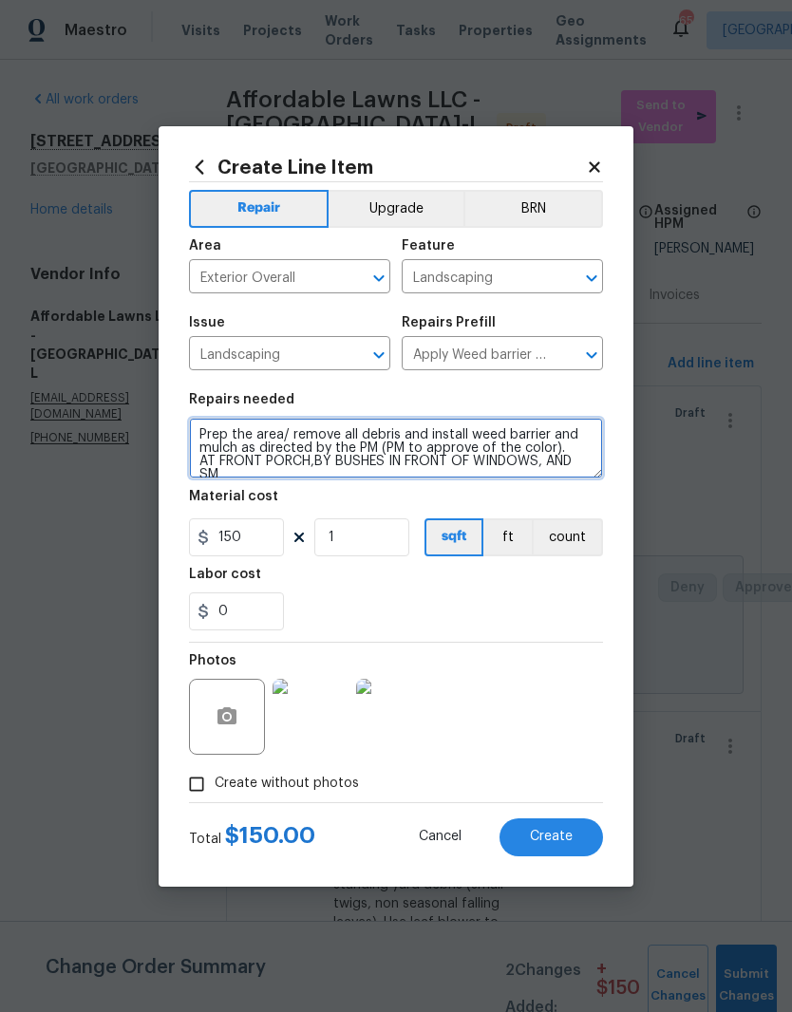
scroll to position [5, 0]
type textarea "Prep the area/ remove all debris and install weed barrier and mulch as directed…"
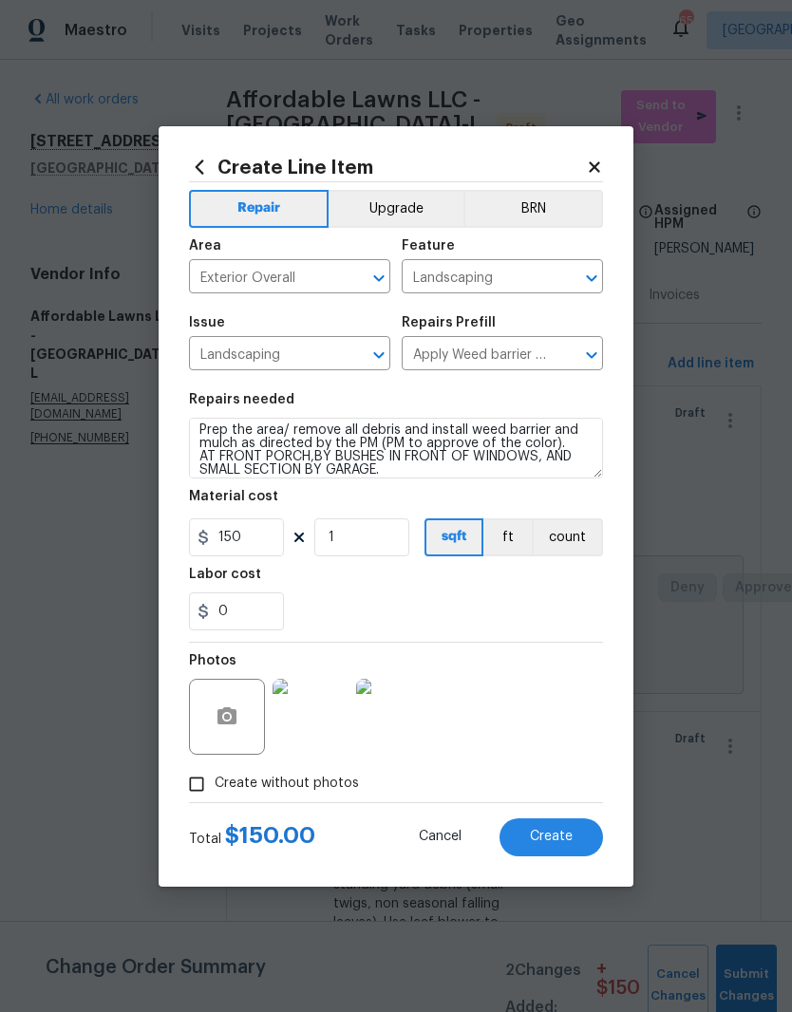
click at [388, 596] on div "0" at bounding box center [396, 611] width 414 height 38
click at [239, 719] on button "button" at bounding box center [227, 717] width 46 height 46
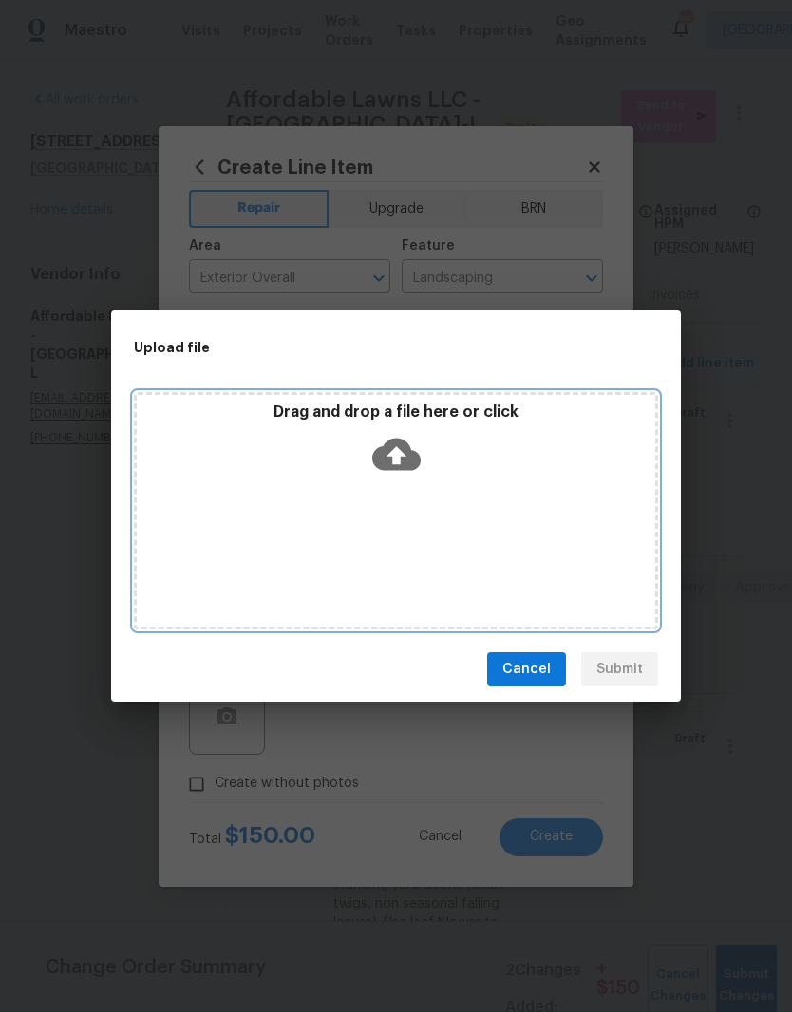
click at [408, 454] on icon at bounding box center [396, 454] width 48 height 32
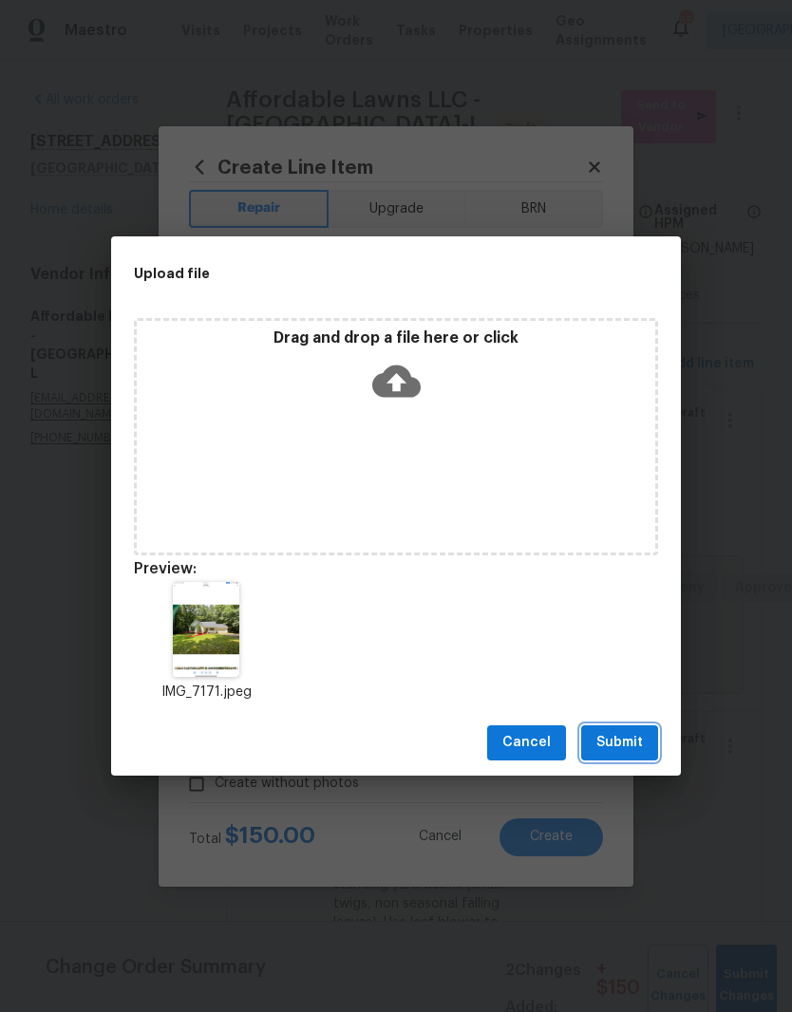
click at [628, 729] on button "Submit" at bounding box center [619, 742] width 77 height 35
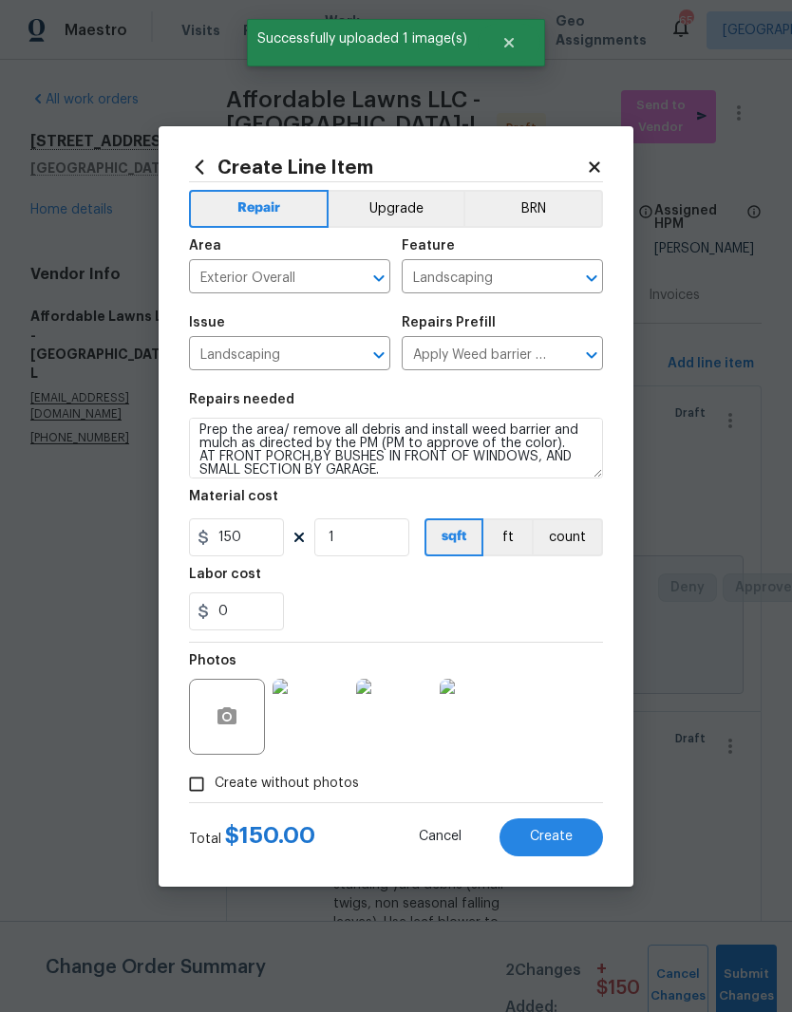
click at [571, 841] on span "Create" at bounding box center [551, 837] width 43 height 14
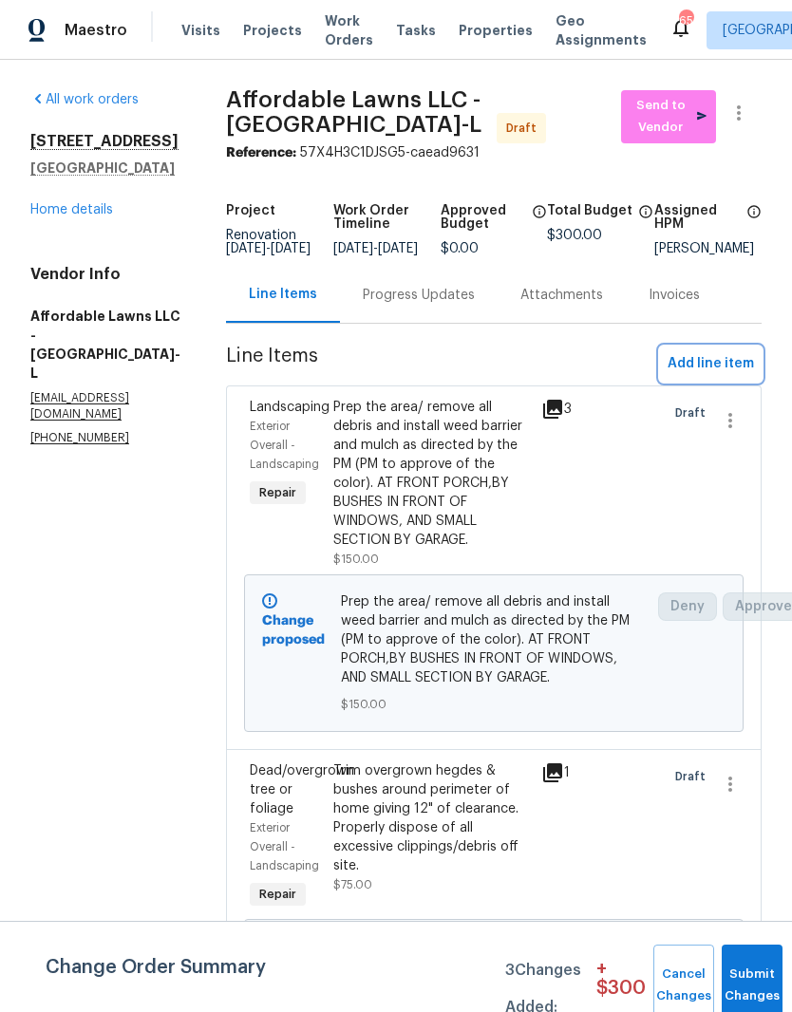
click at [723, 376] on span "Add line item" at bounding box center [710, 364] width 86 height 24
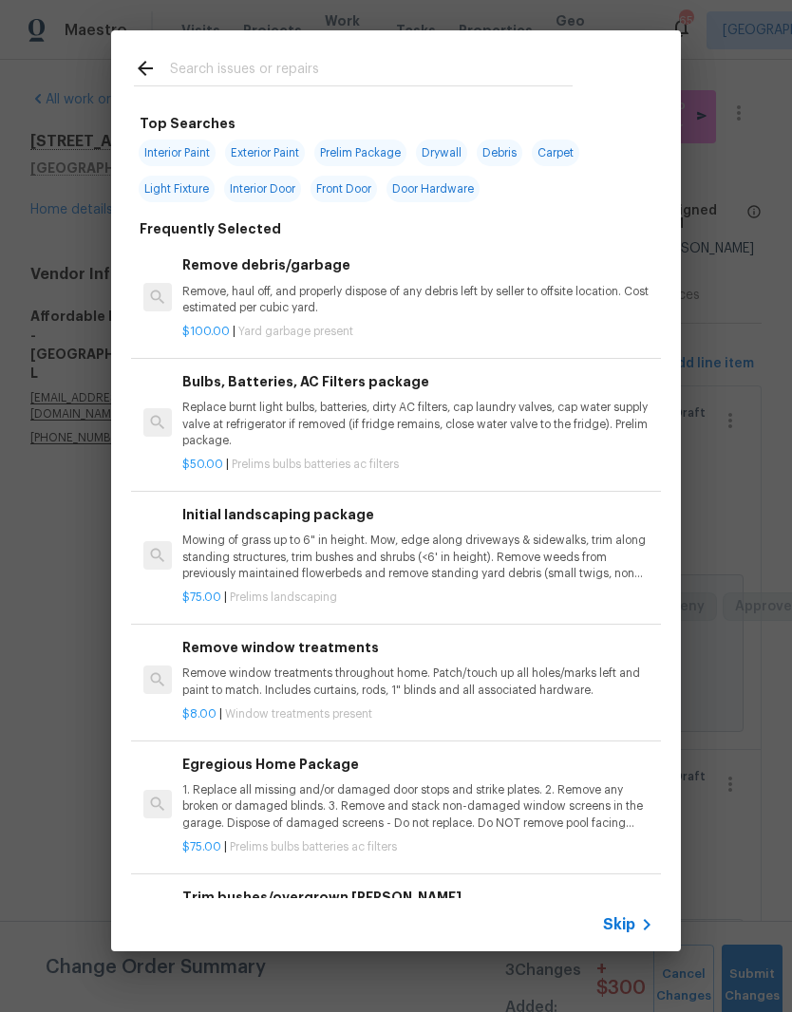
click at [405, 82] on input "text" at bounding box center [371, 71] width 402 height 28
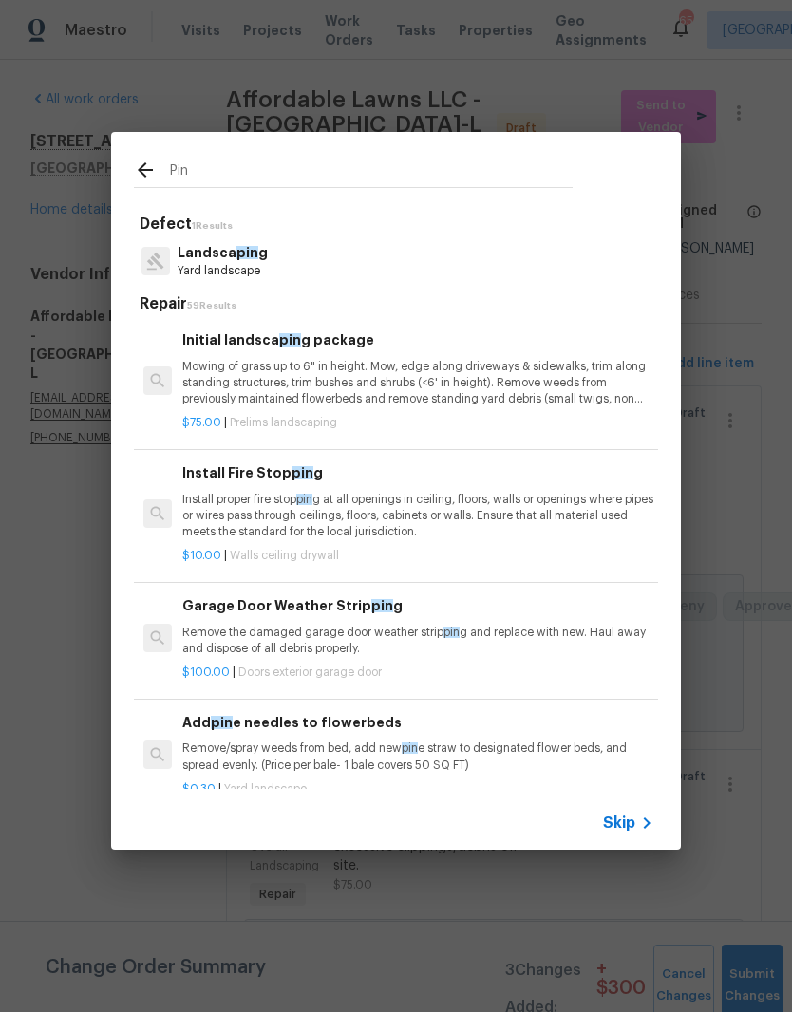
type input "Pine"
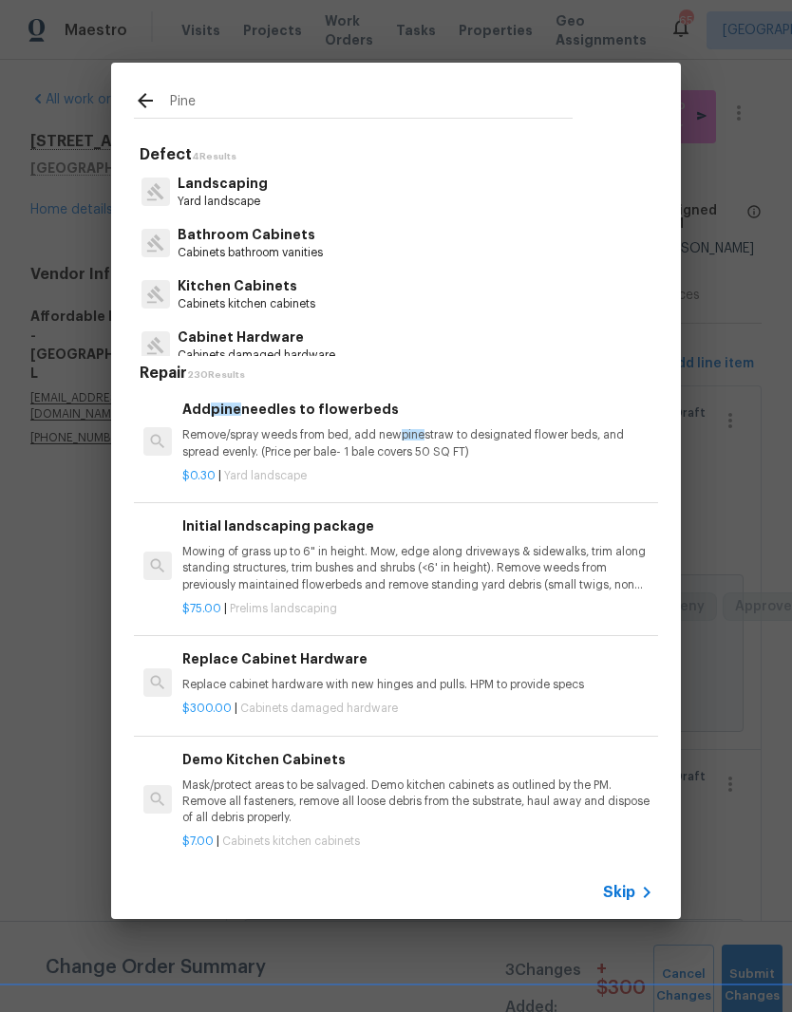
click at [380, 462] on div "$0.30 | Yard landscape" at bounding box center [417, 472] width 471 height 24
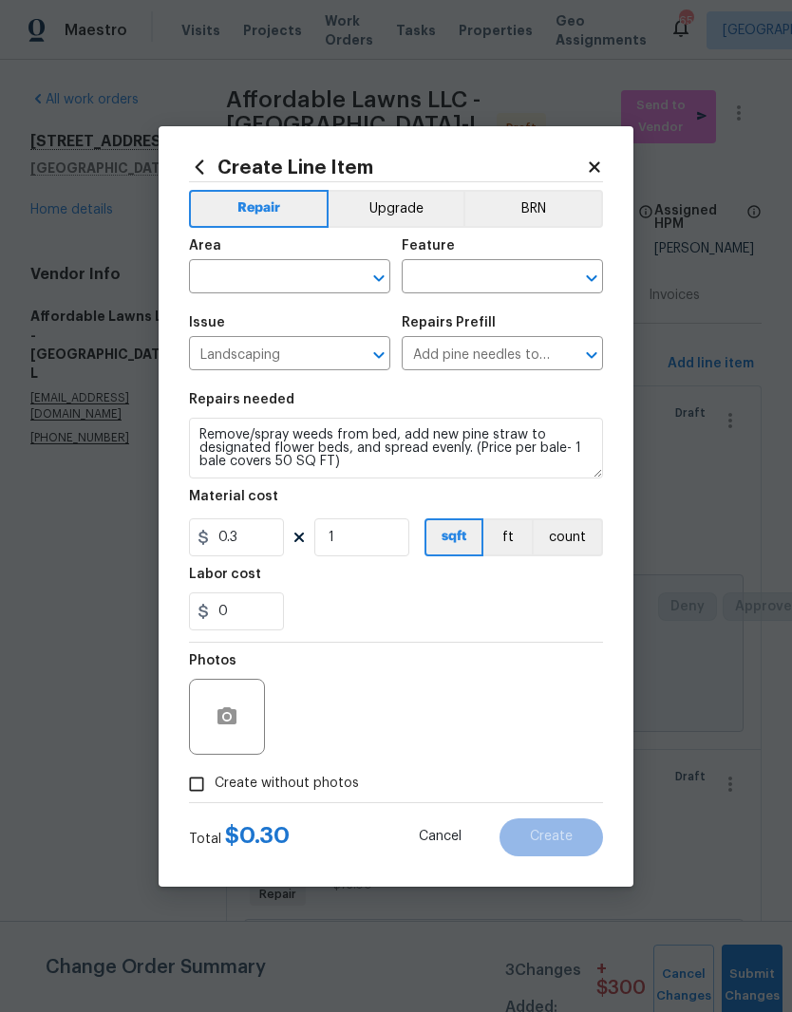
click at [305, 285] on input "text" at bounding box center [263, 278] width 148 height 29
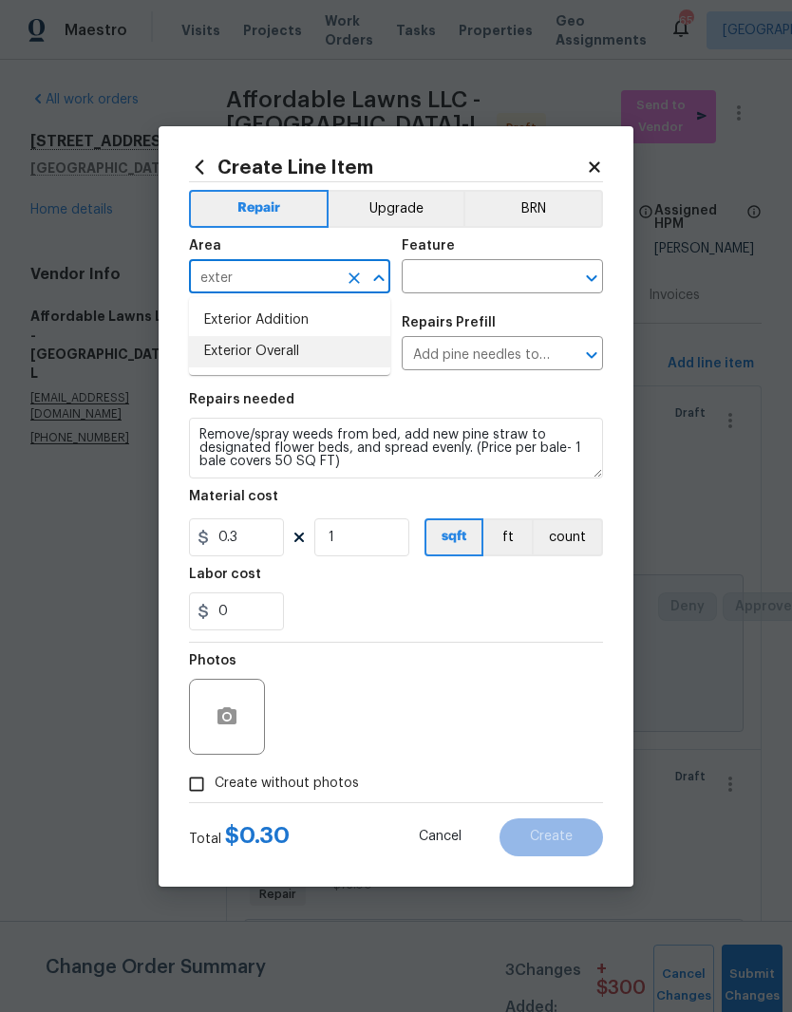
click at [314, 350] on li "Exterior Overall" at bounding box center [289, 351] width 201 height 31
type input "Exterior Overall"
click at [530, 266] on input "text" at bounding box center [475, 278] width 148 height 29
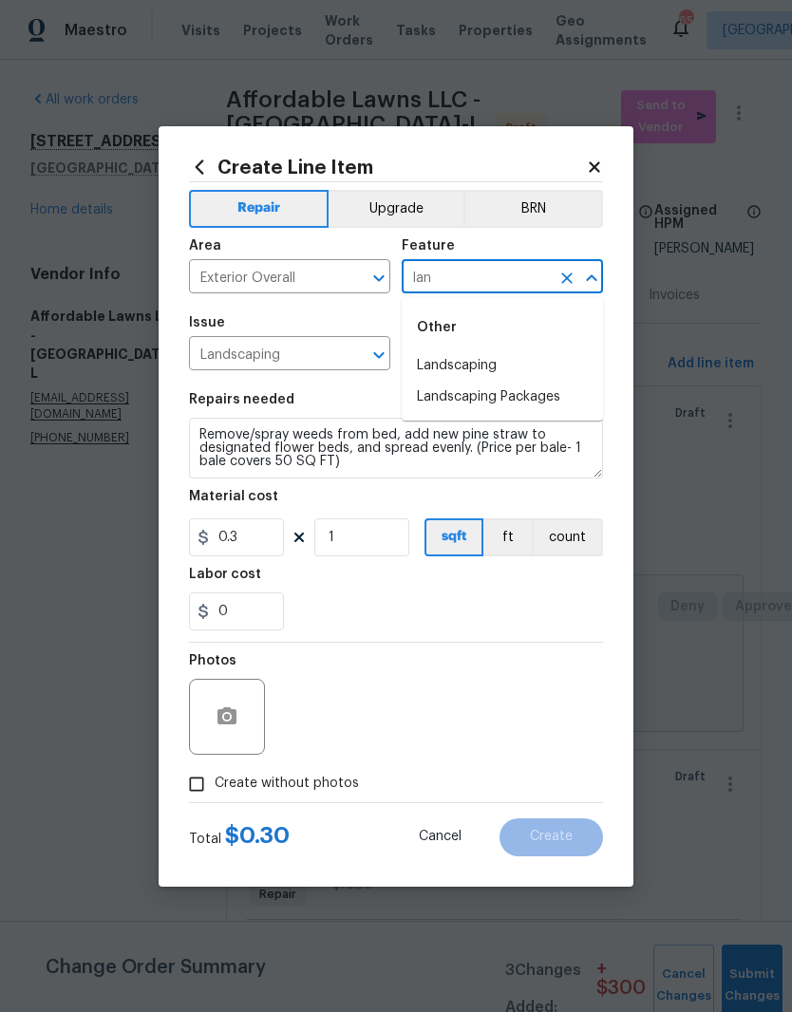
click at [547, 357] on li "Landscaping" at bounding box center [501, 365] width 201 height 31
type input "Landscaping"
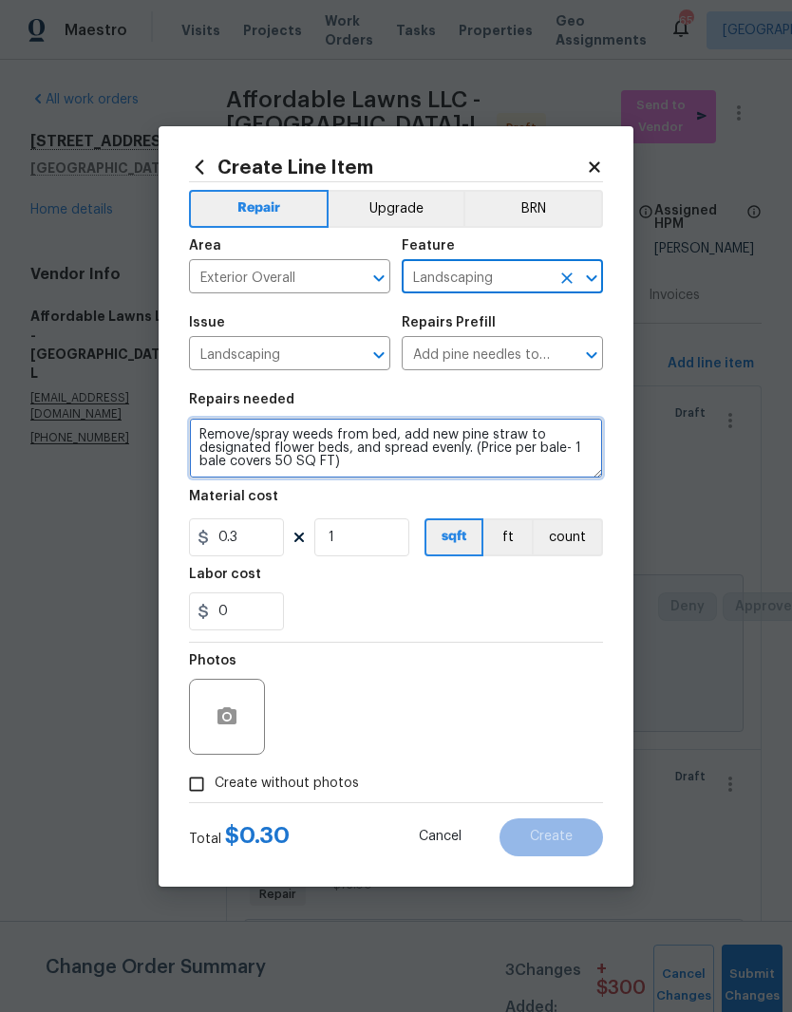
click at [196, 436] on textarea "Remove/spray weeds from bed, add new pine straw to designated flower beds, and …" at bounding box center [396, 448] width 414 height 61
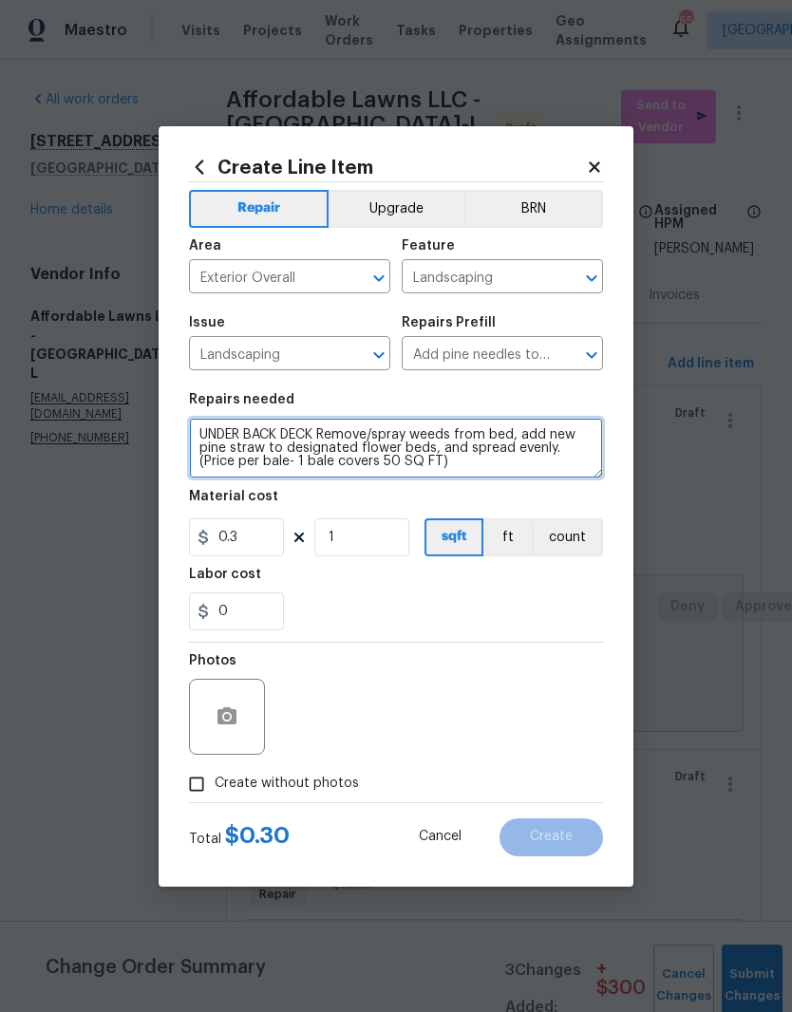
type textarea "UNDER BACK DECK Remove/spray weeds from bed, add new pine straw to designated f…"
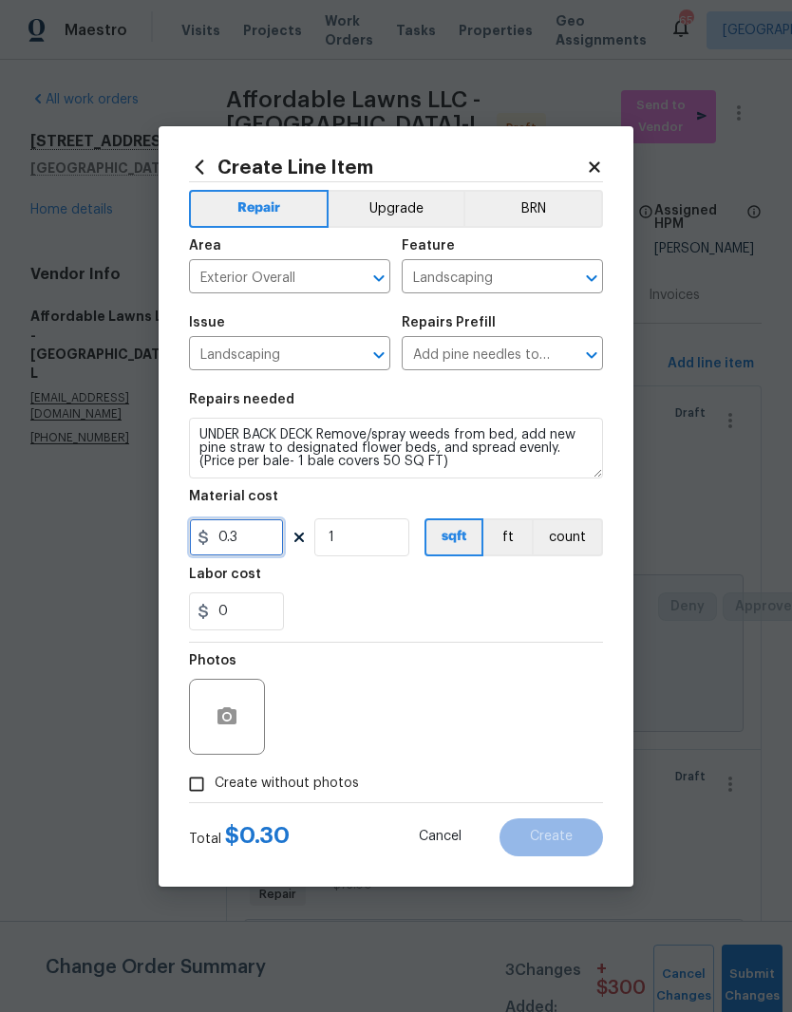
click at [238, 532] on input "0.3" at bounding box center [236, 537] width 95 height 38
type input "80"
click at [390, 596] on div "0" at bounding box center [396, 611] width 414 height 38
click at [250, 706] on div at bounding box center [227, 717] width 76 height 76
click at [229, 722] on icon "button" at bounding box center [226, 715] width 19 height 17
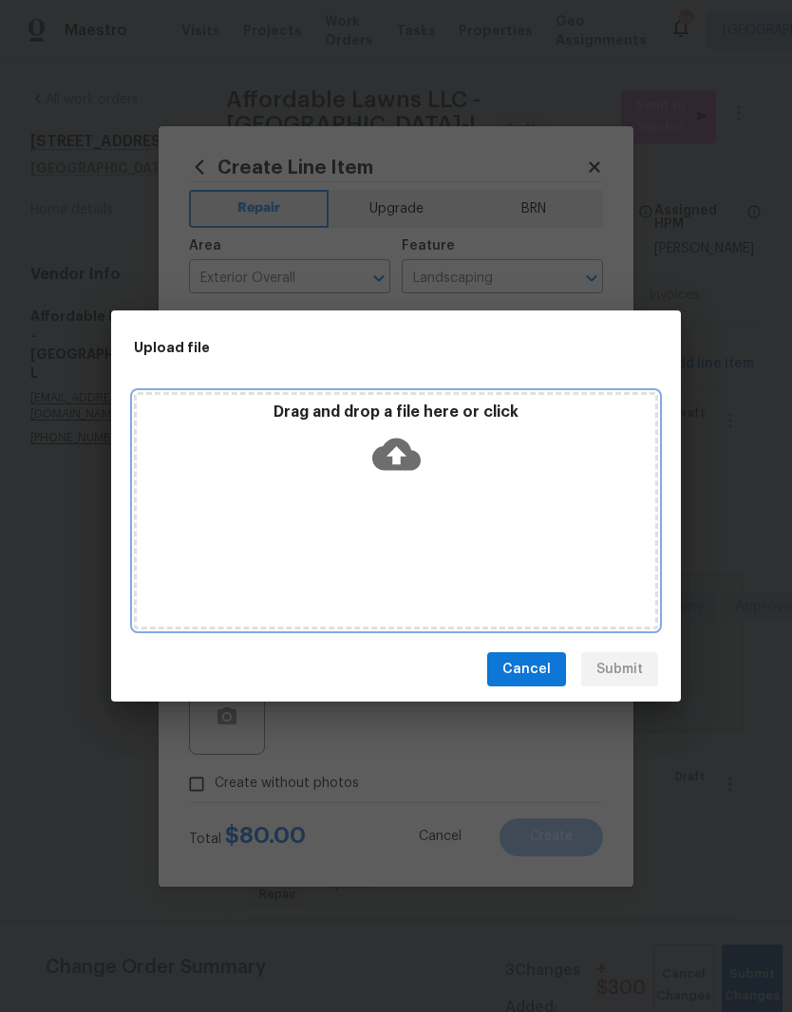
click at [422, 462] on div "Drag and drop a file here or click" at bounding box center [396, 443] width 518 height 82
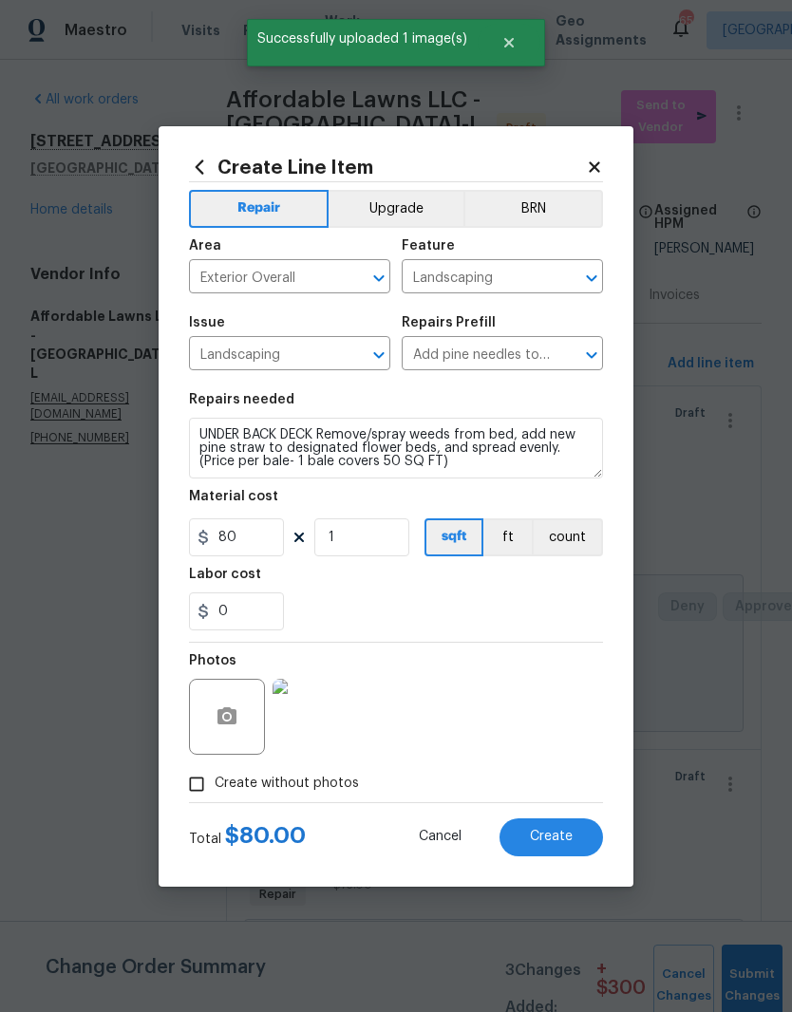
click at [578, 849] on button "Create" at bounding box center [550, 837] width 103 height 38
type input "0"
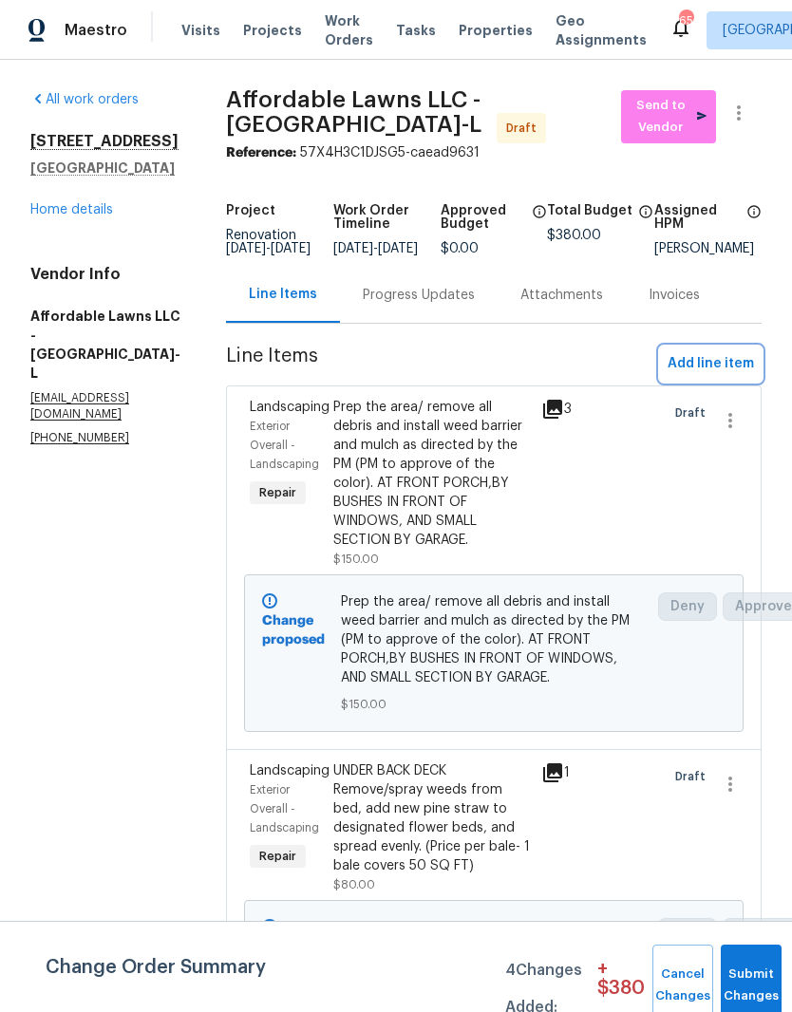
click at [735, 376] on span "Add line item" at bounding box center [710, 364] width 86 height 24
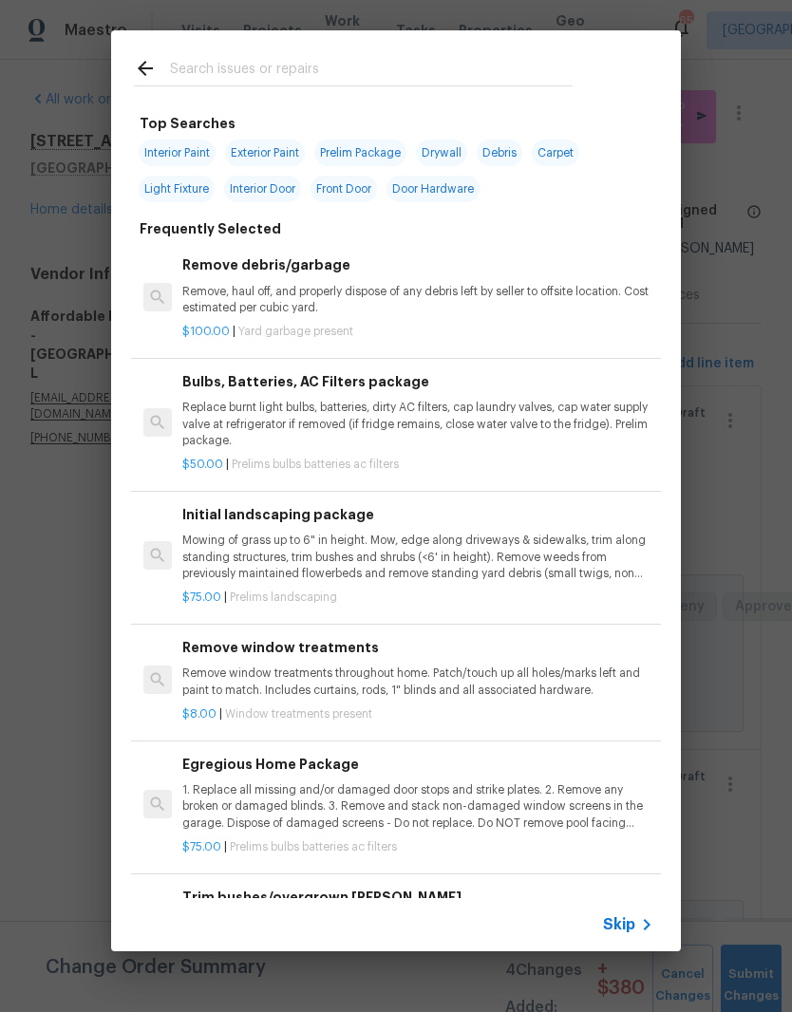
click at [434, 71] on input "text" at bounding box center [371, 71] width 402 height 28
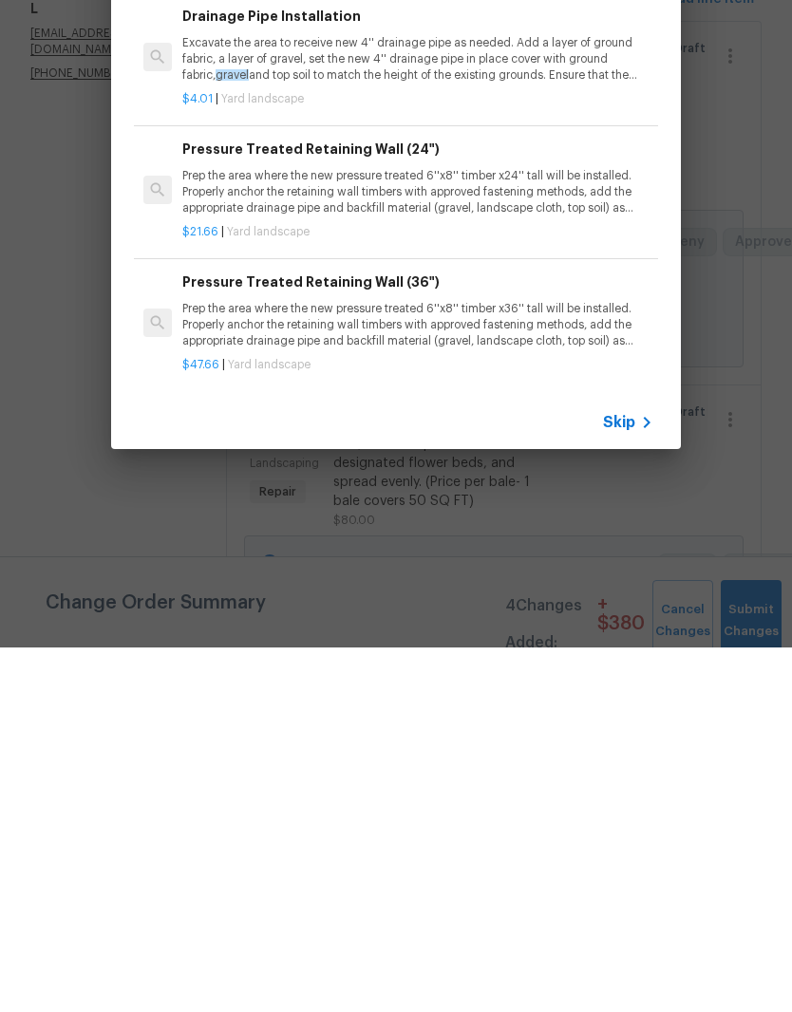
scroll to position [60, 0]
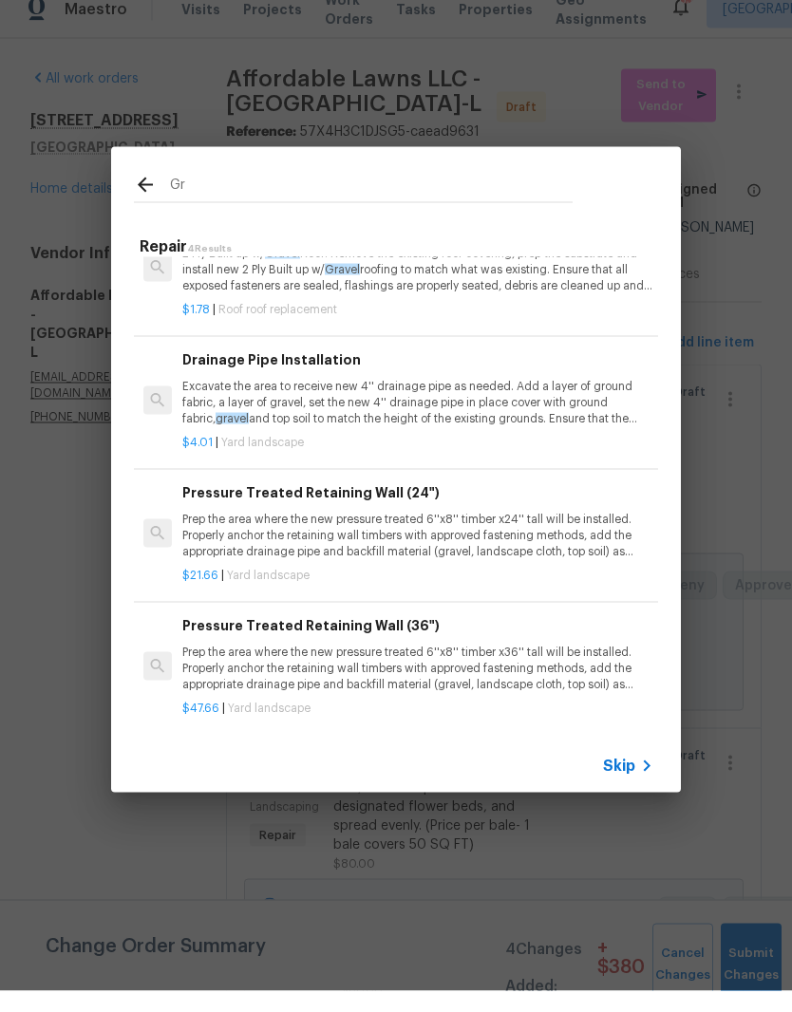
type input "G"
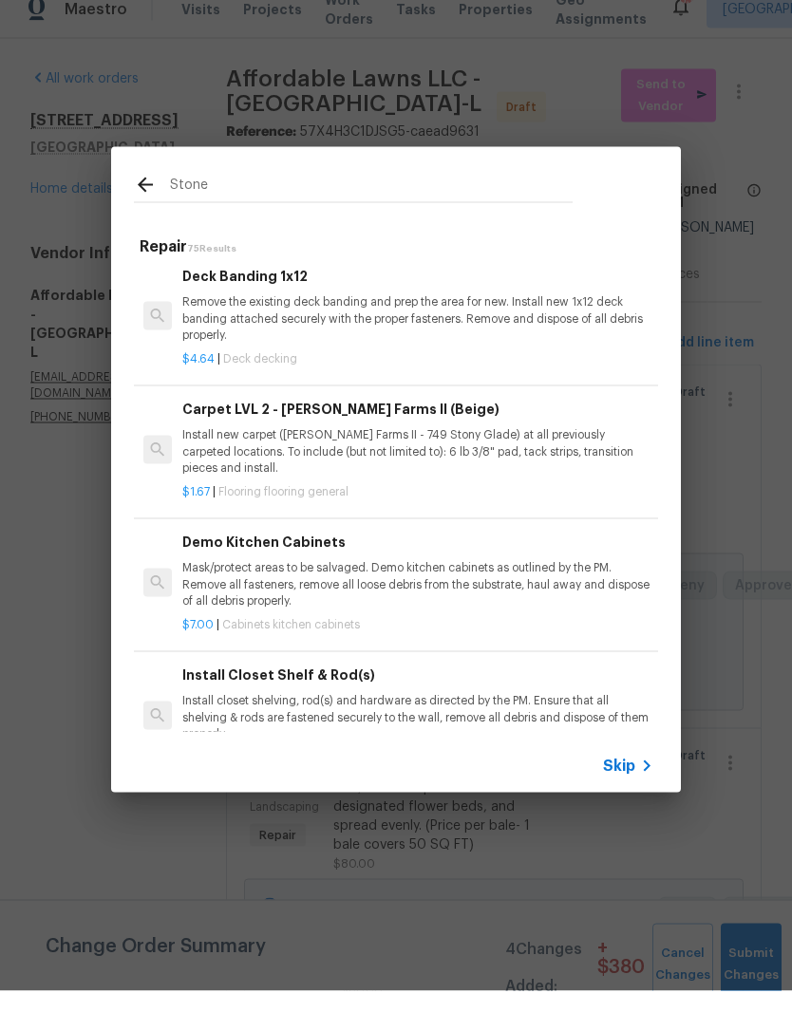
scroll to position [792, 0]
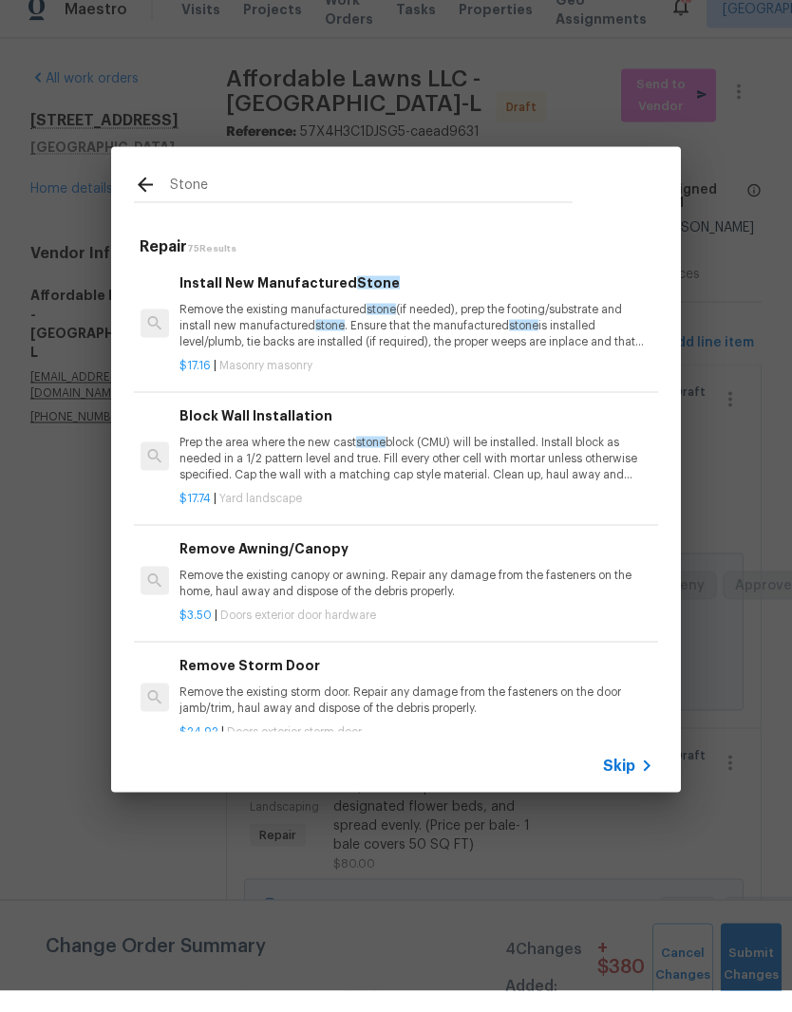
click at [467, 195] on input "Stone" at bounding box center [371, 209] width 402 height 28
type input "S"
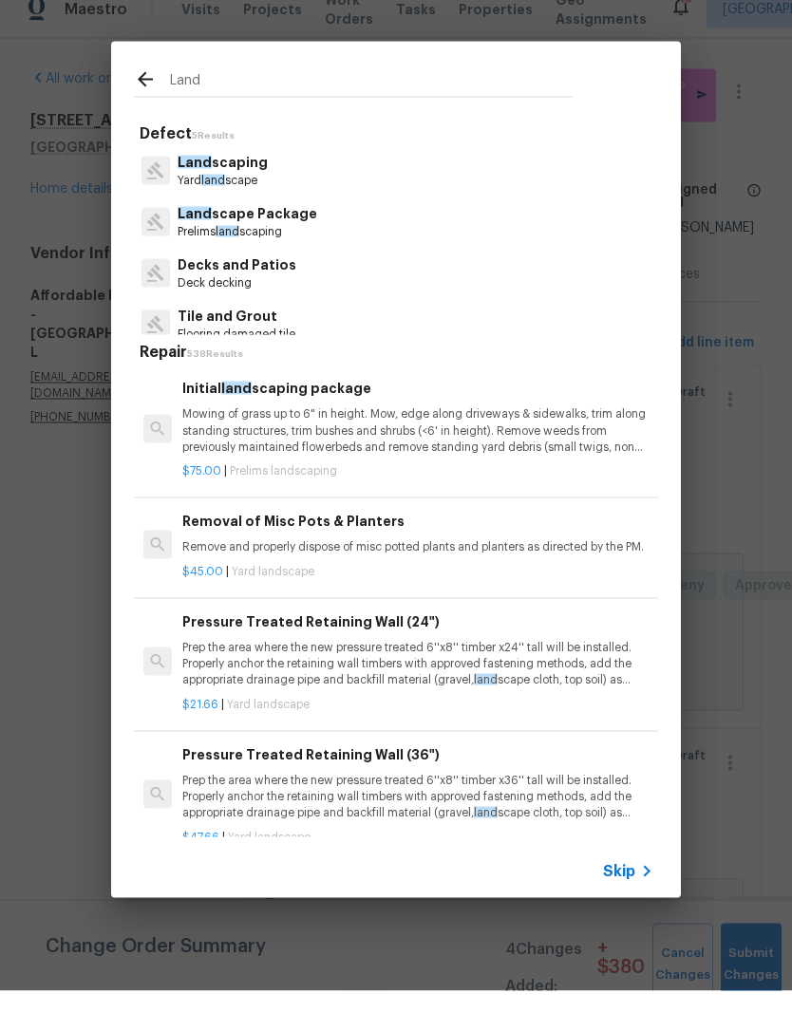
type input "Land"
click at [324, 175] on div "Land scaping Yard land scape" at bounding box center [396, 191] width 524 height 51
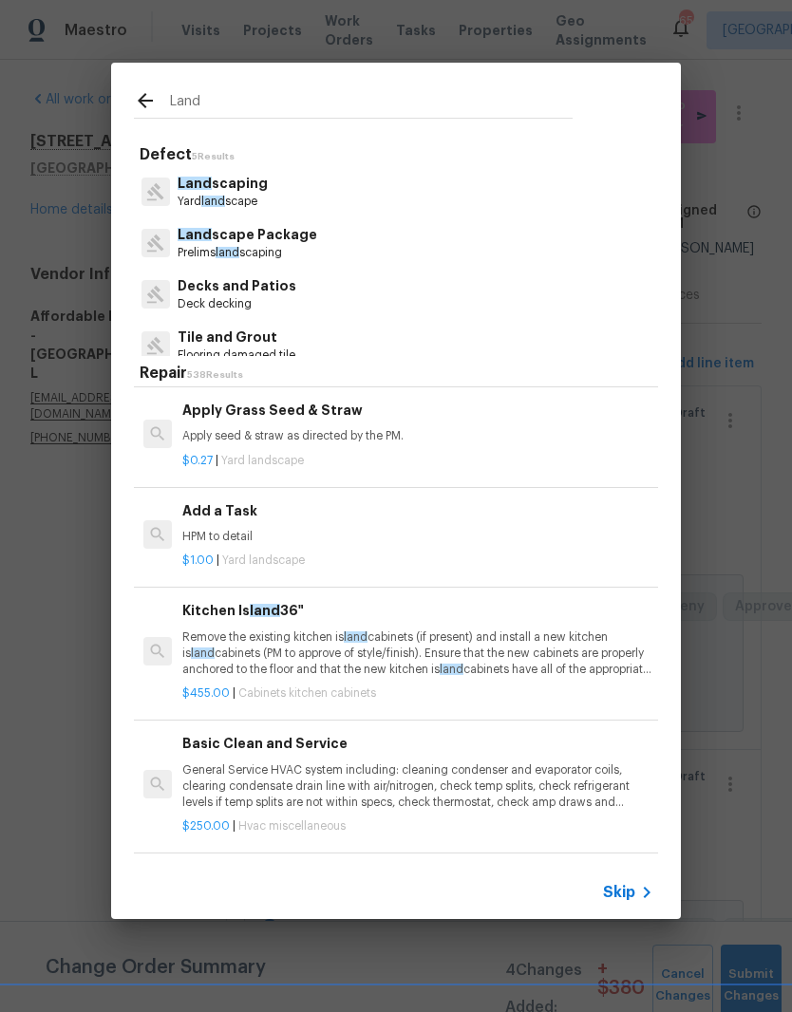
scroll to position [1730, 0]
click at [351, 528] on p "HPM to detail" at bounding box center [417, 536] width 471 height 16
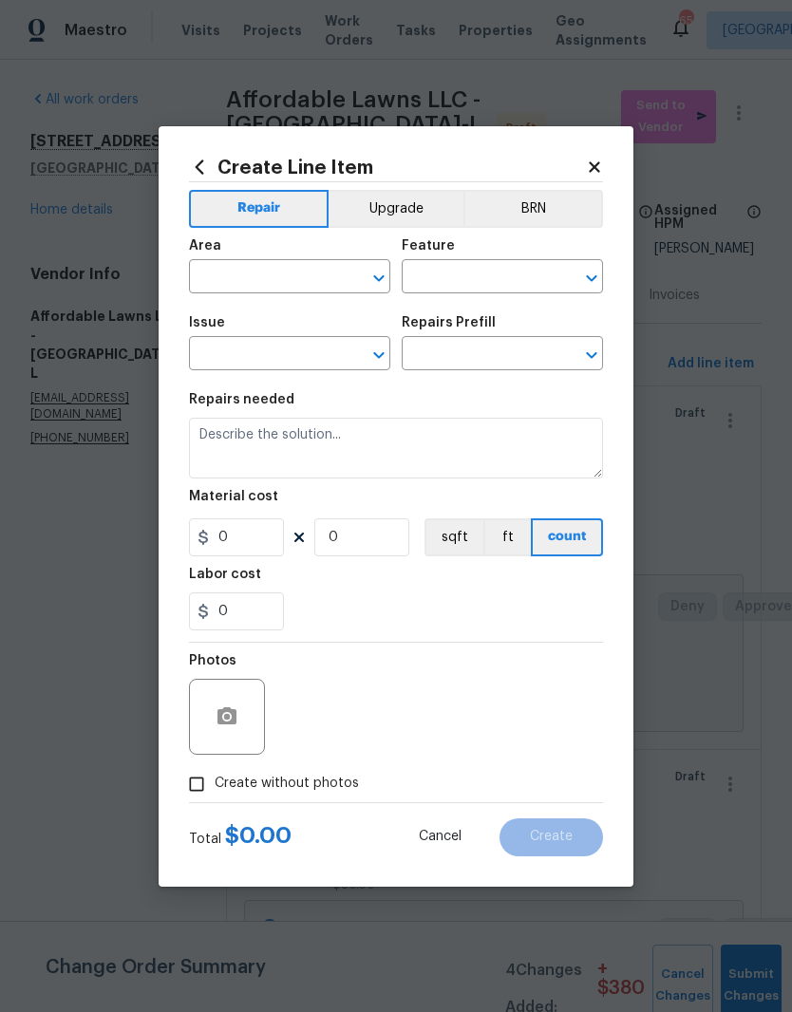
type input "Landscaping"
type input "Add a Task $1.00"
type textarea "HPM to detail"
type input "1"
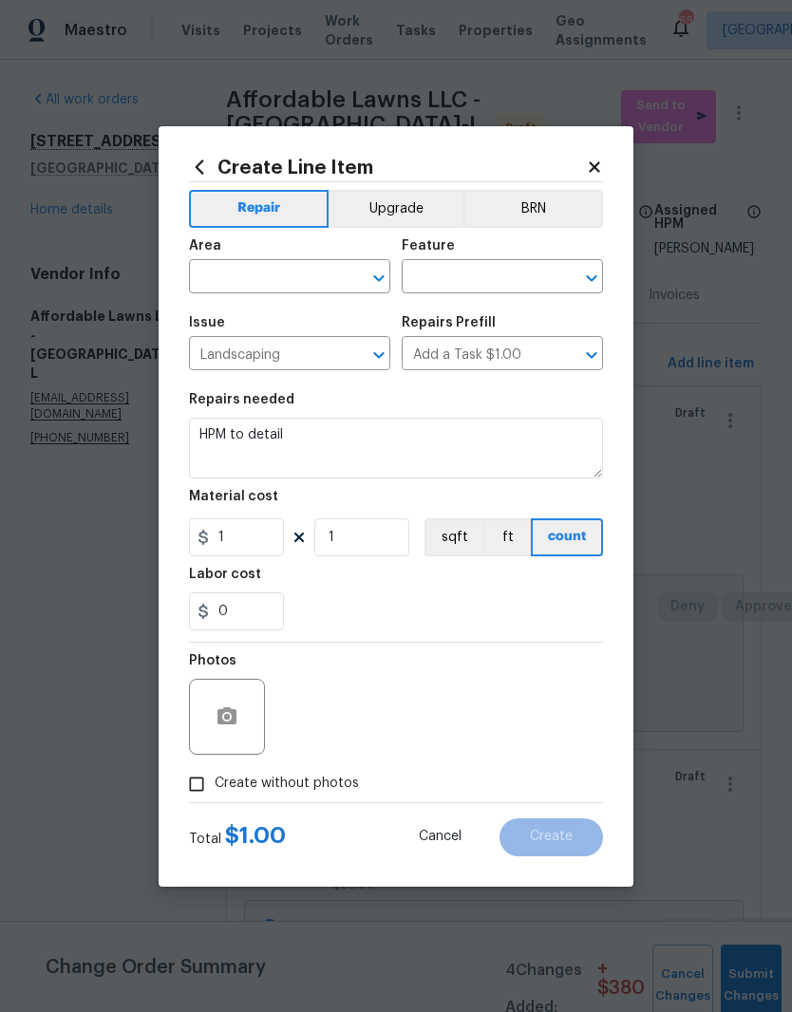
click at [291, 279] on input "text" at bounding box center [263, 278] width 148 height 29
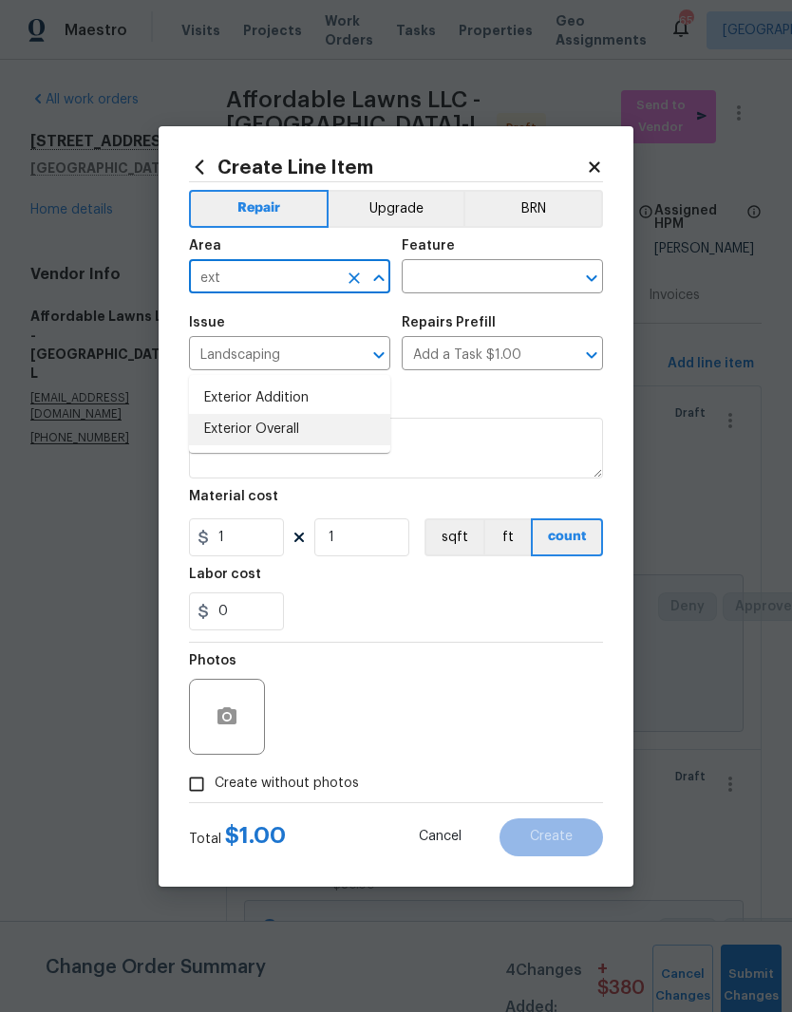
click at [314, 414] on li "Exterior Overall" at bounding box center [289, 429] width 201 height 31
type input "Exterior Overall"
click at [519, 278] on input "text" at bounding box center [475, 278] width 148 height 29
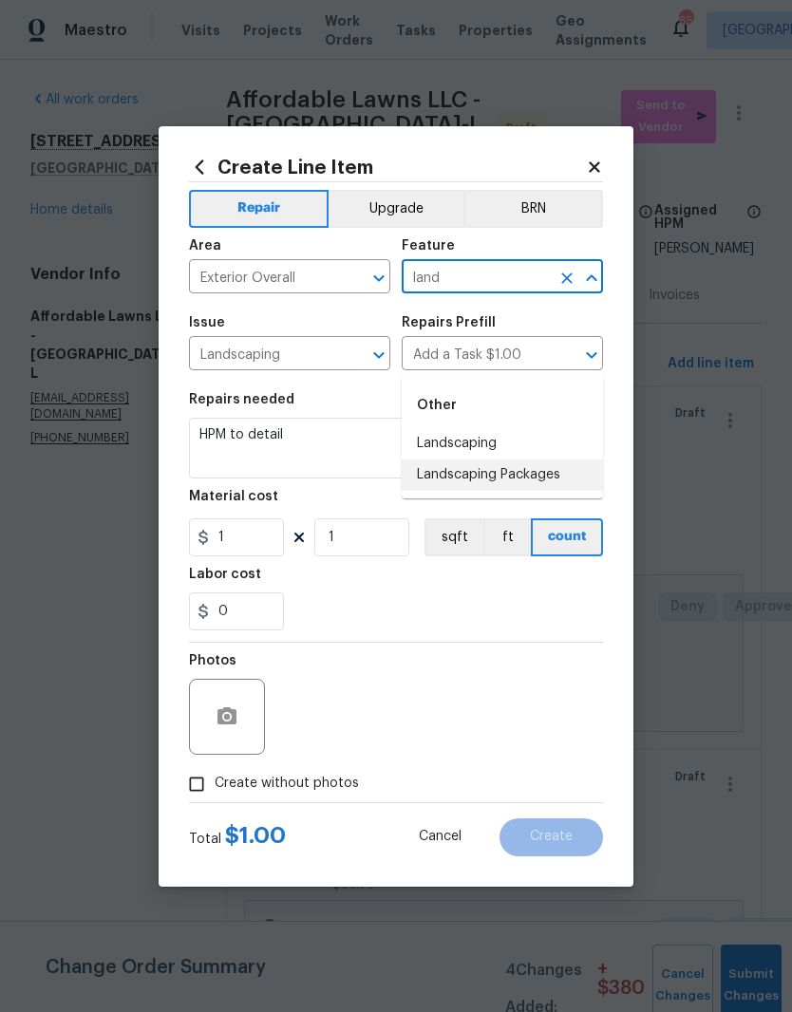
click at [555, 459] on li "Landscaping Packages" at bounding box center [501, 474] width 201 height 31
type input "Landscaping Packages"
click at [544, 275] on input "Landscaping Packages" at bounding box center [475, 278] width 148 height 29
click at [520, 280] on input "Landscaping Packages" at bounding box center [475, 278] width 148 height 29
click at [559, 282] on icon "Clear" at bounding box center [566, 278] width 19 height 19
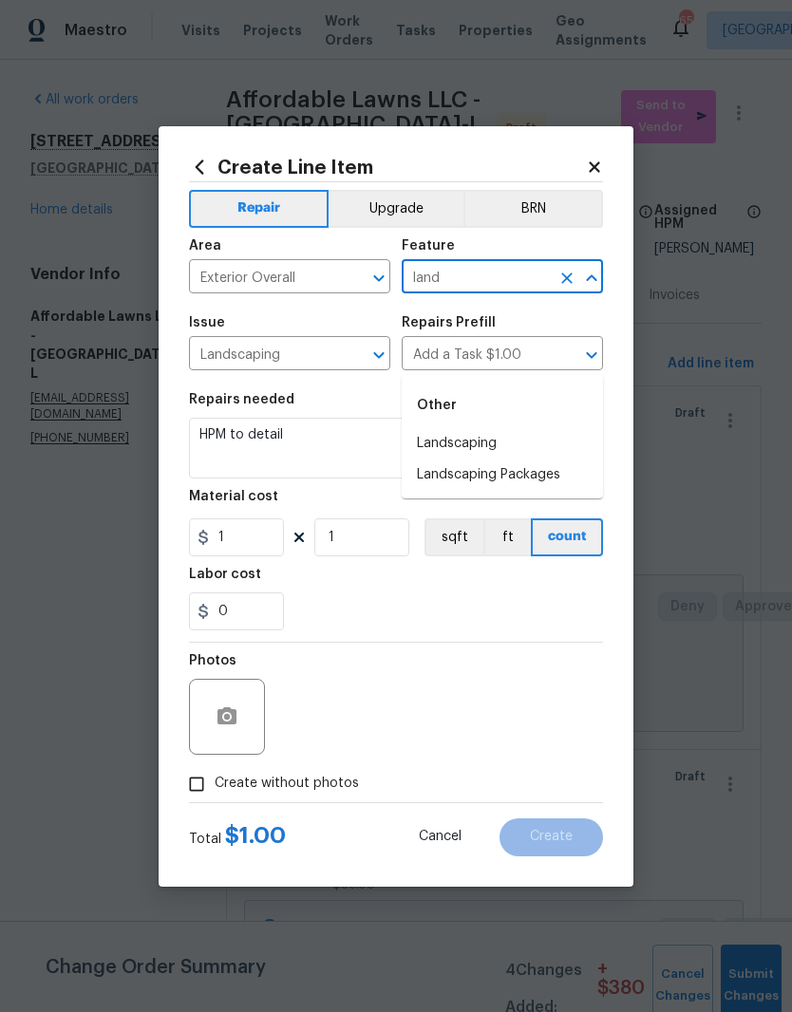
click at [528, 428] on li "Landscaping" at bounding box center [501, 443] width 201 height 31
type input "Landscaping"
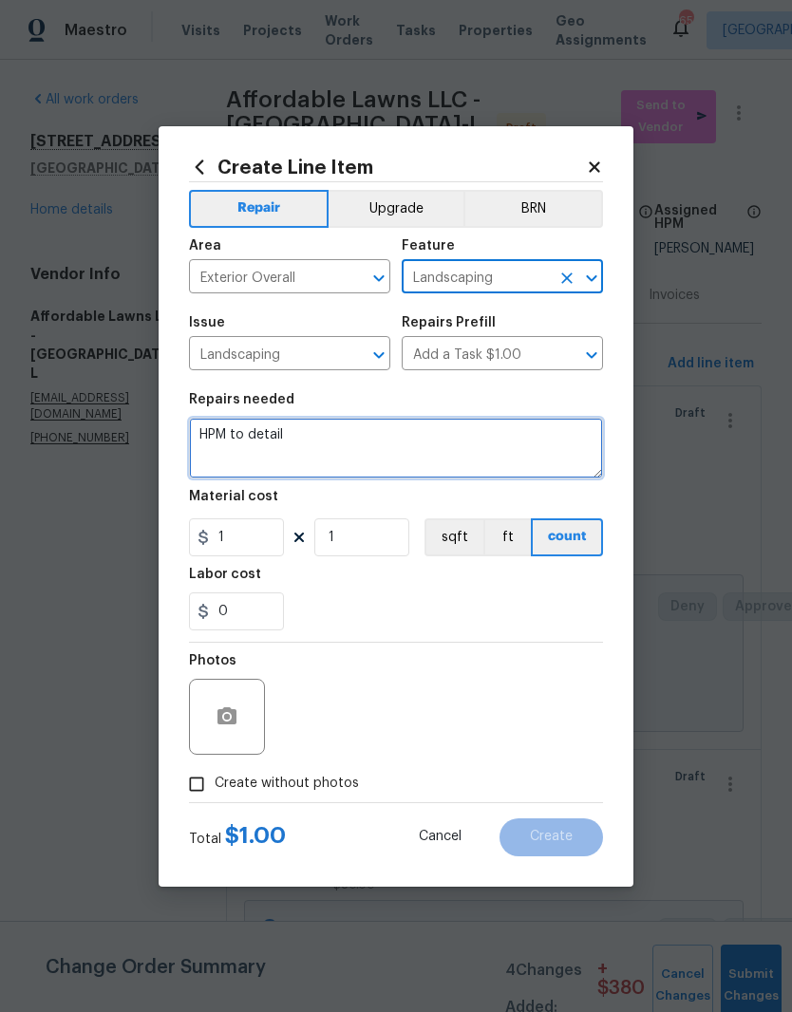
click at [523, 450] on textarea "HPM to detail" at bounding box center [396, 448] width 414 height 61
type textarea "H"
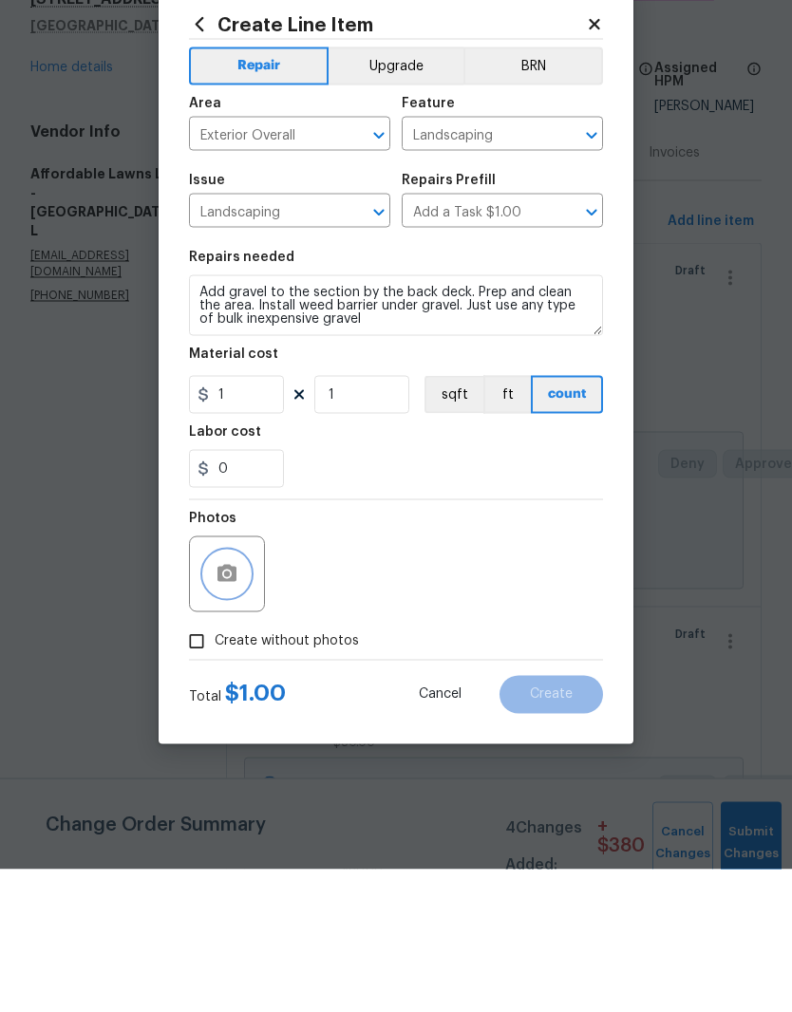
click at [239, 694] on button "button" at bounding box center [227, 717] width 46 height 46
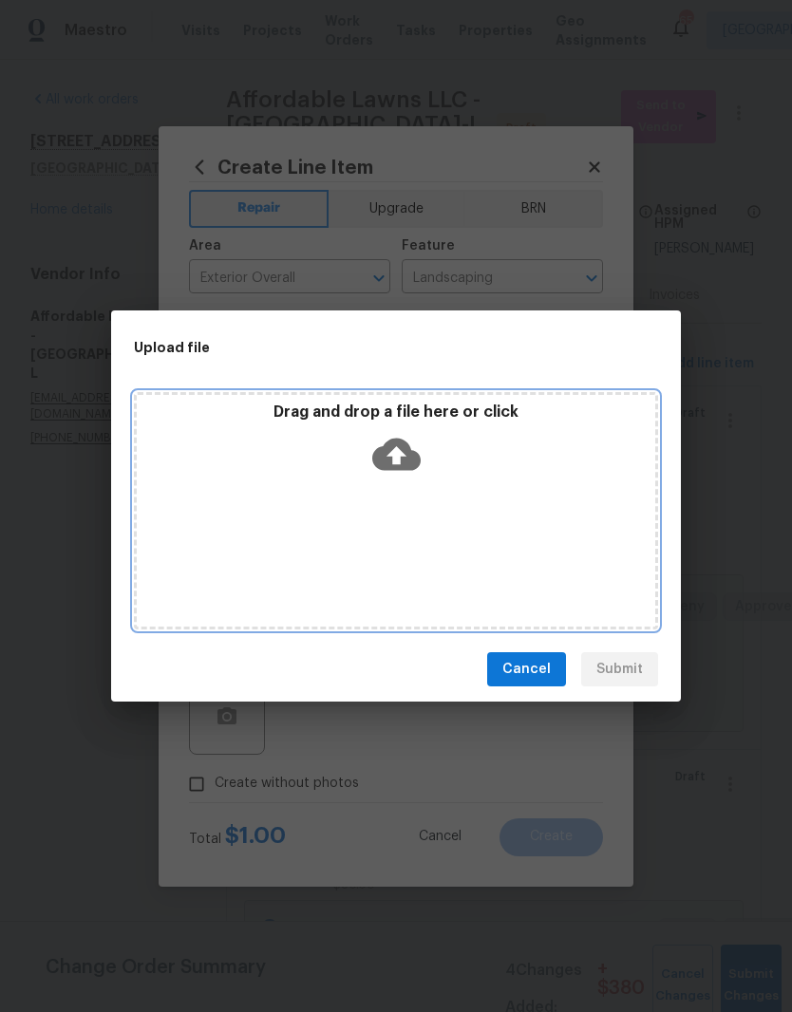
click at [421, 460] on div "Drag and drop a file here or click" at bounding box center [396, 443] width 518 height 82
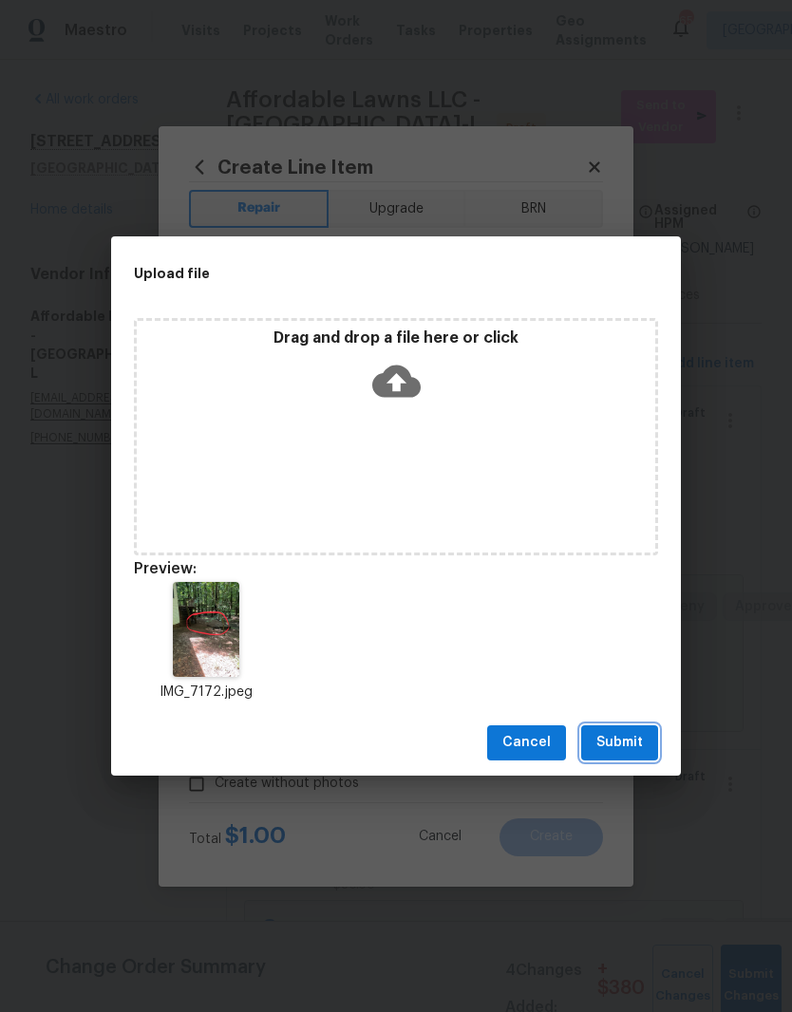
click at [642, 752] on span "Submit" at bounding box center [619, 743] width 47 height 24
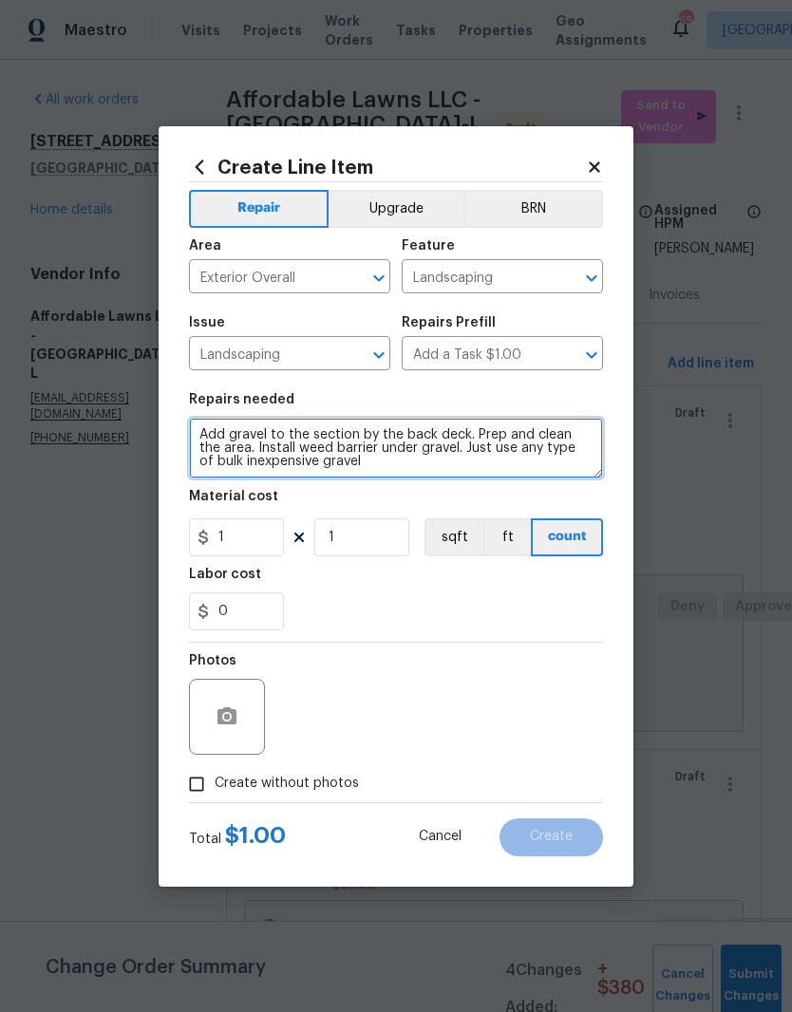
click at [352, 445] on textarea "Add gravel to the section by the back deck. Prep and clean the area. Install we…" at bounding box center [396, 448] width 414 height 61
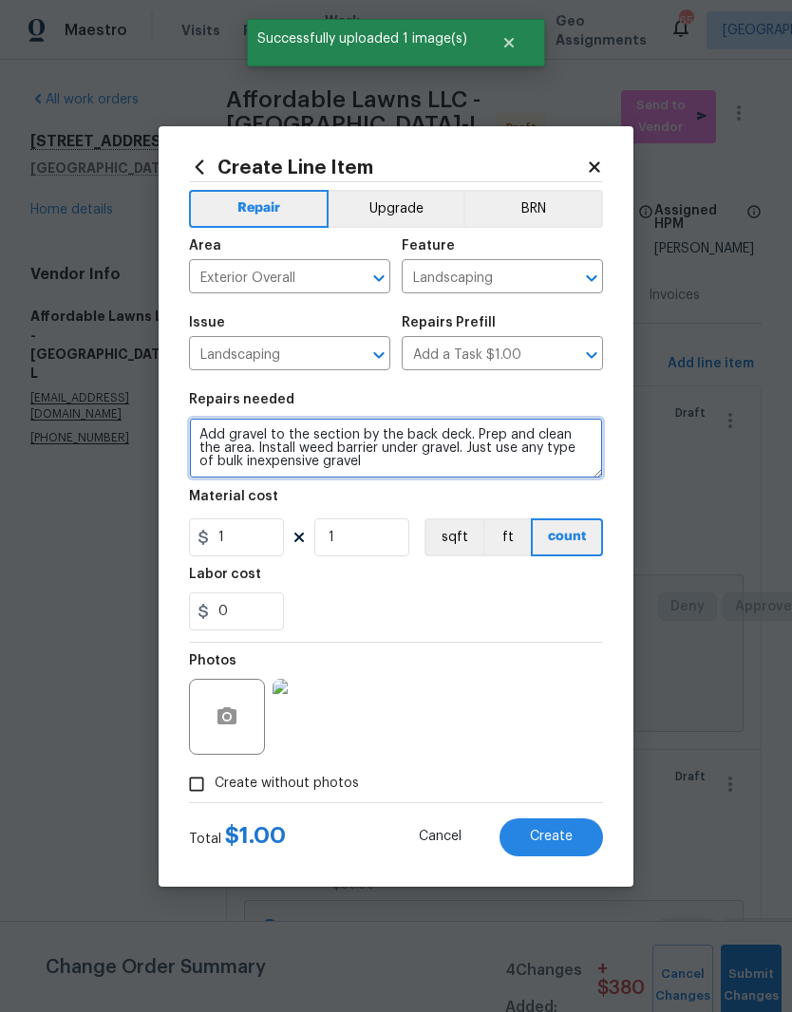
click at [351, 424] on textarea "Add gravel to the section by the back deck. Prep and clean the area. Install we…" at bounding box center [396, 448] width 414 height 61
click at [363, 430] on textarea "Add gravel to the section by the back deck. Prep and clean the area. Install we…" at bounding box center [396, 448] width 414 height 61
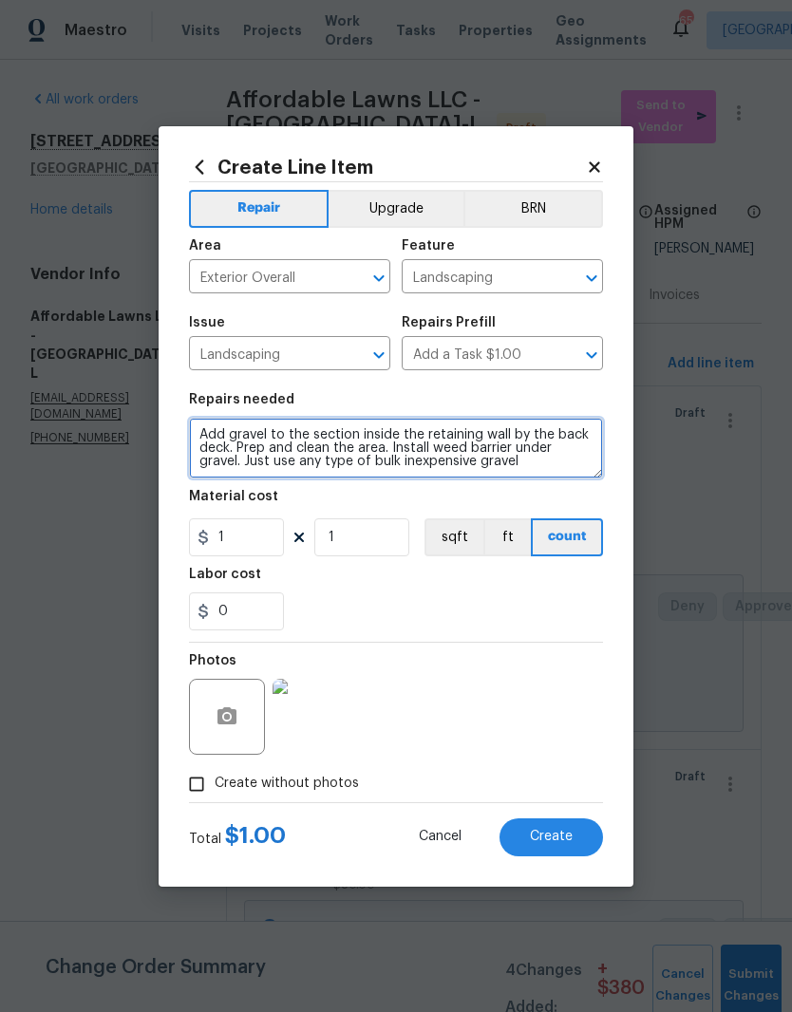
type textarea "Add gravel to the section inside the retaining wall by the back deck. Prep and …"
click at [537, 605] on div "0" at bounding box center [396, 611] width 414 height 38
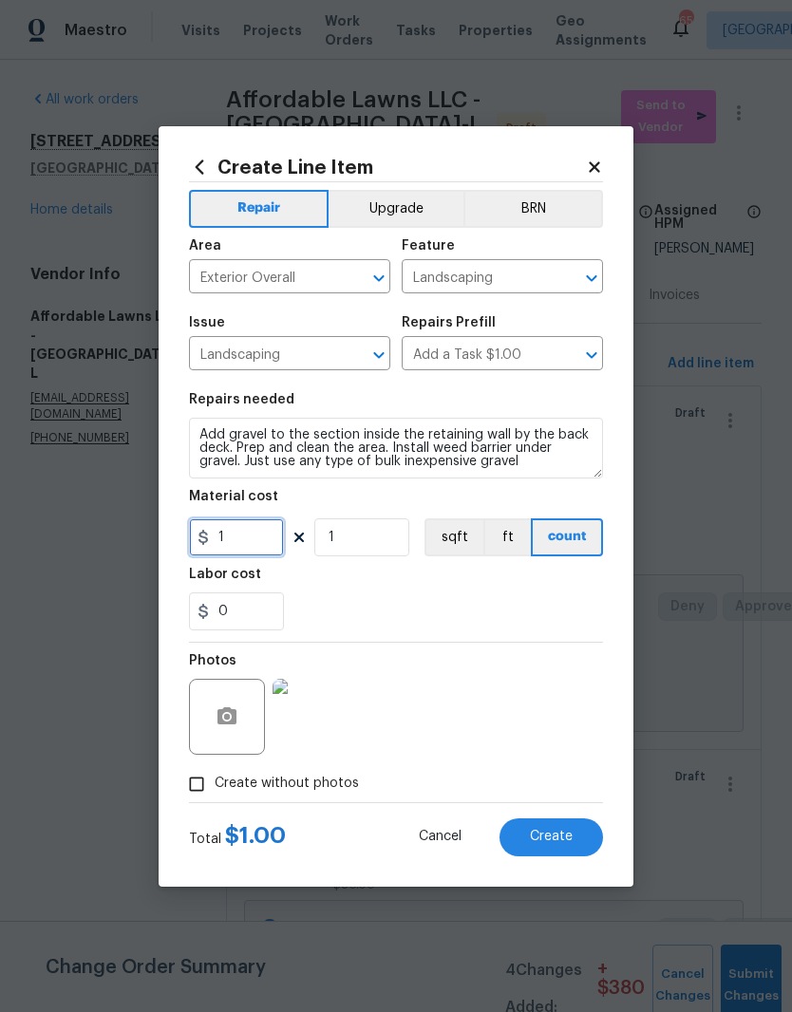
click at [249, 556] on input "1" at bounding box center [236, 537] width 95 height 38
type input "250"
click at [422, 607] on div "0" at bounding box center [396, 611] width 414 height 38
click at [573, 840] on button "Create" at bounding box center [550, 837] width 103 height 38
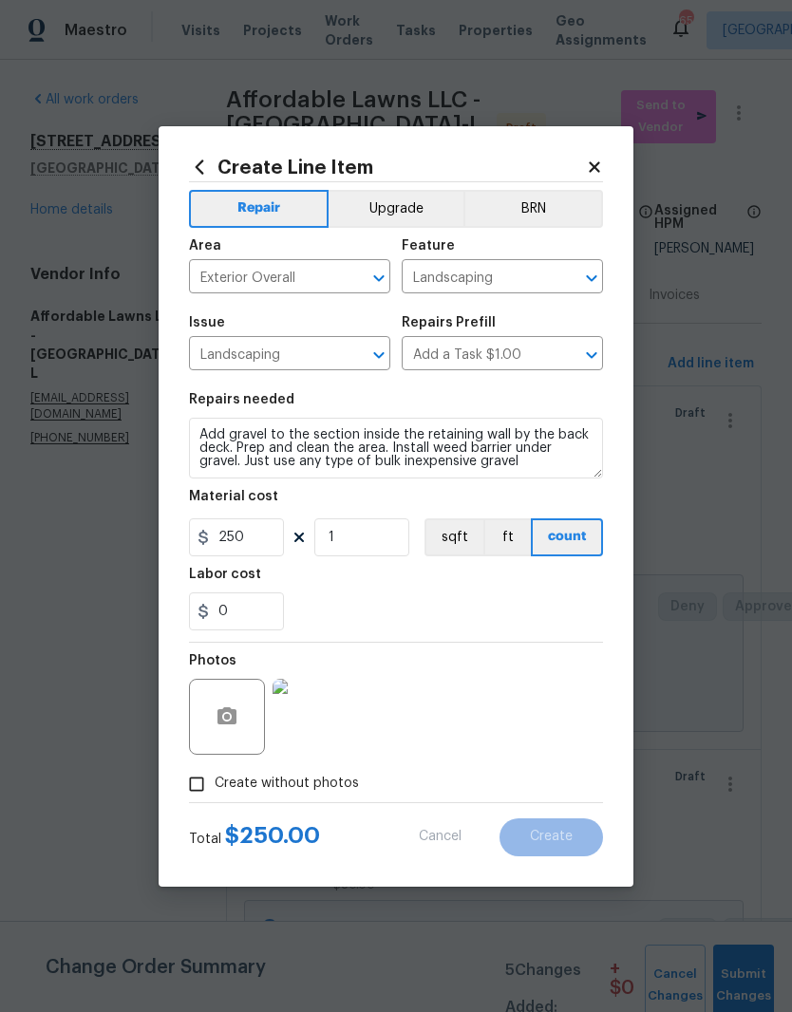
type input "0"
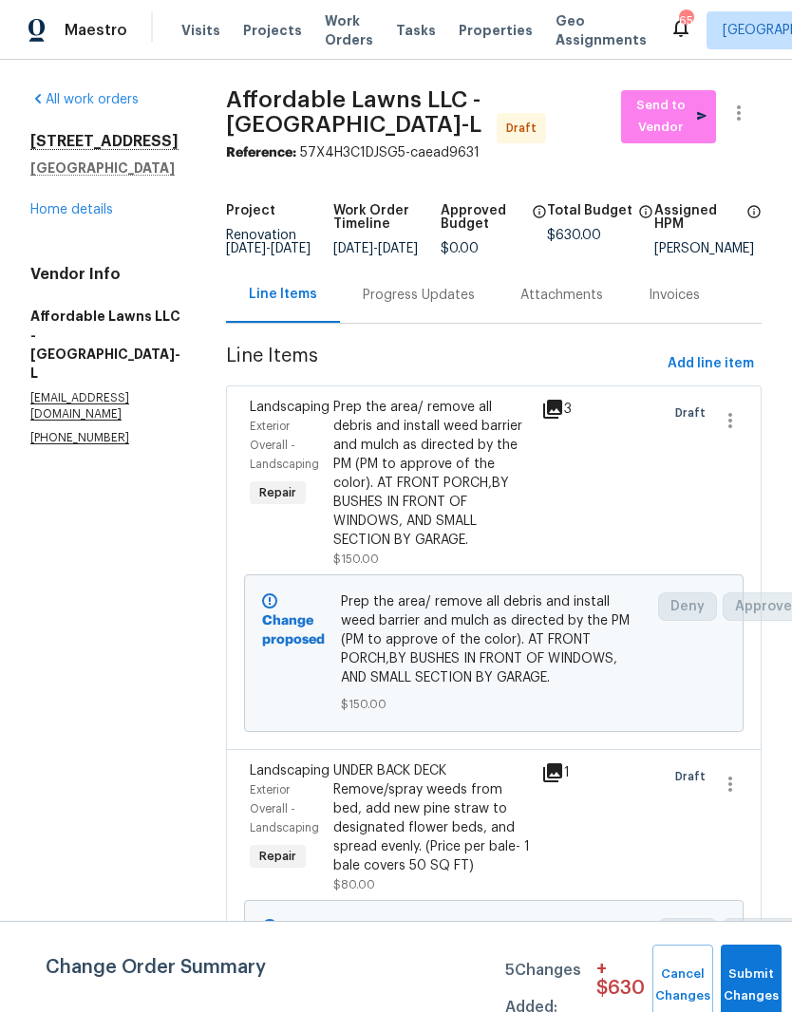
click at [106, 209] on link "Home details" at bounding box center [71, 209] width 83 height 13
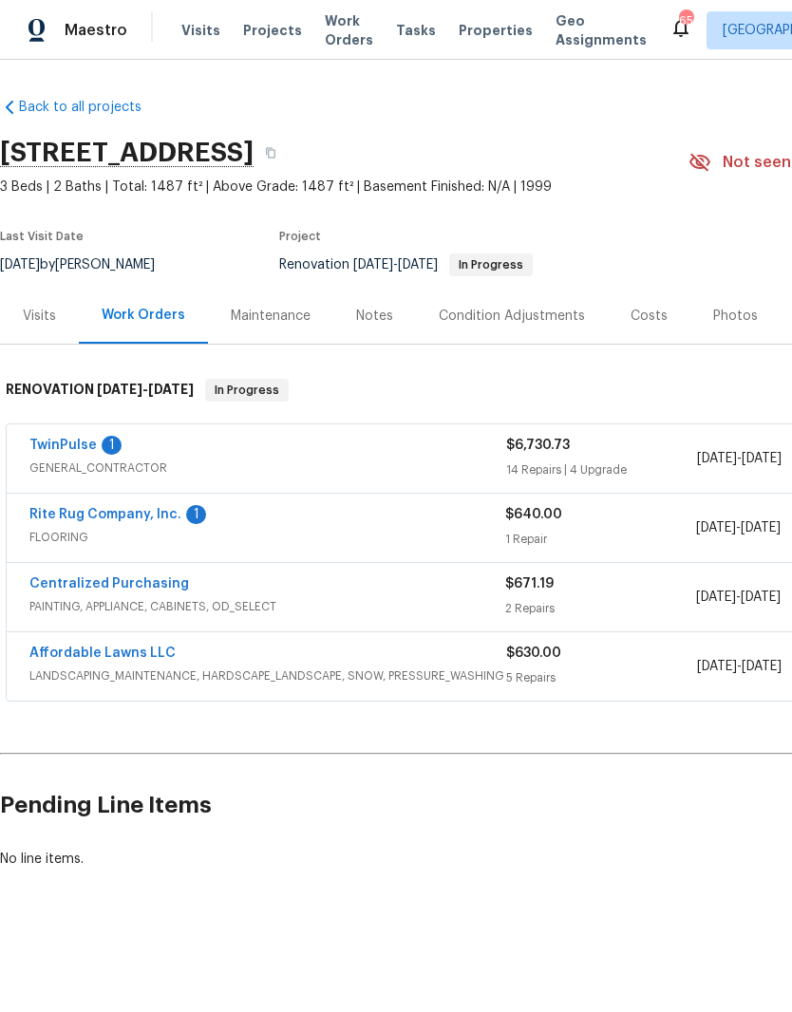
click at [649, 316] on div "Costs" at bounding box center [648, 316] width 37 height 19
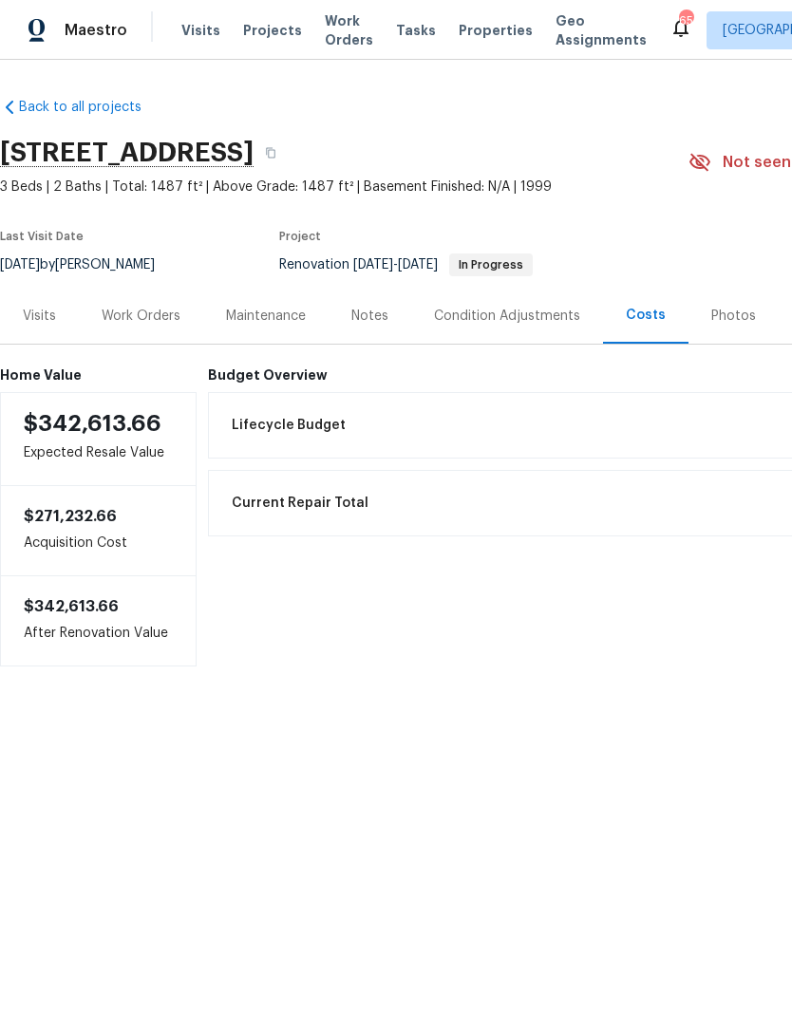
click at [64, 327] on div "Visits" at bounding box center [39, 316] width 79 height 56
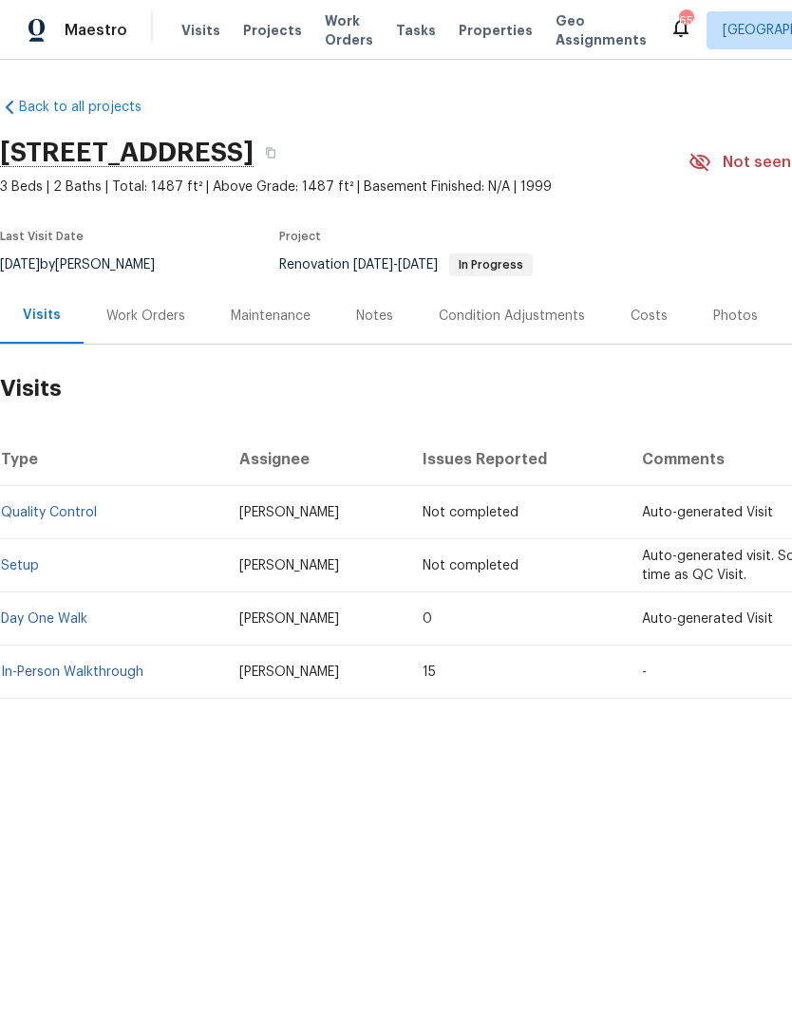
click at [148, 323] on div "Work Orders" at bounding box center [145, 316] width 79 height 19
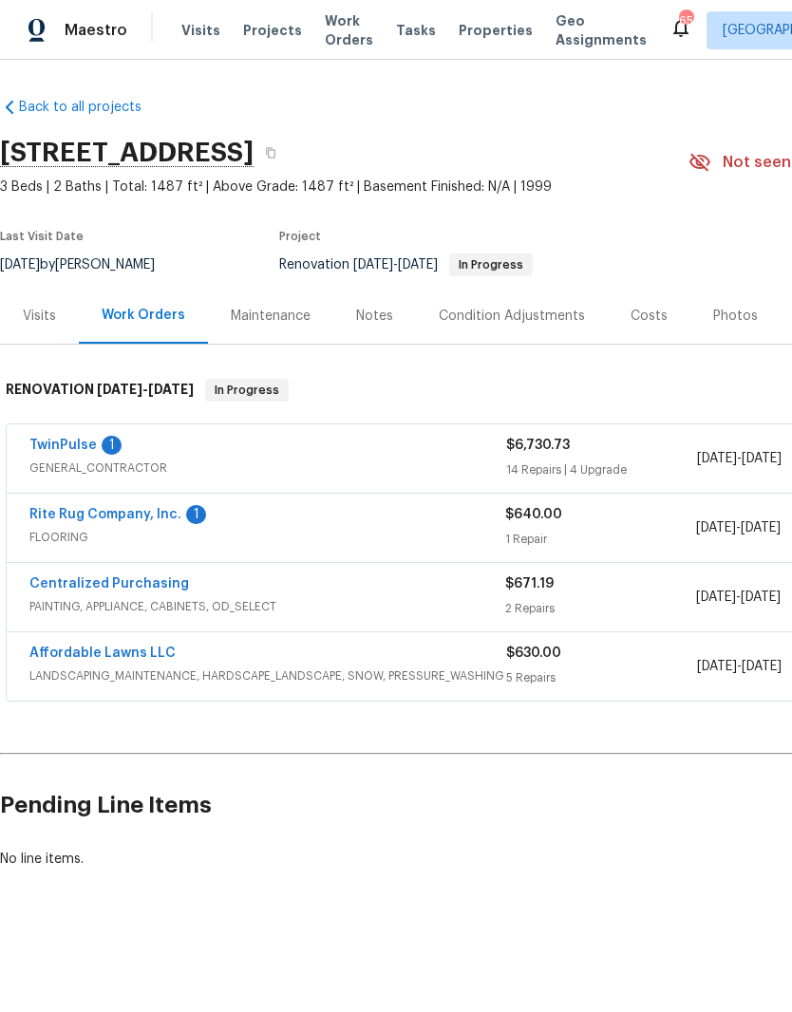
click at [149, 653] on link "Affordable Lawns LLC" at bounding box center [102, 652] width 146 height 13
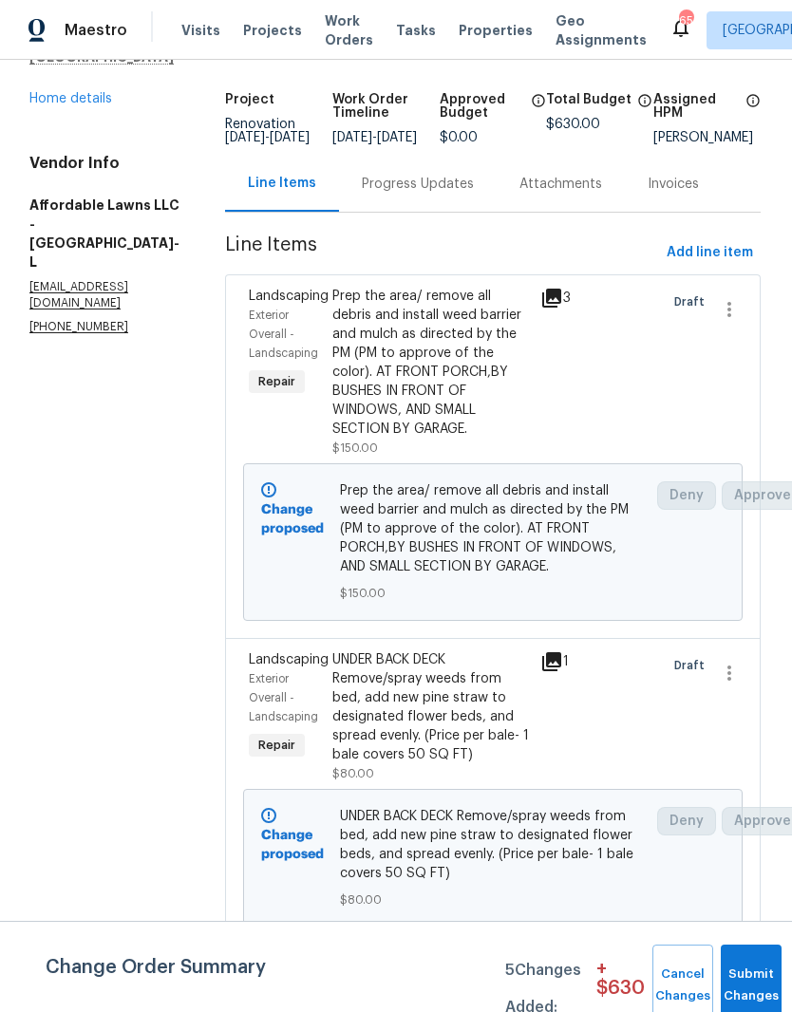
scroll to position [108, 3]
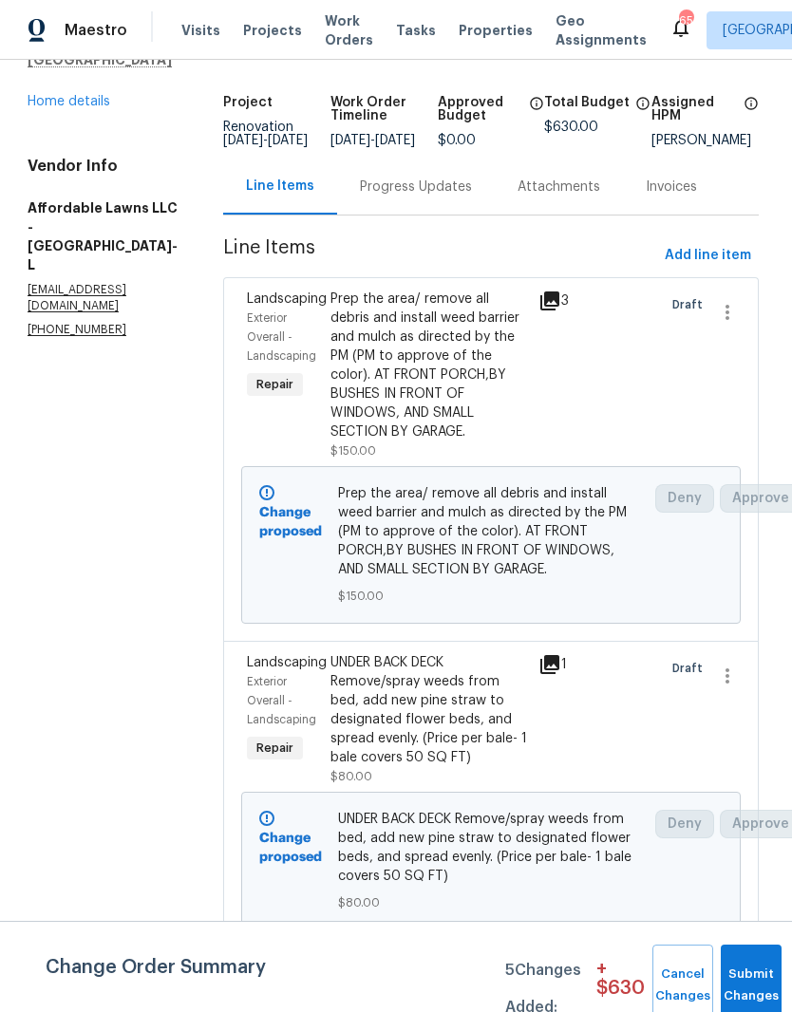
click at [481, 758] on div "UNDER BACK DECK Remove/spray weeds from bed, add new pine straw to designated f…" at bounding box center [428, 710] width 196 height 114
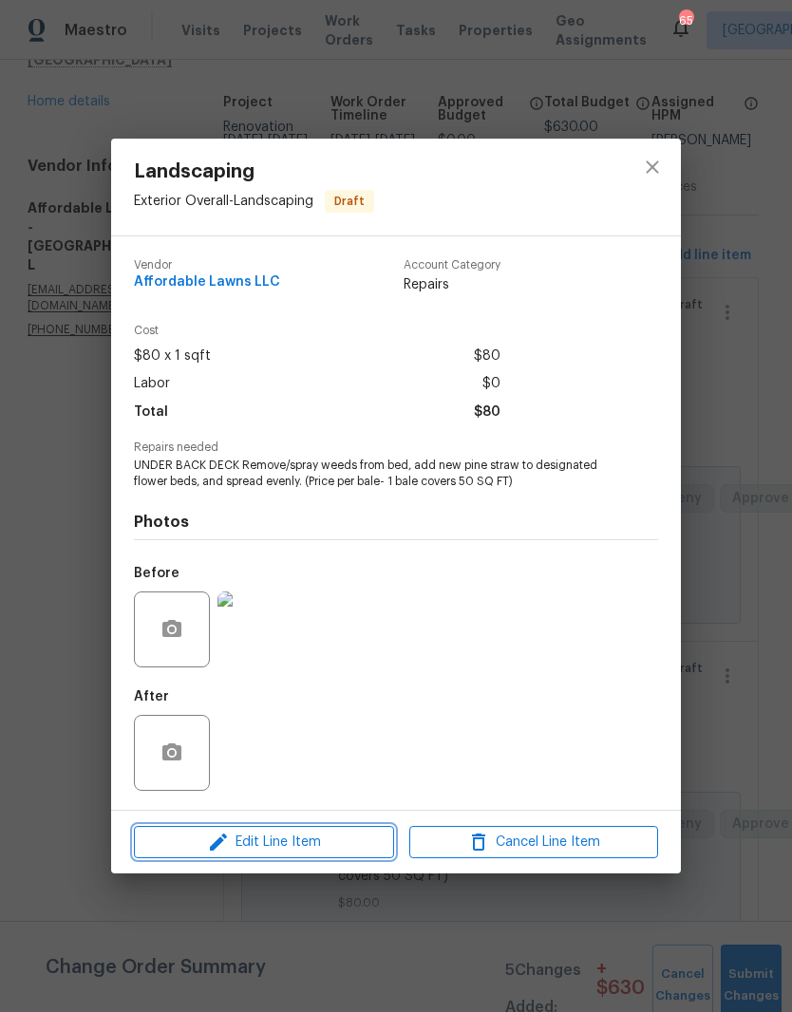
click at [318, 855] on button "Edit Line Item" at bounding box center [264, 842] width 260 height 33
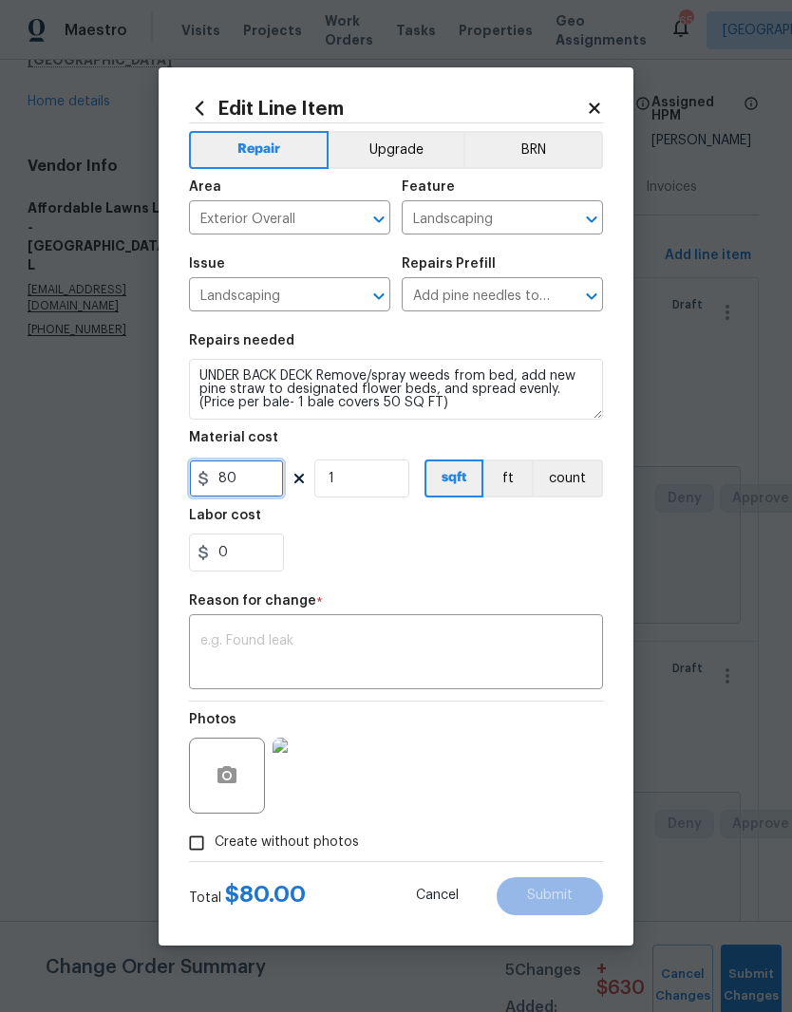
click at [252, 484] on input "80" at bounding box center [236, 478] width 95 height 38
type input "60"
click at [545, 551] on div "0" at bounding box center [396, 552] width 414 height 38
click at [373, 639] on textarea at bounding box center [395, 654] width 391 height 40
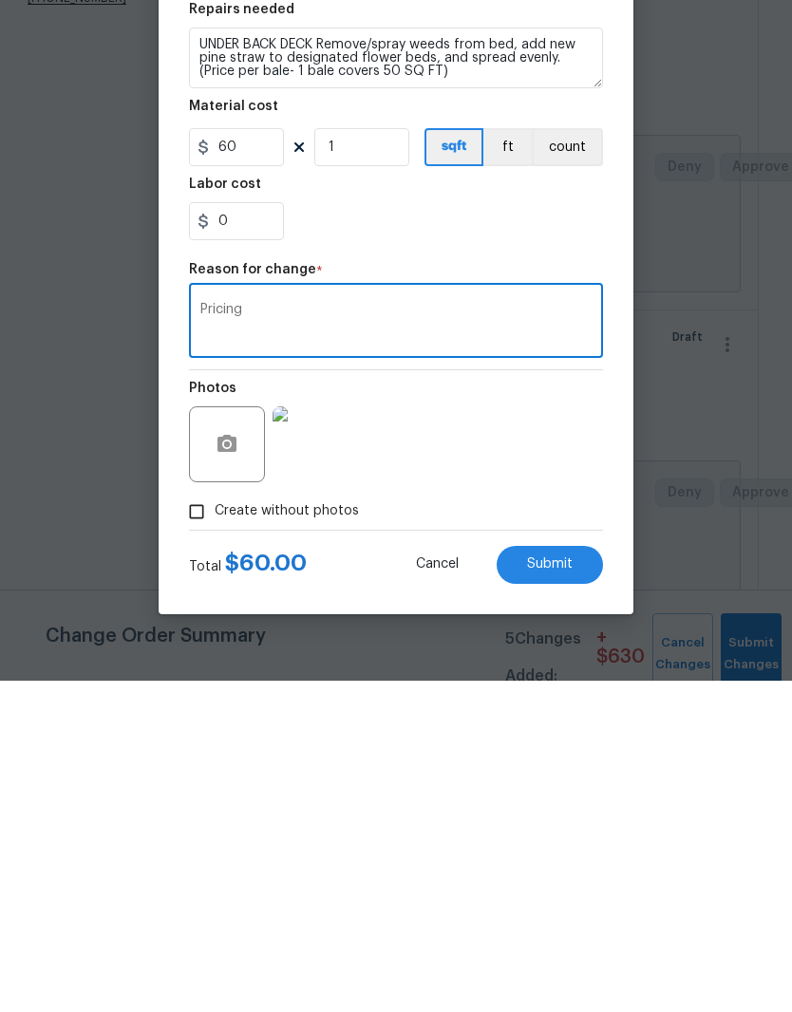
type textarea "Pricing"
click at [470, 701] on div "Photos" at bounding box center [396, 762] width 414 height 123
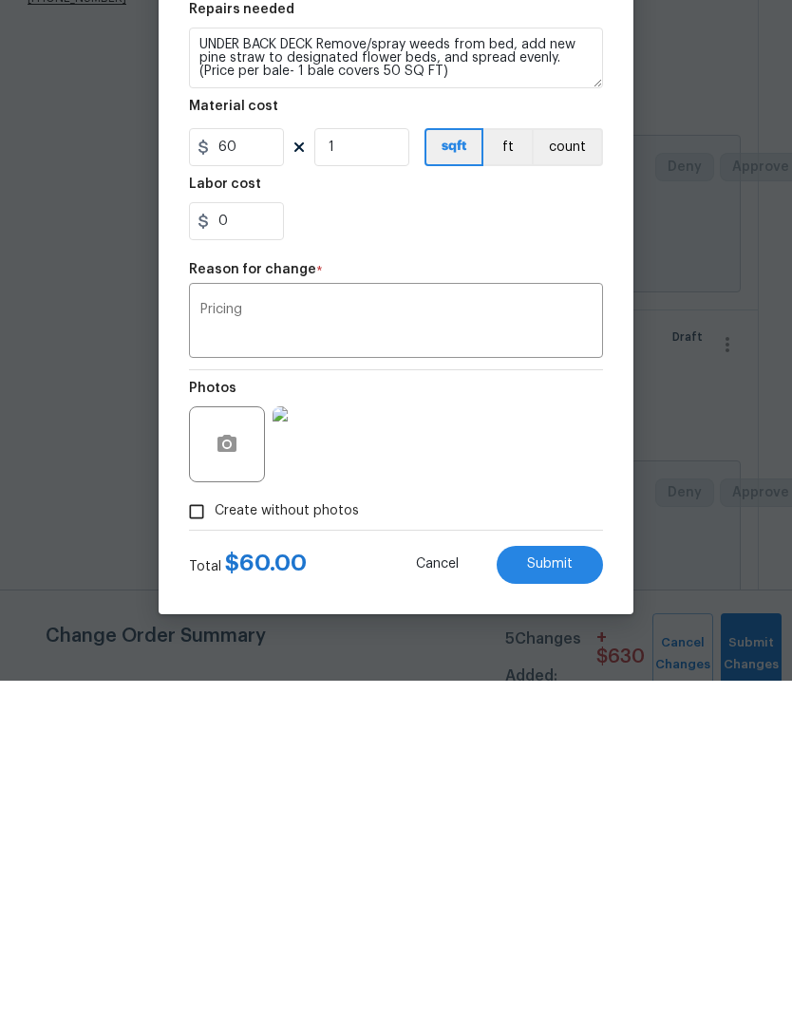
scroll to position [78, 0]
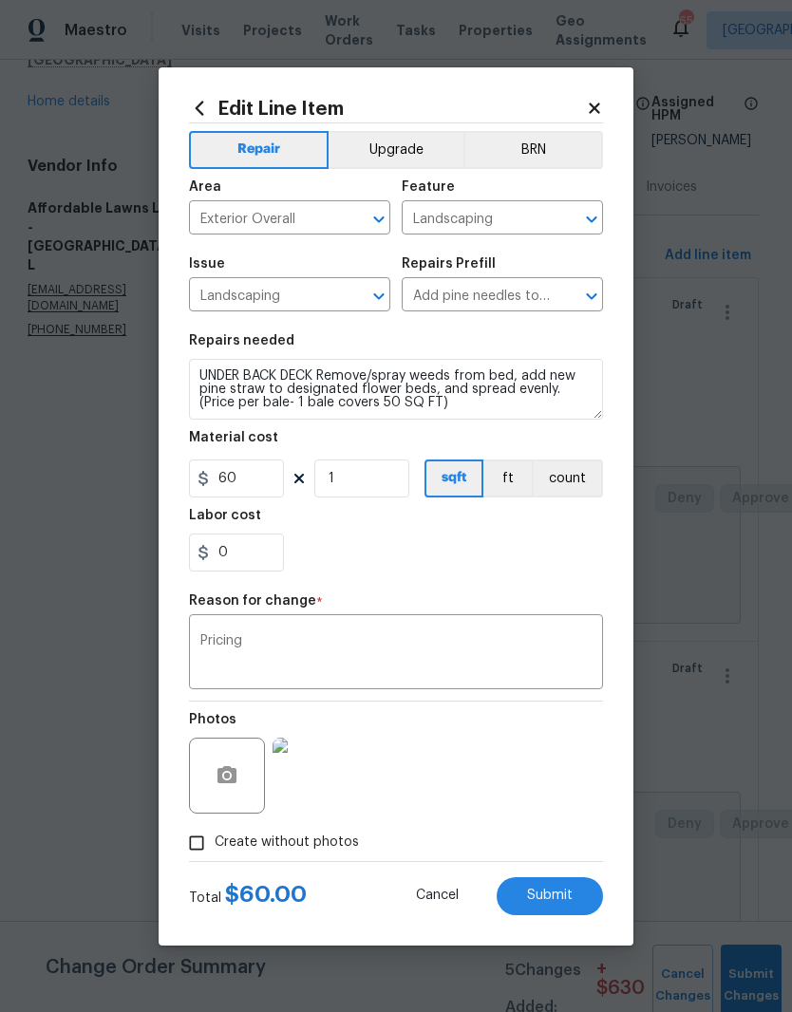
click at [579, 905] on button "Submit" at bounding box center [549, 896] width 106 height 38
type input "80"
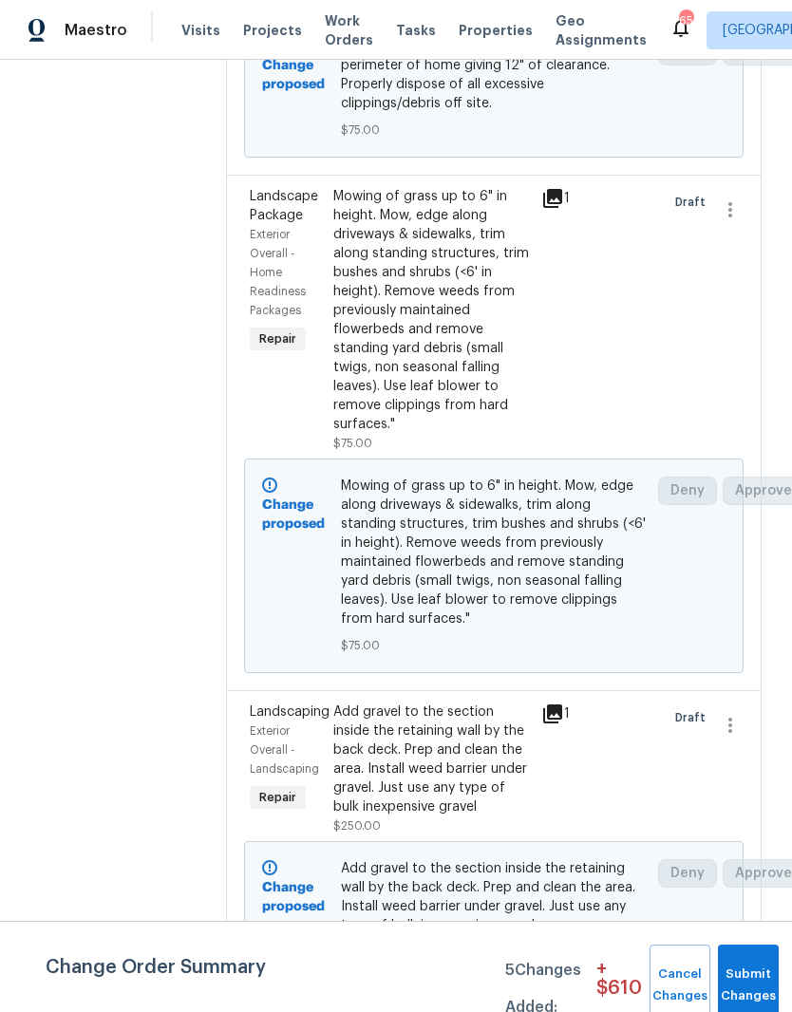
scroll to position [1205, 0]
click at [670, 750] on div "Draft" at bounding box center [681, 770] width 42 height 144
click at [757, 978] on button "Submit Changes" at bounding box center [748, 985] width 61 height 82
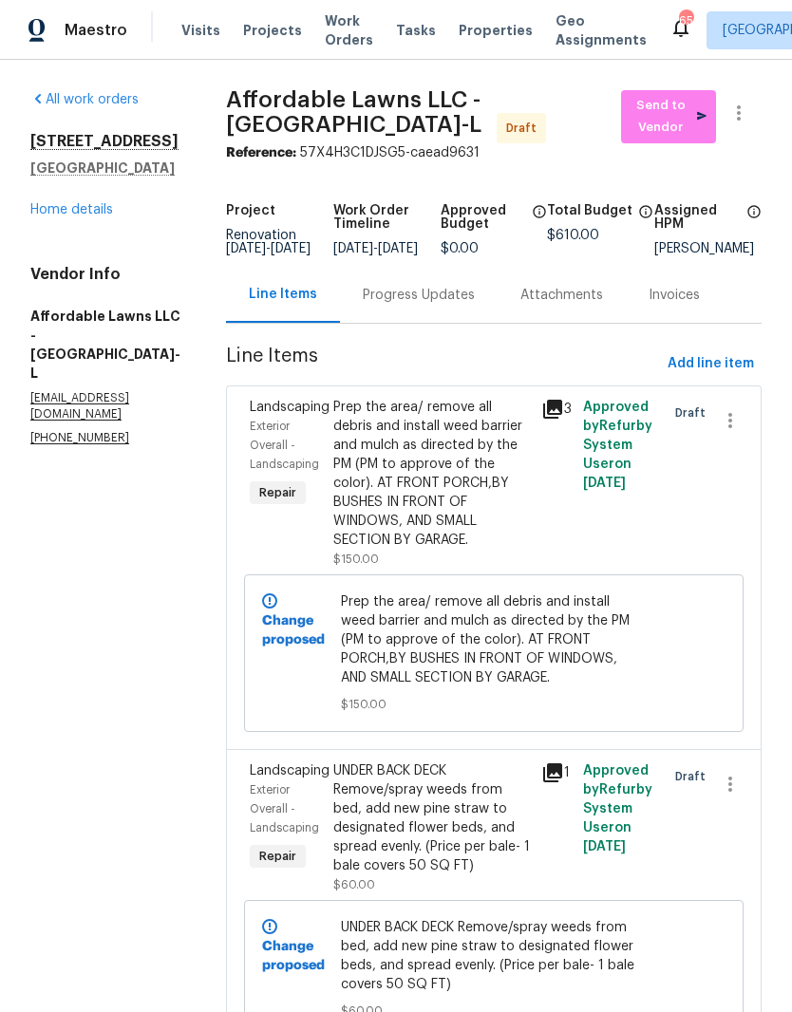
scroll to position [0, 0]
click at [693, 95] on span "Send to Vendor" at bounding box center [668, 117] width 76 height 44
click at [88, 203] on link "Home details" at bounding box center [71, 209] width 83 height 13
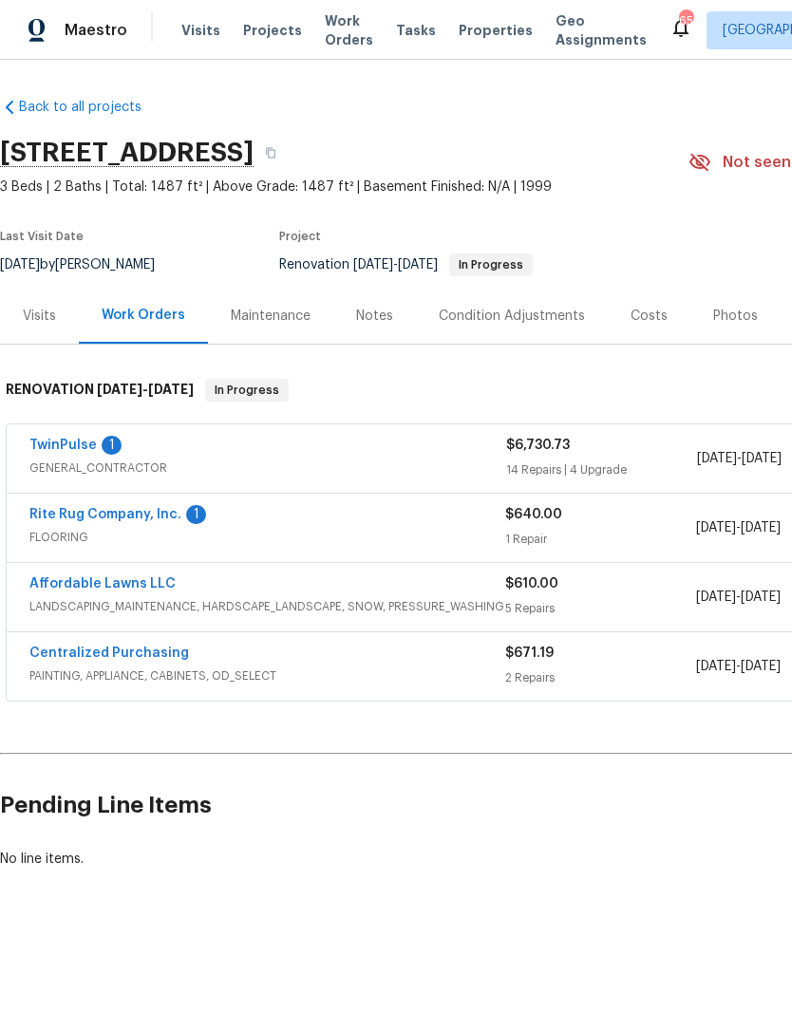
click at [59, 514] on link "Rite Rug Company, Inc." at bounding box center [105, 514] width 152 height 13
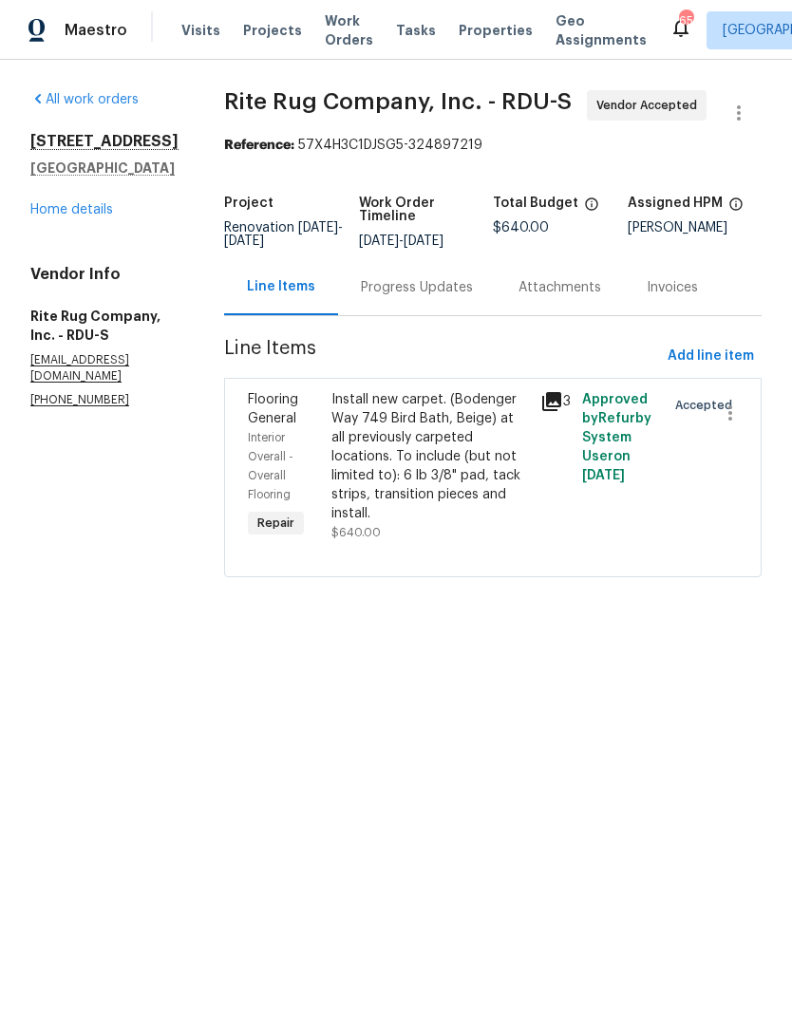
click at [467, 297] on div "Progress Updates" at bounding box center [417, 287] width 112 height 19
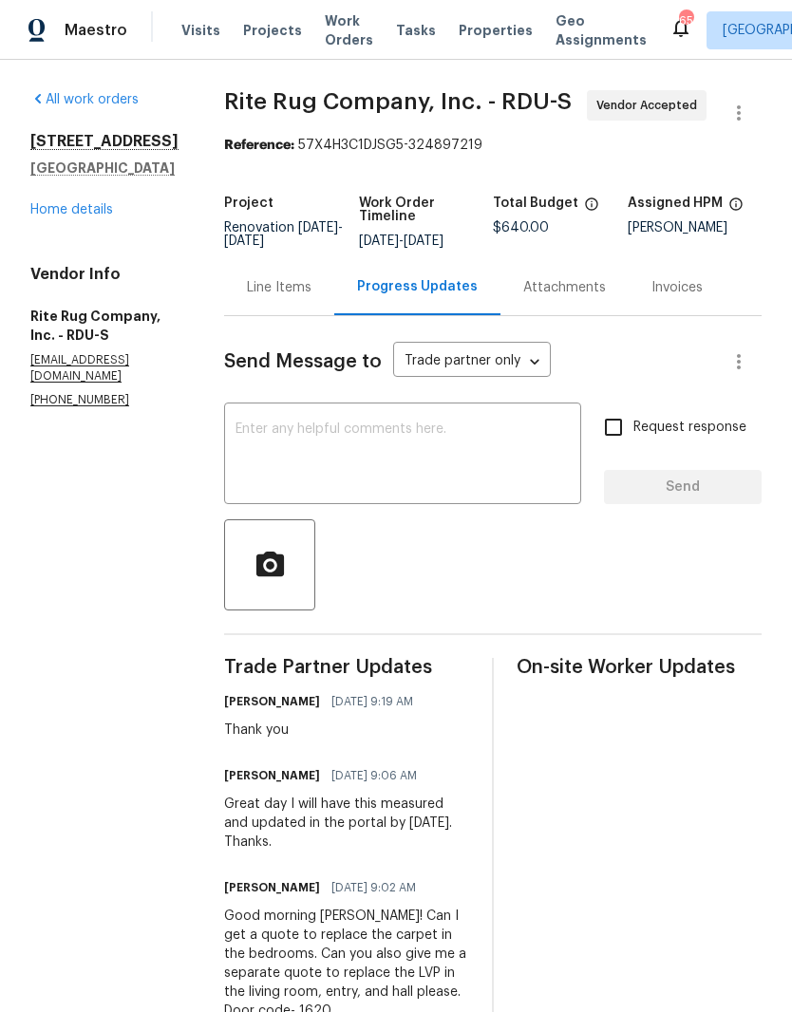
click at [56, 207] on link "Home details" at bounding box center [71, 209] width 83 height 13
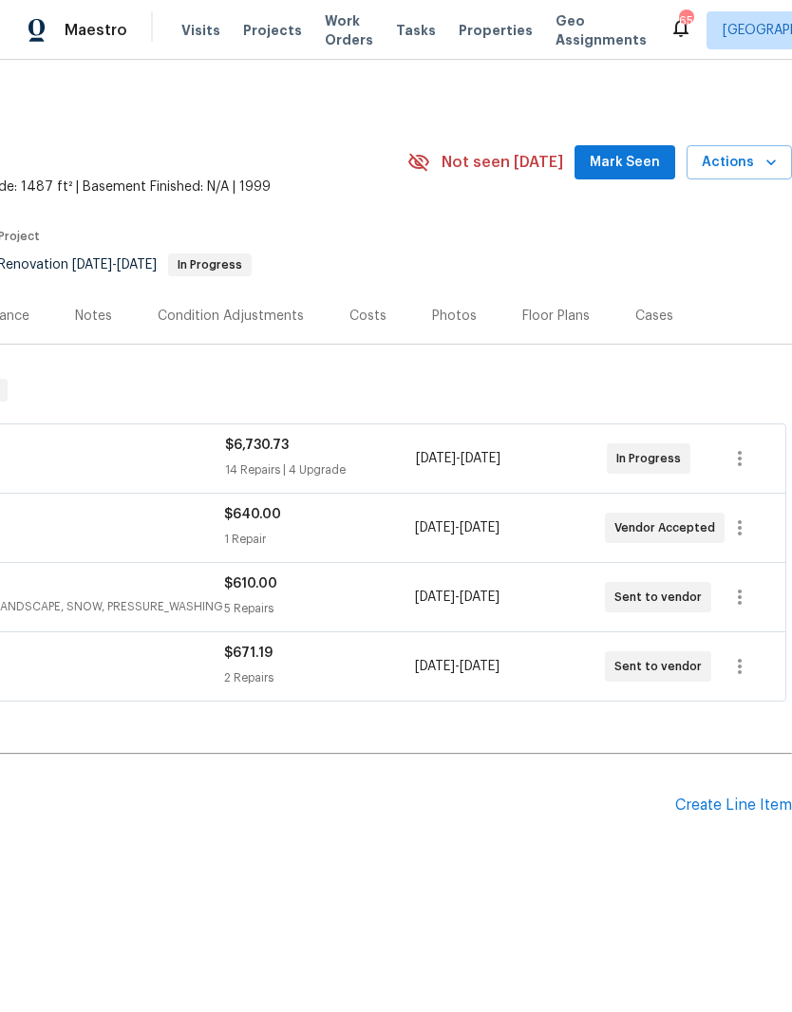
scroll to position [0, 281]
click at [692, 806] on div "Create Line Item" at bounding box center [733, 805] width 117 height 18
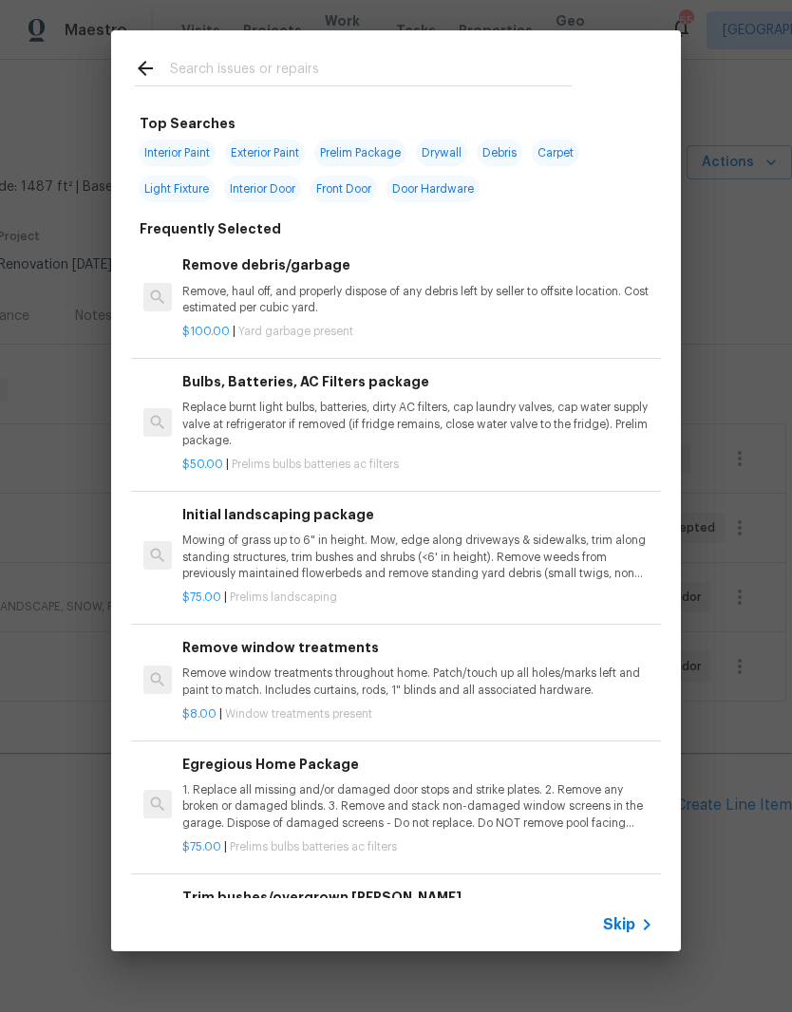
click at [380, 78] on input "text" at bounding box center [371, 71] width 402 height 28
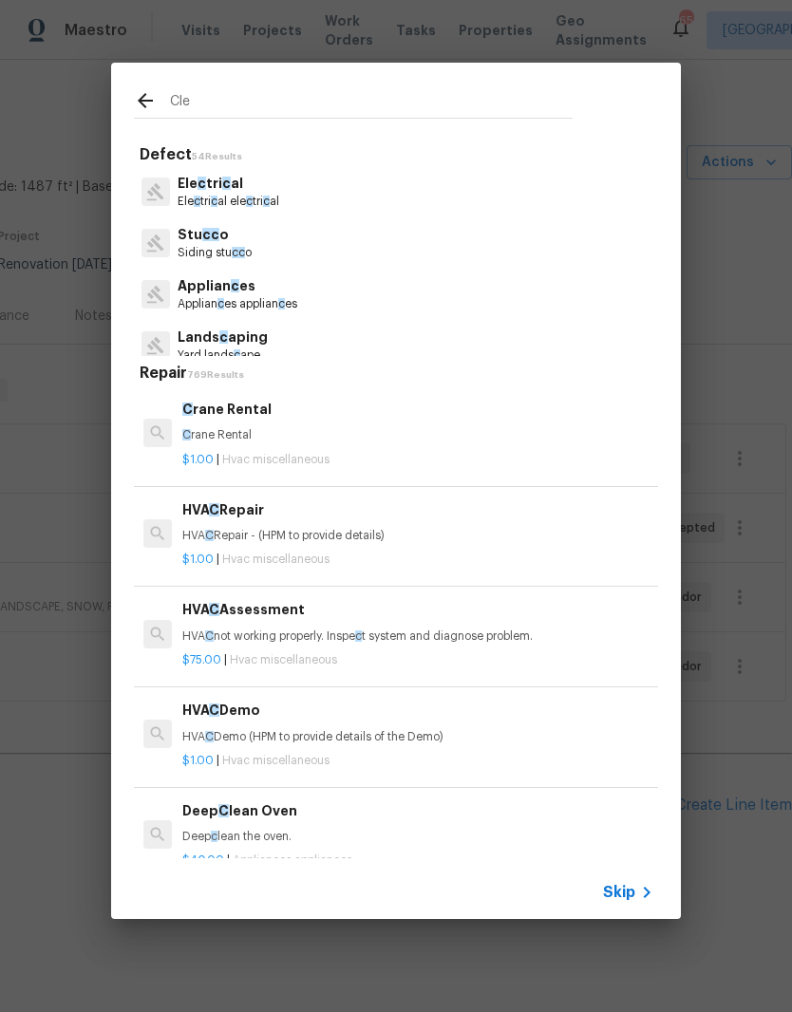
type input "Clea"
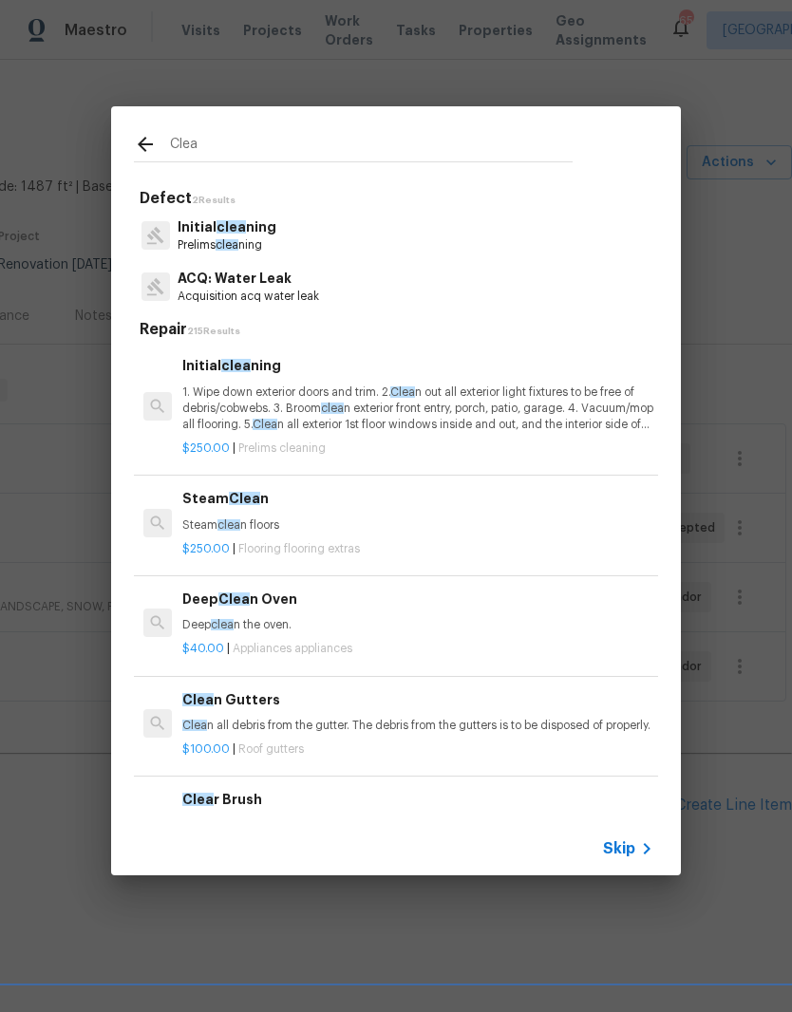
click at [309, 408] on p "1. Wipe down exterior doors and trim. 2. Clea n out all exterior light fixtures…" at bounding box center [417, 408] width 471 height 48
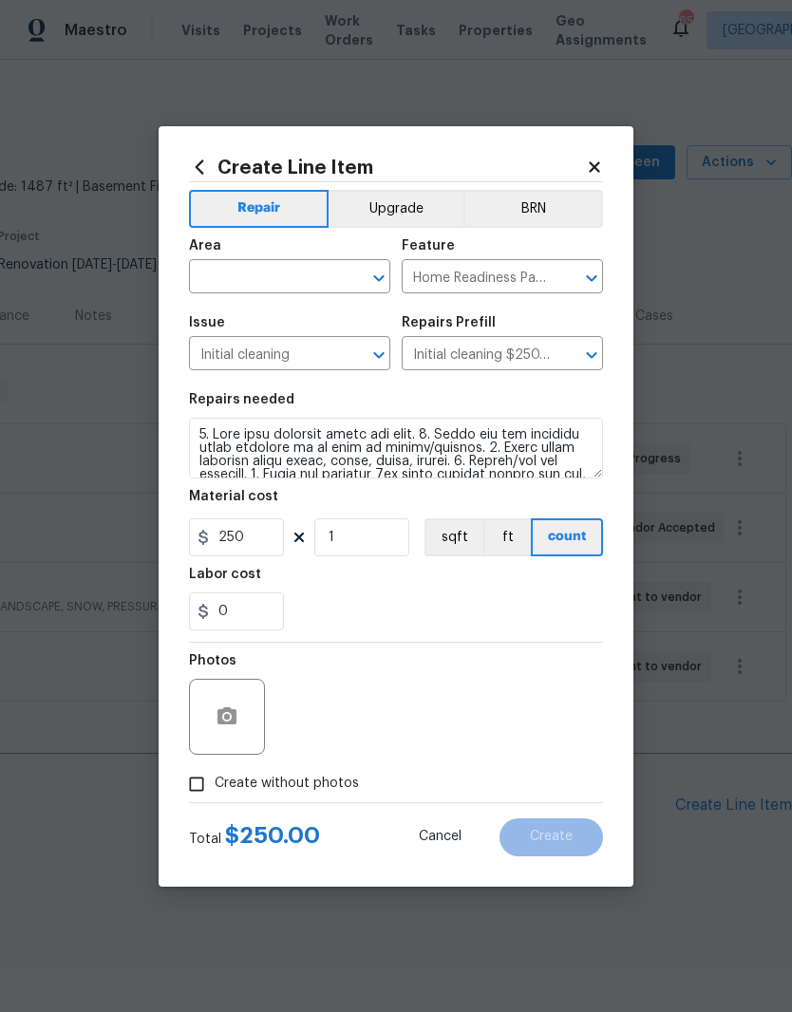
click at [279, 276] on input "text" at bounding box center [263, 278] width 148 height 29
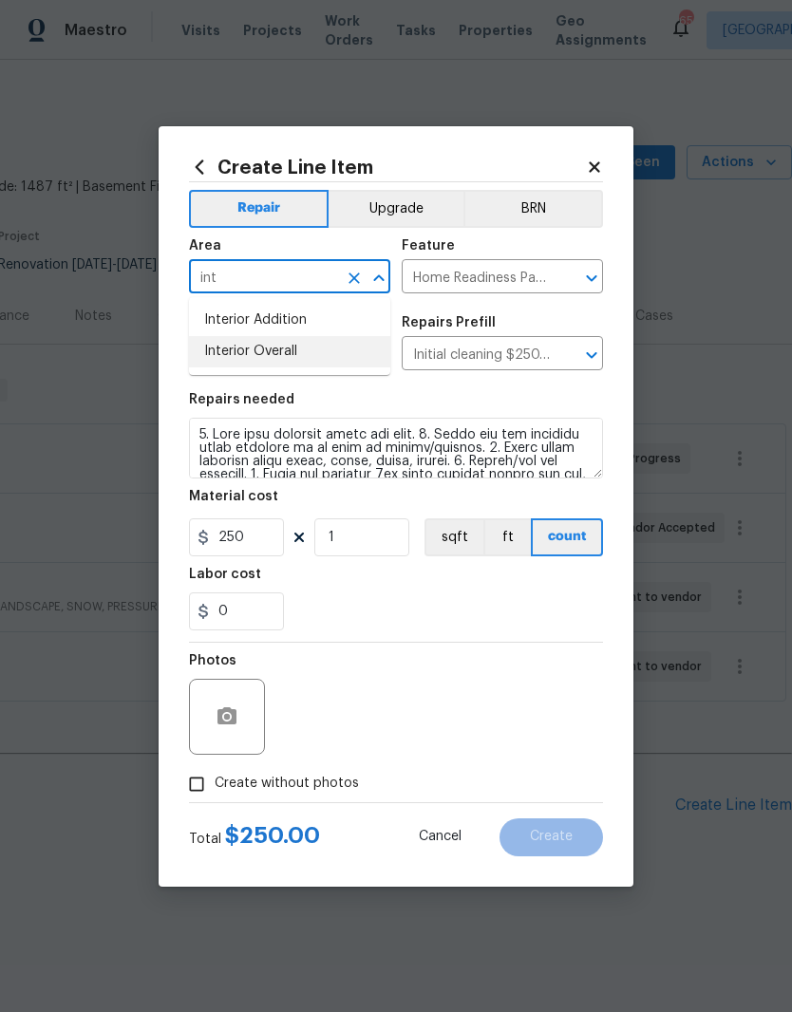
click at [314, 352] on li "Interior Overall" at bounding box center [289, 351] width 201 height 31
type input "Interior Overall"
click at [401, 579] on div "Labor cost" at bounding box center [396, 580] width 414 height 25
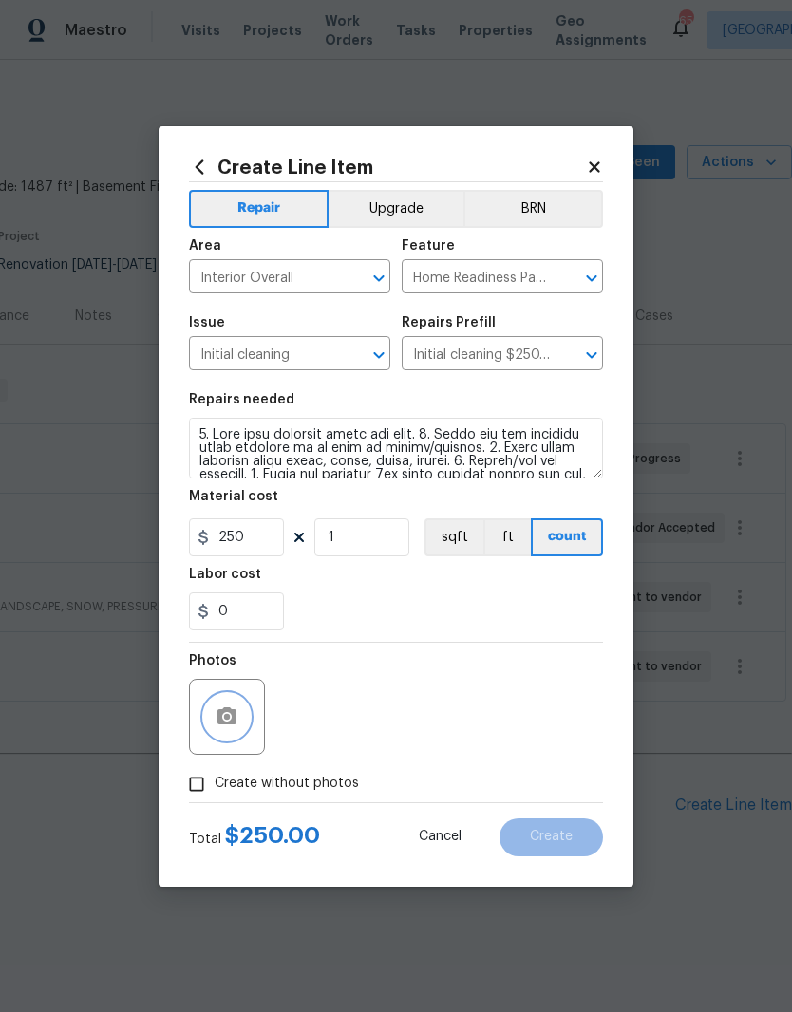
click at [247, 721] on button "button" at bounding box center [227, 717] width 46 height 46
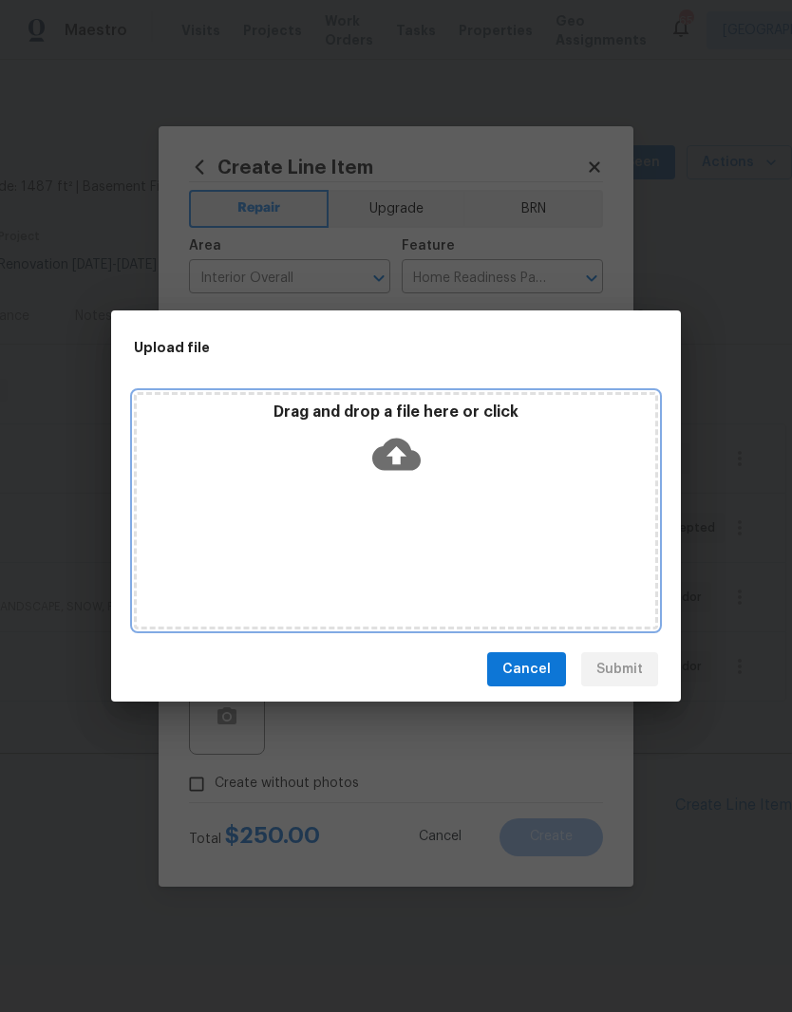
click at [491, 513] on div "Drag and drop a file here or click" at bounding box center [396, 510] width 524 height 237
